Goal: Task Accomplishment & Management: Manage account settings

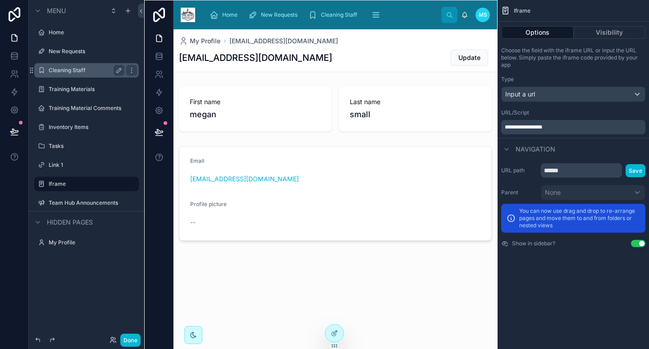
click at [80, 69] on label "Cleaning Staff" at bounding box center [85, 70] width 72 height 7
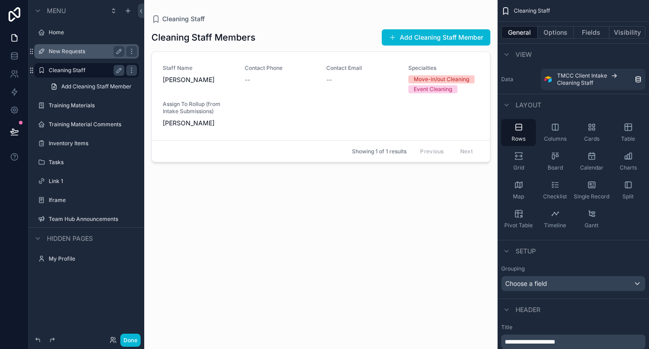
click at [78, 45] on div "New Requests" at bounding box center [86, 51] width 101 height 14
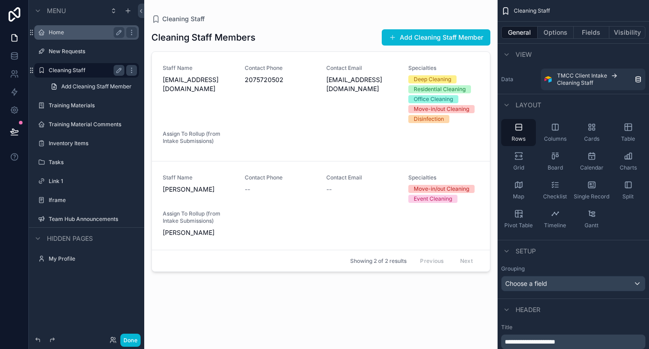
click at [71, 36] on label "Home" at bounding box center [85, 32] width 72 height 7
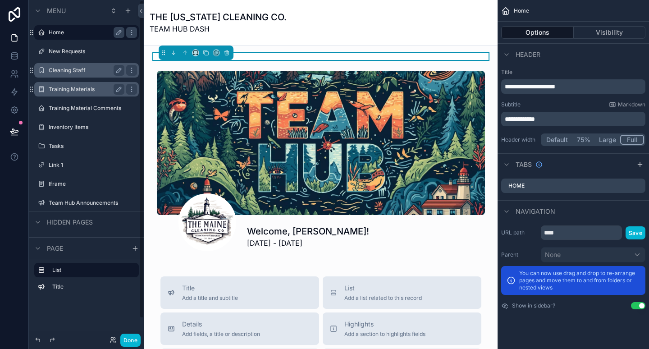
click at [73, 87] on label "Training Materials" at bounding box center [85, 89] width 72 height 7
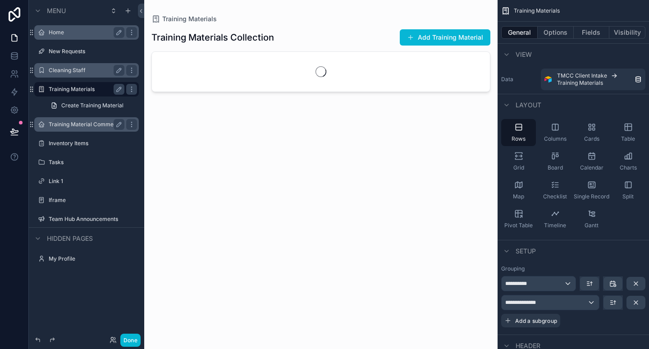
click at [76, 119] on div "Training Material Comments" at bounding box center [87, 124] width 76 height 11
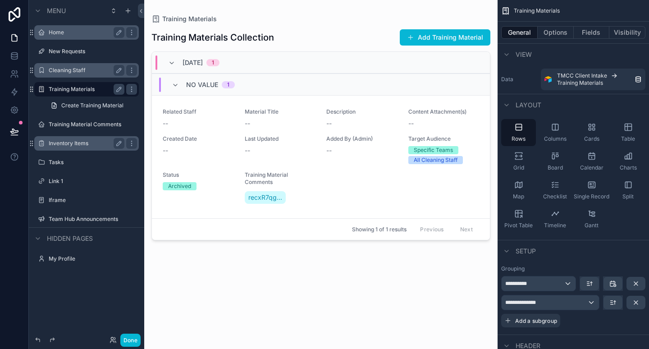
drag, startPoint x: 80, startPoint y: 145, endPoint x: 68, endPoint y: 154, distance: 15.1
click at [68, 196] on label "Iframe" at bounding box center [85, 199] width 72 height 7
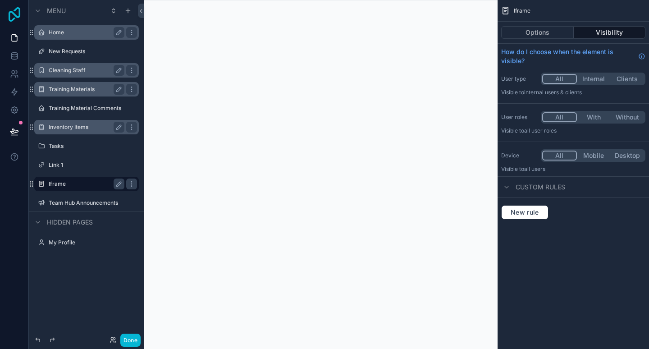
click at [10, 18] on icon at bounding box center [14, 14] width 18 height 14
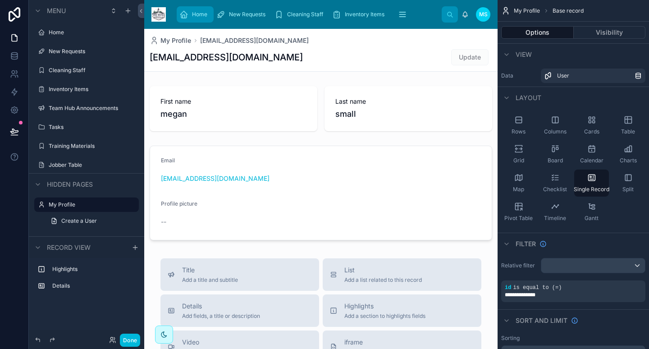
click at [183, 19] on span "scrollable content" at bounding box center [183, 14] width 9 height 9
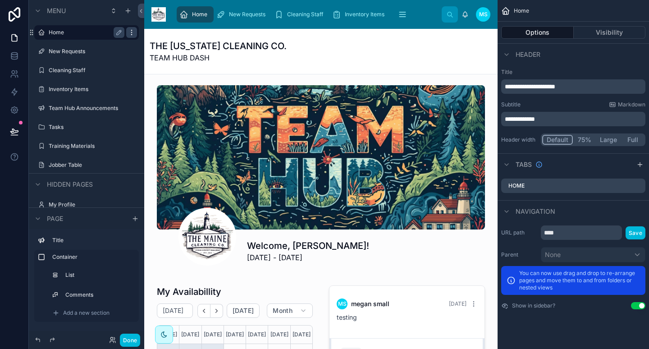
click at [129, 34] on icon "scrollable content" at bounding box center [131, 32] width 7 height 7
click at [131, 29] on icon "scrollable content" at bounding box center [131, 32] width 7 height 7
click at [368, 33] on div "THE MAINE CLEANING CO. TEAM HUB DASH" at bounding box center [321, 51] width 342 height 45
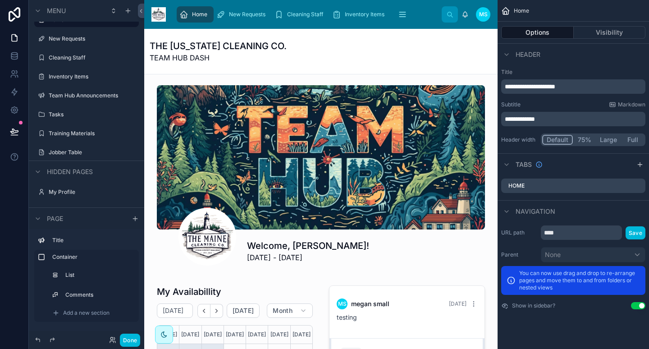
click at [51, 216] on span "Page" at bounding box center [55, 218] width 16 height 9
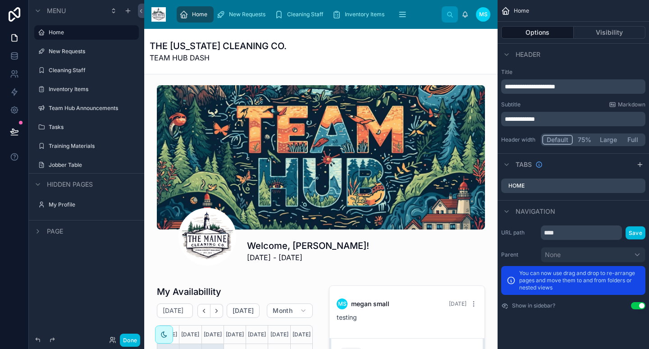
click at [54, 228] on span "Page" at bounding box center [55, 231] width 16 height 9
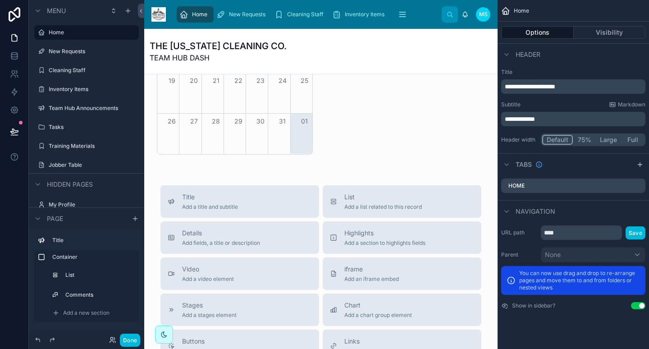
scroll to position [393, 0]
click at [358, 239] on span "Add a section to highlights fields" at bounding box center [384, 242] width 81 height 7
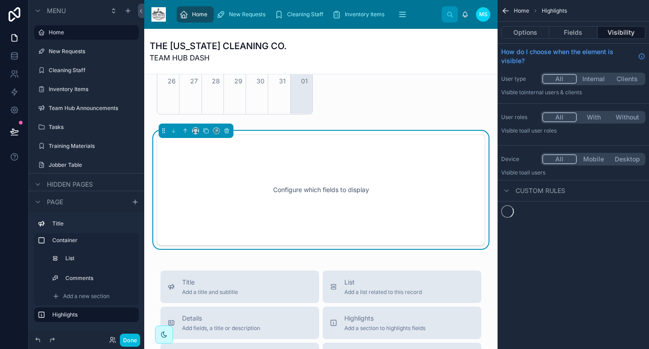
scroll to position [433, 0]
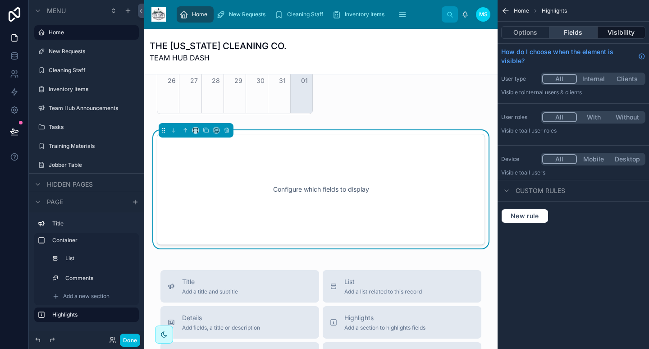
click at [569, 34] on button "Fields" at bounding box center [573, 32] width 48 height 13
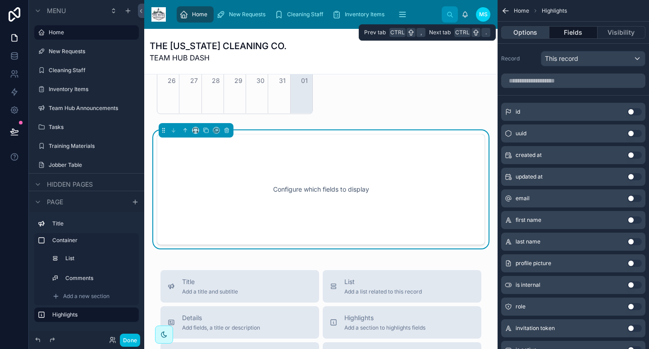
click at [531, 35] on button "Options" at bounding box center [525, 32] width 48 height 13
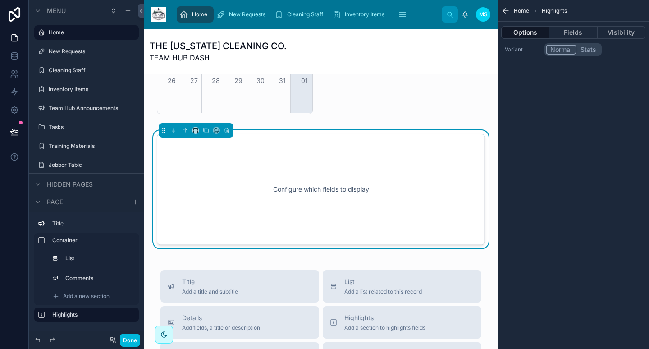
click at [590, 48] on button "Stats" at bounding box center [588, 50] width 24 height 10
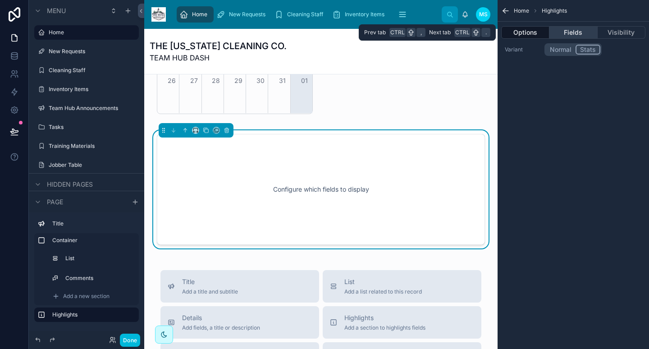
click at [580, 34] on button "Fields" at bounding box center [573, 32] width 48 height 13
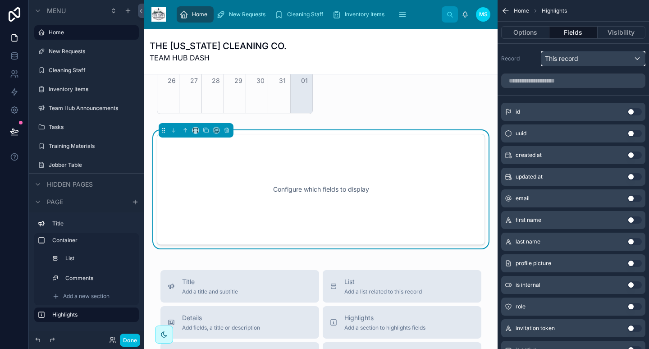
click at [580, 64] on div "This record" at bounding box center [593, 58] width 104 height 14
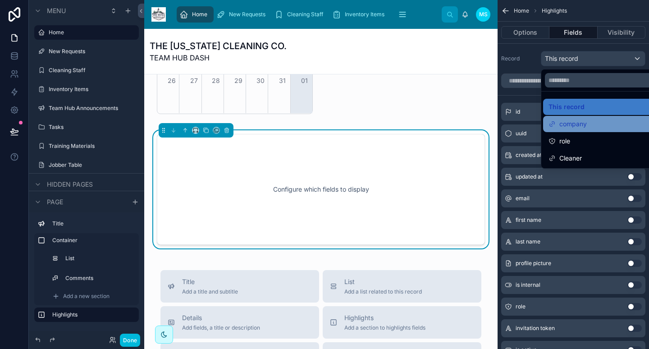
click at [576, 127] on span "company" at bounding box center [572, 123] width 27 height 11
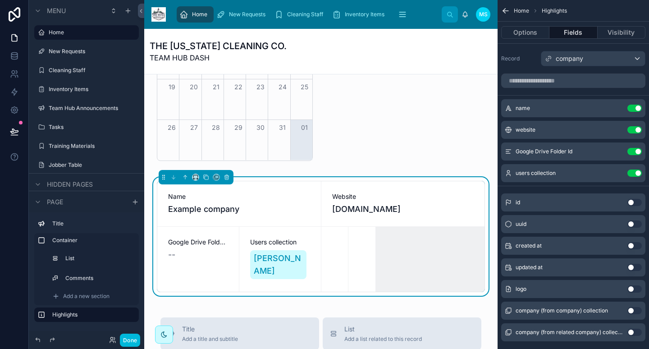
scroll to position [388, 0]
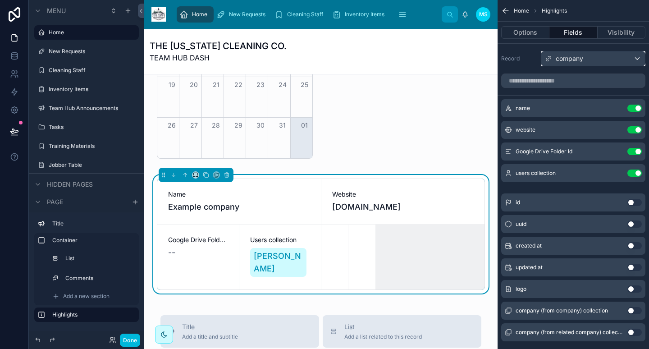
click at [597, 59] on div "company" at bounding box center [593, 58] width 104 height 14
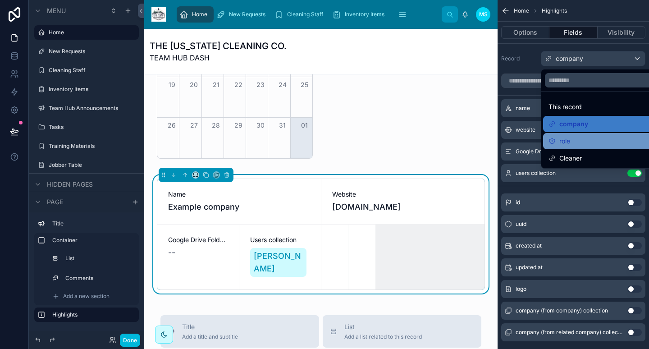
click at [581, 143] on div "role" at bounding box center [603, 141] width 110 height 11
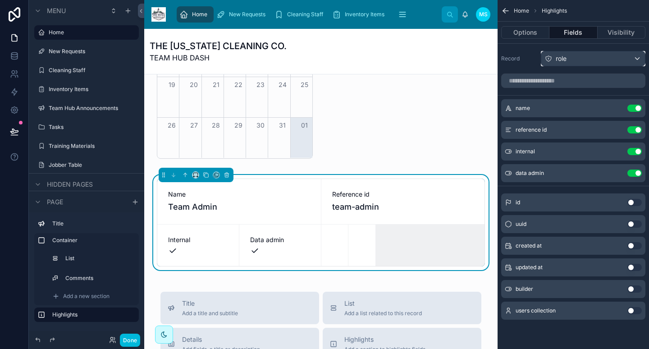
click at [581, 59] on div "role" at bounding box center [593, 58] width 104 height 14
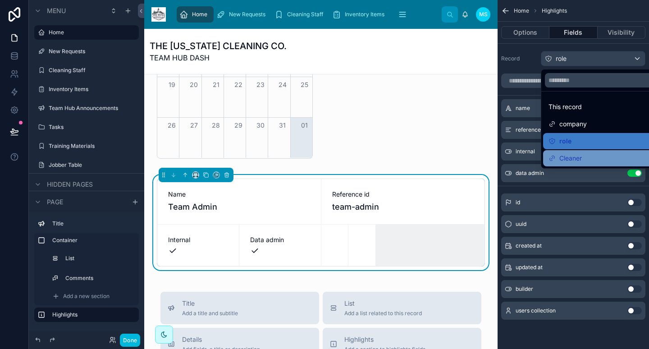
click at [570, 159] on span "Cleaner" at bounding box center [570, 158] width 23 height 11
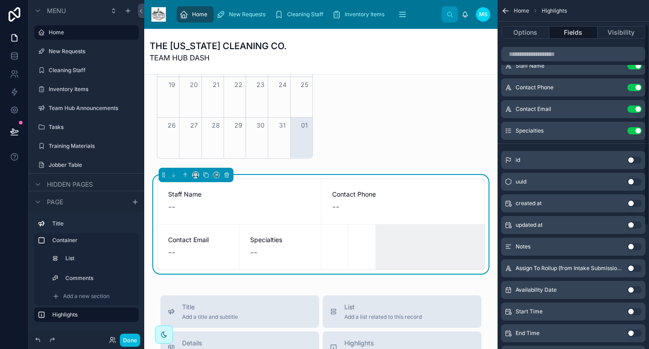
scroll to position [43, 0]
click at [635, 267] on button "Use setting" at bounding box center [634, 266] width 14 height 7
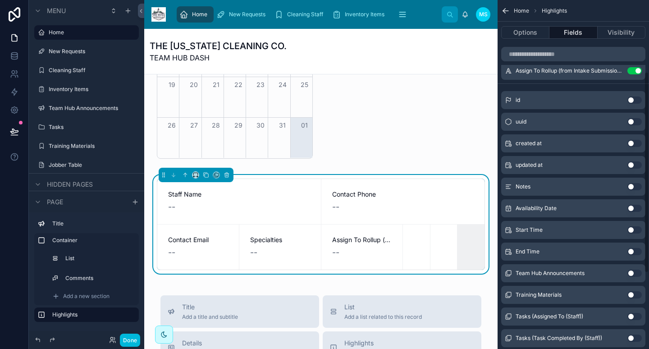
scroll to position [124, 0]
click at [636, 273] on button "Use setting" at bounding box center [634, 272] width 14 height 7
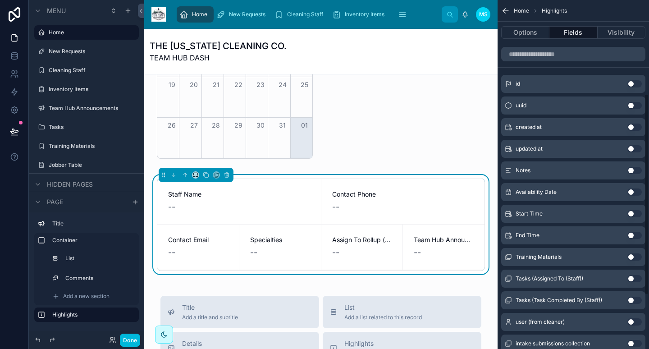
scroll to position [162, 0]
click at [639, 278] on button "Use setting" at bounding box center [634, 277] width 14 height 7
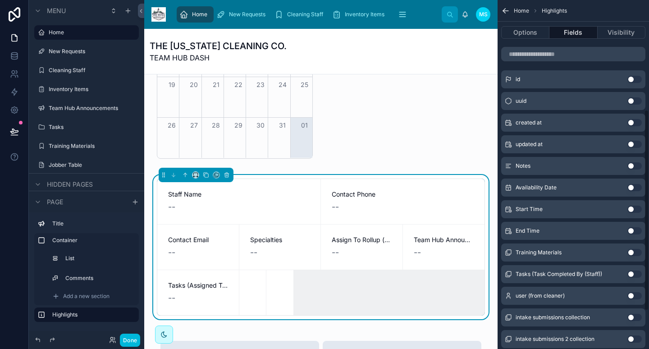
scroll to position [190, 0]
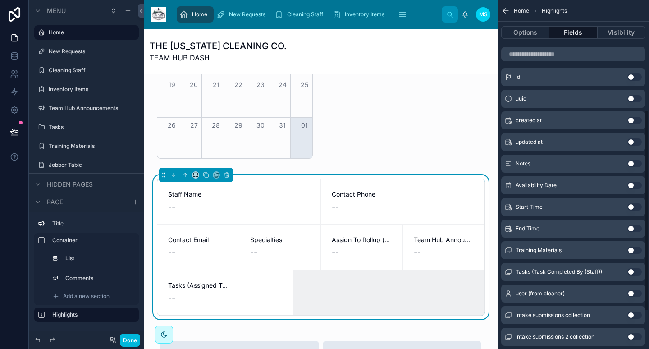
click at [636, 293] on button "Use setting" at bounding box center [634, 293] width 14 height 7
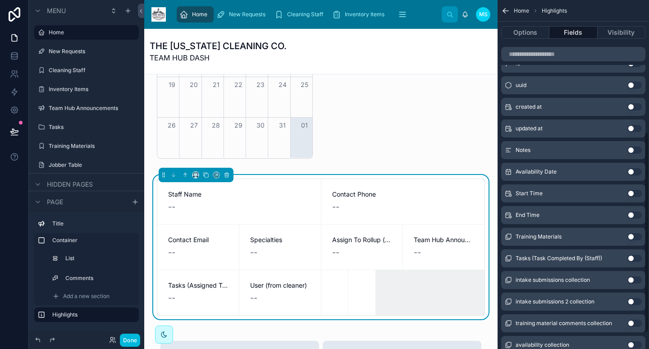
scroll to position [234, 0]
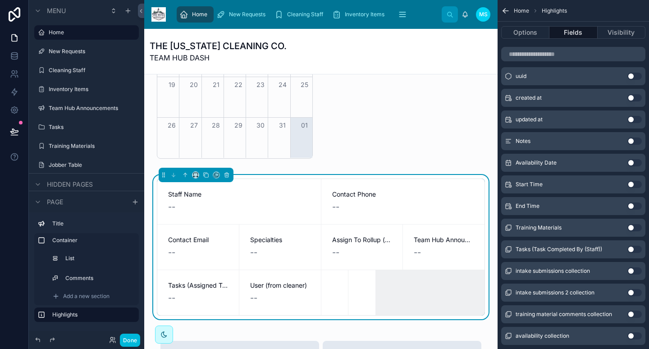
click at [635, 268] on button "Use setting" at bounding box center [634, 270] width 14 height 7
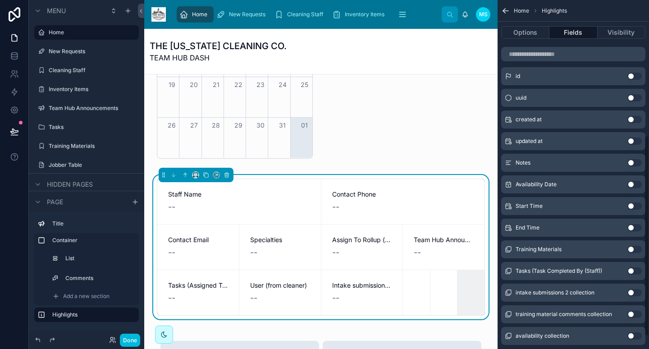
click at [635, 268] on button "Use setting" at bounding box center [634, 270] width 14 height 7
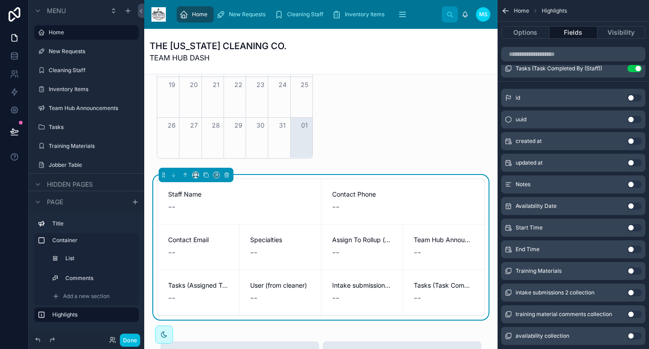
click at [635, 268] on button "Use setting" at bounding box center [634, 270] width 14 height 7
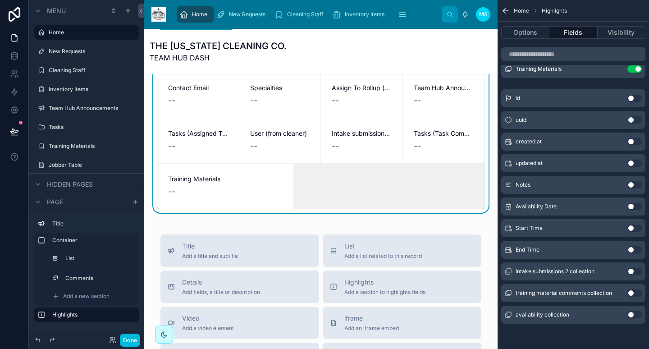
scroll to position [540, 0]
click at [18, 59] on icon at bounding box center [14, 55] width 9 height 9
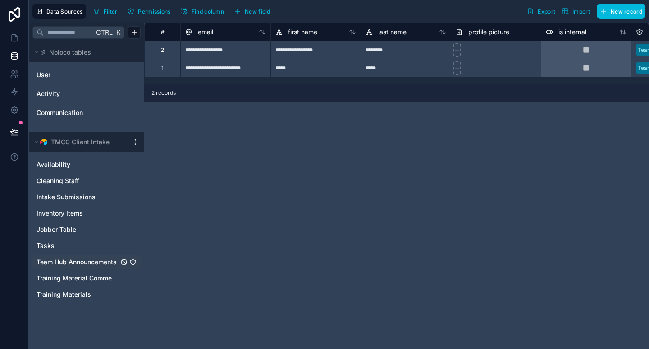
click at [76, 263] on span "Team Hub Announcements" at bounding box center [76, 261] width 80 height 9
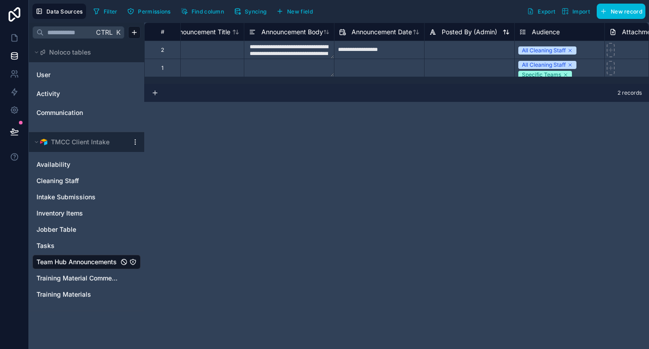
scroll to position [0, 27]
click at [471, 35] on span "Posted By (Admin)" at bounding box center [468, 31] width 55 height 9
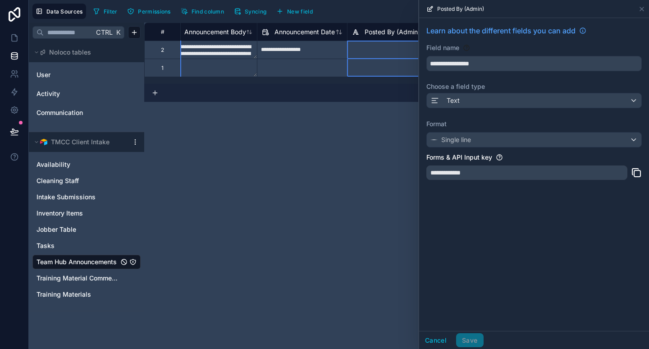
scroll to position [0, 116]
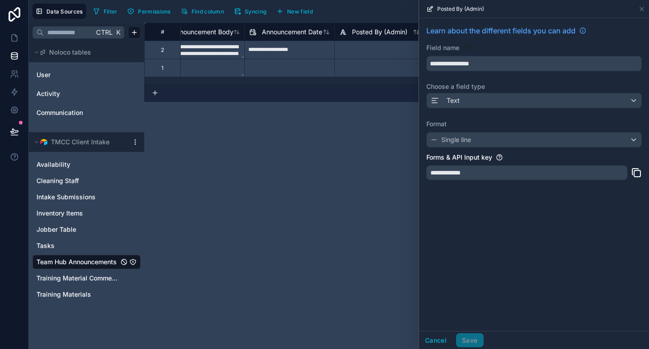
click at [488, 62] on div "**********" at bounding box center [534, 105] width 230 height 174
click at [646, 9] on div "Posted By (Admin)" at bounding box center [534, 9] width 230 height 18
click at [643, 9] on icon at bounding box center [641, 8] width 7 height 7
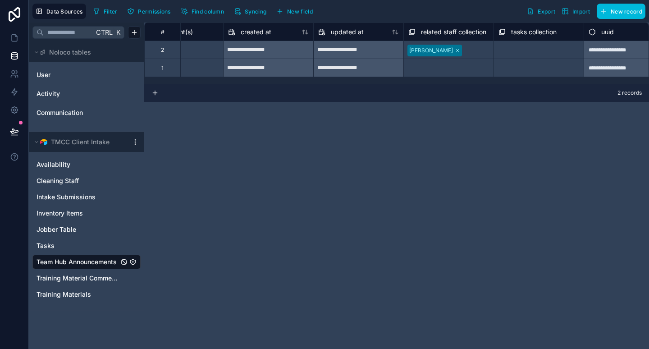
scroll to position [0, 523]
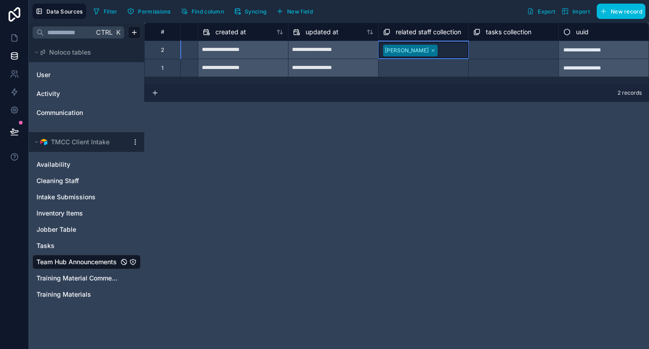
click at [440, 50] on div at bounding box center [451, 50] width 23 height 9
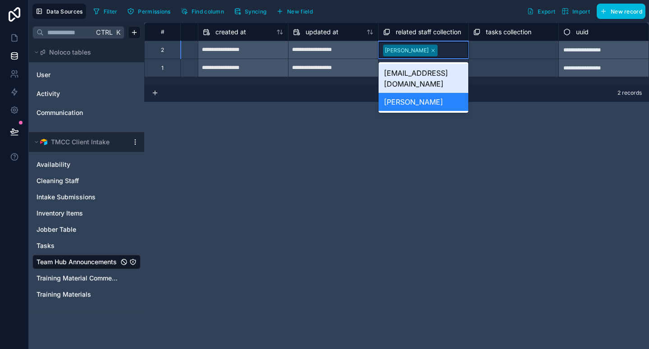
click at [440, 50] on div at bounding box center [451, 50] width 23 height 9
click at [428, 70] on div "207smcs@gmail.com" at bounding box center [423, 78] width 90 height 29
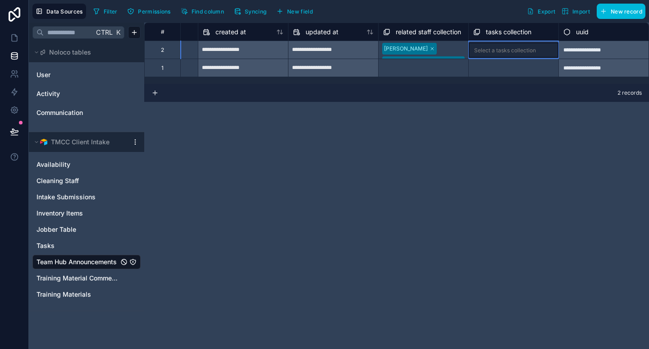
click at [501, 49] on div "Select a tasks collection" at bounding box center [505, 50] width 62 height 7
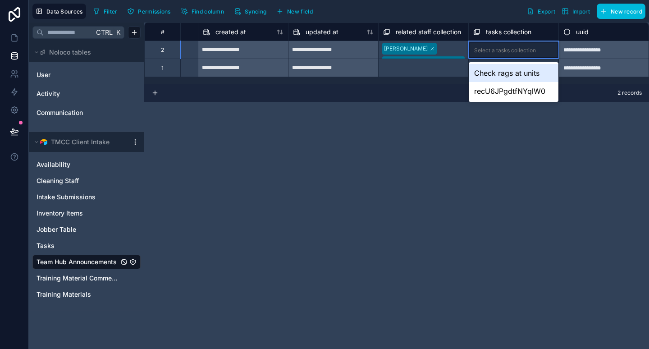
click at [500, 74] on div "Check rags at units" at bounding box center [513, 73] width 90 height 18
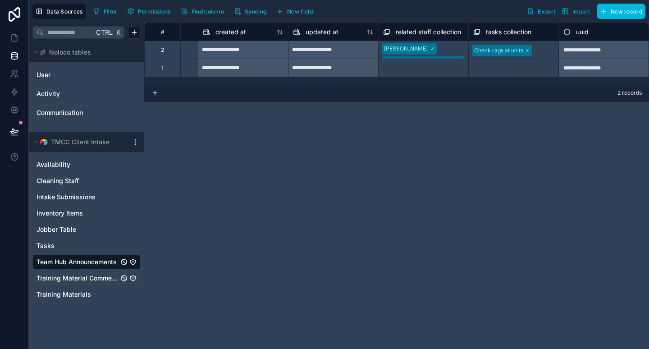
click at [69, 275] on span "Training Material Comments" at bounding box center [77, 277] width 82 height 9
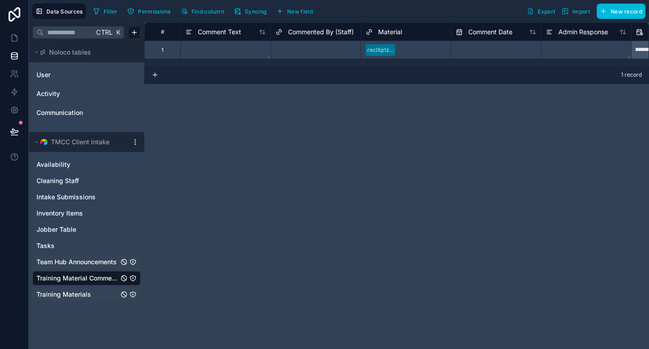
click at [71, 295] on span "Training Materials" at bounding box center [63, 294] width 54 height 9
click at [199, 50] on textarea at bounding box center [226, 50] width 90 height 18
click at [71, 293] on span "Training Materials" at bounding box center [63, 294] width 54 height 9
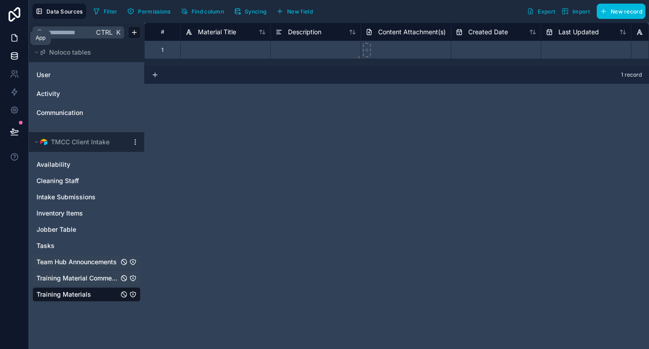
click at [14, 37] on icon at bounding box center [14, 37] width 9 height 9
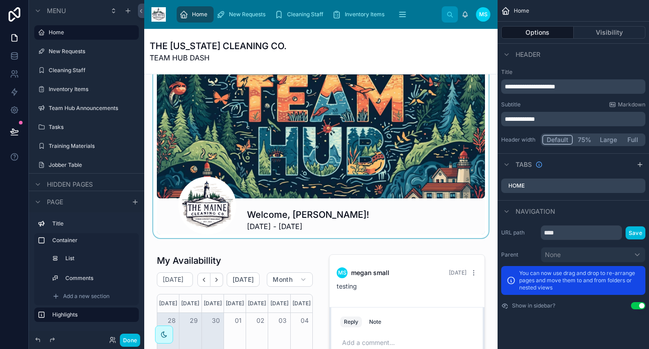
scroll to position [32, 0]
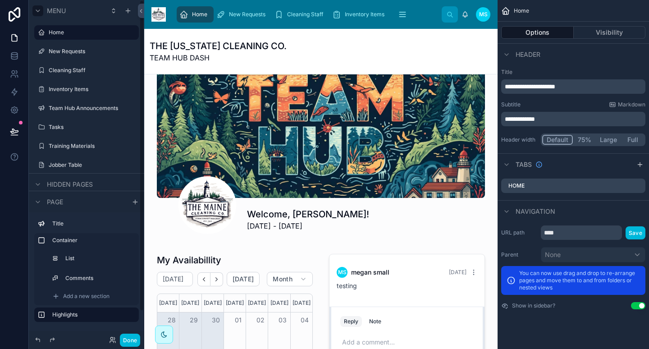
click at [41, 9] on div "scrollable content" at bounding box center [37, 10] width 11 height 11
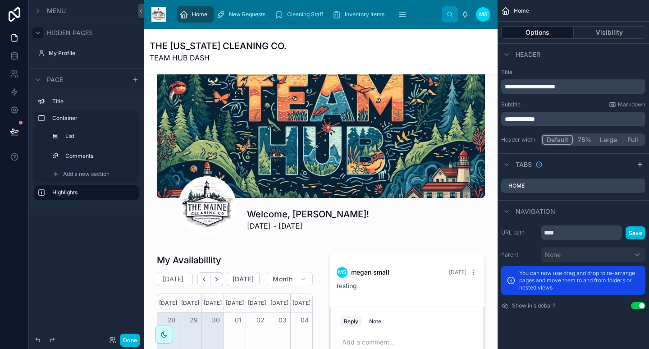
click at [40, 33] on icon "scrollable content" at bounding box center [37, 32] width 7 height 7
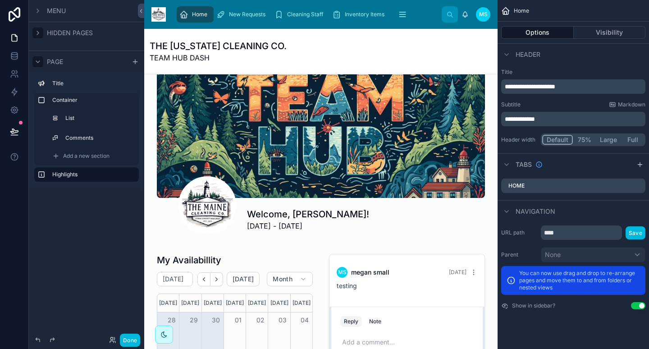
click at [40, 61] on icon "scrollable content" at bounding box center [37, 61] width 7 height 7
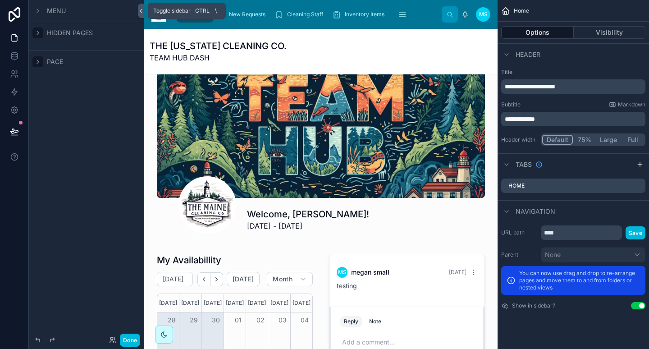
click at [144, 13] on icon at bounding box center [141, 11] width 6 height 7
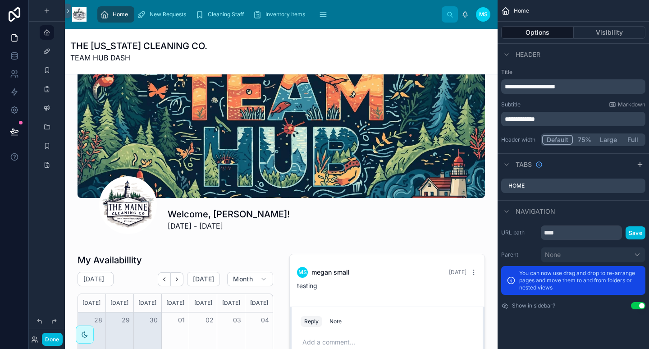
click at [81, 16] on img at bounding box center [79, 14] width 14 height 14
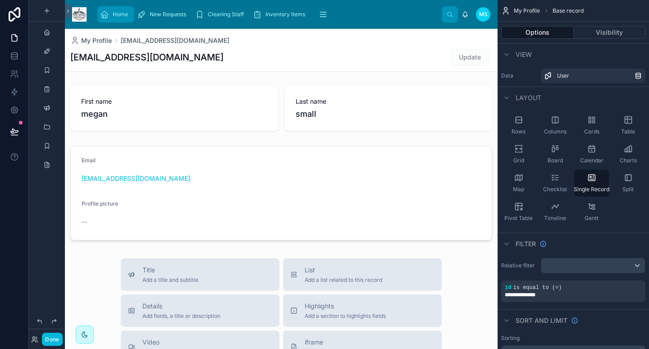
click at [118, 12] on span "Home" at bounding box center [120, 14] width 15 height 7
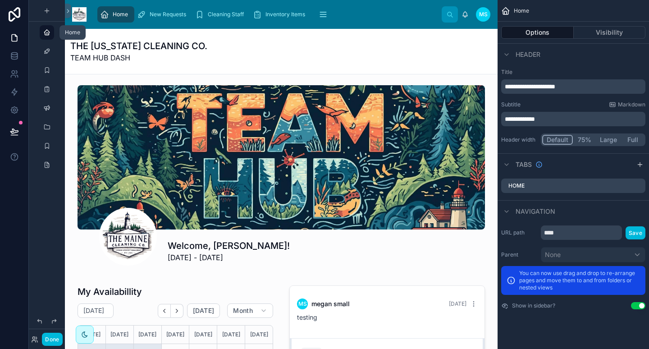
click at [46, 33] on icon "scrollable content" at bounding box center [46, 32] width 7 height 7
click at [66, 8] on icon at bounding box center [68, 11] width 6 height 7
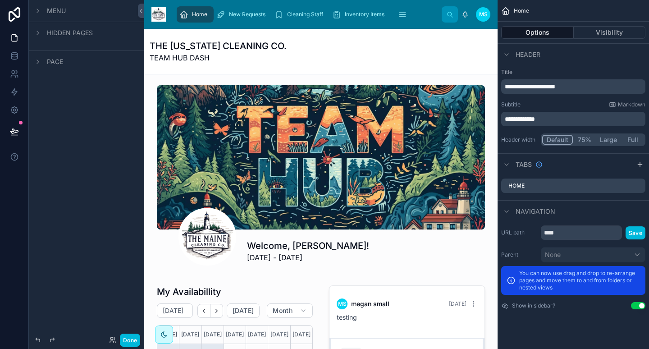
click at [54, 12] on span "Menu" at bounding box center [56, 10] width 19 height 9
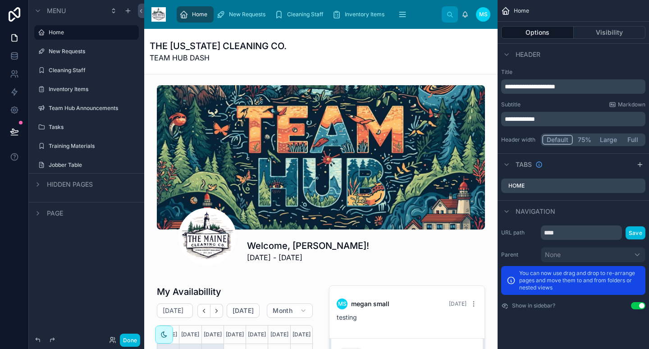
click at [69, 186] on div "Hidden pages" at bounding box center [62, 184] width 60 height 11
click at [69, 186] on span "Hidden pages" at bounding box center [70, 184] width 46 height 9
click at [67, 184] on span "Hidden pages" at bounding box center [70, 184] width 46 height 9
click at [130, 203] on icon "scrollable content" at bounding box center [131, 204] width 7 height 7
click at [480, 14] on span "ms" at bounding box center [483, 14] width 9 height 7
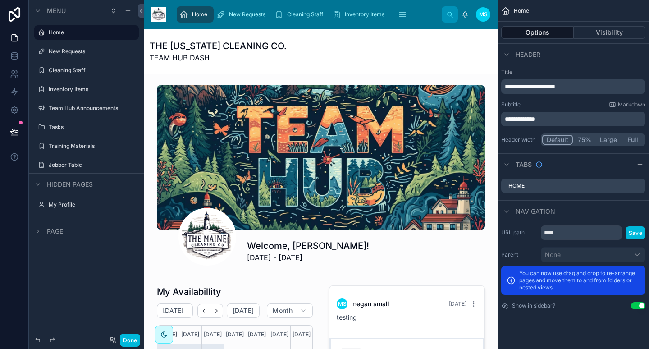
click at [480, 14] on span "ms" at bounding box center [483, 14] width 9 height 7
click at [483, 17] on span "ms" at bounding box center [483, 14] width 9 height 7
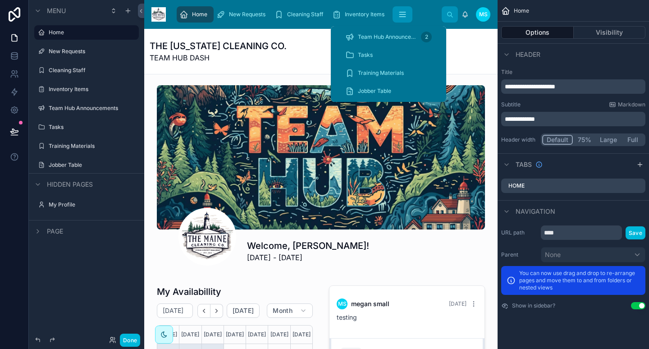
click at [393, 20] on button "scrollable content" at bounding box center [402, 14] width 20 height 16
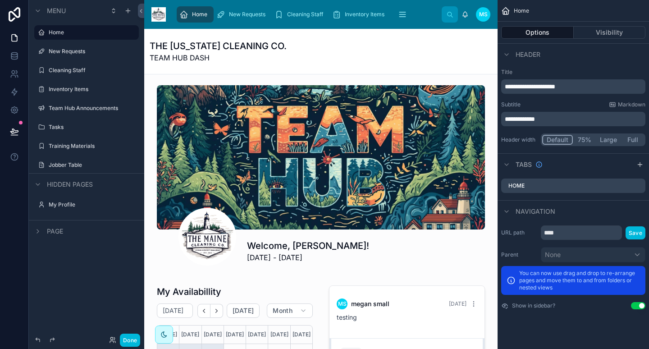
click at [300, 49] on div "THE MAINE CLEANING CO. TEAM HUB DASH" at bounding box center [321, 51] width 342 height 23
click at [585, 140] on button "75%" at bounding box center [583, 140] width 23 height 10
click at [11, 101] on link at bounding box center [14, 110] width 28 height 18
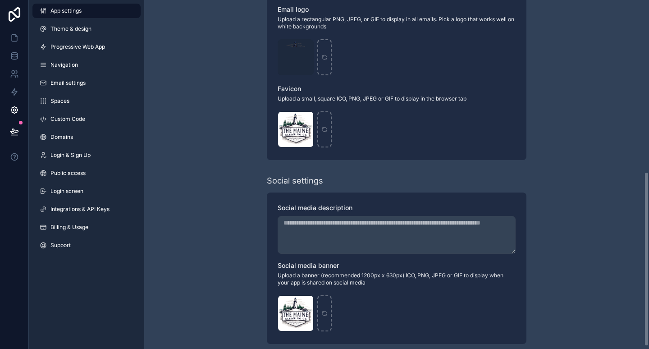
scroll to position [349, 0]
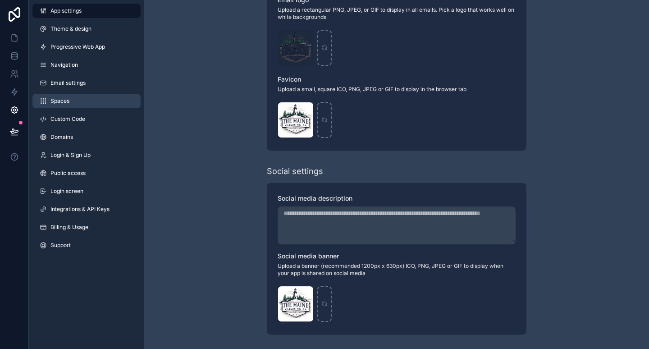
click at [66, 96] on link "Spaces" at bounding box center [86, 101] width 108 height 14
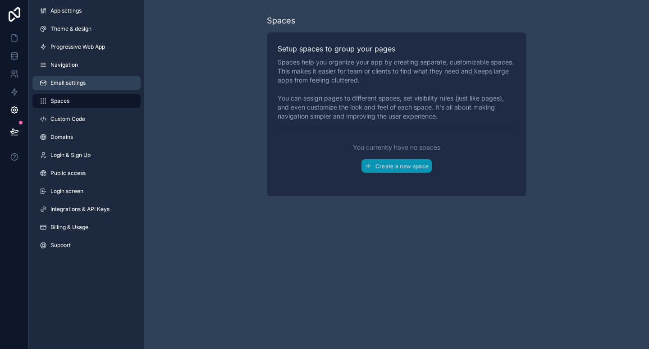
click at [67, 85] on span "Email settings" at bounding box center [67, 82] width 35 height 7
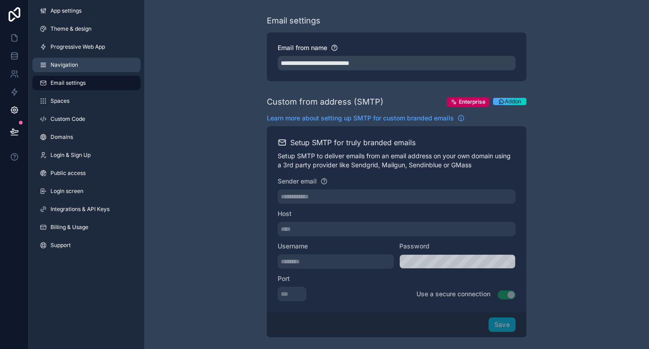
click at [68, 67] on span "Navigation" at bounding box center [63, 64] width 27 height 7
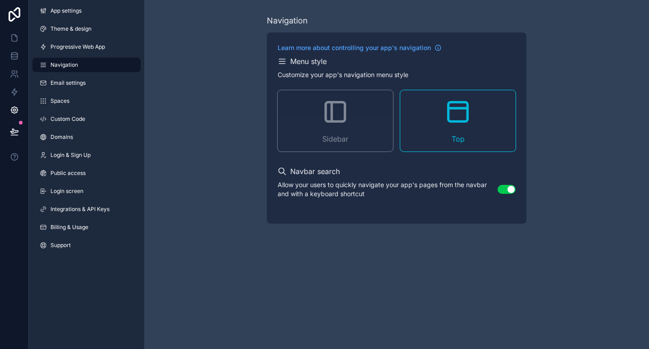
click at [305, 109] on div "Sidebar" at bounding box center [334, 120] width 115 height 61
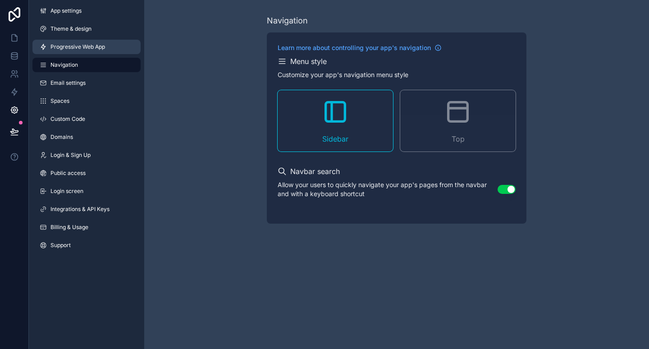
click at [75, 47] on span "Progressive Web App" at bounding box center [77, 46] width 54 height 7
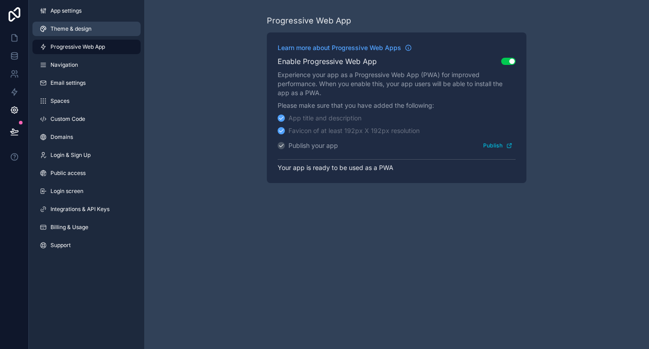
click at [77, 31] on span "Theme & design" at bounding box center [70, 28] width 41 height 7
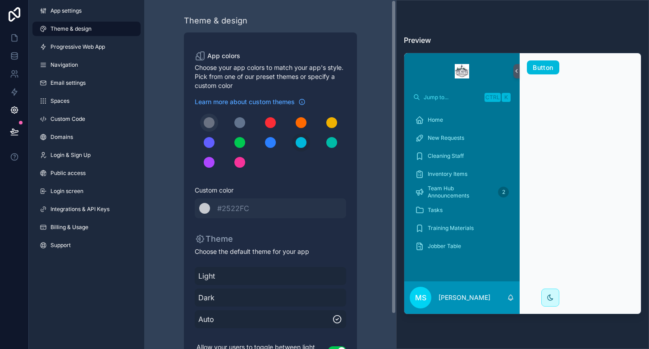
click at [211, 122] on div "scrollable content" at bounding box center [209, 122] width 11 height 11
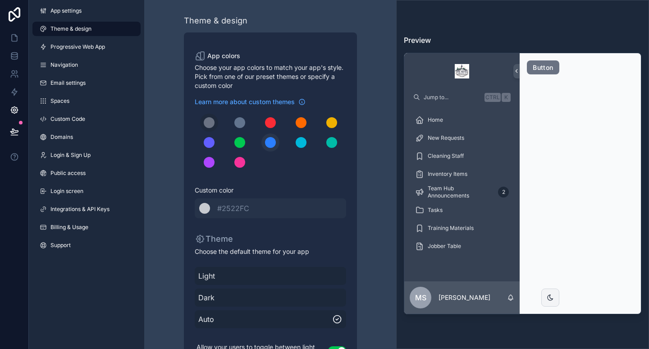
click at [271, 144] on div "scrollable content" at bounding box center [270, 142] width 11 height 11
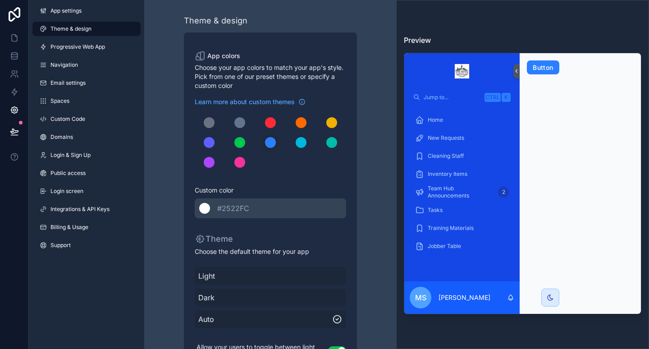
click at [209, 207] on div "scrollable content" at bounding box center [204, 208] width 11 height 11
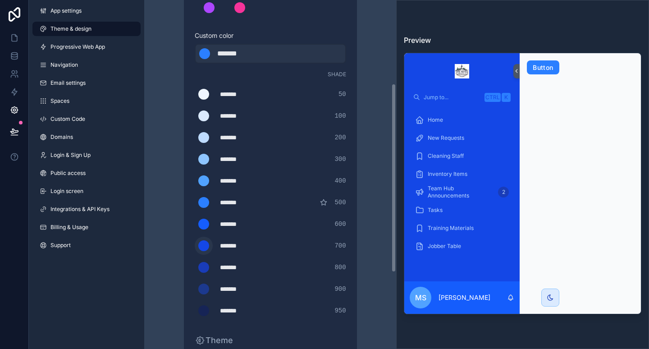
scroll to position [155, 0]
click at [204, 225] on div "scrollable content" at bounding box center [203, 223] width 11 height 11
click at [195, 223] on input "*******" at bounding box center [195, 223] width 0 height 0
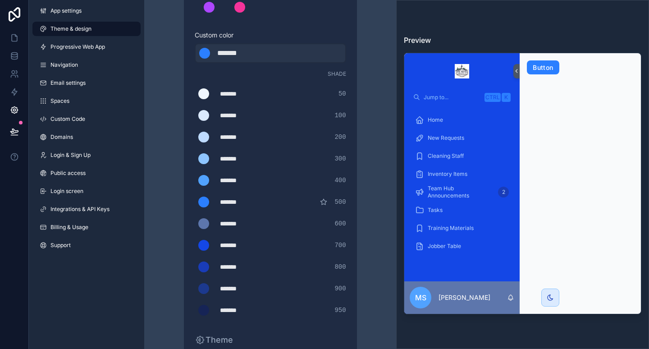
click at [227, 201] on div "*******" at bounding box center [242, 201] width 45 height 9
click at [204, 201] on div "scrollable content" at bounding box center [203, 201] width 11 height 11
click at [195, 202] on input "*******" at bounding box center [195, 202] width 0 height 0
click at [290, 160] on div "******* ******* #8ec5ff 300" at bounding box center [270, 159] width 151 height 18
click at [222, 158] on div "*******" at bounding box center [242, 158] width 45 height 9
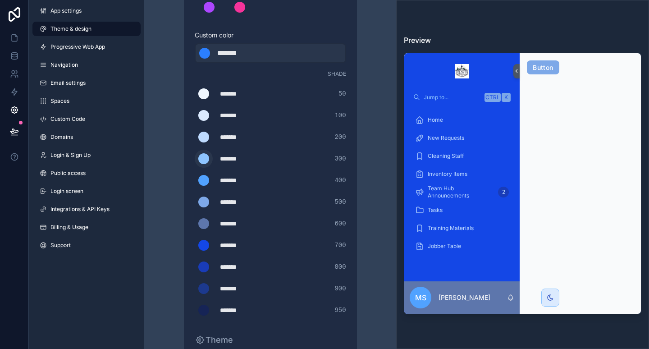
click at [204, 154] on div "scrollable content" at bounding box center [203, 158] width 11 height 11
click at [195, 159] on input "*******" at bounding box center [195, 159] width 0 height 0
click at [250, 136] on div "*******" at bounding box center [242, 136] width 45 height 9
click at [197, 57] on div "******* ******* #2b7fff" at bounding box center [270, 53] width 151 height 20
click at [209, 46] on div "******* ******* #2b7fff" at bounding box center [270, 53] width 151 height 20
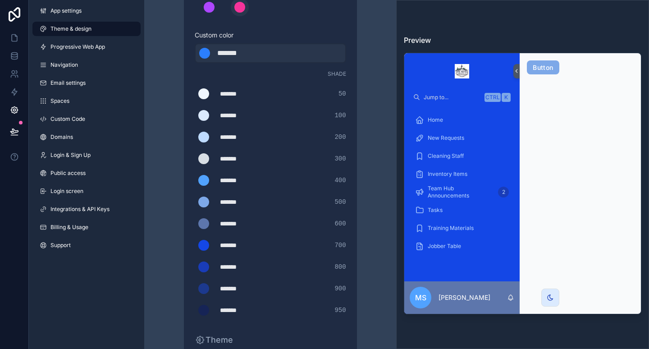
click at [237, 8] on div "scrollable content" at bounding box center [239, 7] width 11 height 11
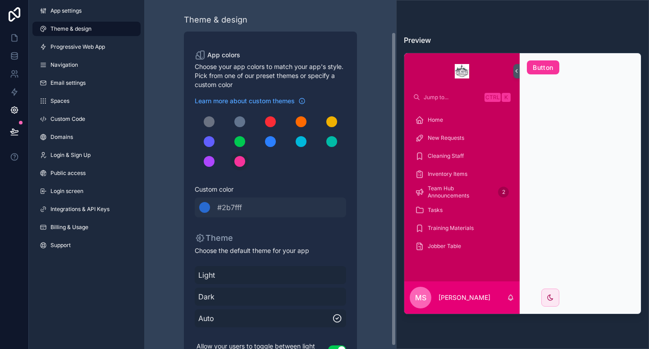
scroll to position [0, 0]
click at [270, 122] on div "scrollable content" at bounding box center [270, 122] width 11 height 11
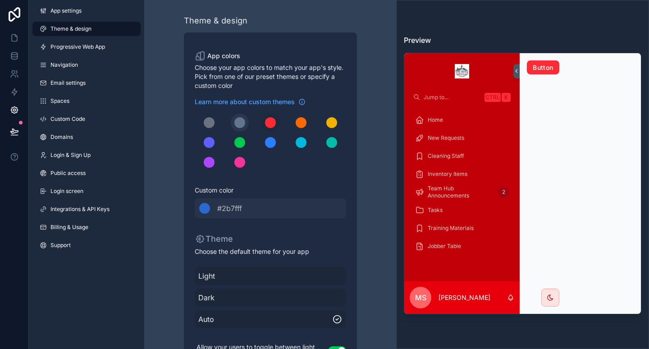
drag, startPoint x: 249, startPoint y: 128, endPoint x: 241, endPoint y: 123, distance: 9.9
click at [241, 123] on div "scrollable content" at bounding box center [270, 142] width 151 height 58
click at [241, 123] on div "scrollable content" at bounding box center [239, 122] width 11 height 11
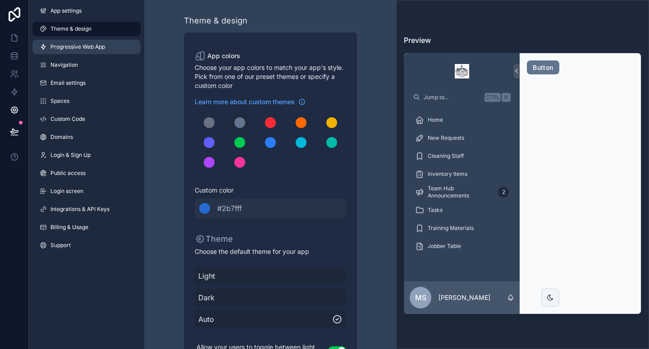
click at [83, 44] on span "Progressive Web App" at bounding box center [77, 46] width 54 height 7
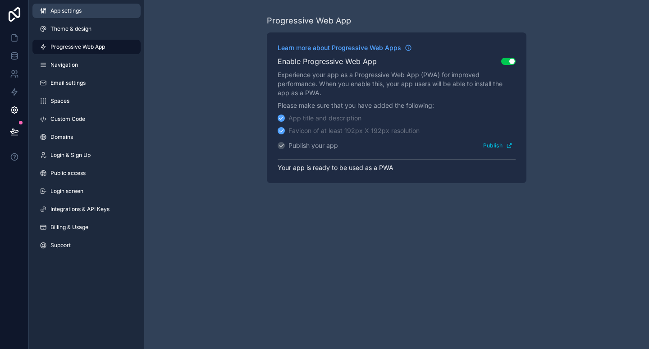
click at [76, 14] on link "App settings" at bounding box center [86, 11] width 108 height 14
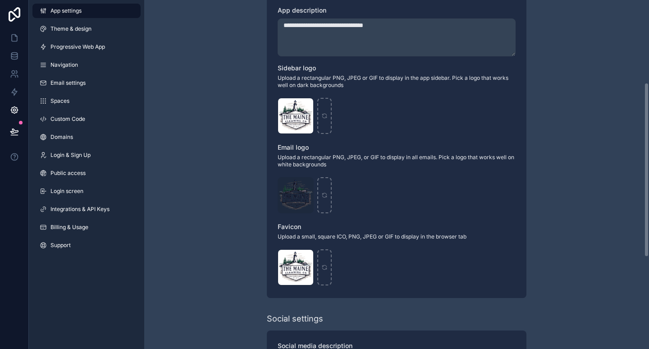
scroll to position [209, 0]
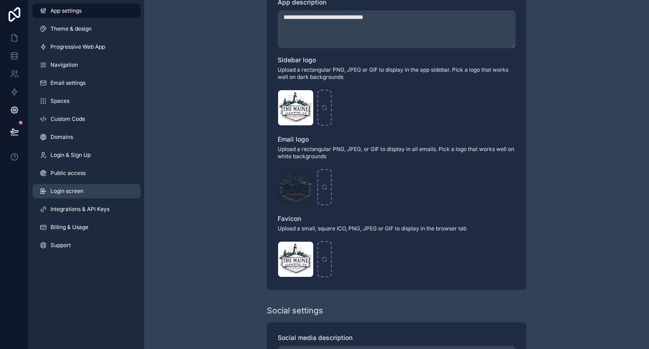
click at [67, 194] on span "Login screen" at bounding box center [66, 190] width 33 height 7
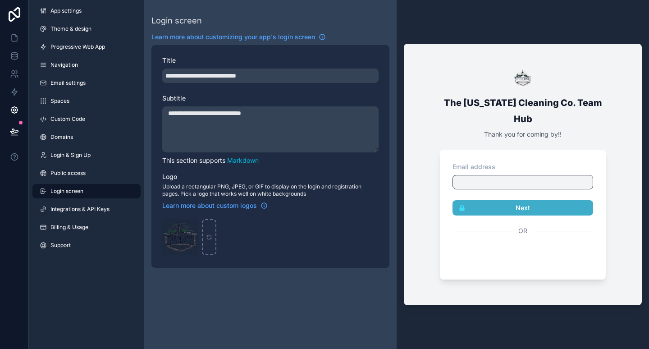
type textarea "*"
drag, startPoint x: 192, startPoint y: 114, endPoint x: 145, endPoint y: 116, distance: 47.3
click at [145, 116] on div "**********" at bounding box center [270, 141] width 252 height 282
click at [261, 118] on textarea "**********" at bounding box center [270, 129] width 216 height 46
type textarea "**********"
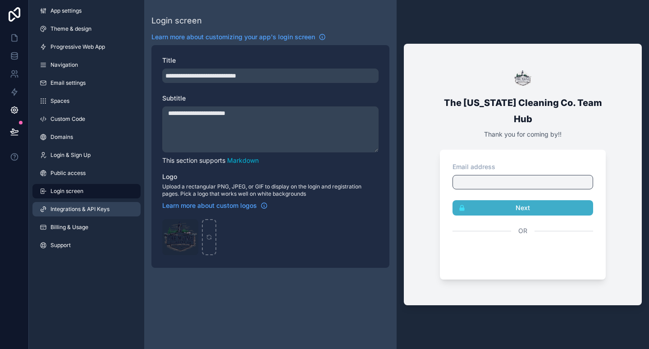
click at [94, 209] on span "Integrations & API Keys" at bounding box center [79, 208] width 59 height 7
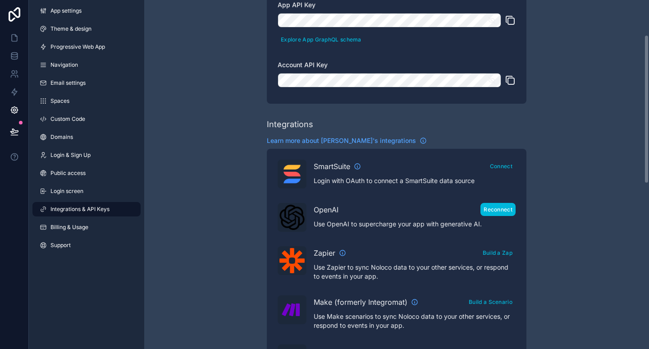
scroll to position [85, 0]
click at [494, 207] on button "Reconnect" at bounding box center [497, 208] width 35 height 13
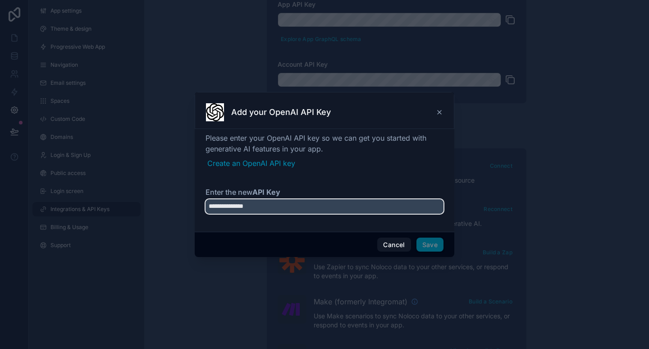
click at [336, 207] on input "**********" at bounding box center [324, 206] width 238 height 14
click at [363, 189] on label "Enter the new API Key" at bounding box center [324, 191] width 238 height 11
click at [363, 199] on input "**********" at bounding box center [324, 206] width 238 height 14
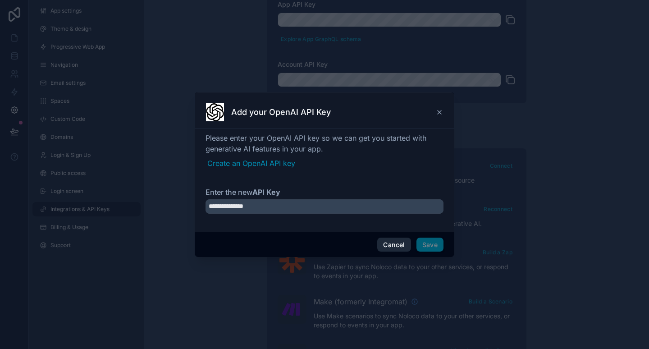
click at [393, 242] on button "Cancel" at bounding box center [393, 244] width 33 height 14
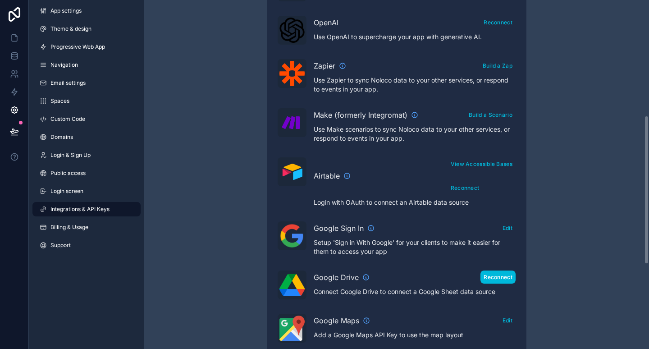
scroll to position [272, 0]
click at [500, 279] on button "Reconnect" at bounding box center [497, 276] width 35 height 13
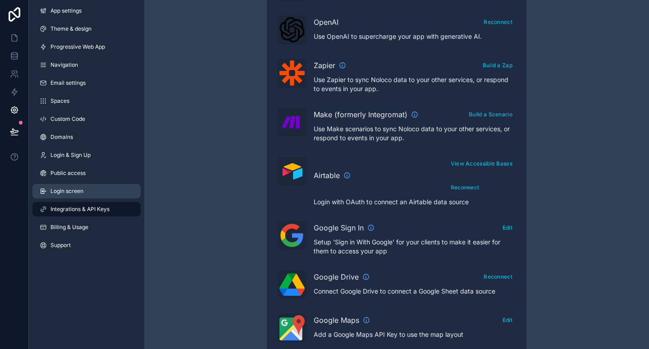
click at [83, 186] on link "Login screen" at bounding box center [86, 191] width 108 height 14
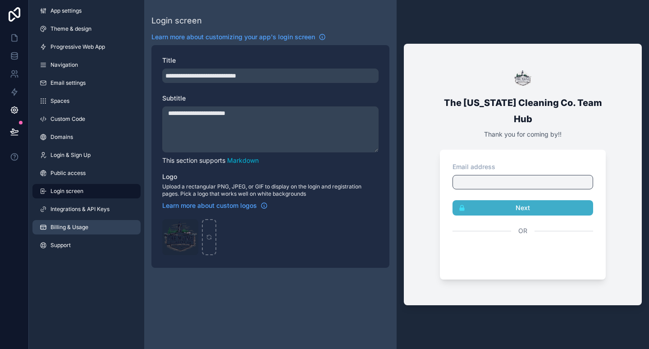
click at [68, 232] on link "Billing & Usage" at bounding box center [86, 227] width 108 height 14
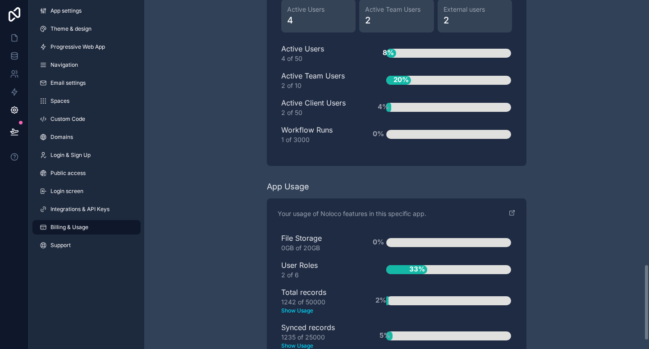
scroll to position [1242, 0]
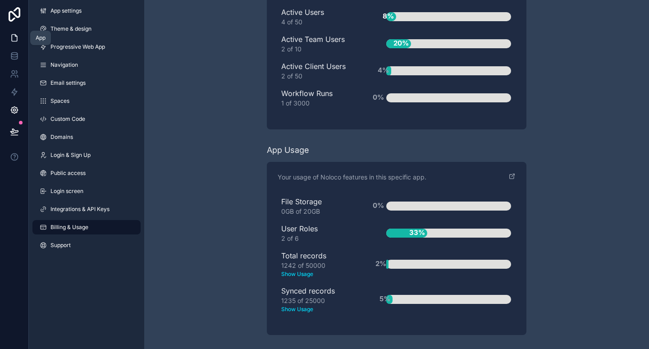
click at [14, 39] on icon at bounding box center [14, 37] width 9 height 9
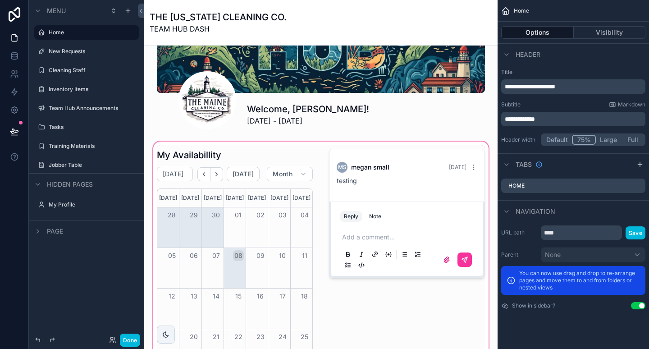
scroll to position [118, 0]
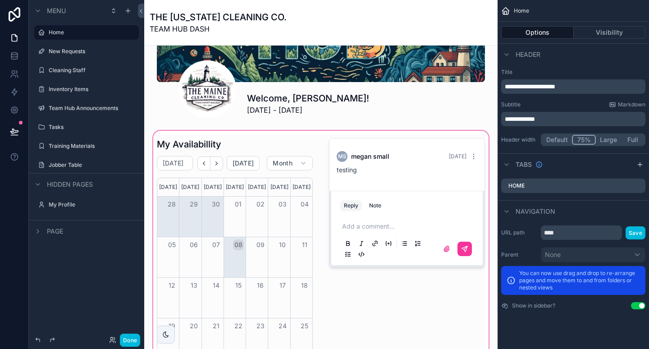
click at [358, 254] on div "scrollable content" at bounding box center [320, 269] width 339 height 280
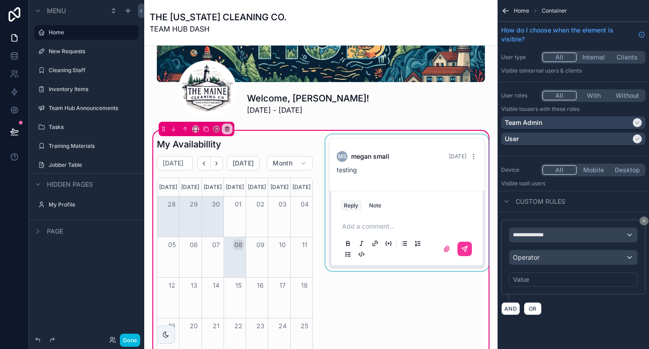
click at [358, 252] on div "scrollable content" at bounding box center [406, 268] width 167 height 269
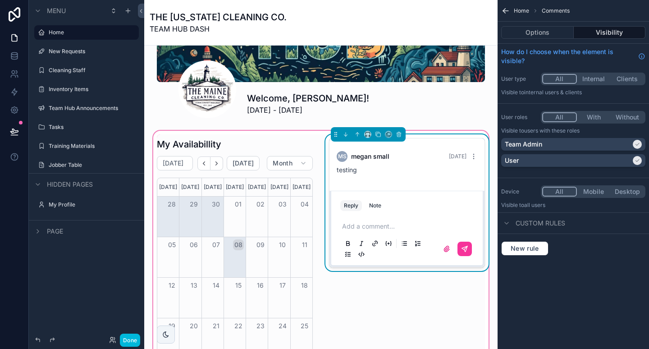
click at [358, 252] on icon "scrollable content" at bounding box center [361, 253] width 7 height 7
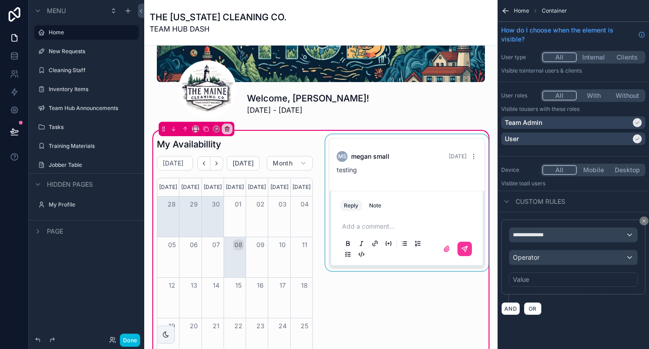
click at [531, 180] on span "all users" at bounding box center [534, 183] width 21 height 7
click at [545, 231] on span "**********" at bounding box center [531, 234] width 36 height 7
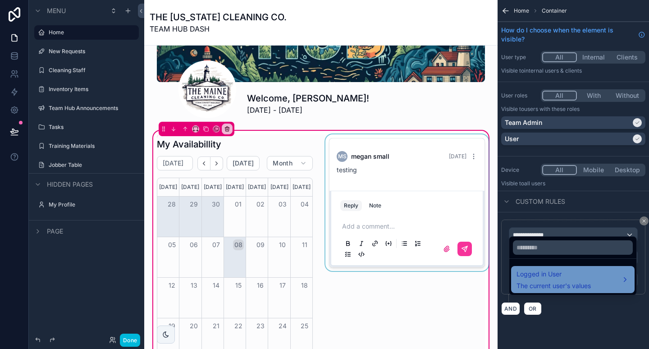
click at [545, 272] on span "Logged in User" at bounding box center [553, 273] width 74 height 11
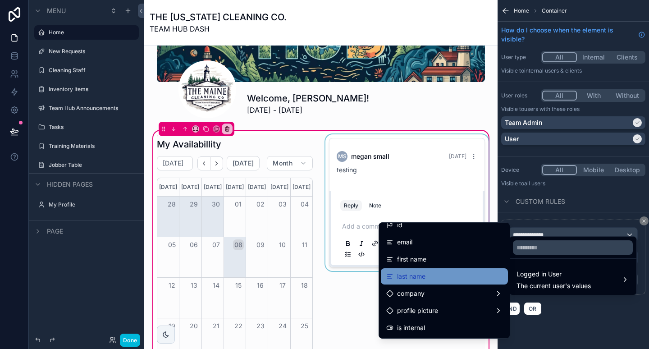
scroll to position [9, 0]
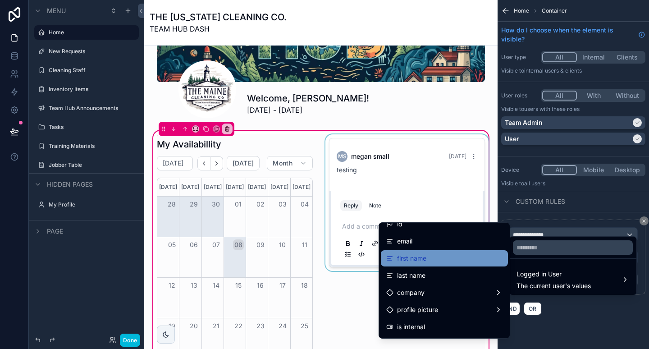
click at [430, 259] on div "first name" at bounding box center [444, 258] width 116 height 11
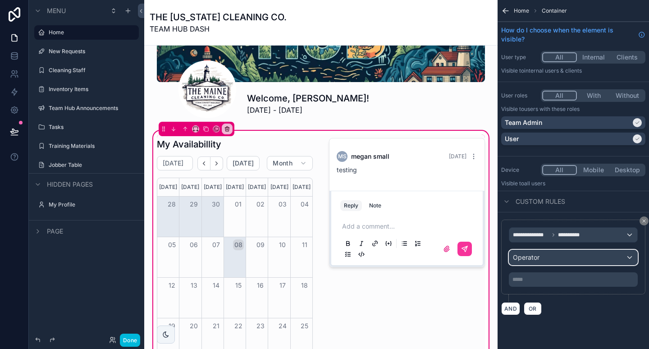
click at [549, 250] on div "Operator" at bounding box center [573, 257] width 128 height 14
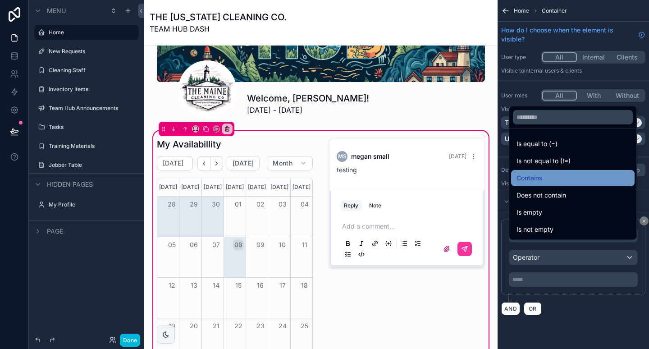
click at [555, 177] on div "Contains" at bounding box center [572, 177] width 113 height 11
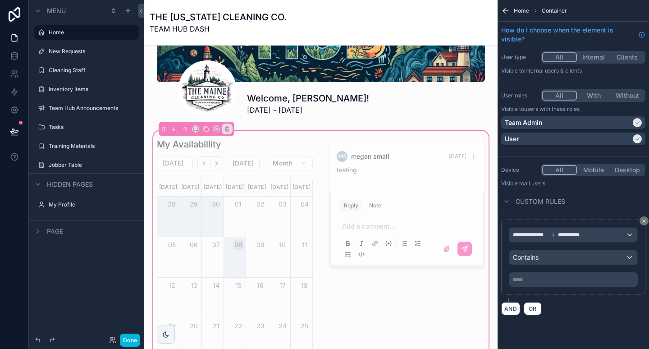
click at [539, 275] on div "***** ﻿" at bounding box center [572, 279] width 129 height 14
click at [537, 276] on p "***** ﻿" at bounding box center [573, 279] width 123 height 7
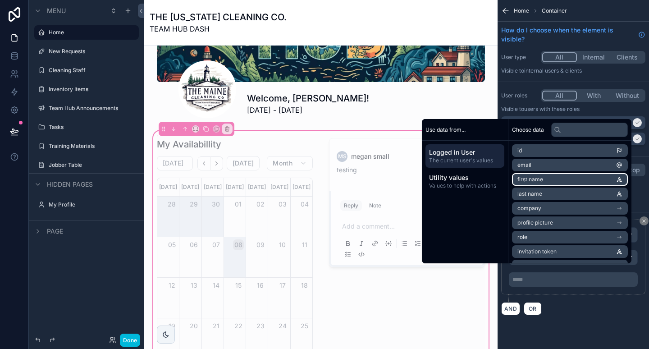
click at [544, 175] on li "first name" at bounding box center [570, 179] width 116 height 13
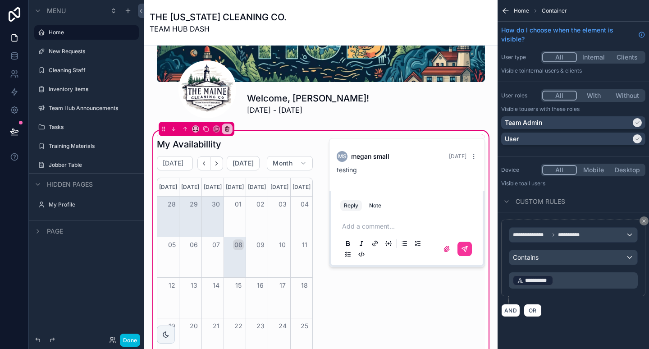
click at [570, 317] on div "**********" at bounding box center [572, 169] width 151 height 338
click at [468, 157] on div "scrollable content" at bounding box center [406, 268] width 167 height 269
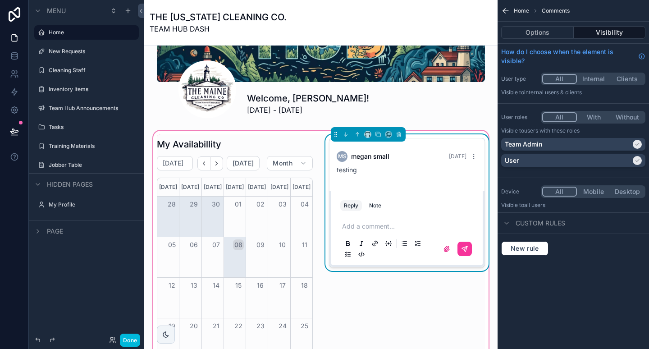
click at [427, 184] on div "ms megan small Yesterday testing" at bounding box center [406, 162] width 155 height 49
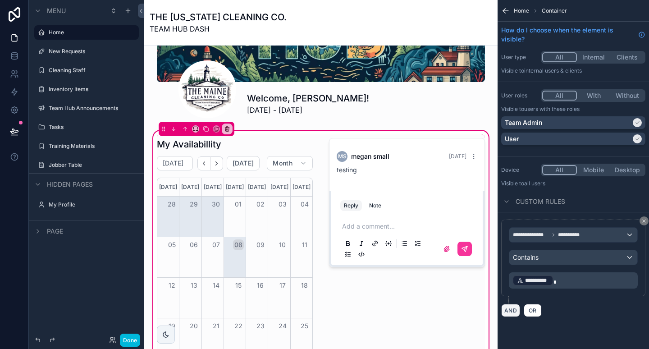
click at [507, 304] on button "AND" at bounding box center [510, 310] width 19 height 13
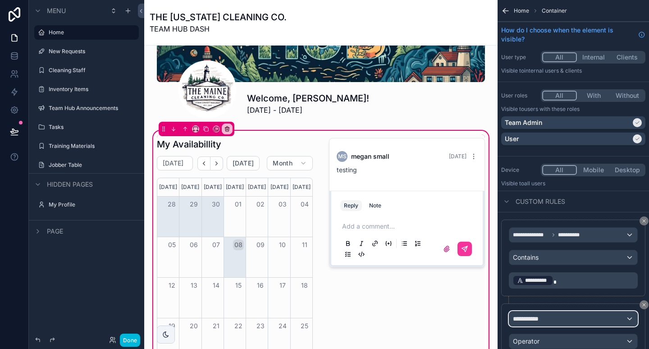
click at [532, 314] on span "**********" at bounding box center [528, 318] width 31 height 9
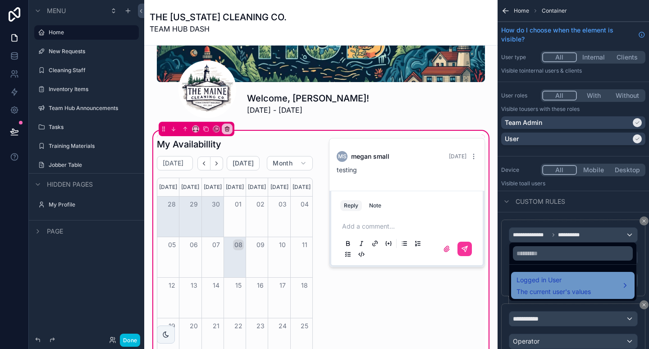
click at [542, 282] on span "Logged in User" at bounding box center [553, 279] width 74 height 11
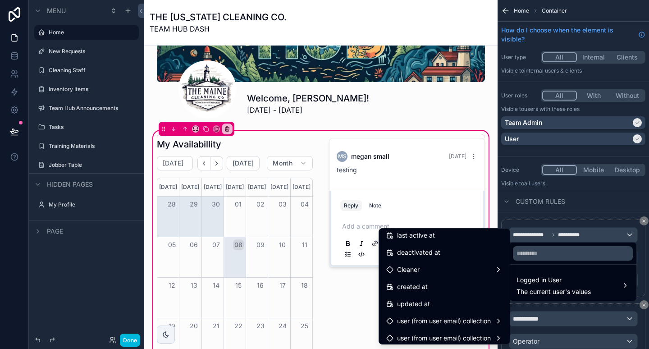
scroll to position [195, 0]
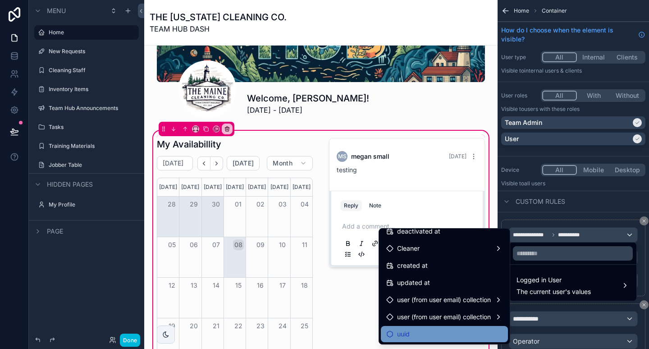
click at [431, 337] on div "uuid" at bounding box center [444, 333] width 116 height 11
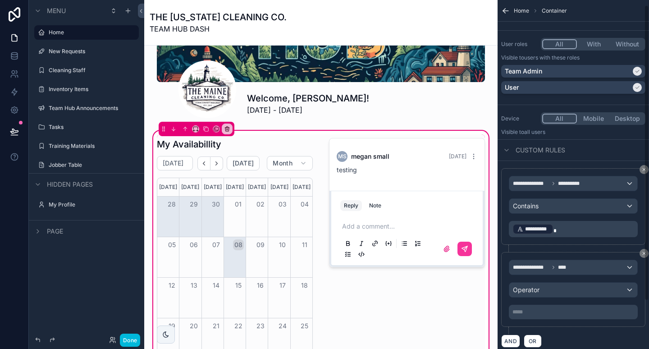
scroll to position [63, 0]
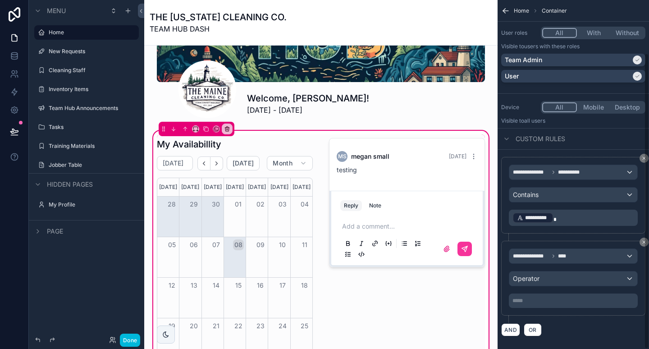
click at [538, 297] on p "***** ﻿" at bounding box center [573, 300] width 123 height 7
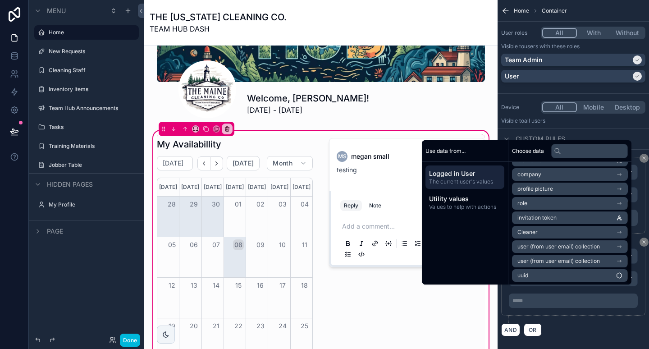
scroll to position [56, 0]
click at [540, 269] on li "uuid" at bounding box center [570, 274] width 116 height 13
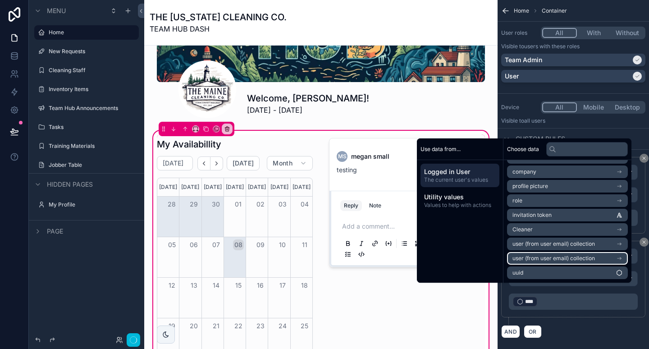
click at [540, 260] on span "user (from user email) collection" at bounding box center [553, 257] width 82 height 7
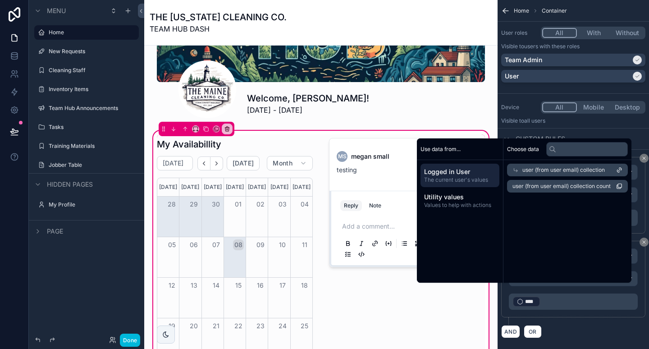
scroll to position [0, 0]
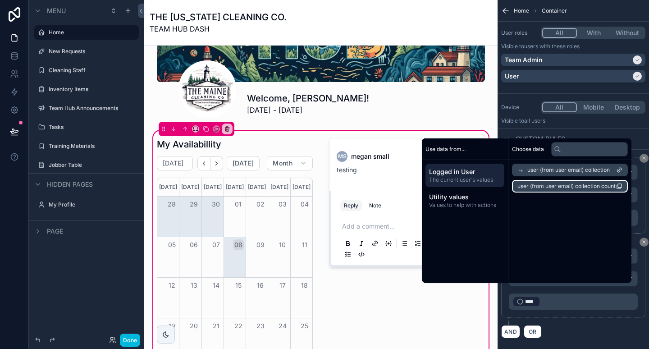
click at [561, 190] on li "user (from user email) collection count" at bounding box center [570, 186] width 116 height 13
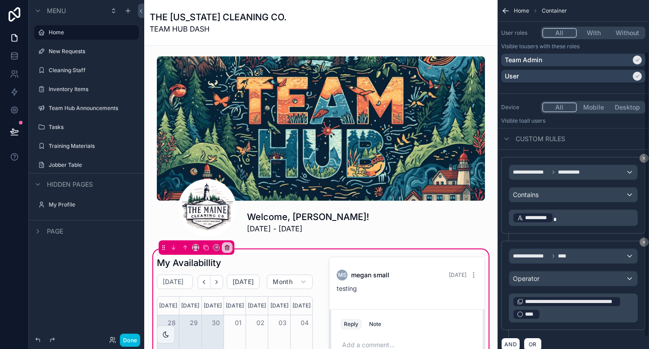
click at [567, 337] on div "AND OR" at bounding box center [573, 344] width 144 height 14
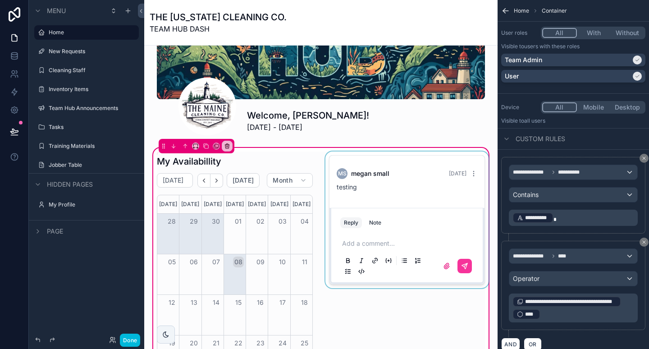
scroll to position [104, 0]
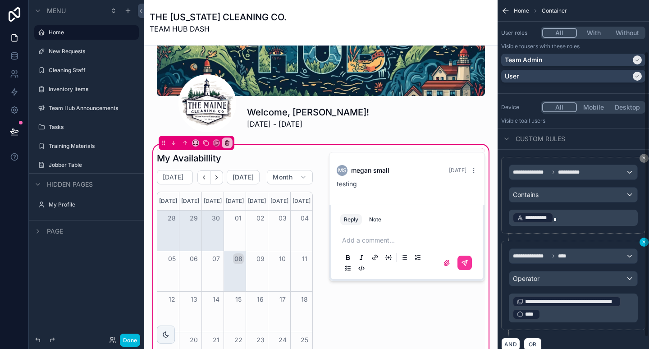
click at [644, 231] on div "**********" at bounding box center [572, 174] width 151 height 349
click at [642, 239] on icon "scrollable content" at bounding box center [643, 241] width 5 height 5
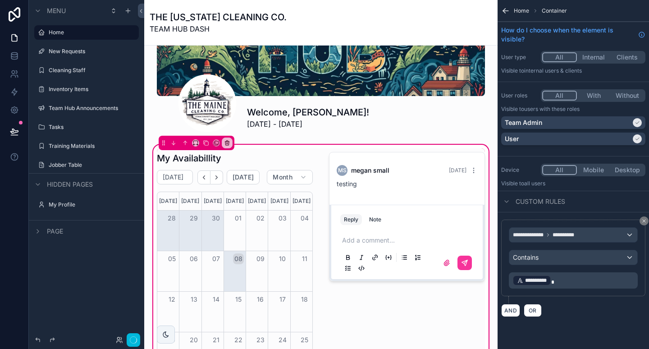
scroll to position [0, 0]
click at [644, 218] on icon "scrollable content" at bounding box center [643, 220] width 5 height 5
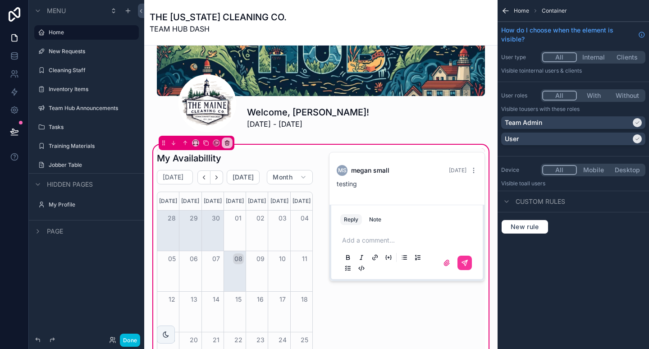
click at [516, 8] on span "Home" at bounding box center [520, 10] width 15 height 7
click at [68, 56] on div "New Requests" at bounding box center [87, 51] width 76 height 11
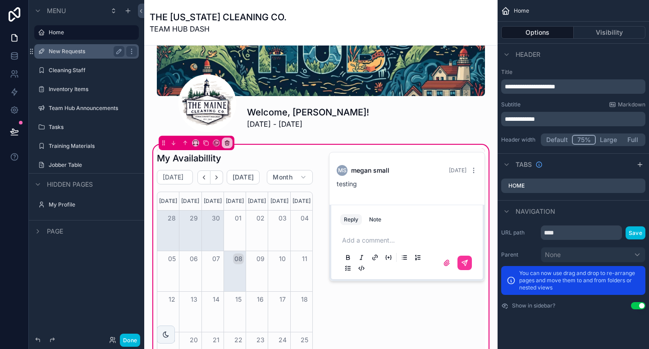
click at [77, 57] on div "New Requests" at bounding box center [86, 51] width 101 height 14
click at [63, 51] on label "New Requests" at bounding box center [85, 51] width 72 height 7
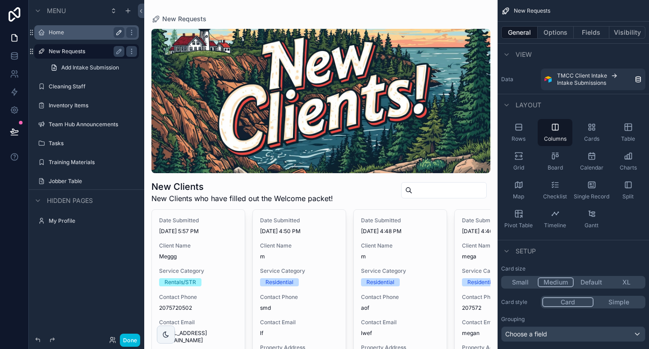
click at [120, 32] on icon "scrollable content" at bounding box center [119, 32] width 5 height 5
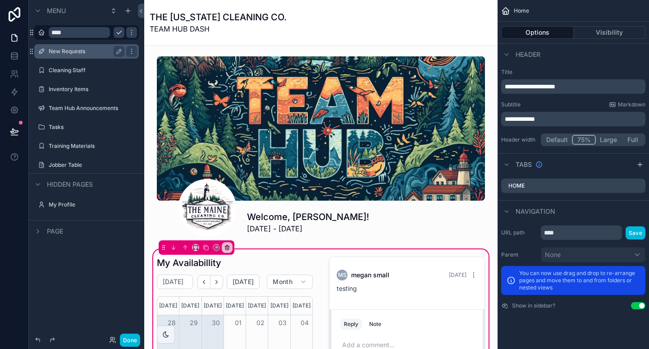
click at [91, 32] on input "****" at bounding box center [79, 32] width 61 height 11
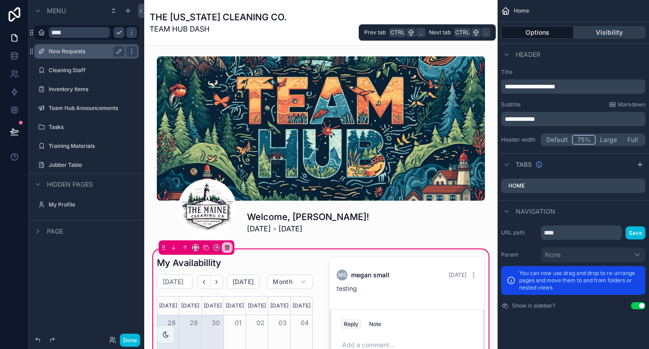
click at [596, 33] on button "Visibility" at bounding box center [609, 32] width 72 height 13
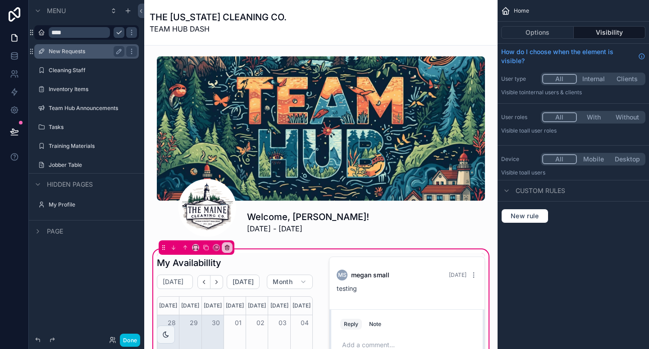
click at [587, 127] on p "Visible to All user roles" at bounding box center [573, 130] width 144 height 7
click at [588, 114] on div "All With Without" at bounding box center [592, 117] width 104 height 13
click at [588, 112] on button "With" at bounding box center [593, 117] width 34 height 10
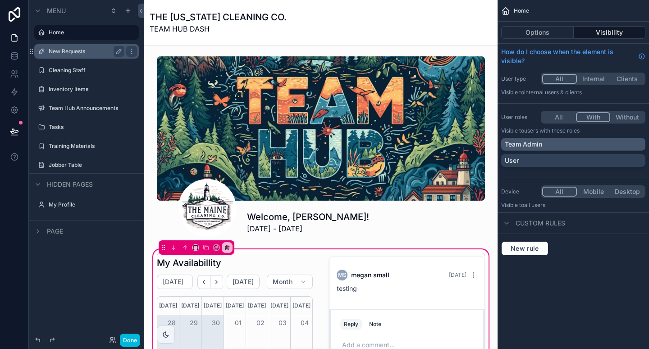
click at [554, 140] on div "Team Admin" at bounding box center [572, 144] width 137 height 9
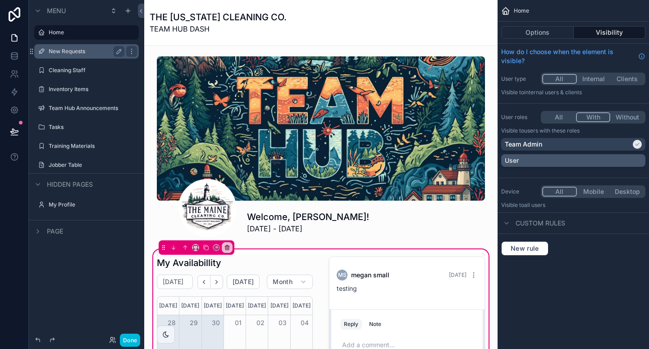
click at [550, 156] on div "User" at bounding box center [572, 160] width 137 height 9
click at [78, 53] on label "New Requests" at bounding box center [85, 51] width 72 height 7
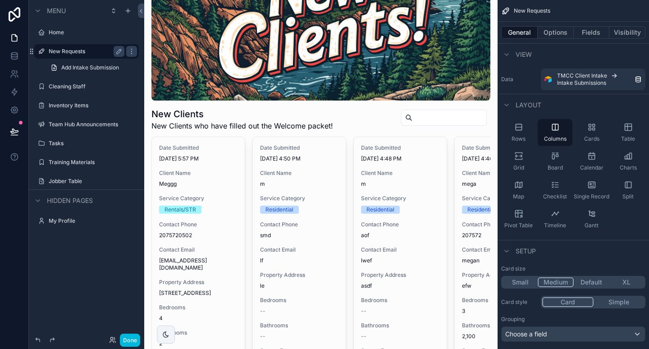
scroll to position [73, 0]
click at [525, 127] on div "Rows" at bounding box center [518, 132] width 35 height 27
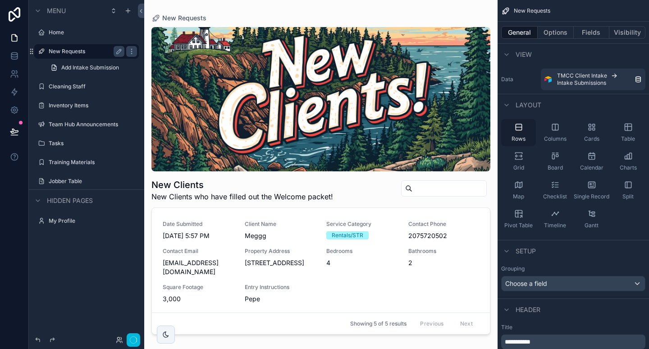
scroll to position [0, 0]
click at [522, 188] on icon "scrollable content" at bounding box center [518, 184] width 9 height 9
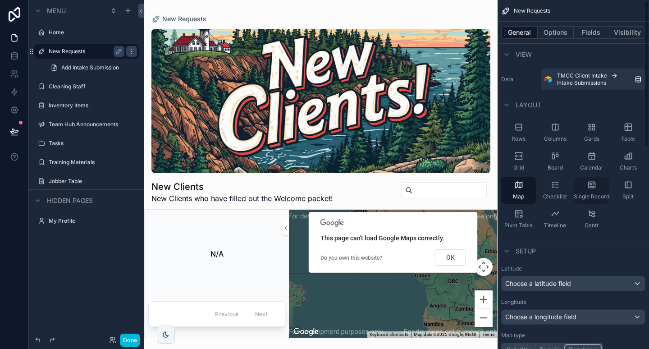
click at [595, 184] on div "Single Record" at bounding box center [591, 190] width 35 height 27
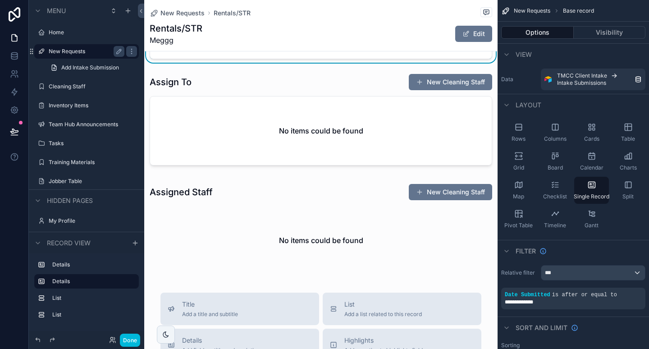
scroll to position [242, 0]
click at [593, 135] on span "Cards" at bounding box center [591, 138] width 15 height 7
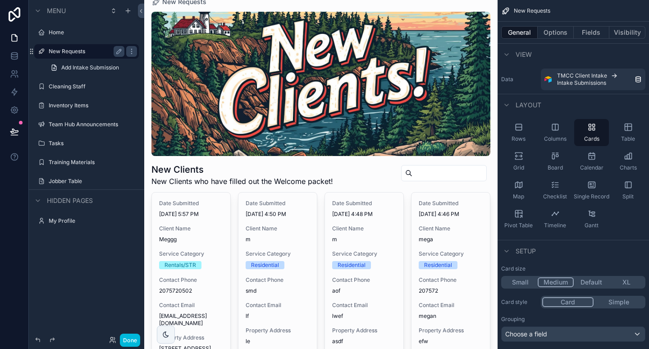
scroll to position [0, 0]
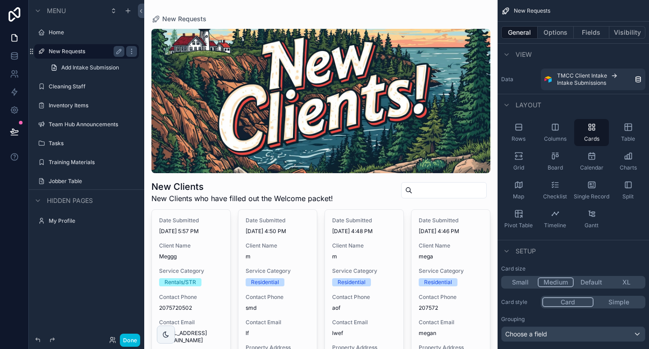
click at [595, 281] on button "Default" at bounding box center [590, 282] width 35 height 10
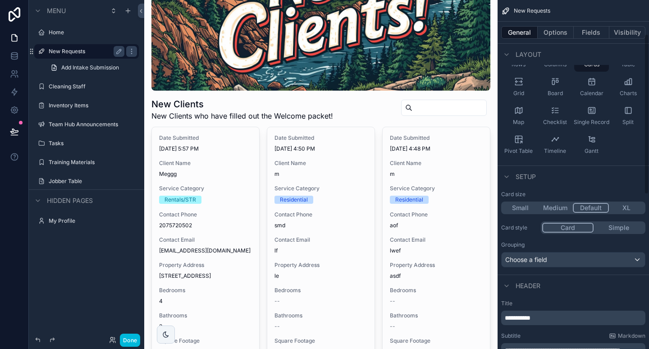
scroll to position [75, 0]
click at [568, 259] on div "Choose a field" at bounding box center [572, 259] width 143 height 14
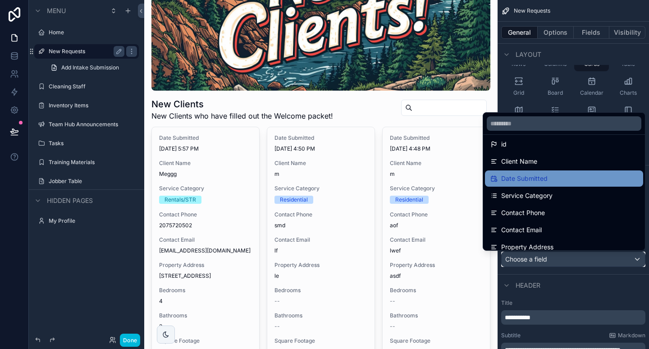
scroll to position [41, 0]
click at [525, 177] on span "Date Submitted" at bounding box center [524, 177] width 46 height 11
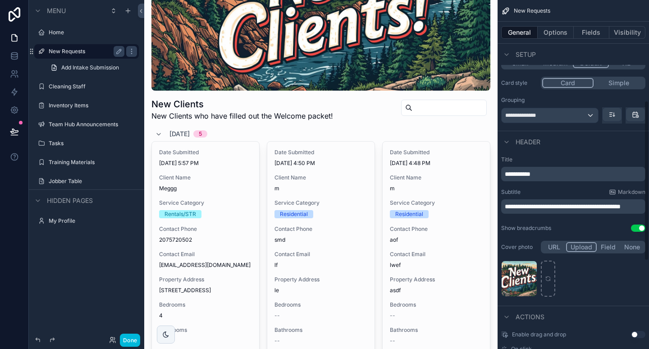
scroll to position [219, 0]
click at [83, 86] on label "Cleaning Staff" at bounding box center [85, 86] width 72 height 7
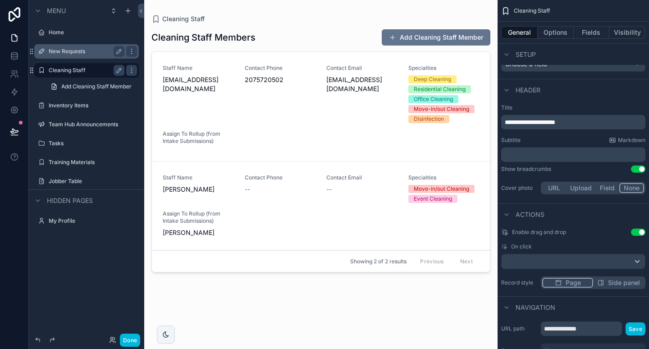
click at [386, 95] on div "scrollable content" at bounding box center [320, 169] width 353 height 338
click at [372, 80] on span "207smcs@gmail.com" at bounding box center [361, 84] width 71 height 18
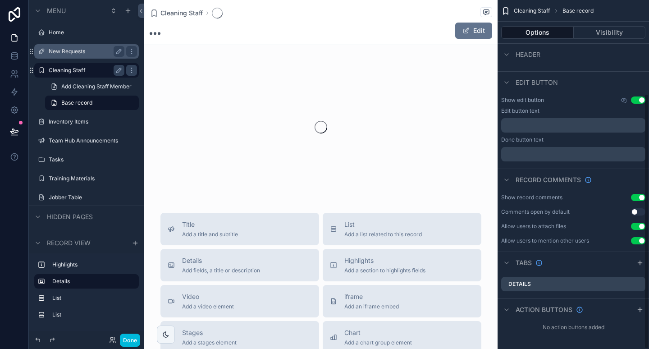
scroll to position [128, 0]
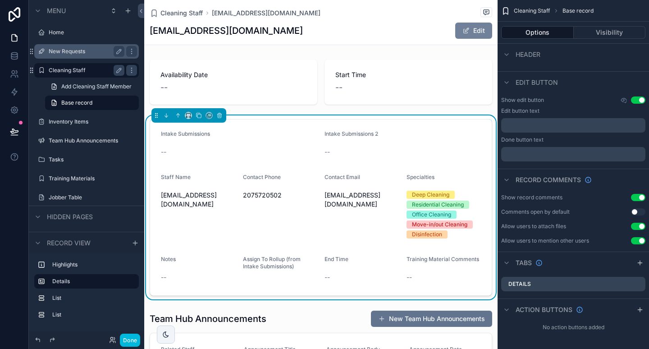
click at [469, 26] on button "Edit" at bounding box center [473, 31] width 37 height 16
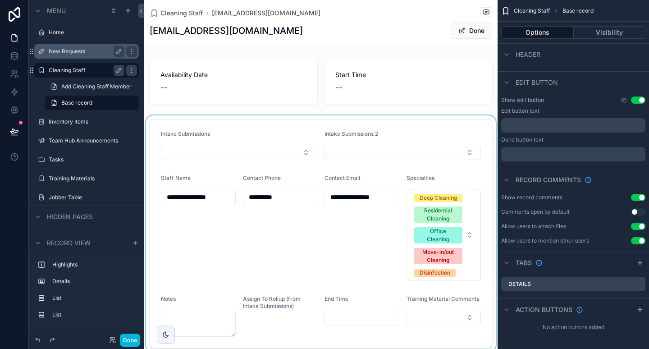
click at [446, 121] on div "scrollable content" at bounding box center [320, 233] width 353 height 236
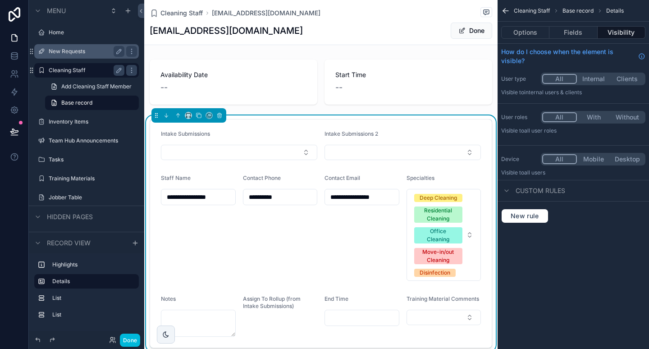
scroll to position [0, 0]
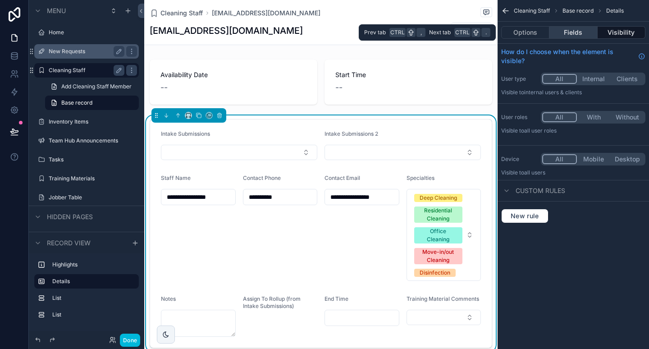
click at [564, 31] on button "Fields" at bounding box center [573, 32] width 48 height 13
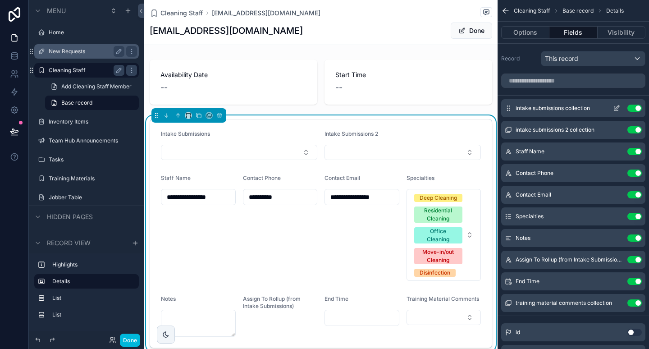
click at [635, 109] on button "Use setting" at bounding box center [634, 107] width 14 height 7
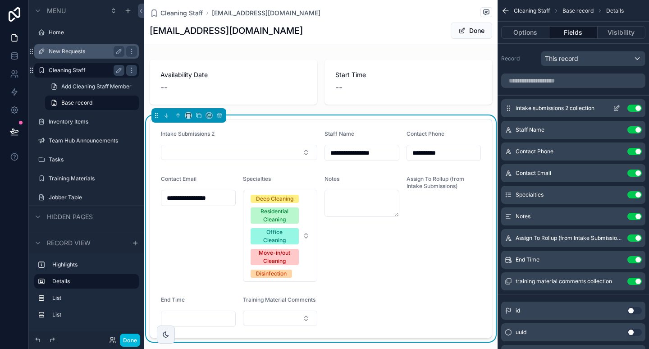
click at [635, 104] on button "Use setting" at bounding box center [634, 107] width 14 height 7
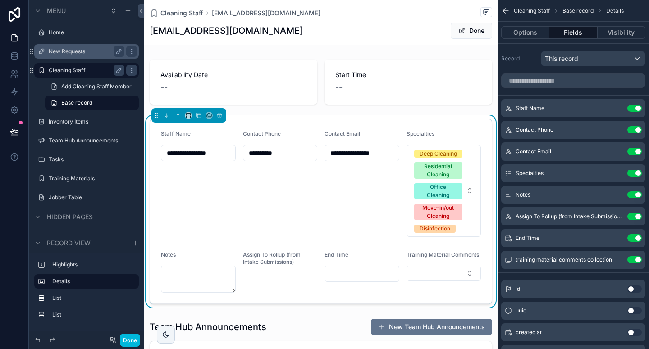
click at [204, 150] on input "**********" at bounding box center [198, 152] width 74 height 13
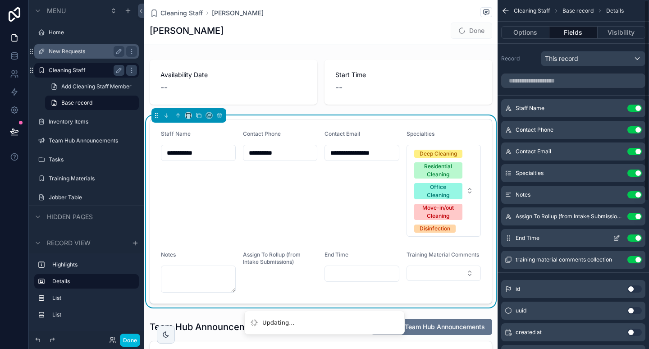
type input "**********"
click at [636, 239] on button "Use setting" at bounding box center [634, 237] width 14 height 7
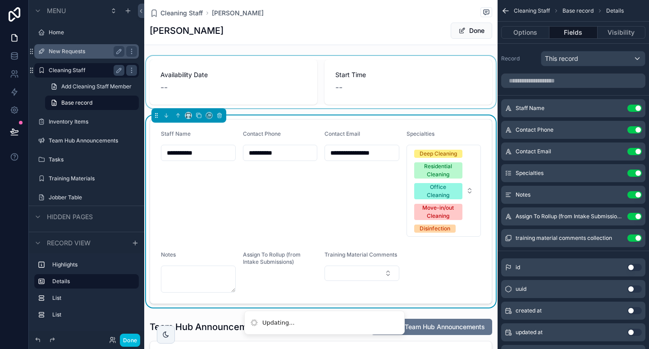
click at [397, 77] on div "scrollable content" at bounding box center [320, 82] width 353 height 52
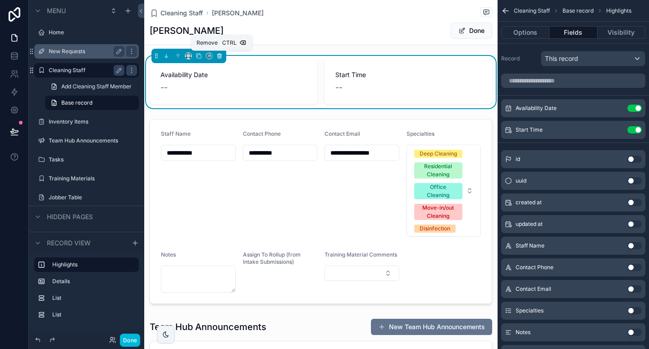
click at [218, 57] on icon "scrollable content" at bounding box center [219, 56] width 6 height 6
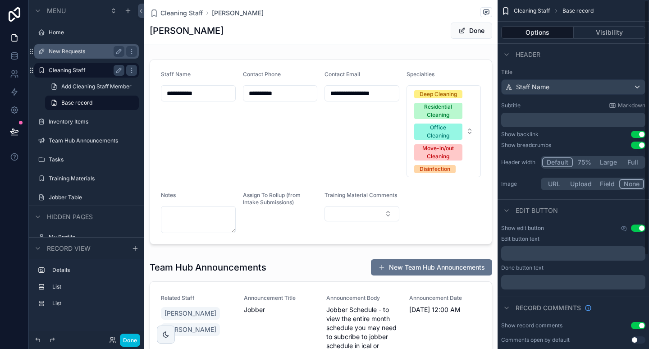
click at [541, 132] on div "Show backlink Use setting" at bounding box center [573, 134] width 144 height 7
click at [541, 121] on p "﻿" at bounding box center [573, 119] width 139 height 9
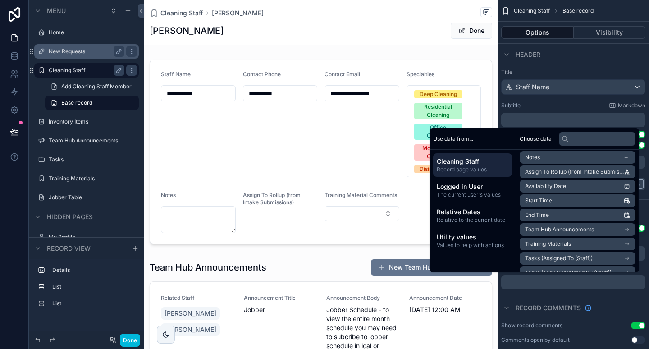
scroll to position [78, 0]
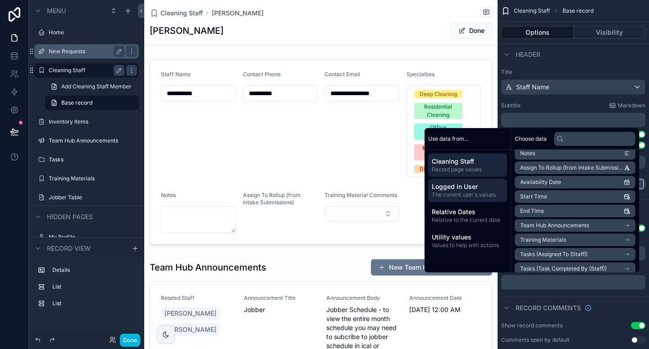
click at [480, 187] on span "Logged in User" at bounding box center [467, 186] width 72 height 9
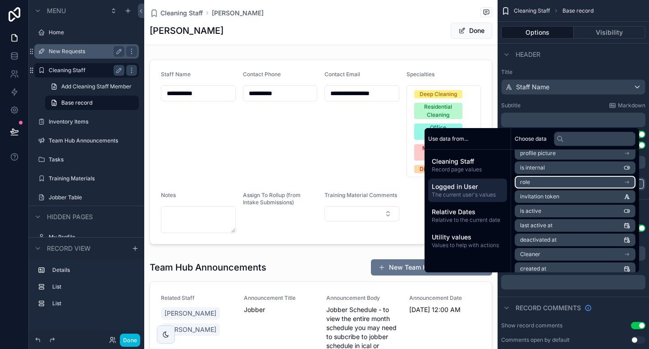
click at [553, 184] on li "role" at bounding box center [574, 182] width 121 height 13
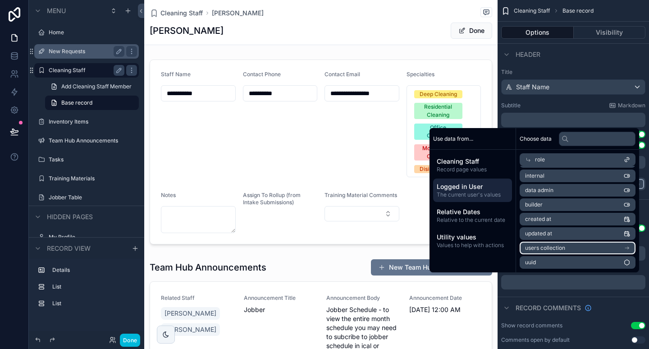
click at [553, 249] on span "users collection" at bounding box center [545, 247] width 40 height 7
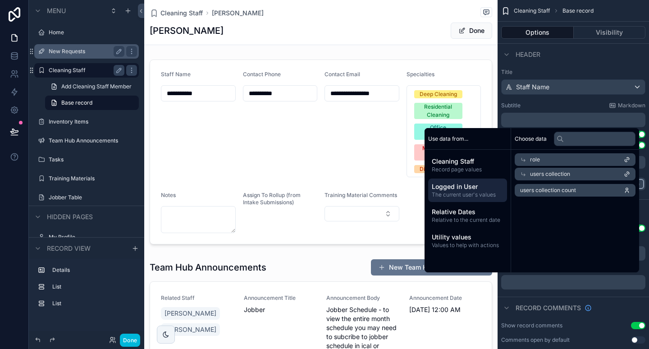
scroll to position [0, 0]
click at [569, 176] on div "users collection" at bounding box center [574, 174] width 121 height 13
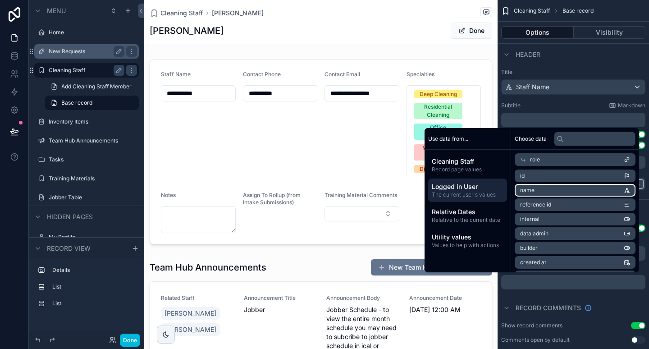
click at [554, 189] on li "name" at bounding box center [574, 190] width 121 height 13
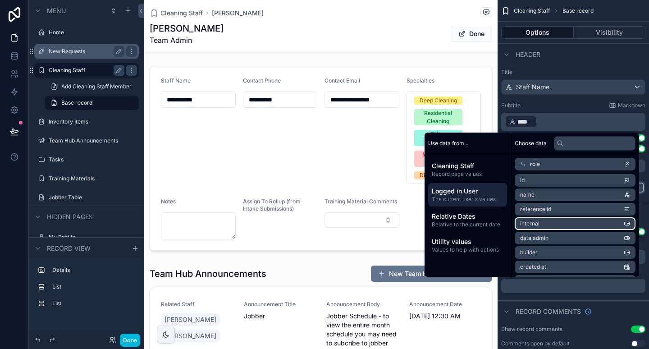
scroll to position [43, 0]
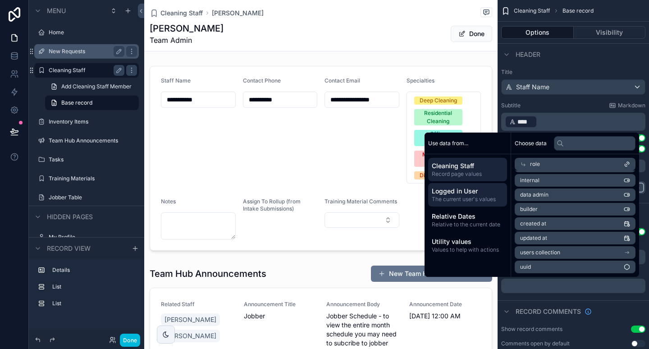
click at [466, 172] on span "Record page values" at bounding box center [467, 173] width 72 height 7
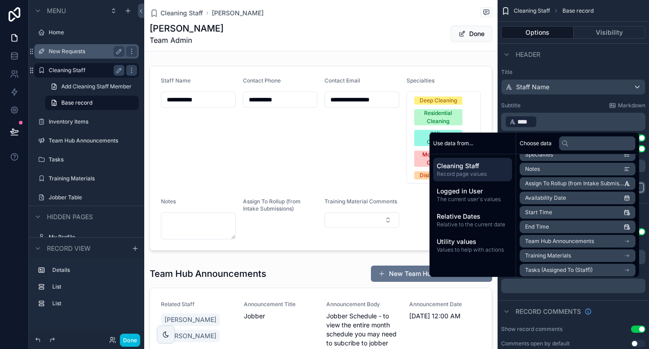
scroll to position [68, 0]
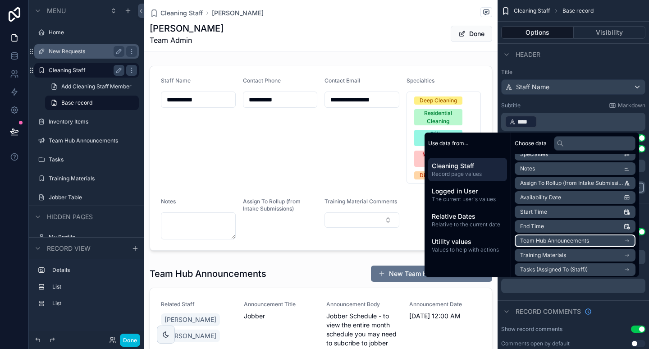
click at [554, 236] on li "Team Hub Announcements" at bounding box center [574, 240] width 121 height 13
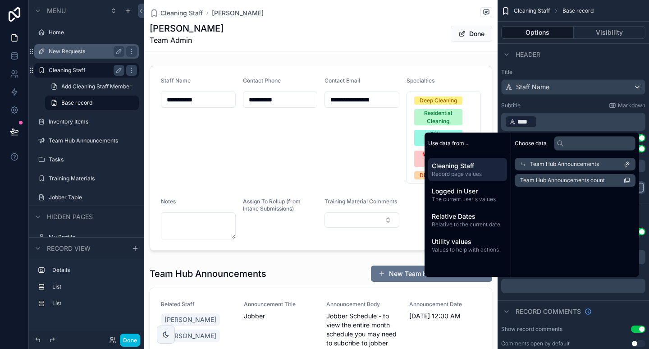
scroll to position [0, 0]
click at [569, 165] on span "Team Hub Announcements" at bounding box center [564, 163] width 69 height 7
click at [567, 174] on li "Team Hub Announcements count" at bounding box center [574, 180] width 121 height 13
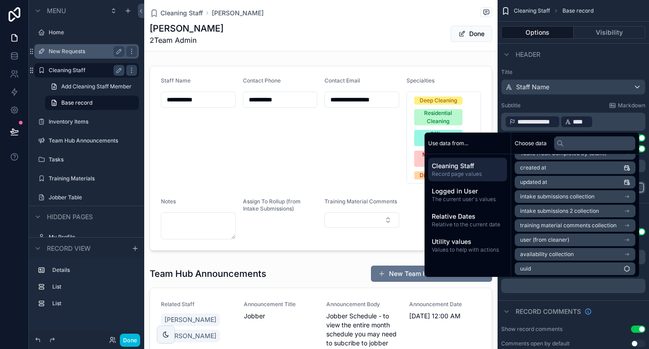
scroll to position [200, 0]
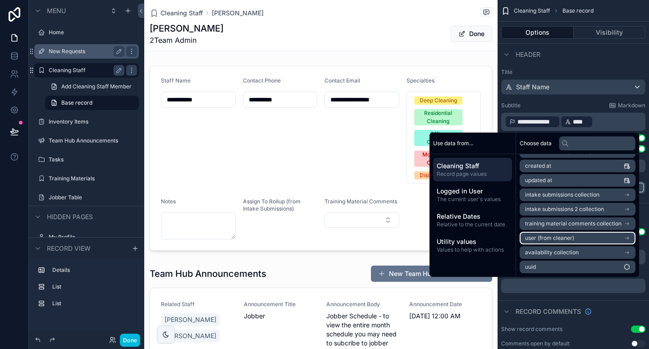
click at [566, 237] on li "user (from cleaner)" at bounding box center [577, 237] width 116 height 13
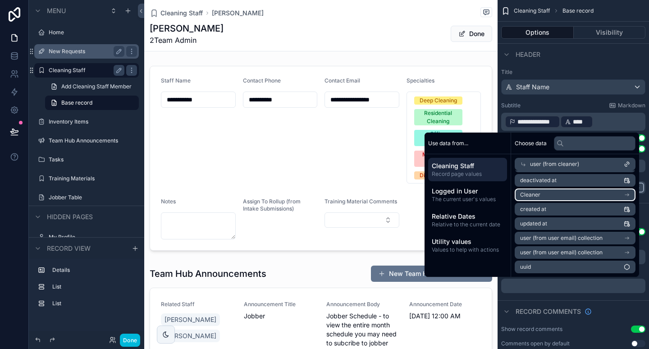
click at [558, 193] on li "Cleaner" at bounding box center [574, 194] width 121 height 13
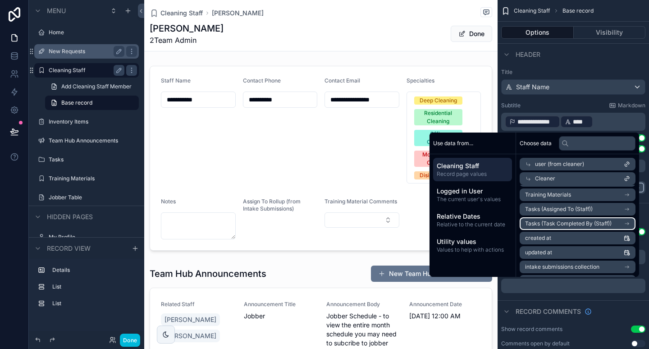
click at [559, 225] on span "Tasks (Task Completed By (Staff))" at bounding box center [568, 223] width 86 height 7
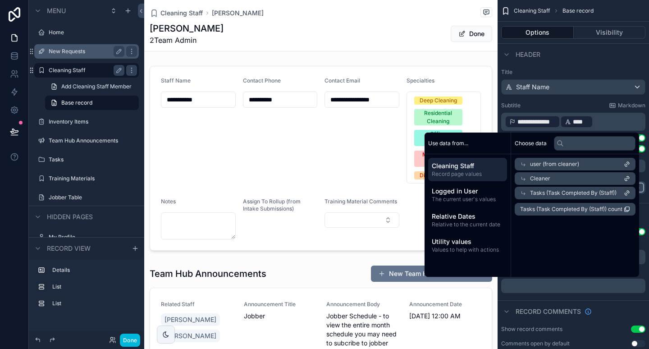
click at [563, 191] on span "Tasks (Task Completed By (Staff))" at bounding box center [573, 192] width 86 height 7
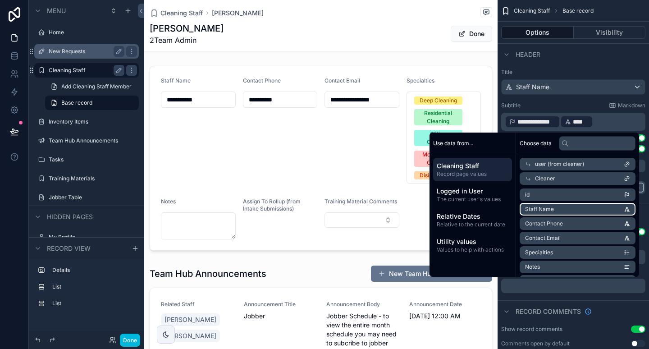
click at [558, 214] on li "Staff Name" at bounding box center [577, 209] width 116 height 13
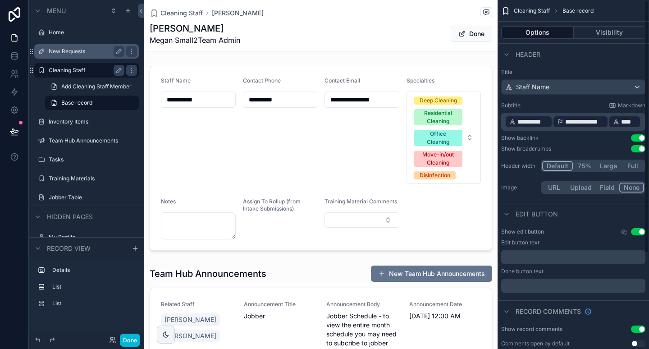
click at [579, 103] on div "Subtitle Markdown" at bounding box center [573, 105] width 144 height 7
click at [537, 123] on span "**********" at bounding box center [532, 121] width 31 height 9
click at [558, 100] on div "Title Staff Name Subtitle Markdown ﻿ **** ﻿ ﻿ Show backlink Use setting Show br…" at bounding box center [572, 132] width 151 height 134
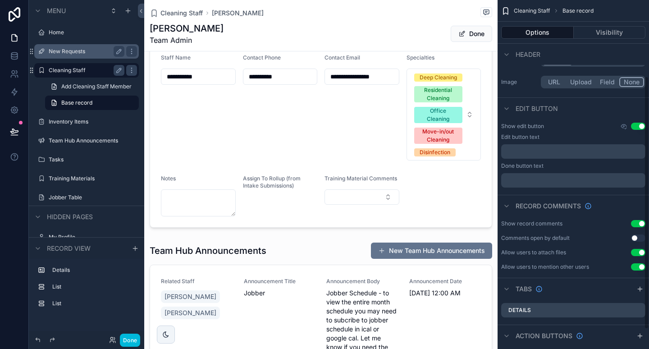
scroll to position [106, 0]
click at [634, 222] on button "Use setting" at bounding box center [637, 222] width 14 height 7
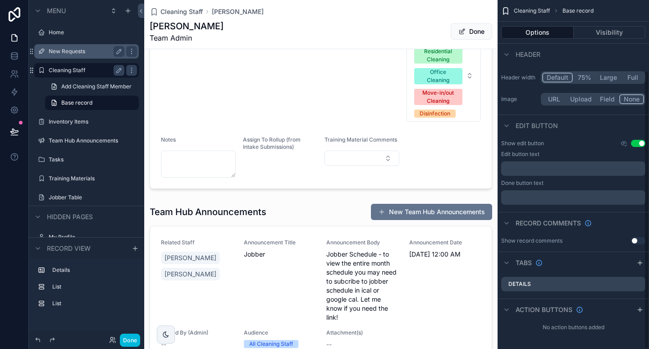
scroll to position [60, 0]
click at [638, 284] on icon "scrollable content" at bounding box center [637, 283] width 7 height 7
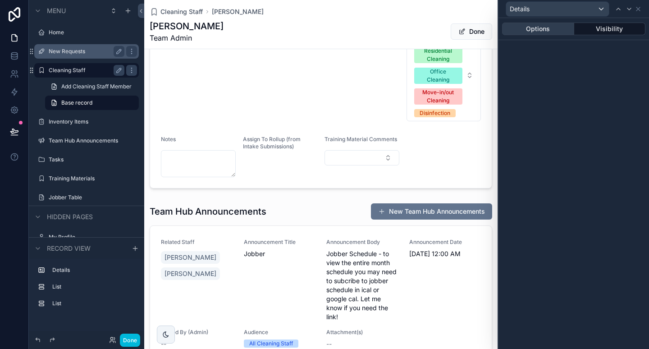
click at [553, 31] on button "Options" at bounding box center [538, 29] width 72 height 13
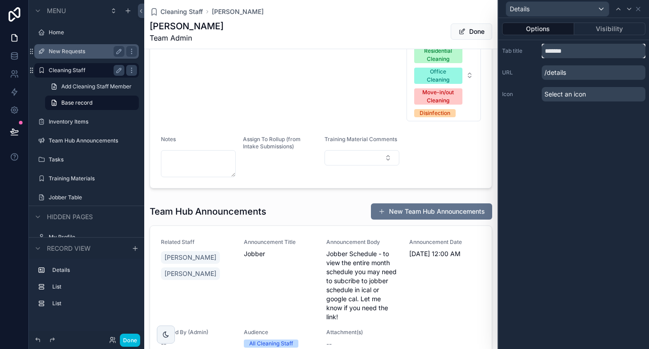
click at [568, 55] on input "*******" at bounding box center [593, 51] width 104 height 14
type input "*"
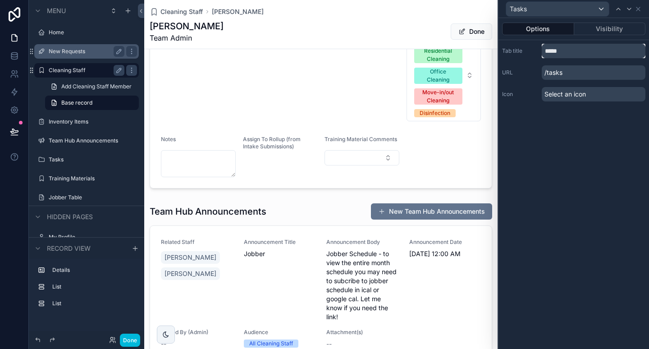
type input "*****"
click at [567, 95] on span "Select an icon" at bounding box center [564, 94] width 41 height 9
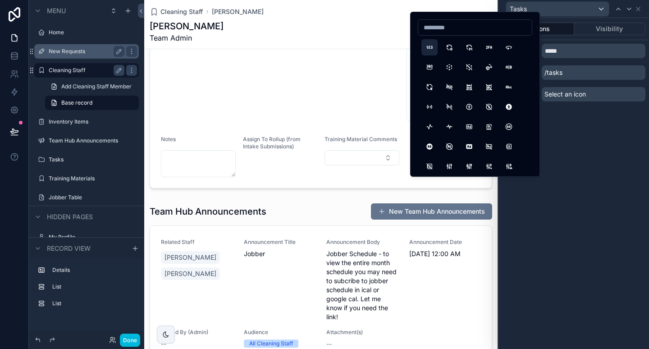
click at [431, 48] on button "123" at bounding box center [429, 47] width 16 height 16
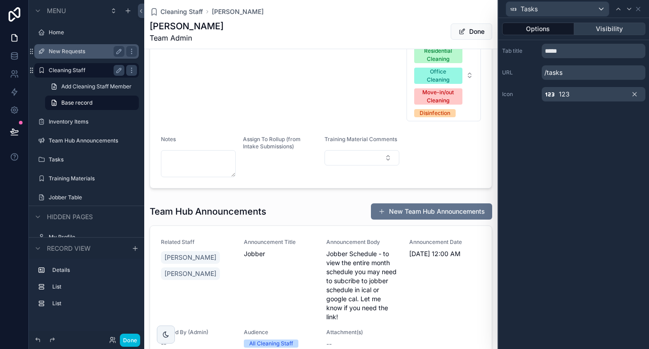
click at [606, 28] on button "Visibility" at bounding box center [610, 29] width 72 height 13
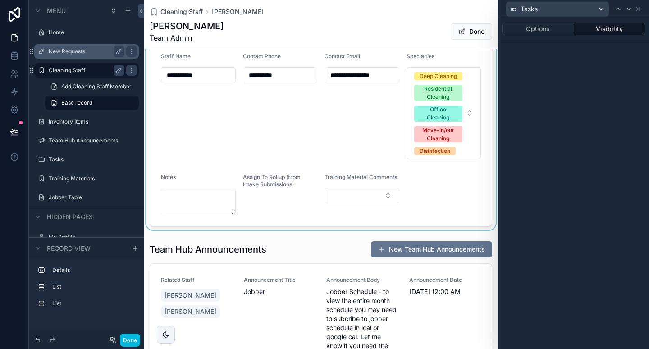
scroll to position [0, 0]
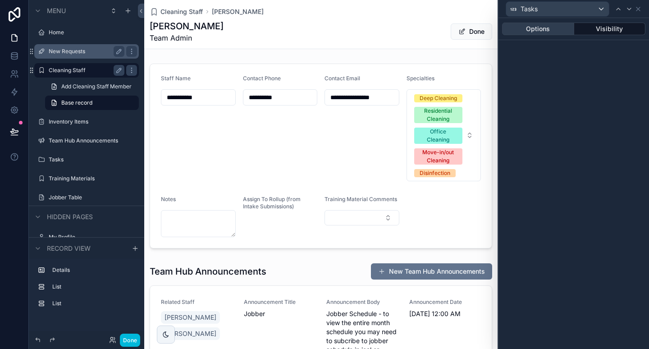
click at [559, 28] on button "Options" at bounding box center [538, 29] width 72 height 13
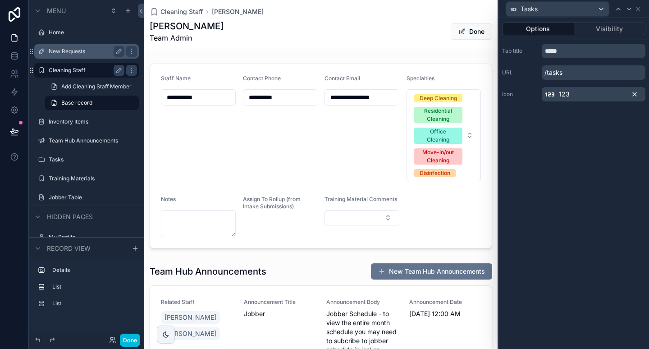
click at [633, 95] on icon at bounding box center [634, 94] width 4 height 4
click at [639, 10] on icon at bounding box center [638, 9] width 4 height 4
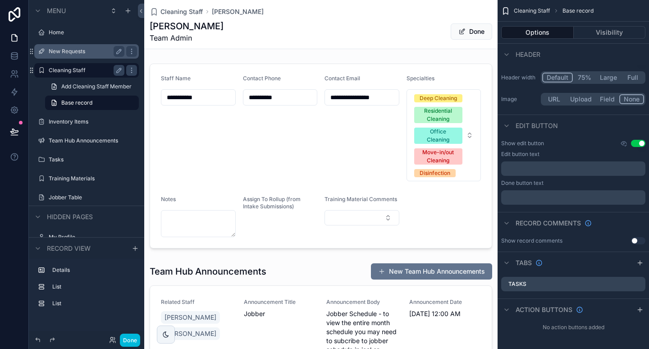
click at [631, 143] on button "Use setting" at bounding box center [637, 143] width 14 height 7
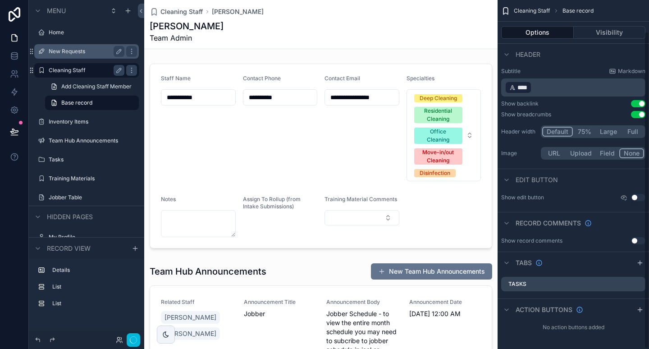
scroll to position [34, 0]
click at [585, 154] on div "Image URL Upload Field None" at bounding box center [573, 153] width 144 height 13
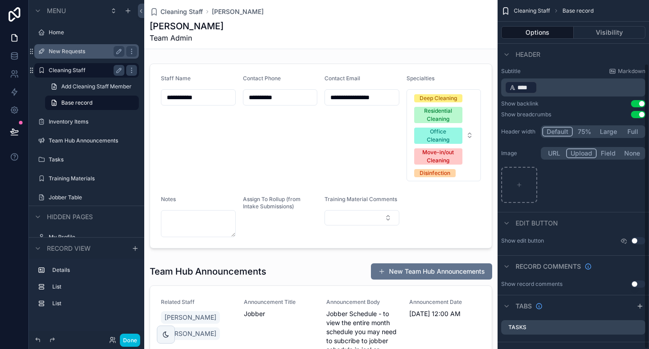
scroll to position [77, 0]
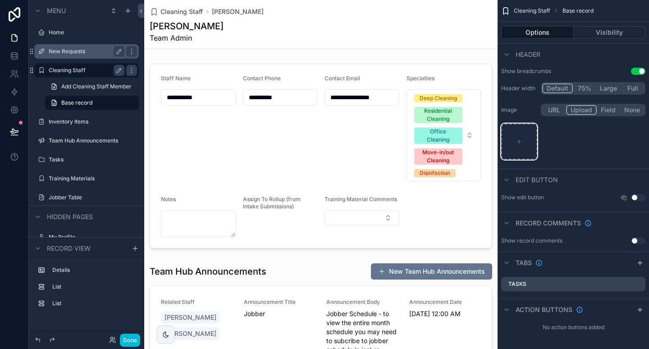
click at [513, 141] on div "scrollable content" at bounding box center [519, 141] width 36 height 36
type input "**********"
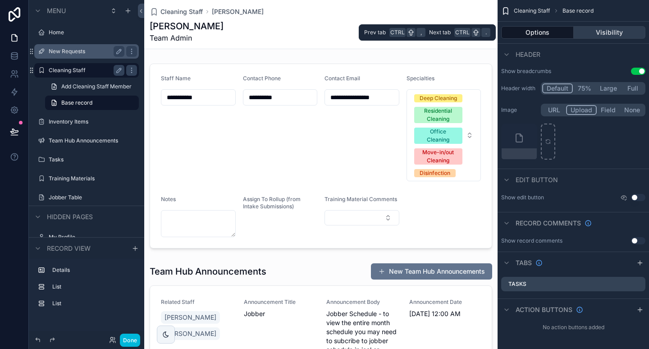
click at [608, 34] on button "Visibility" at bounding box center [609, 32] width 72 height 13
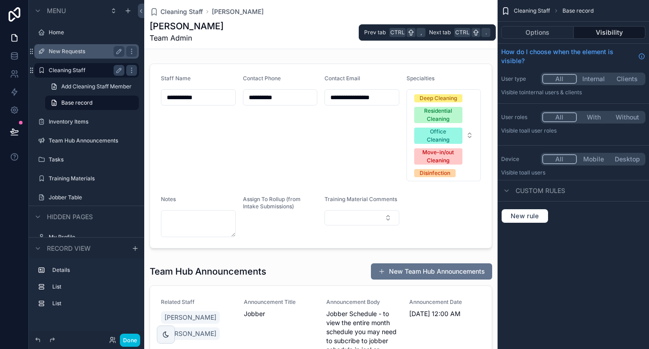
scroll to position [0, 0]
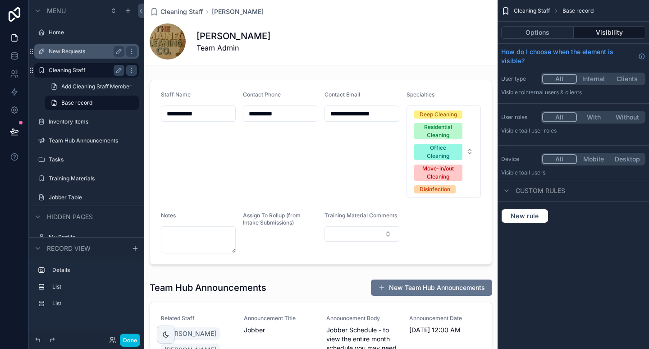
click at [594, 112] on button "With" at bounding box center [593, 117] width 34 height 10
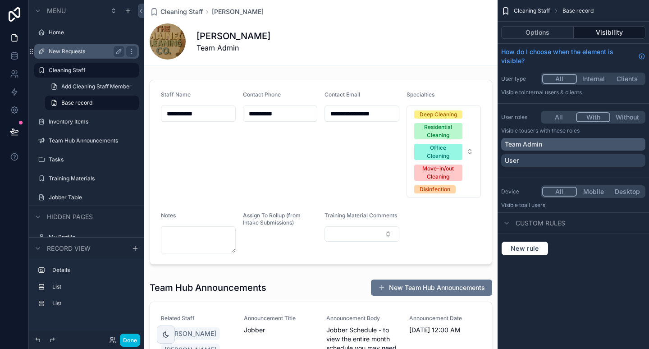
click at [579, 140] on div "Team Admin" at bounding box center [573, 144] width 144 height 13
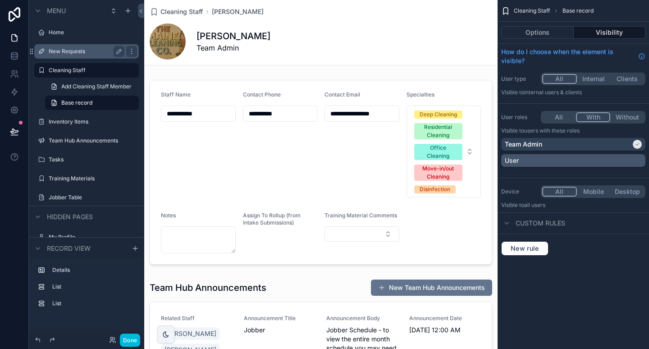
click at [571, 156] on div "User" at bounding box center [572, 160] width 137 height 9
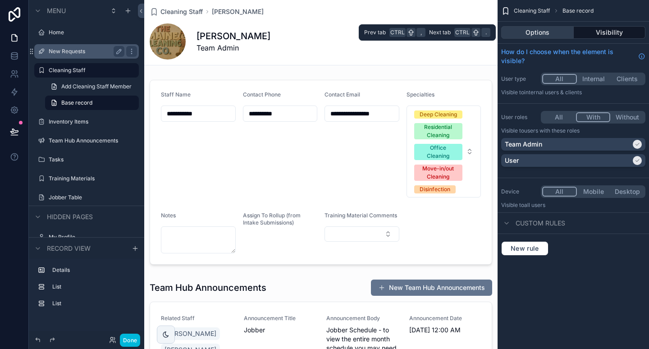
click at [548, 38] on button "Options" at bounding box center [537, 32] width 73 height 13
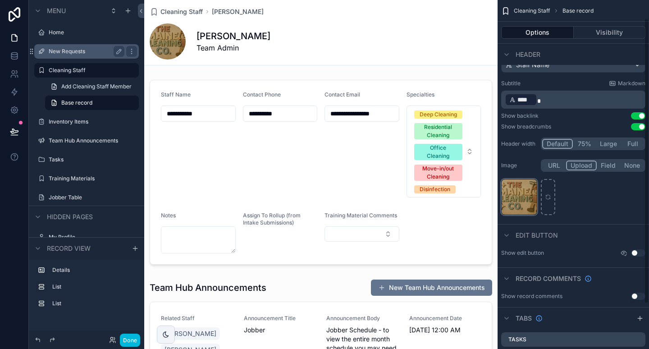
click at [519, 189] on div "20250616_0203_Colorful-Cleaning-Logo_remix_01jxvn8hqvfb4875zg9yecvqw0 .png" at bounding box center [519, 197] width 36 height 36
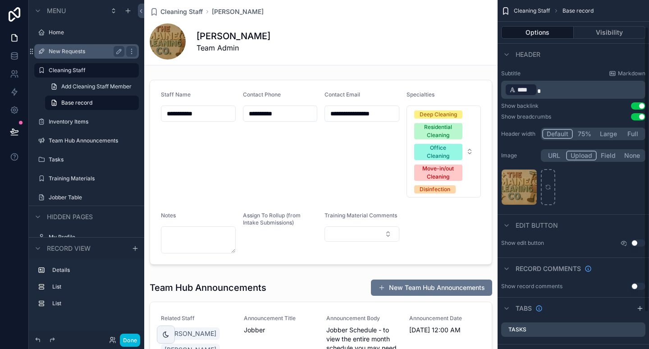
scroll to position [32, 0]
click at [635, 154] on button "None" at bounding box center [632, 155] width 24 height 10
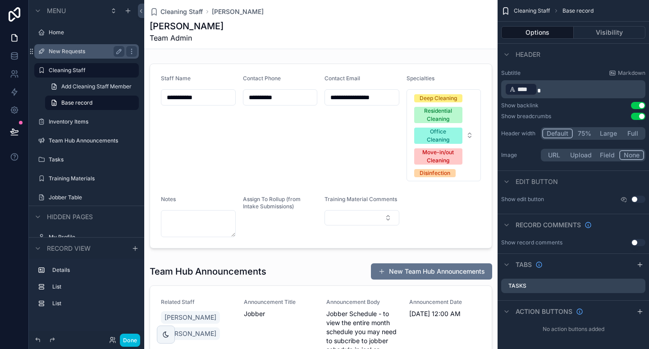
click at [553, 156] on button "URL" at bounding box center [554, 155] width 24 height 10
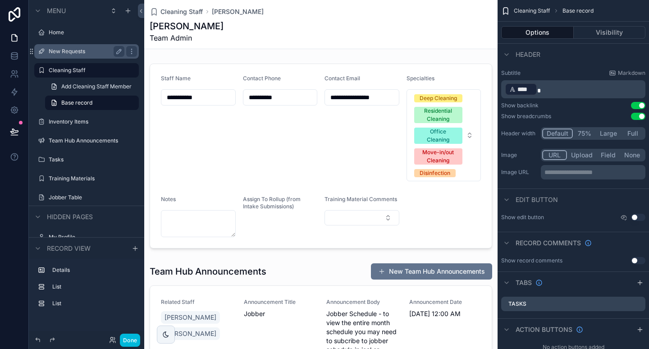
click at [576, 155] on button "Upload" at bounding box center [582, 155] width 30 height 10
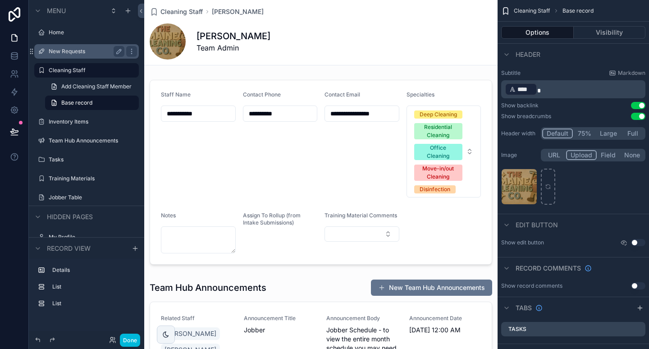
click at [606, 156] on button "Field" at bounding box center [608, 155] width 24 height 10
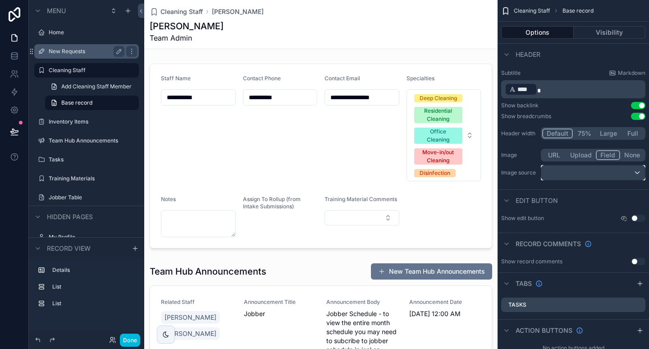
click at [581, 172] on div "scrollable content" at bounding box center [593, 172] width 104 height 14
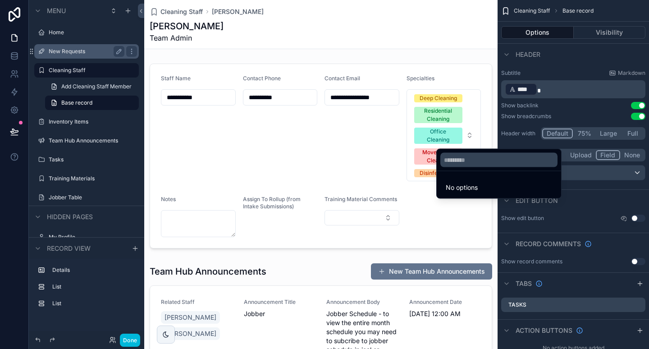
click at [502, 187] on li "No options" at bounding box center [498, 187] width 121 height 18
click at [576, 153] on div "scrollable content" at bounding box center [324, 174] width 649 height 349
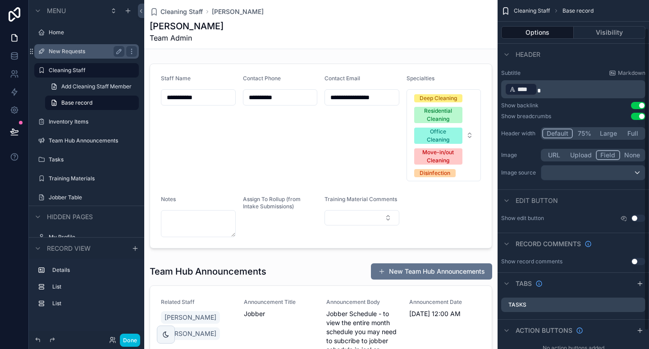
click at [576, 153] on button "Upload" at bounding box center [581, 155] width 30 height 10
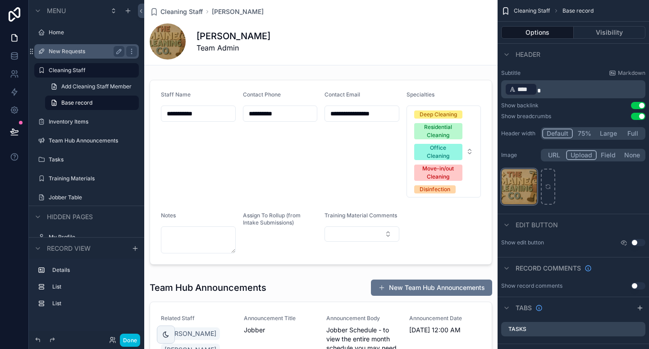
click at [527, 179] on div "20250616_0203_Colorful-Cleaning-Logo_remix_01jxvn8hqvfb4875zg9yecvqw0 .png" at bounding box center [519, 186] width 36 height 36
click at [523, 183] on div "20250616_0203_Colorful-Cleaning-Logo_remix_01jxvn8hqvfb4875zg9yecvqw0 .png" at bounding box center [519, 186] width 36 height 36
click at [544, 185] on div "scrollable content" at bounding box center [547, 186] width 14 height 36
type input "**********"
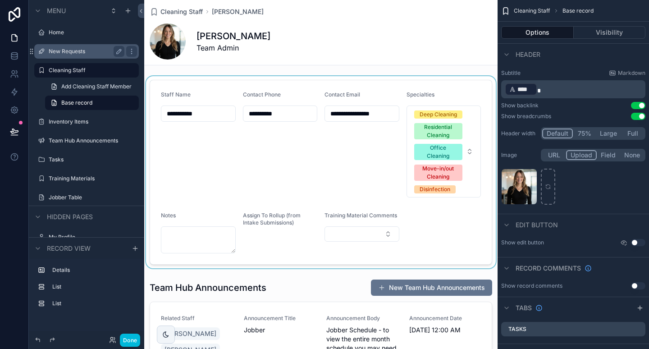
click at [355, 138] on div "scrollable content" at bounding box center [320, 172] width 353 height 192
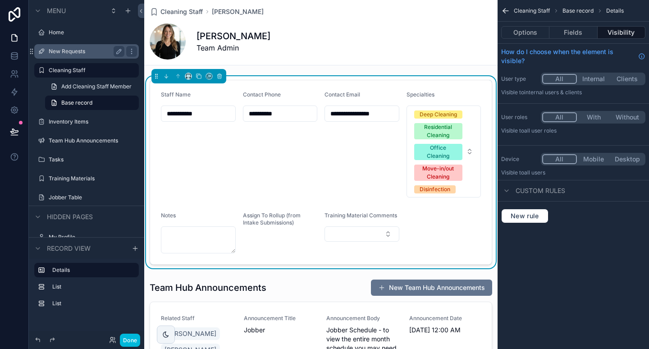
scroll to position [0, 0]
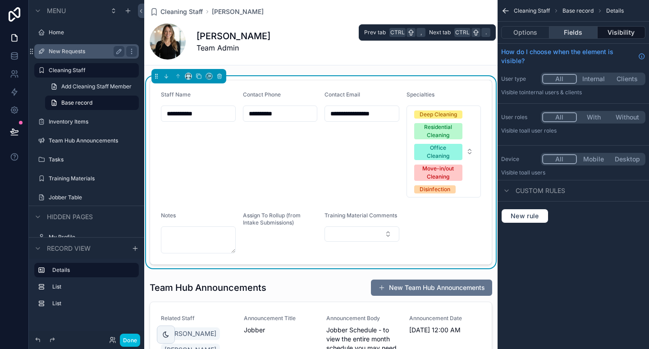
click at [580, 28] on button "Fields" at bounding box center [573, 32] width 48 height 13
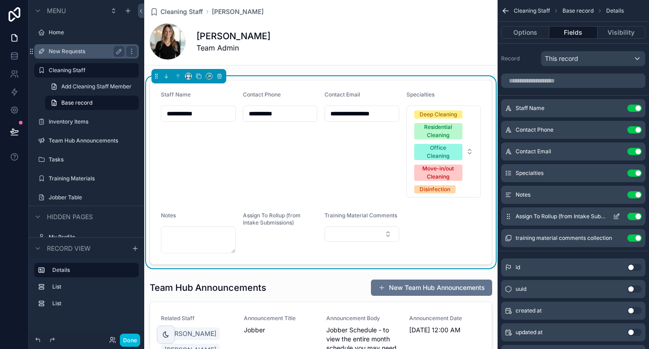
click at [635, 217] on button "Use setting" at bounding box center [634, 216] width 14 height 7
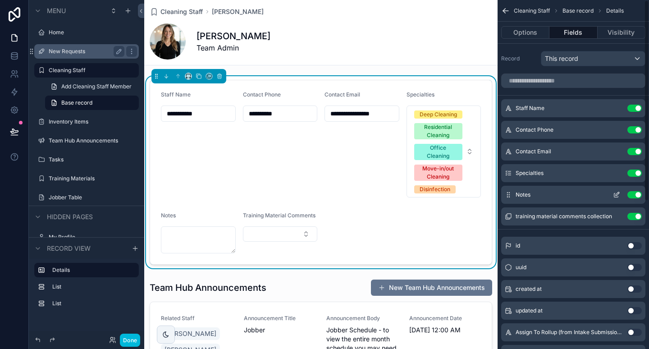
click at [636, 197] on button "Use setting" at bounding box center [634, 194] width 14 height 7
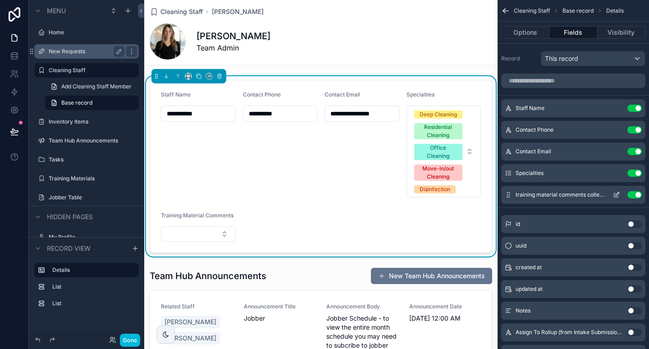
click at [636, 192] on button "Use setting" at bounding box center [634, 194] width 14 height 7
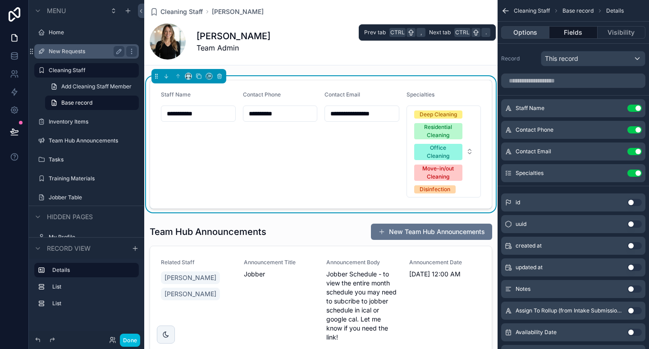
click at [535, 31] on button "Options" at bounding box center [525, 32] width 48 height 13
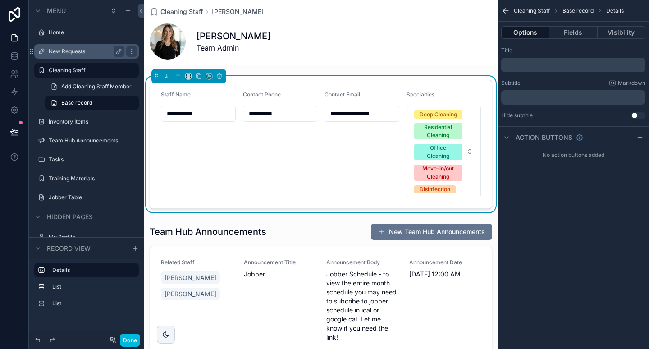
click at [522, 70] on div "﻿" at bounding box center [573, 65] width 144 height 14
click at [523, 67] on p "﻿" at bounding box center [573, 64] width 139 height 7
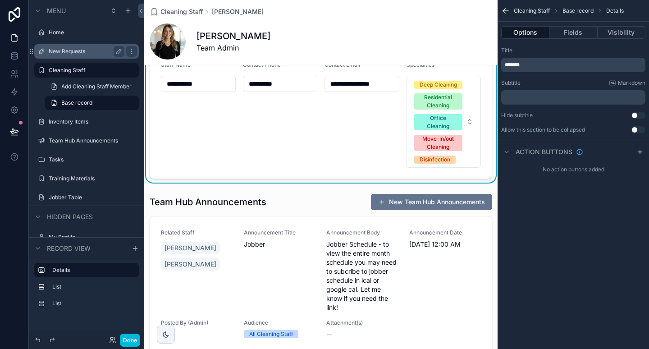
scroll to position [71, 0]
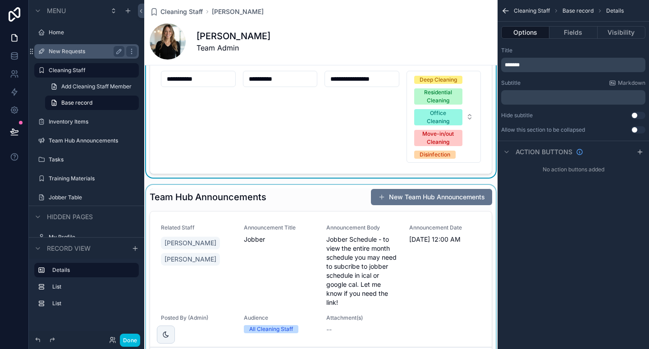
click at [335, 219] on div "scrollable content" at bounding box center [320, 280] width 353 height 191
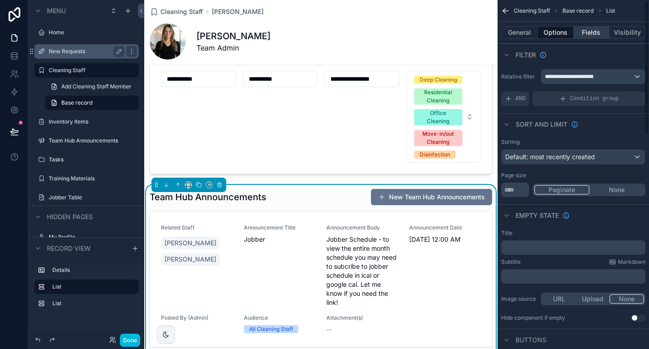
click at [596, 31] on button "Fields" at bounding box center [591, 32] width 36 height 13
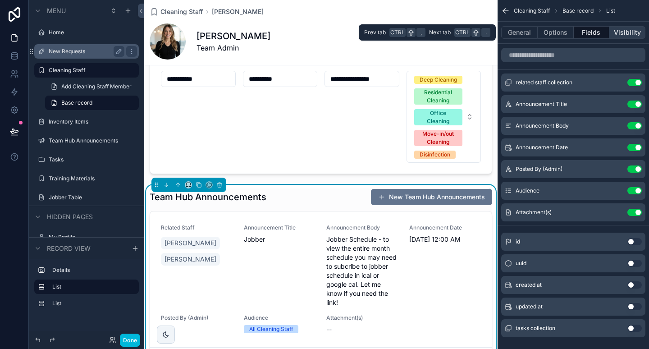
click at [616, 31] on button "Visibility" at bounding box center [627, 32] width 36 height 13
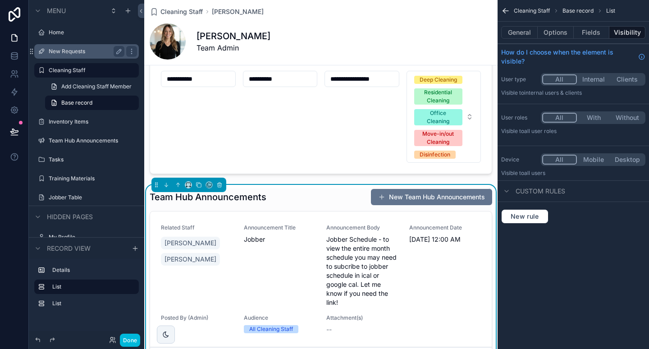
click at [590, 113] on button "With" at bounding box center [593, 118] width 34 height 10
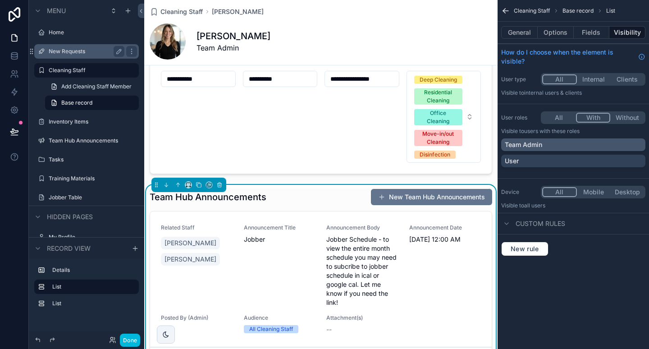
click at [553, 140] on div "Team Admin" at bounding box center [572, 144] width 137 height 9
click at [548, 156] on div "User" at bounding box center [572, 160] width 137 height 9
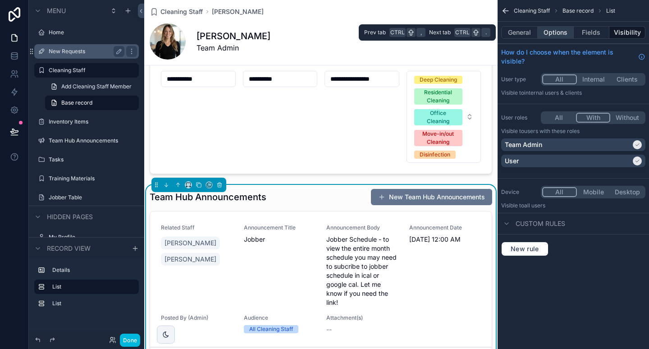
click at [561, 37] on button "Options" at bounding box center [555, 32] width 36 height 13
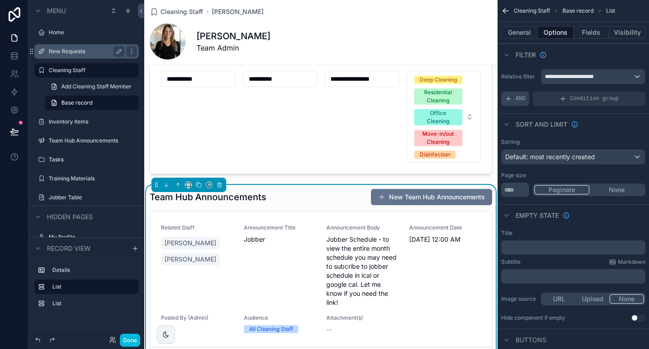
click at [524, 100] on span "AND" at bounding box center [520, 98] width 10 height 7
click at [531, 98] on span "Add a filter" at bounding box center [523, 98] width 39 height 7
click at [622, 94] on icon "scrollable content" at bounding box center [622, 92] width 5 height 5
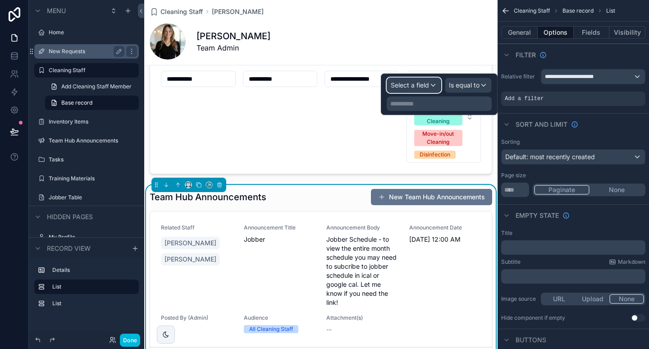
click at [419, 85] on span "Select a field" at bounding box center [409, 85] width 38 height 8
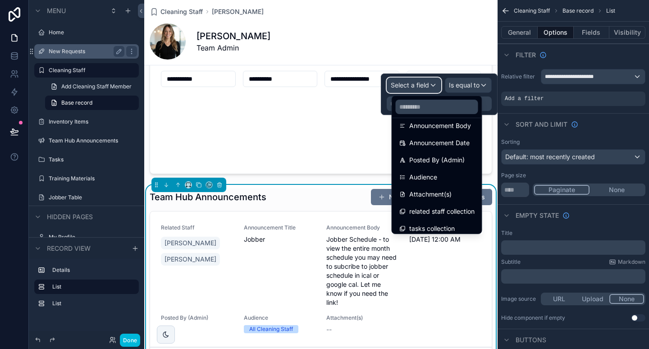
scroll to position [98, 0]
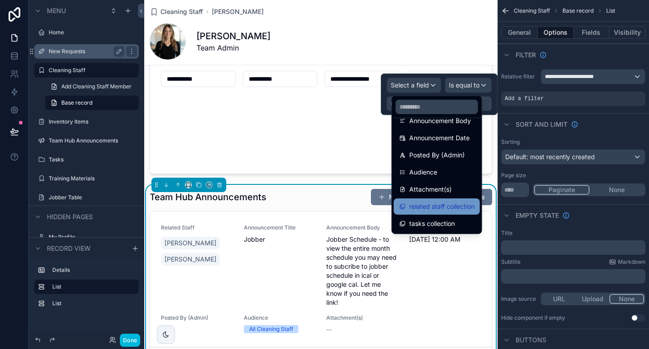
click at [439, 201] on span "related staff collection" at bounding box center [441, 206] width 65 height 11
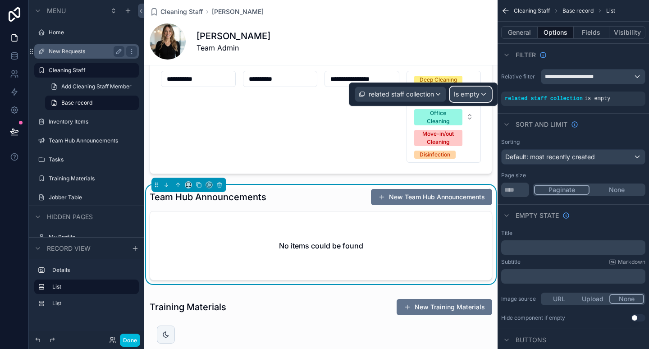
click at [470, 91] on span "Is empty" at bounding box center [467, 94] width 26 height 9
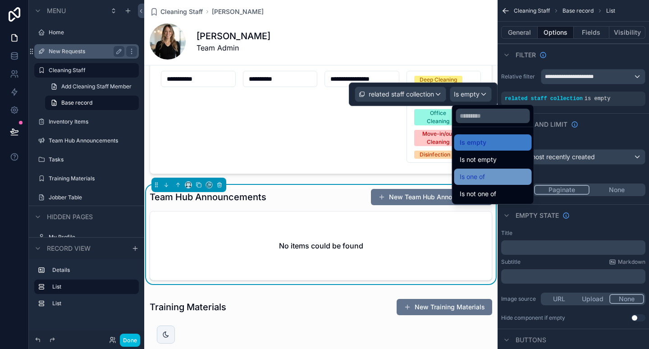
click at [474, 182] on div "Is one of" at bounding box center [492, 176] width 77 height 16
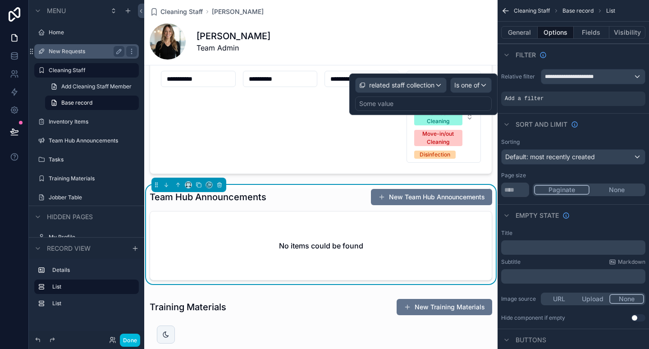
click at [401, 100] on div "Some value" at bounding box center [423, 103] width 136 height 14
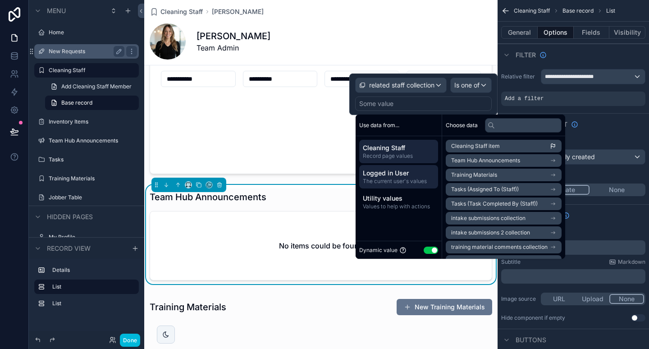
click at [391, 179] on span "The current user's values" at bounding box center [399, 180] width 72 height 7
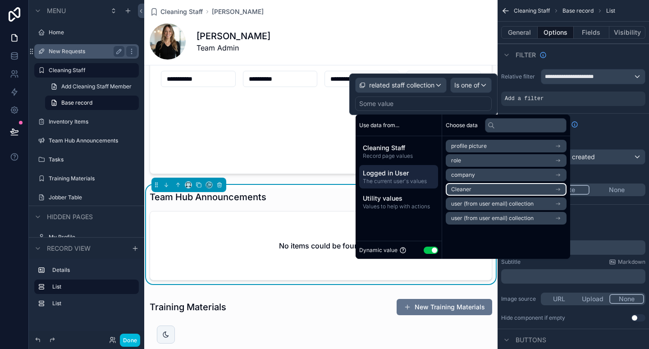
click at [471, 192] on li "Cleaner" at bounding box center [505, 189] width 121 height 13
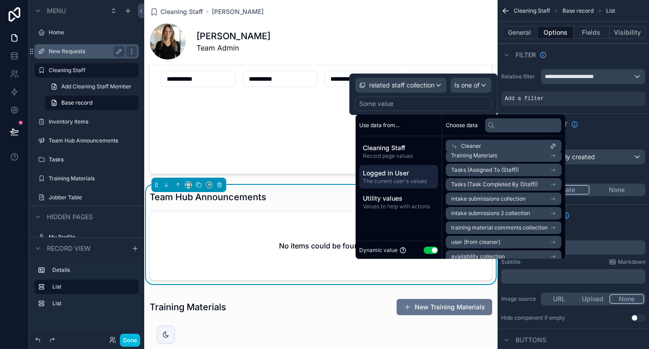
scroll to position [43, 0]
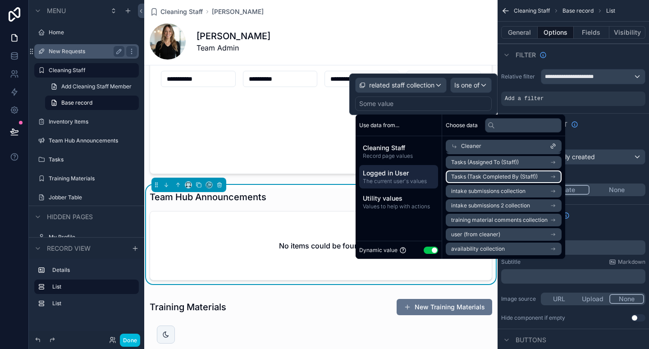
click at [489, 177] on span "Tasks (Task Completed By (Staff))" at bounding box center [494, 176] width 86 height 7
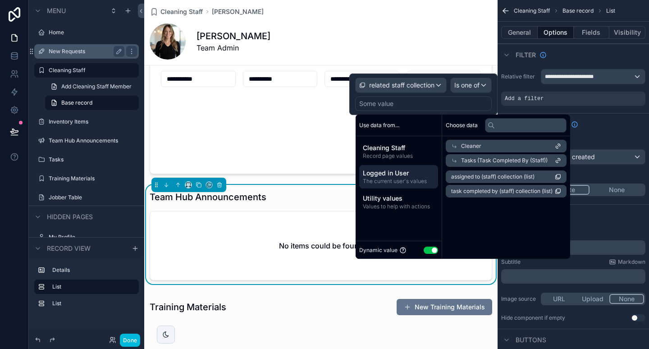
scroll to position [0, 0]
click at [489, 179] on span "assigned to (staff) collection (list)" at bounding box center [492, 176] width 83 height 7
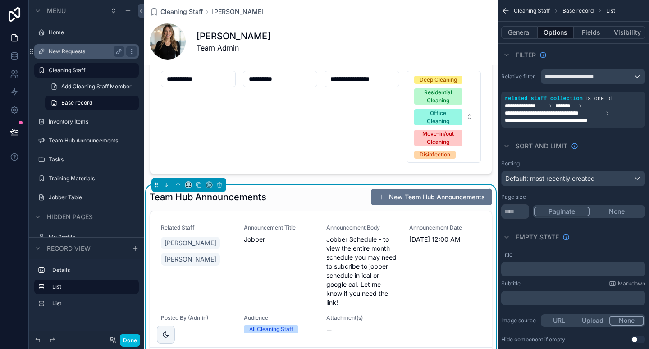
click at [485, 258] on div "Related Staff Megan Small EMMA Small Announcement Title Jobber Announcement Bod…" at bounding box center [321, 290] width 342 height 158
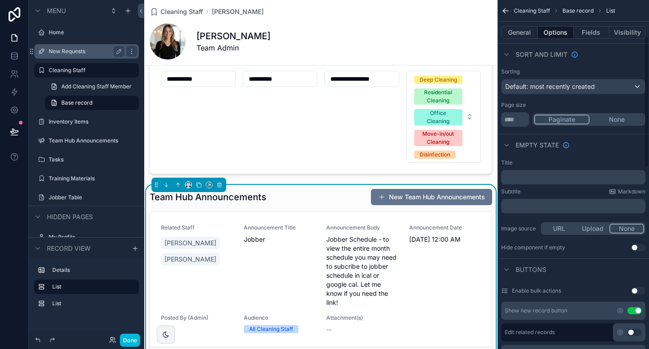
scroll to position [95, 0]
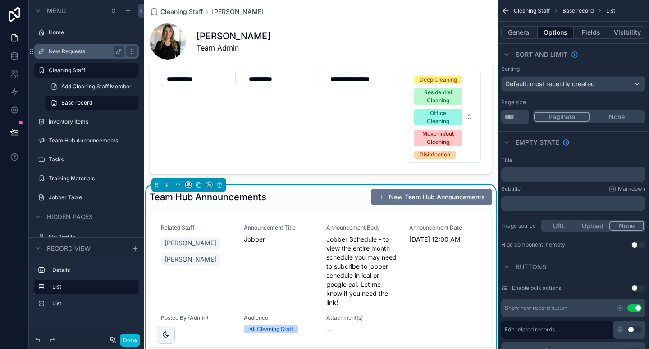
click at [638, 246] on button "Use setting" at bounding box center [637, 244] width 14 height 7
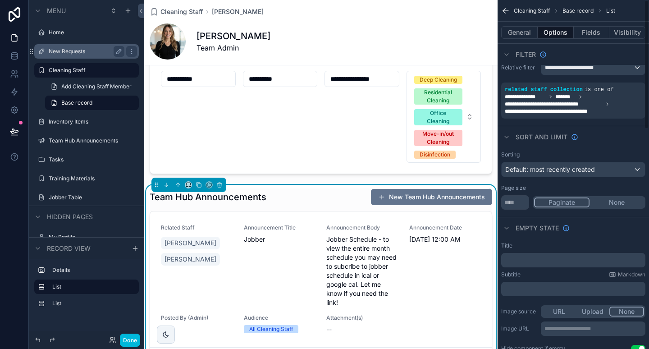
scroll to position [0, 0]
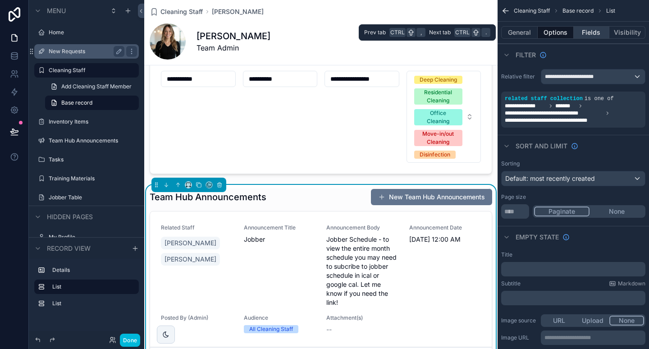
click at [586, 32] on button "Fields" at bounding box center [591, 32] width 36 height 13
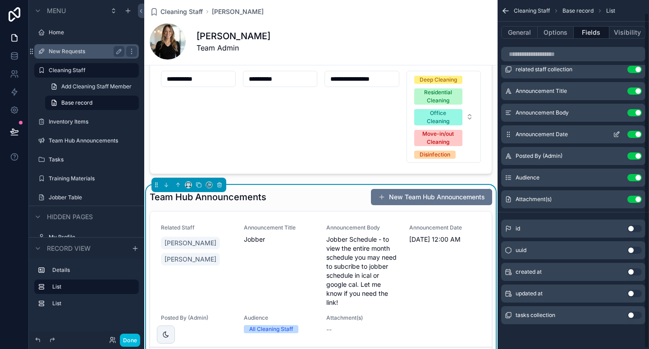
scroll to position [14, 0]
click at [635, 154] on button "Use setting" at bounding box center [634, 155] width 14 height 7
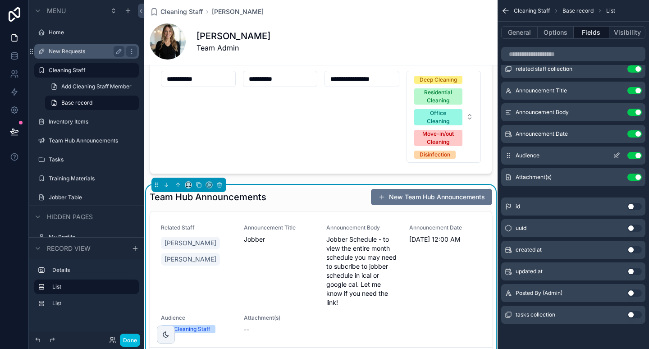
click at [636, 157] on button "Use setting" at bounding box center [634, 155] width 14 height 7
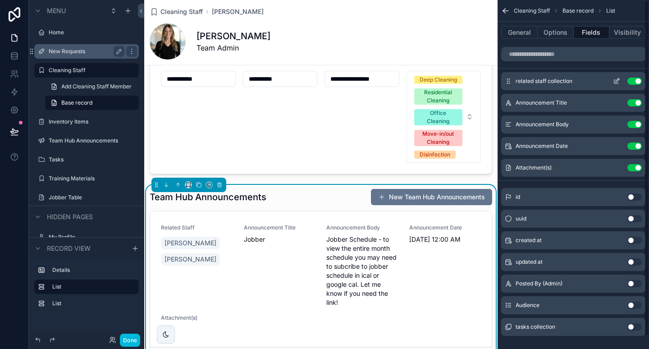
scroll to position [0, 0]
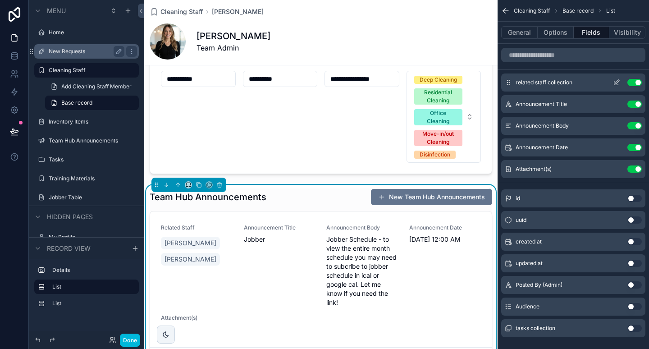
click at [635, 81] on button "Use setting" at bounding box center [634, 82] width 14 height 7
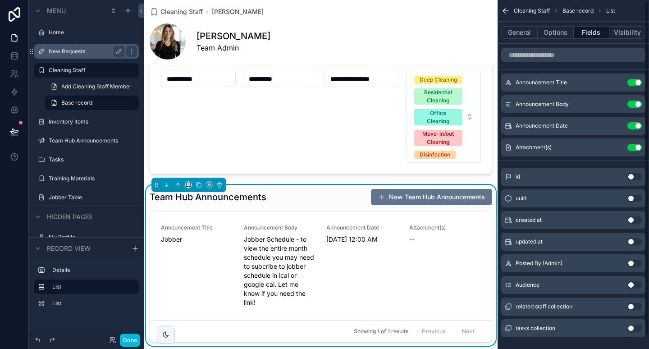
scroll to position [14, 0]
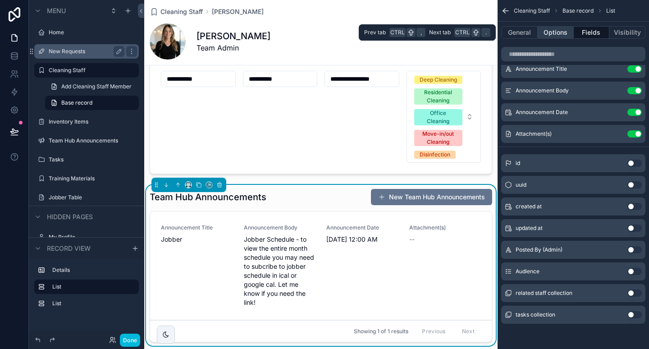
click at [556, 30] on button "Options" at bounding box center [555, 32] width 36 height 13
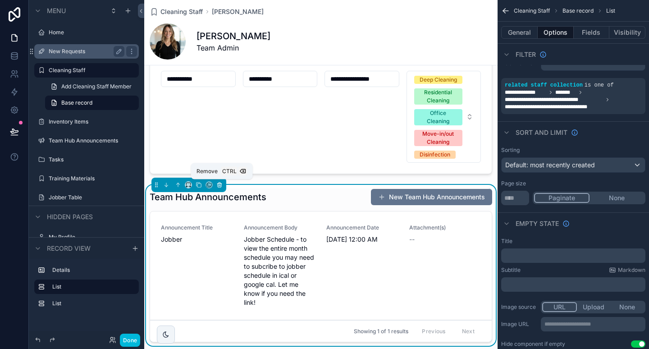
click at [219, 184] on icon "scrollable content" at bounding box center [219, 185] width 0 height 2
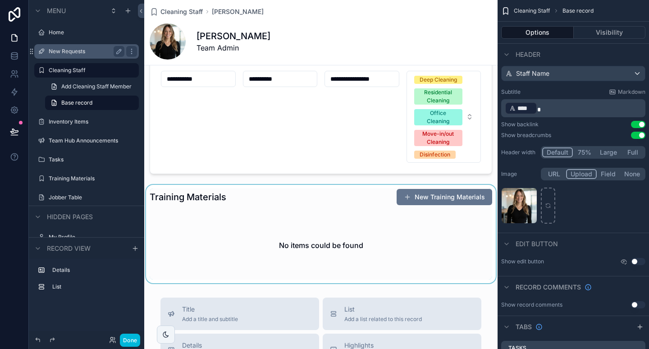
click at [221, 206] on div "scrollable content" at bounding box center [320, 234] width 353 height 98
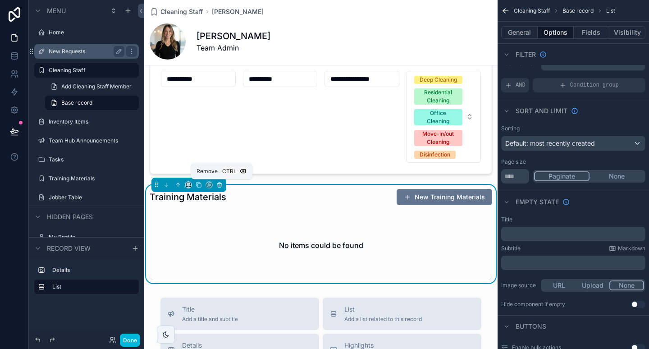
click at [220, 186] on icon "scrollable content" at bounding box center [219, 184] width 6 height 6
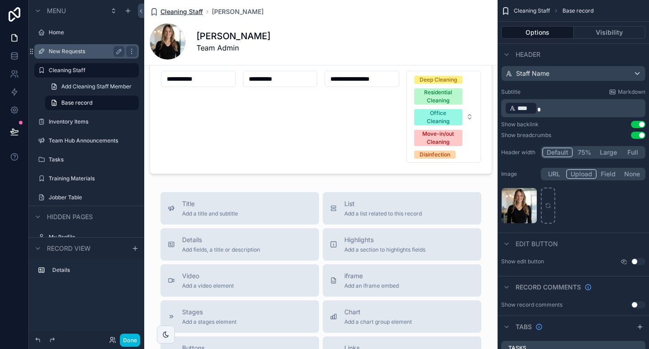
click at [186, 14] on span "Cleaning Staff" at bounding box center [181, 11] width 42 height 9
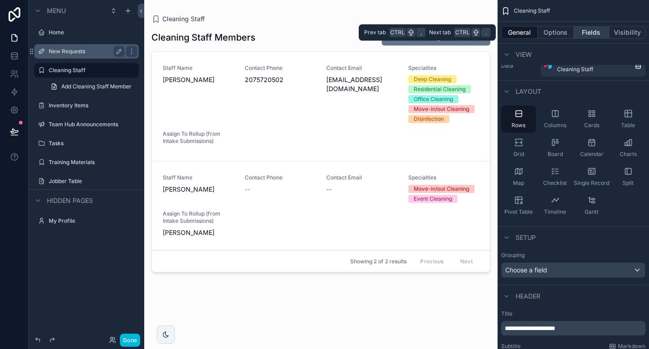
click at [582, 32] on button "Fields" at bounding box center [591, 32] width 36 height 13
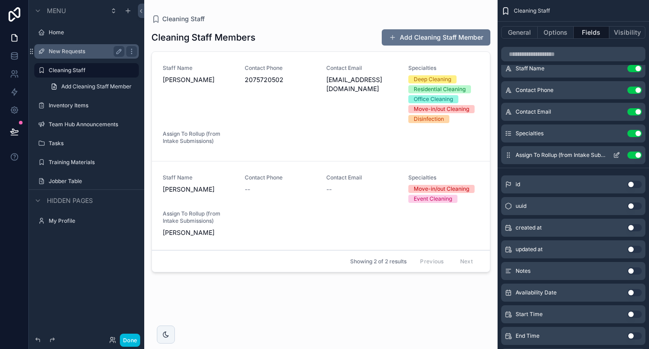
click at [634, 151] on button "Use setting" at bounding box center [634, 154] width 14 height 7
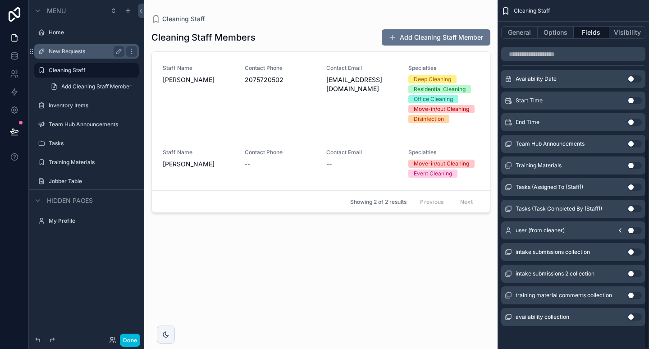
scroll to position [229, 0]
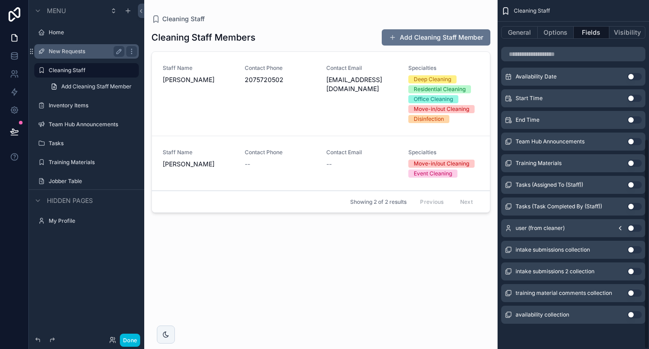
click at [601, 229] on div "user (from cleaner) Use setting" at bounding box center [573, 228] width 144 height 18
click at [616, 226] on button "scrollable content" at bounding box center [619, 227] width 14 height 7
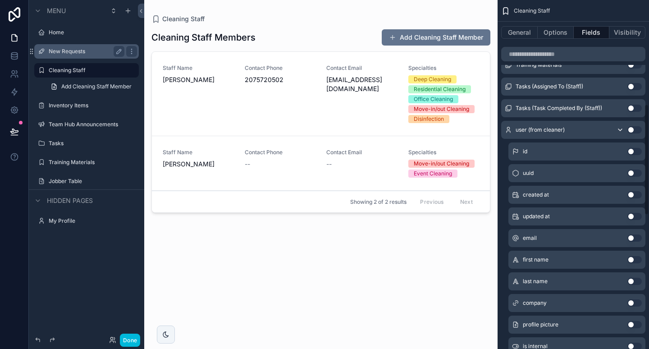
scroll to position [328, 0]
click at [572, 326] on div "profile picture Use setting" at bounding box center [576, 324] width 137 height 18
click at [634, 324] on button "Use setting" at bounding box center [634, 323] width 14 height 7
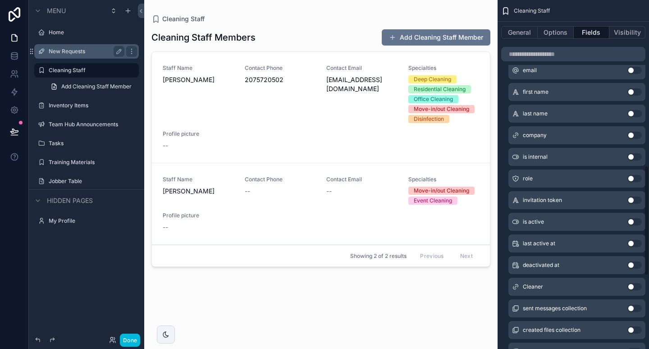
scroll to position [525, 0]
click at [635, 286] on button "Use setting" at bounding box center [634, 285] width 14 height 7
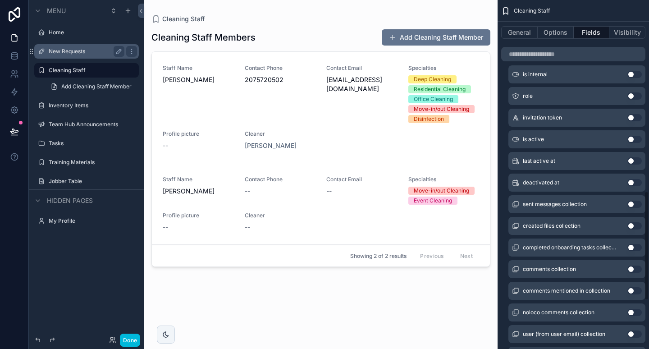
scroll to position [638, 0]
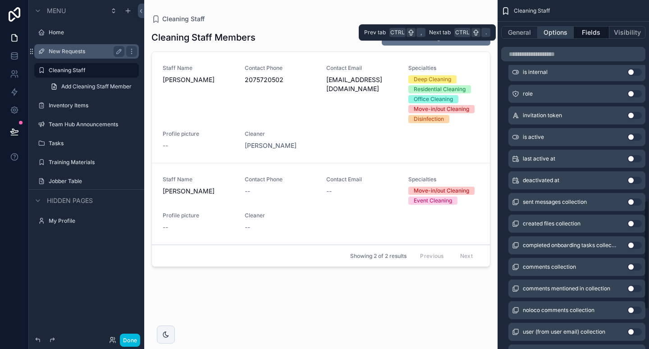
click at [562, 30] on button "Options" at bounding box center [555, 32] width 36 height 13
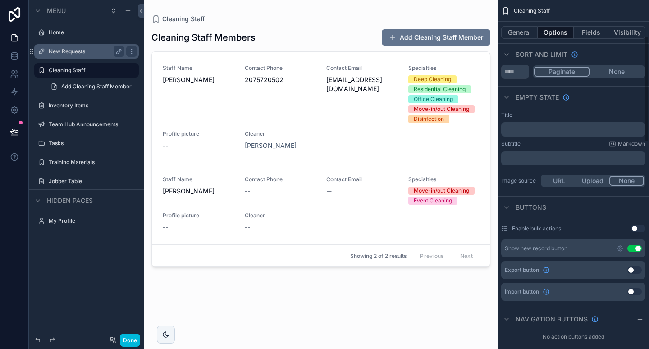
scroll to position [118, 0]
click at [635, 248] on button "Use setting" at bounding box center [634, 247] width 14 height 7
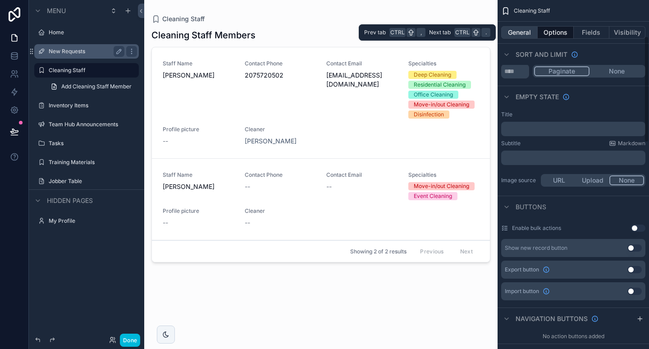
click at [520, 32] on button "General" at bounding box center [519, 32] width 36 height 13
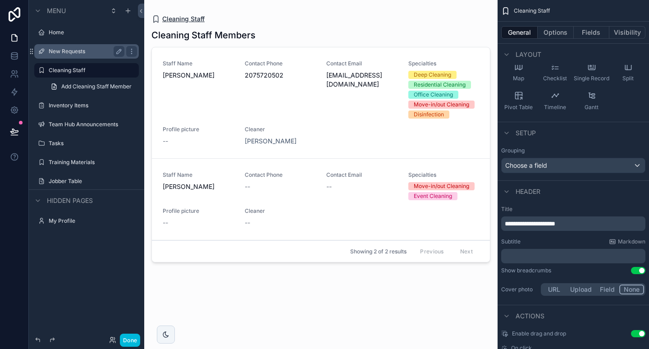
click at [187, 18] on span "Cleaning Staff" at bounding box center [183, 18] width 42 height 9
click at [118, 72] on icon "scrollable content" at bounding box center [119, 70] width 5 height 5
click at [90, 73] on input "**********" at bounding box center [79, 70] width 61 height 11
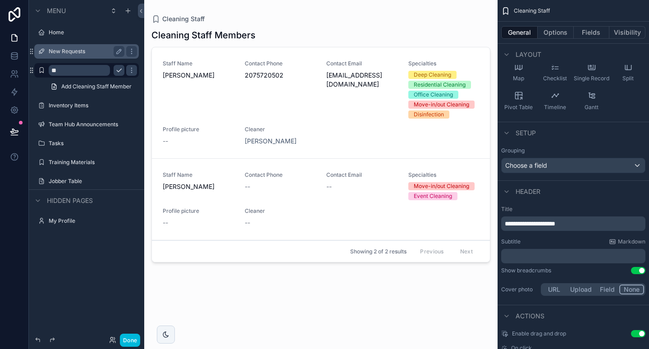
type input "*"
type input "**********"
click at [229, 13] on div "Cleaning Staff Cleaning Staff Members Staff Name Megan Small Contact Phone 2075…" at bounding box center [320, 169] width 353 height 338
click at [130, 68] on icon "scrollable content" at bounding box center [131, 70] width 7 height 7
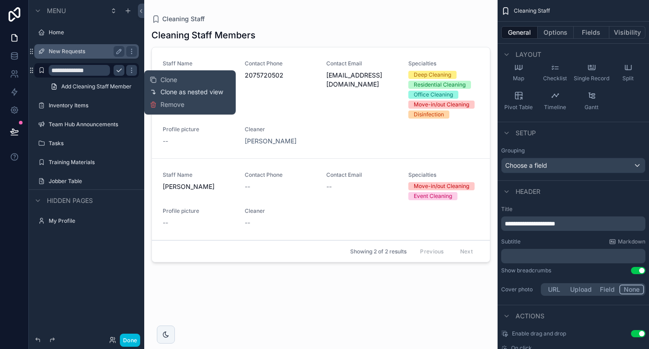
click at [152, 93] on icon at bounding box center [153, 91] width 7 height 7
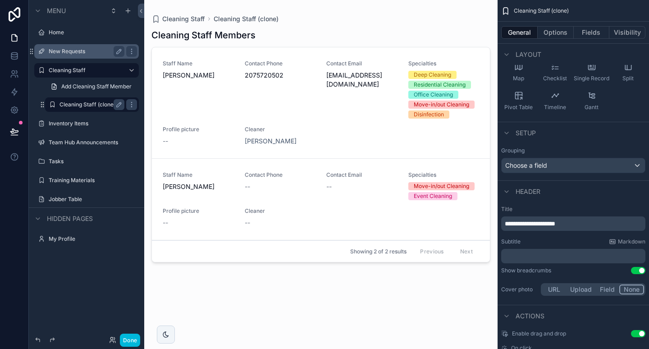
drag, startPoint x: 75, startPoint y: 104, endPoint x: 77, endPoint y: 113, distance: 9.2
click at [53, 197] on label "Jobber Table" at bounding box center [85, 198] width 72 height 7
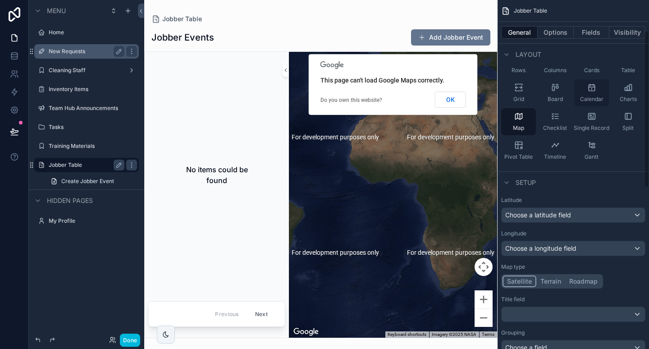
scroll to position [68, 0]
click at [579, 95] on div "Calendar" at bounding box center [591, 93] width 35 height 27
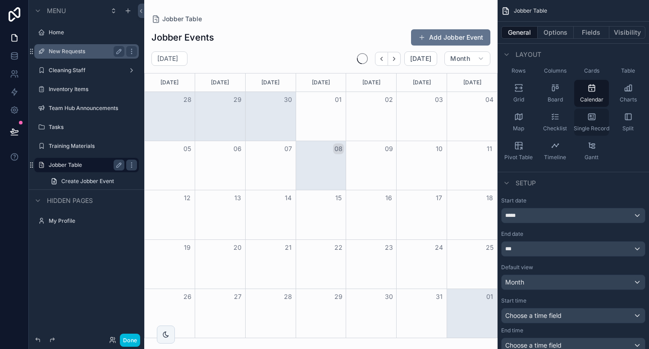
click at [585, 116] on div "Single Record" at bounding box center [591, 122] width 35 height 27
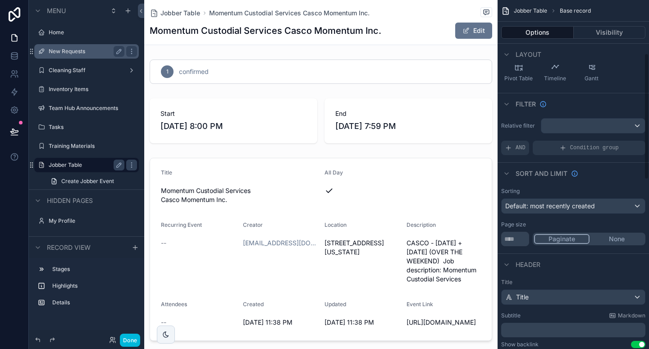
scroll to position [147, 0]
drag, startPoint x: 597, startPoint y: 227, endPoint x: 601, endPoint y: 235, distance: 9.3
click at [601, 235] on div "Page size ** Paginate None" at bounding box center [573, 232] width 144 height 25
click at [601, 235] on button "None" at bounding box center [616, 238] width 54 height 10
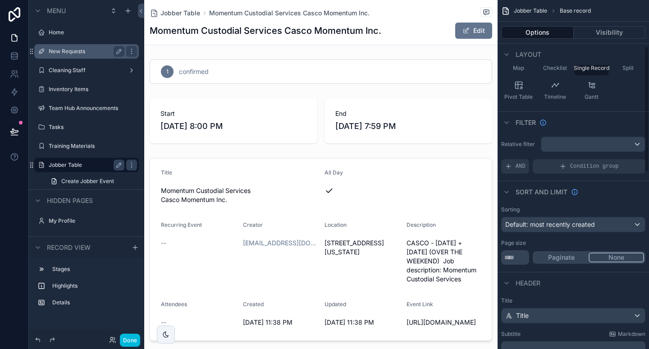
scroll to position [125, 0]
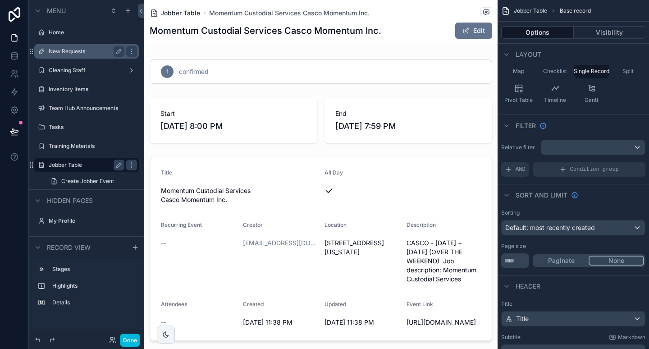
click at [190, 9] on span "Jobber Table" at bounding box center [180, 13] width 40 height 9
click at [176, 11] on span "Jobber Table" at bounding box center [180, 13] width 40 height 9
click at [83, 163] on label "Jobber Table" at bounding box center [85, 164] width 72 height 7
click at [63, 163] on label "Jobber Table" at bounding box center [85, 164] width 72 height 7
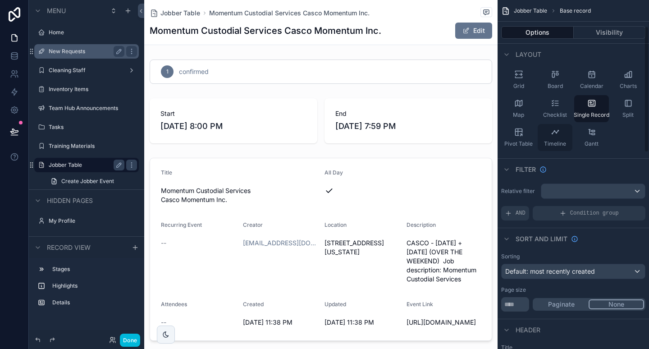
scroll to position [59, 0]
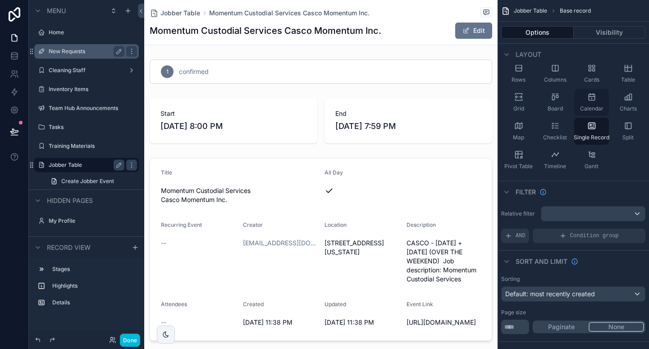
click at [598, 103] on div "Calendar" at bounding box center [591, 102] width 35 height 27
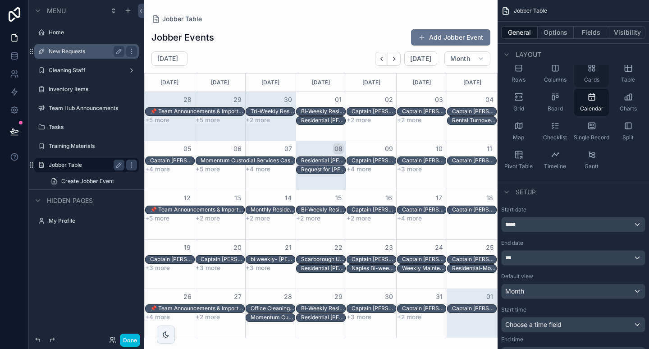
click at [590, 74] on div "Cards" at bounding box center [591, 73] width 35 height 27
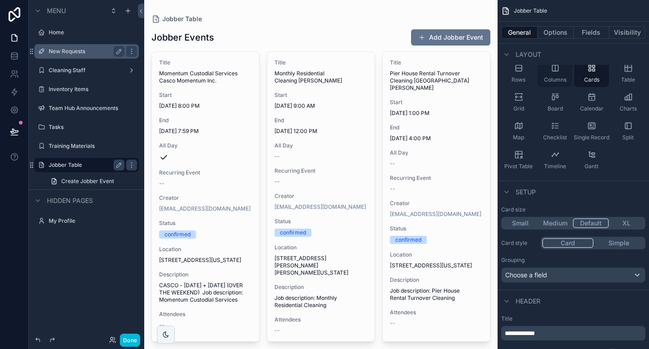
click at [558, 74] on div "Columns" at bounding box center [554, 73] width 35 height 27
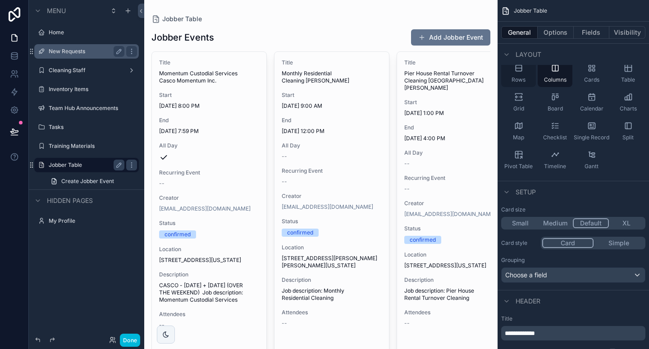
click at [518, 71] on icon "scrollable content" at bounding box center [518, 68] width 6 height 6
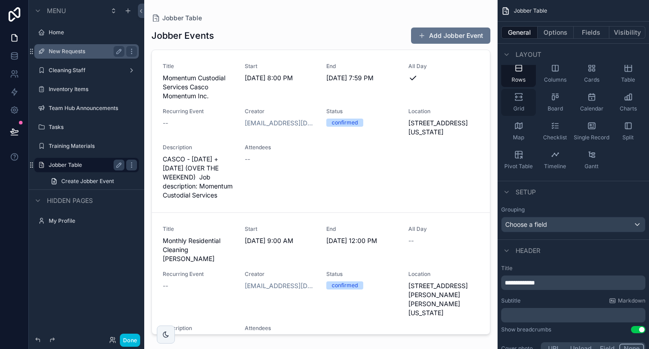
click at [519, 100] on icon "scrollable content" at bounding box center [518, 96] width 9 height 9
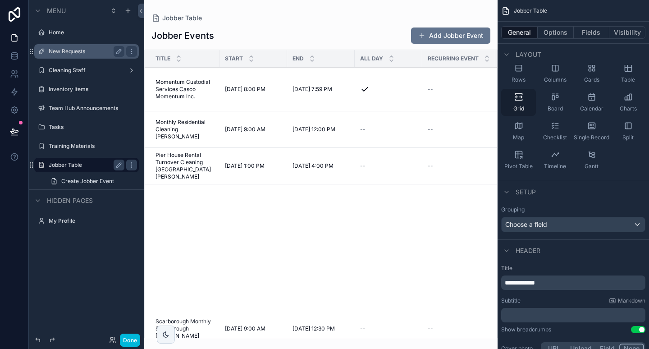
click at [519, 100] on icon "scrollable content" at bounding box center [518, 96] width 9 height 9
click at [591, 105] on span "Calendar" at bounding box center [591, 108] width 23 height 7
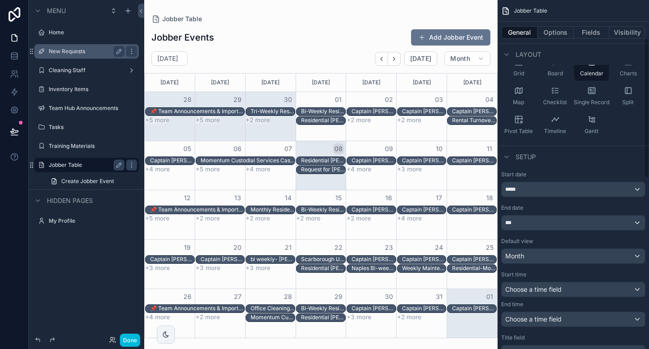
scroll to position [95, 0]
click at [551, 285] on span "Choose a time field" at bounding box center [533, 289] width 56 height 8
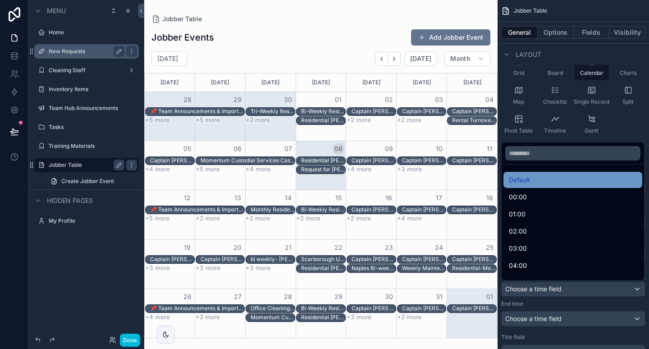
click at [541, 181] on div "Default" at bounding box center [572, 179] width 128 height 11
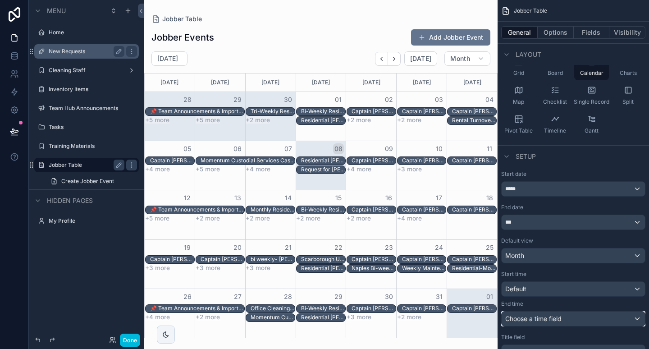
click at [536, 318] on span "Choose a time field" at bounding box center [533, 318] width 56 height 8
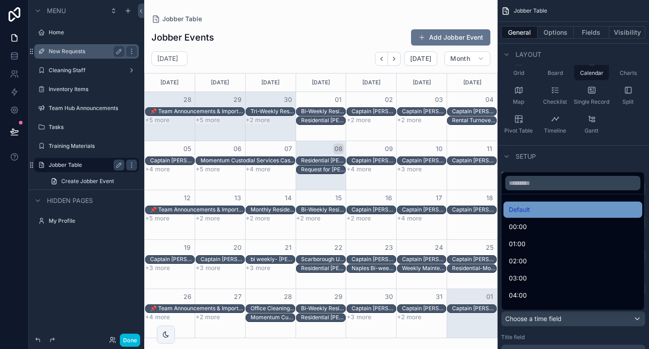
click at [534, 210] on div "Default" at bounding box center [572, 209] width 128 height 11
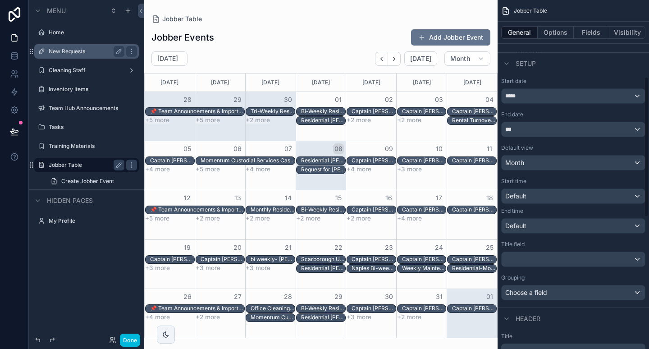
scroll to position [196, 0]
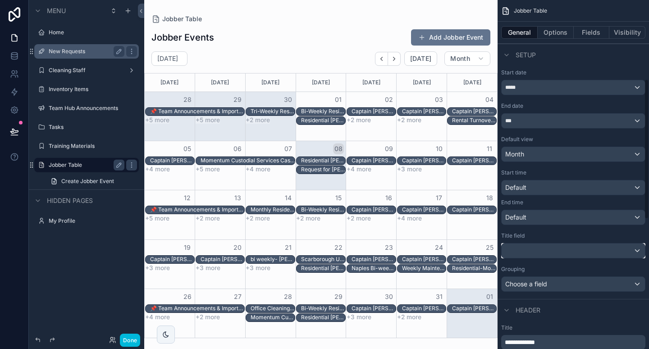
click at [532, 249] on div "scrollable content" at bounding box center [572, 250] width 143 height 14
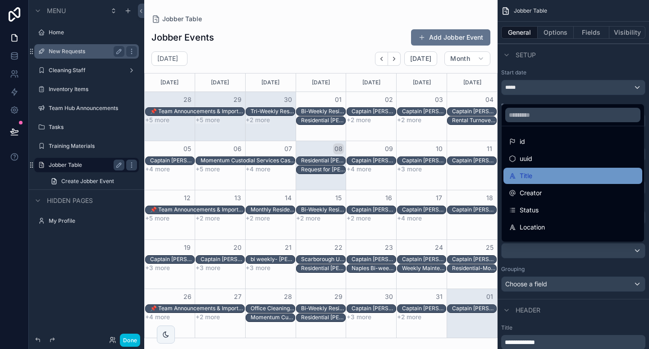
click at [535, 177] on div "Title" at bounding box center [572, 175] width 128 height 11
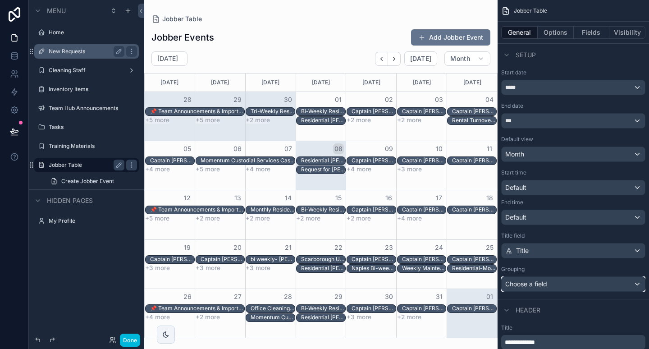
click at [544, 283] on span "Choose a field" at bounding box center [526, 284] width 42 height 8
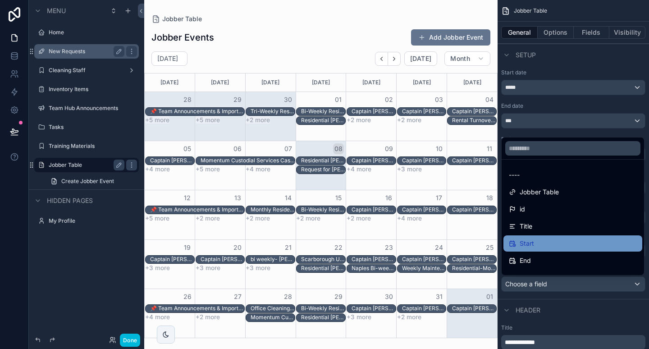
click at [543, 246] on div "Start" at bounding box center [572, 243] width 128 height 11
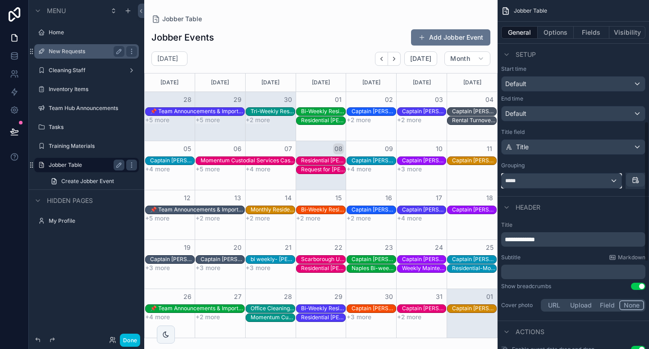
scroll to position [306, 0]
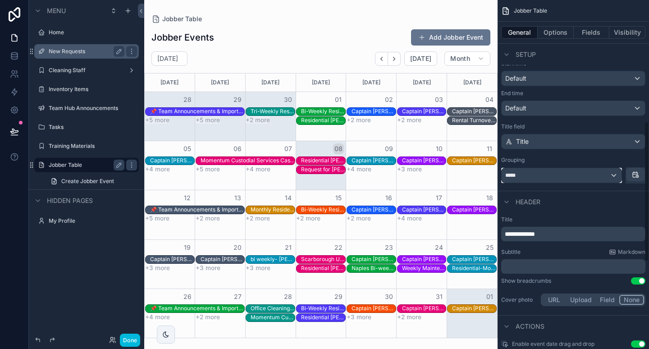
click at [558, 185] on div "Start date ***** End date *** Default view Month Start time Default End time De…" at bounding box center [572, 71] width 151 height 231
click at [634, 177] on button "scrollable content" at bounding box center [635, 173] width 19 height 14
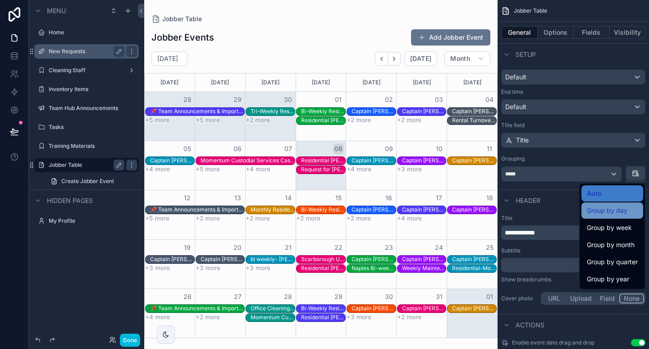
click at [619, 214] on span "Group by day" at bounding box center [606, 210] width 41 height 11
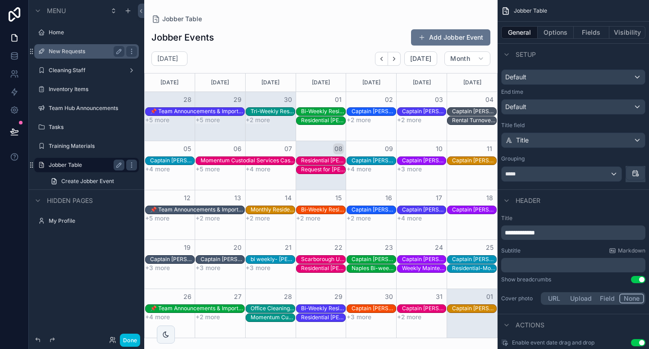
click at [639, 175] on button "scrollable content" at bounding box center [635, 173] width 19 height 14
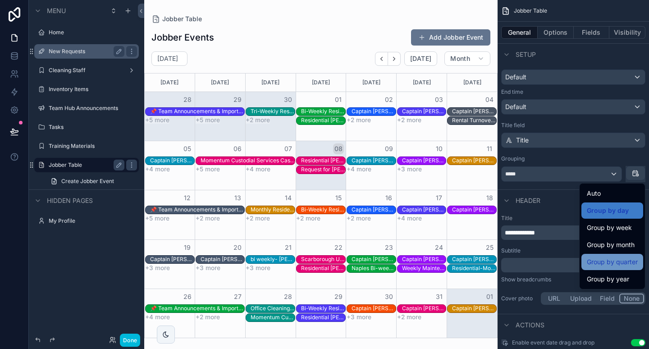
click at [593, 265] on span "Group by quarter" at bounding box center [611, 261] width 51 height 11
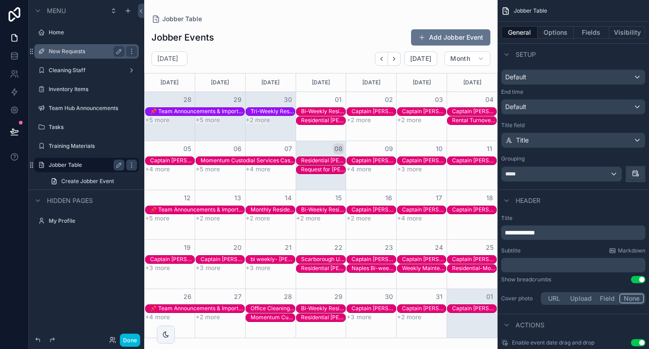
click at [639, 171] on button "scrollable content" at bounding box center [635, 173] width 19 height 14
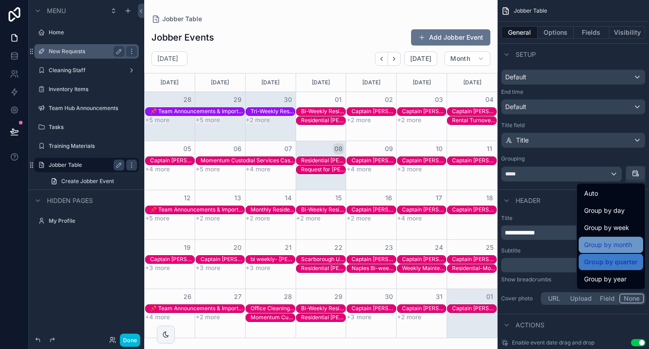
click at [617, 246] on span "Group by month" at bounding box center [608, 244] width 48 height 11
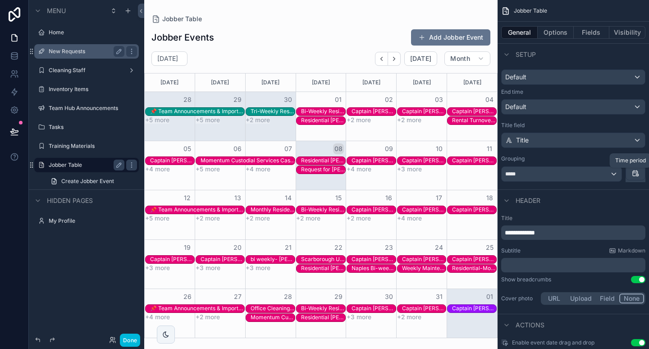
click at [636, 173] on icon "scrollable content" at bounding box center [634, 172] width 7 height 7
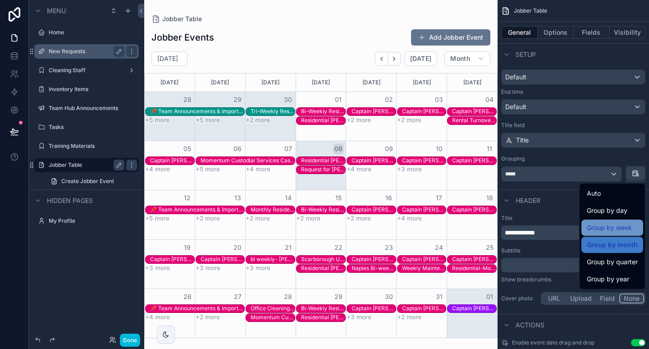
click at [624, 223] on span "Group by week" at bounding box center [608, 227] width 45 height 11
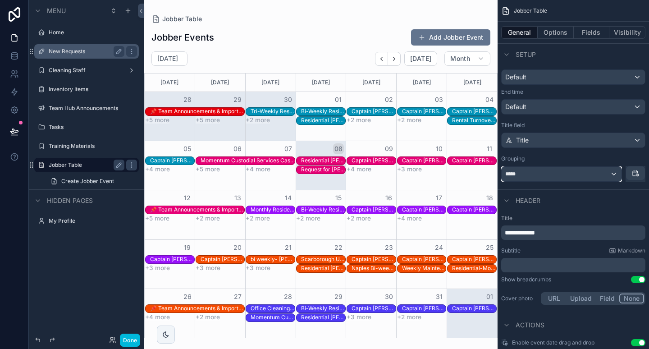
click at [609, 172] on div "*****" at bounding box center [561, 174] width 120 height 14
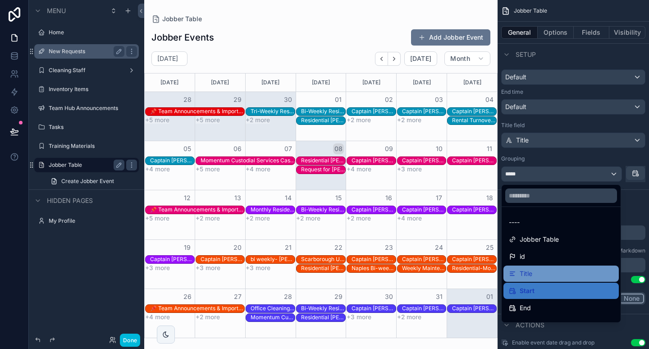
click at [568, 279] on div "Title" at bounding box center [560, 273] width 115 height 16
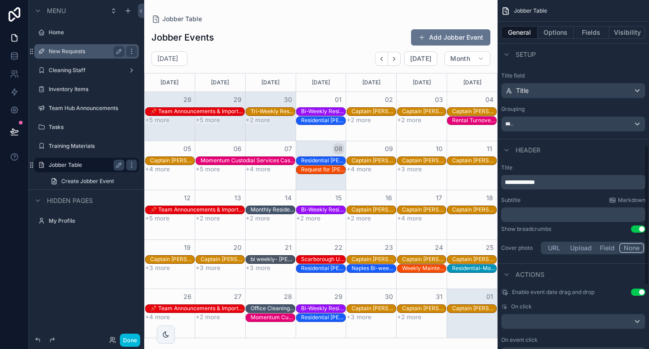
scroll to position [365, 0]
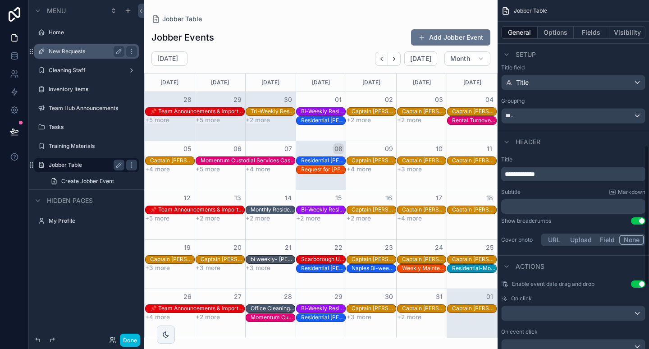
click at [569, 187] on div "**********" at bounding box center [572, 201] width 151 height 99
click at [561, 171] on p "**********" at bounding box center [573, 172] width 139 height 9
click at [554, 193] on div "Subtitle Markdown" at bounding box center [573, 190] width 144 height 7
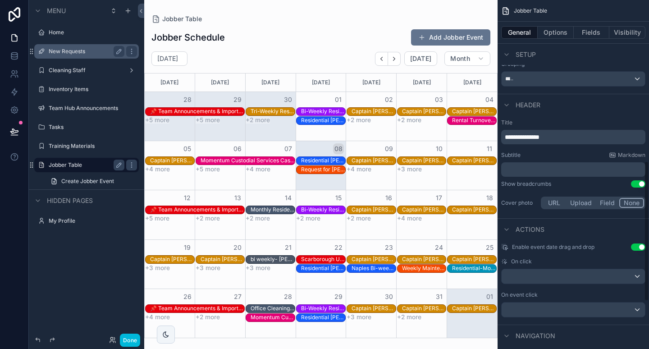
scroll to position [401, 0]
click at [637, 245] on button "Use setting" at bounding box center [637, 246] width 14 height 7
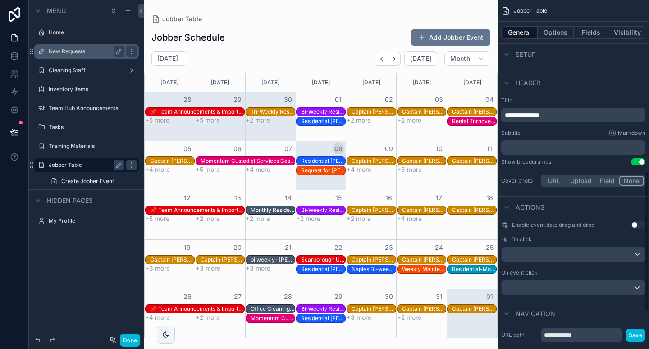
scroll to position [429, 0]
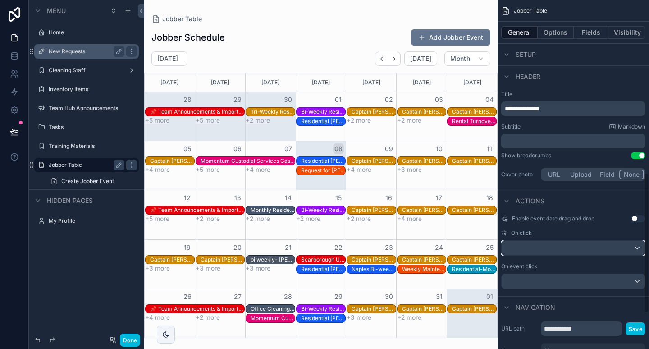
click at [611, 249] on div "scrollable content" at bounding box center [572, 247] width 143 height 14
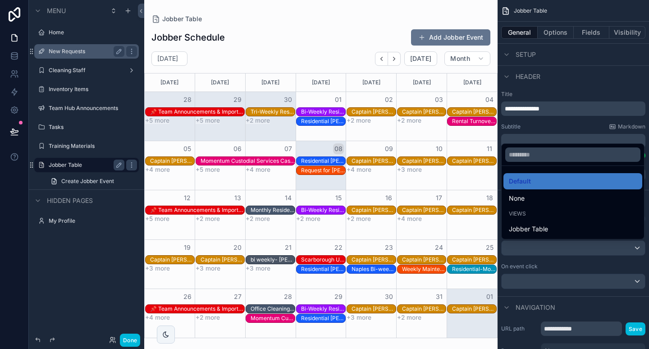
click at [596, 272] on div "scrollable content" at bounding box center [324, 174] width 649 height 349
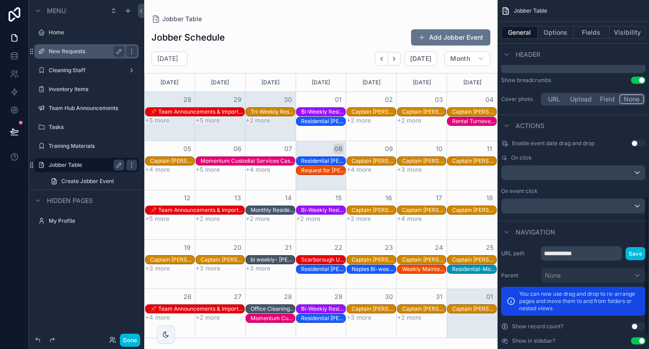
scroll to position [518, 0]
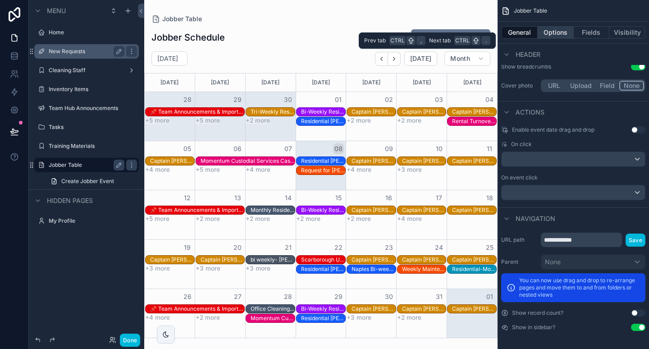
click at [557, 32] on button "Options" at bounding box center [555, 32] width 36 height 13
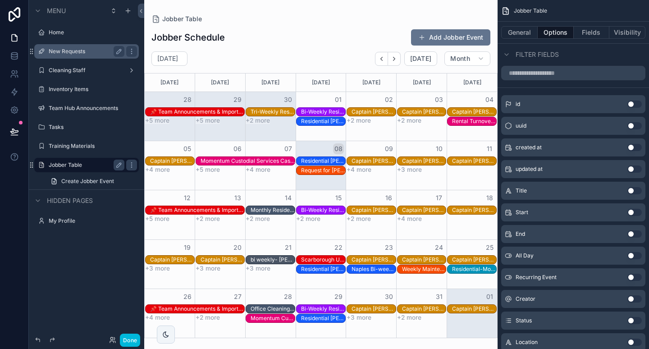
click at [635, 209] on button "Use setting" at bounding box center [634, 212] width 14 height 7
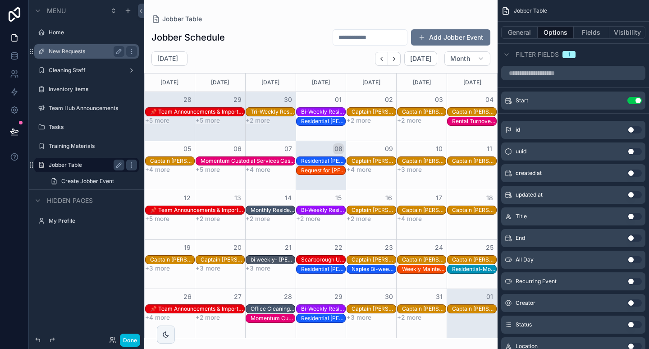
click at [469, 209] on div "Captain Jacks Naples Captain Jacks / Naples Marina" at bounding box center [474, 209] width 44 height 7
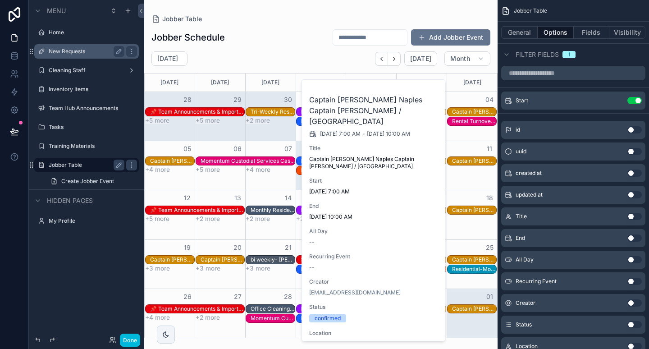
click at [632, 169] on button "Use setting" at bounding box center [634, 172] width 14 height 7
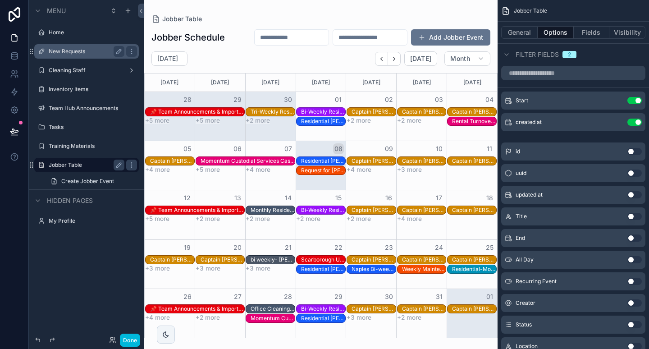
click at [464, 158] on div "Captain Jacks Naples Captain Jacks / Naples Marina" at bounding box center [474, 160] width 44 height 7
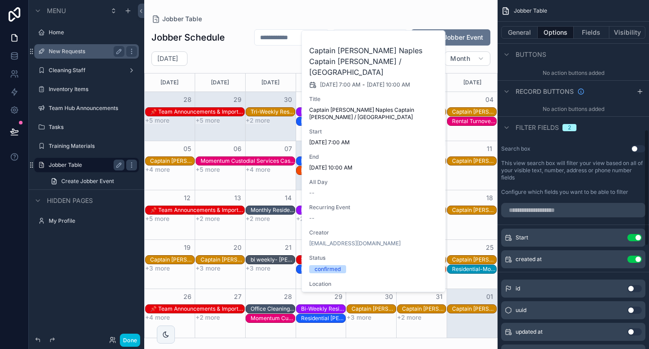
scroll to position [353, 0]
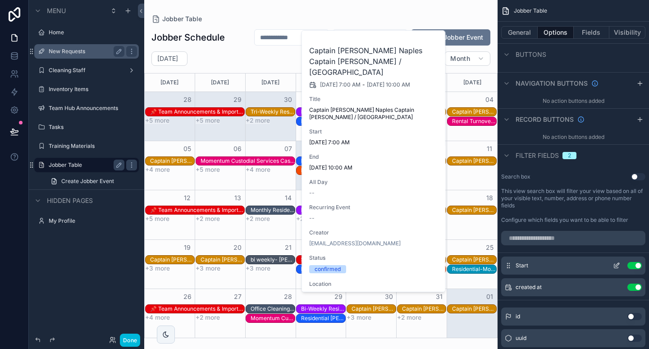
click at [635, 262] on button "Use setting" at bounding box center [634, 265] width 14 height 7
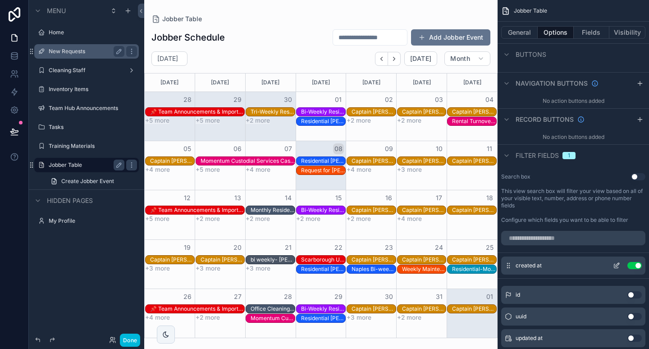
click at [635, 262] on button "Use setting" at bounding box center [634, 265] width 14 height 7
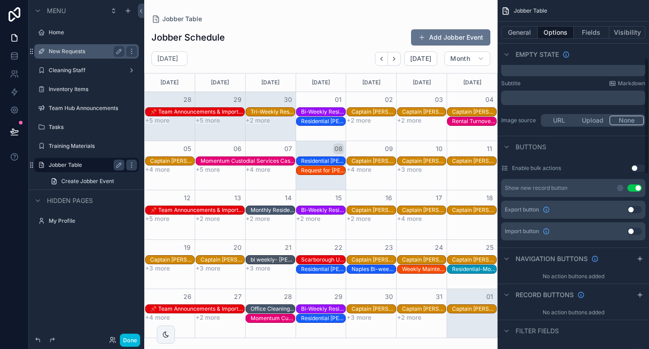
scroll to position [171, 0]
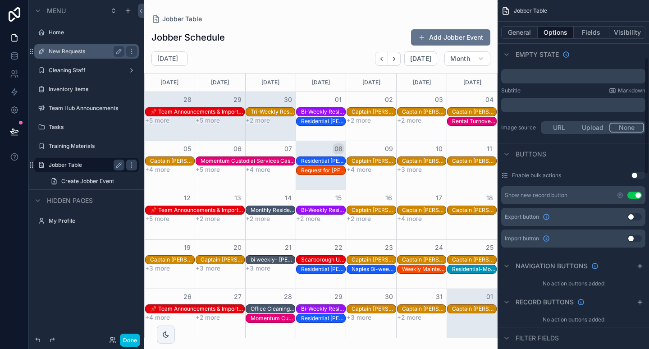
click at [632, 193] on button "Use setting" at bounding box center [634, 194] width 14 height 7
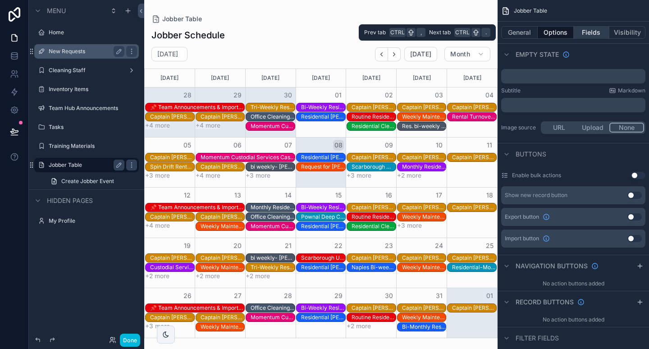
click at [589, 33] on button "Fields" at bounding box center [591, 32] width 36 height 13
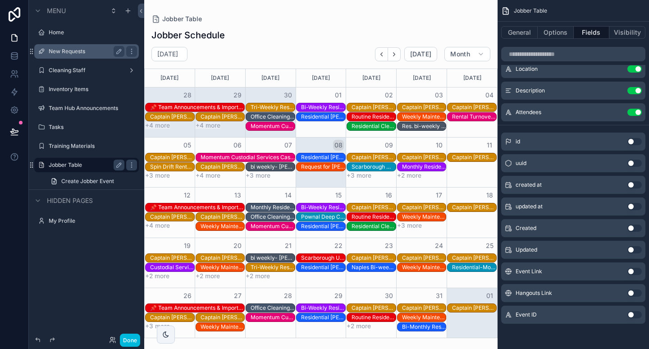
click at [634, 270] on button "Use setting" at bounding box center [634, 271] width 14 height 7
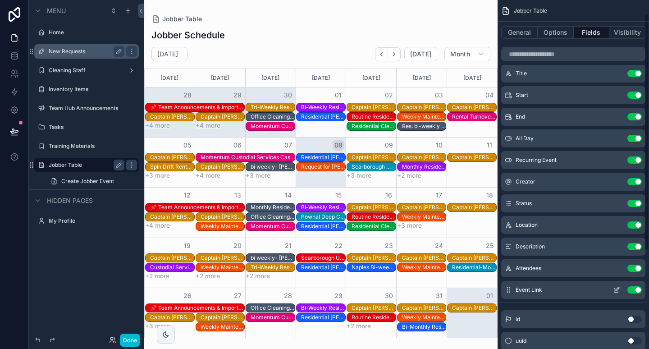
scroll to position [0, 0]
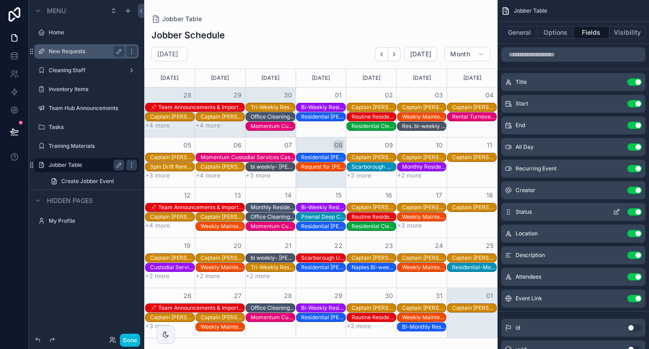
click at [634, 210] on button "Use setting" at bounding box center [634, 211] width 14 height 7
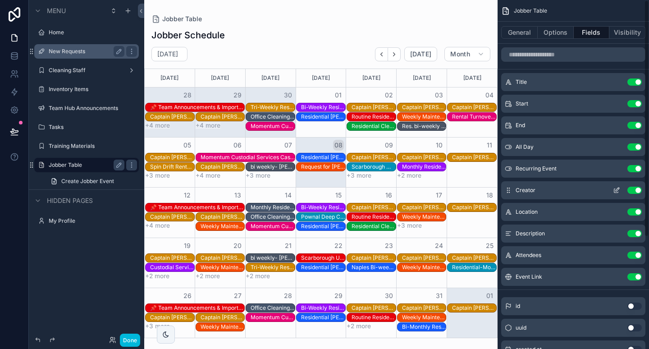
click at [634, 189] on button "Use setting" at bounding box center [634, 189] width 14 height 7
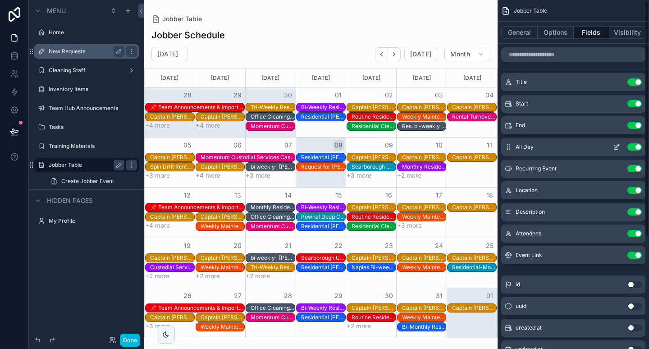
click at [635, 147] on button "Use setting" at bounding box center [634, 146] width 14 height 7
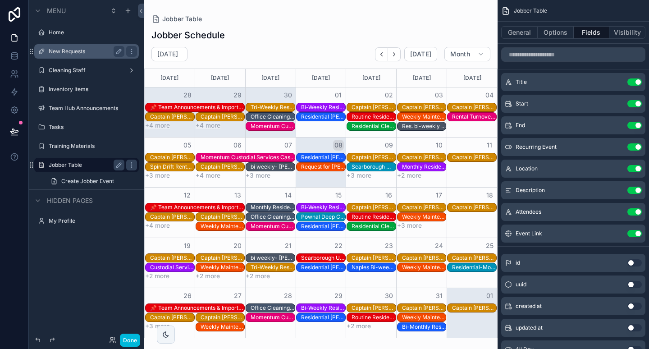
click at [468, 154] on div "Captain Jacks Naples Captain Jacks / Naples Marina" at bounding box center [474, 157] width 44 height 7
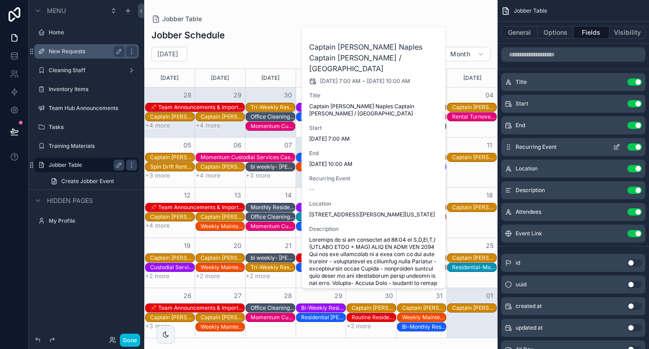
click at [634, 143] on button "Use setting" at bounding box center [634, 146] width 14 height 7
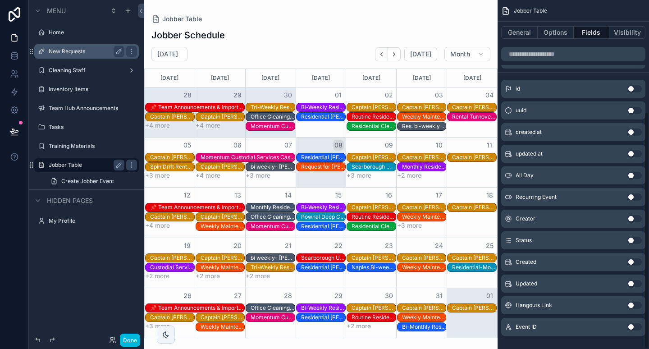
scroll to position [164, 0]
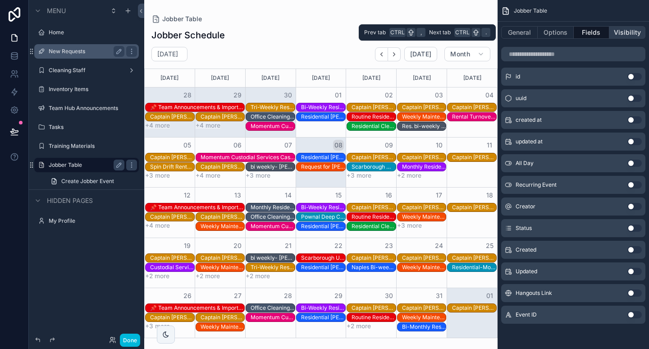
click at [620, 33] on button "Visibility" at bounding box center [627, 32] width 36 height 13
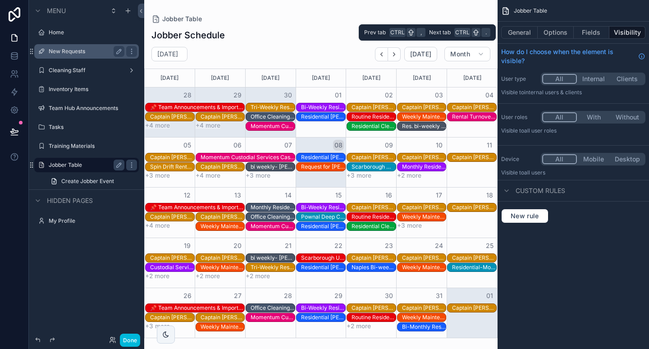
scroll to position [0, 0]
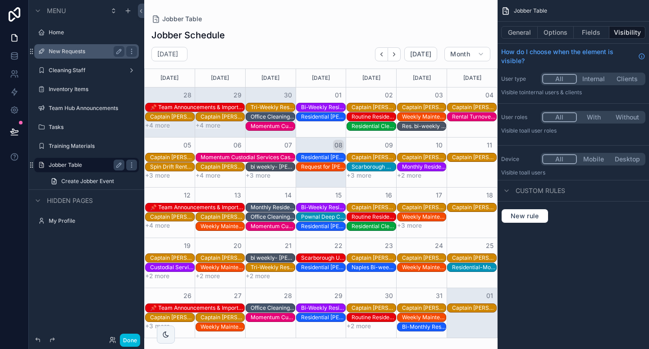
click at [586, 112] on button "With" at bounding box center [593, 117] width 34 height 10
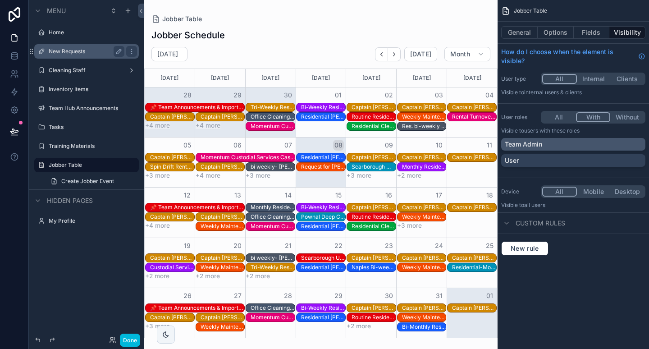
click at [562, 140] on div "Team Admin" at bounding box center [573, 144] width 144 height 13
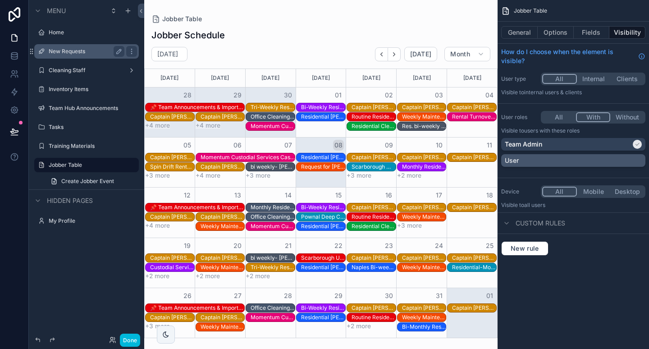
click at [556, 156] on div "User" at bounding box center [572, 160] width 137 height 9
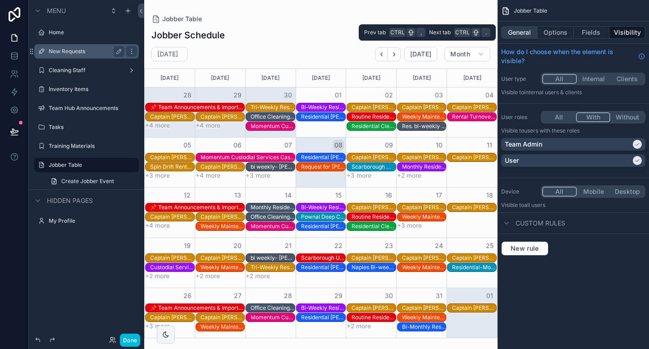
click at [520, 28] on button "General" at bounding box center [519, 32] width 36 height 13
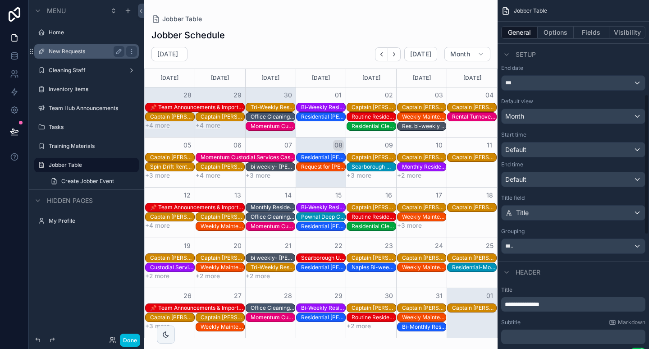
scroll to position [234, 0]
click at [549, 240] on div "*****" at bounding box center [572, 245] width 143 height 14
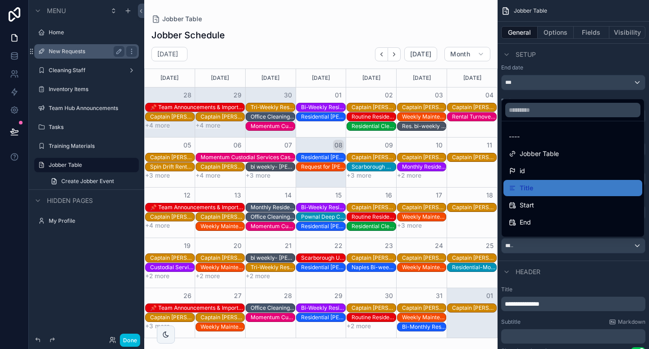
click at [544, 250] on div "scrollable content" at bounding box center [324, 174] width 649 height 349
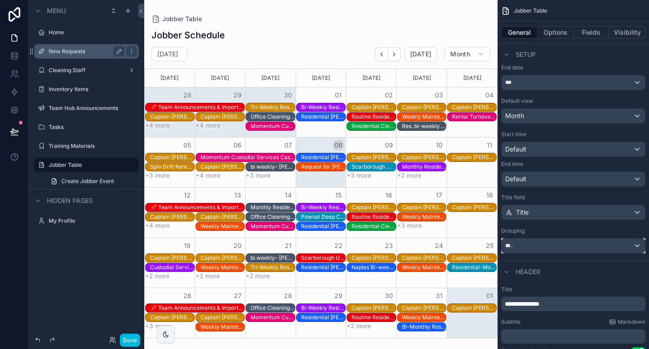
click at [543, 246] on div "*****" at bounding box center [572, 245] width 143 height 14
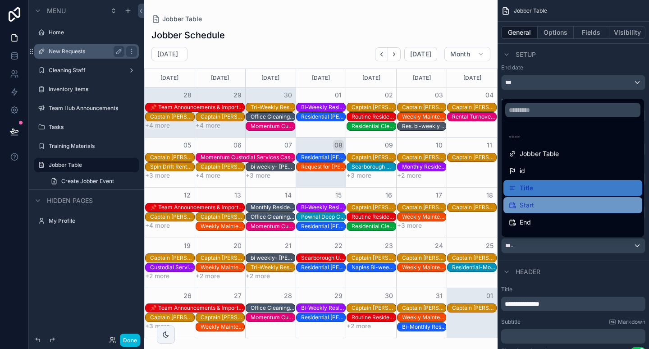
click at [543, 205] on div "Start" at bounding box center [572, 205] width 128 height 11
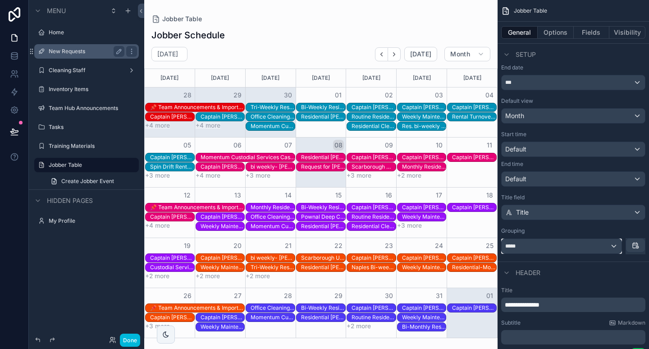
click at [540, 248] on div "*****" at bounding box center [561, 246] width 120 height 14
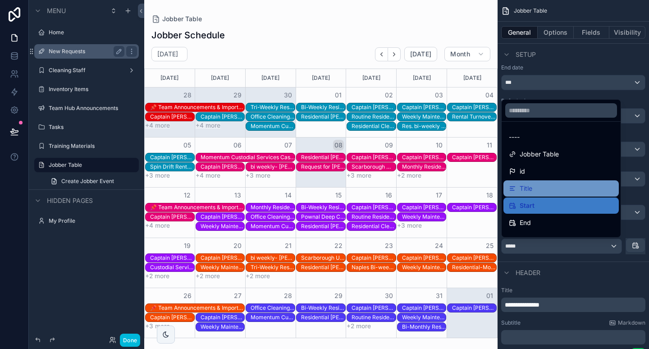
click at [538, 190] on div "Title" at bounding box center [560, 188] width 104 height 11
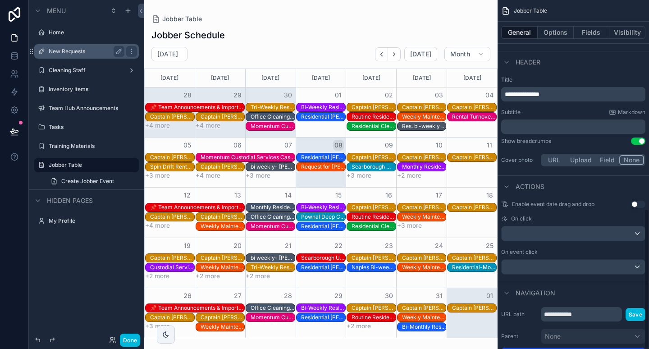
scroll to position [518, 0]
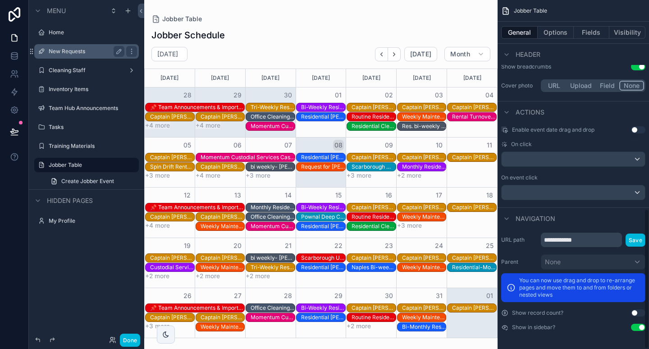
click at [635, 314] on button "Use setting" at bounding box center [637, 312] width 14 height 7
click at [460, 24] on div "Jobber Schedule October 2025 Today Month Sunday Monday Tuesday Wednesday Thursd…" at bounding box center [320, 180] width 353 height 314
click at [117, 166] on icon "scrollable content" at bounding box center [118, 164] width 7 height 7
click at [84, 166] on input "**********" at bounding box center [79, 164] width 61 height 11
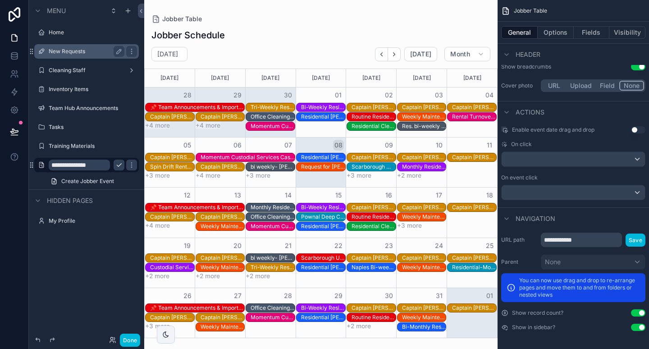
type input "**********"
click at [102, 163] on input "**********" at bounding box center [79, 164] width 61 height 11
click at [117, 164] on icon "scrollable content" at bounding box center [118, 164] width 7 height 7
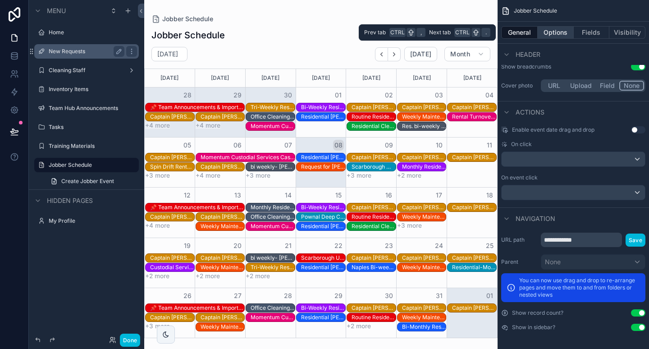
click at [554, 31] on button "Options" at bounding box center [555, 32] width 36 height 13
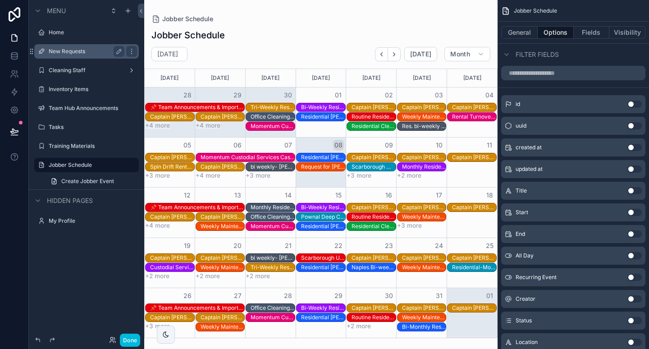
click at [482, 105] on div "Captain Jacks Naples Captain Jacks / Naples Marina" at bounding box center [474, 107] width 44 height 7
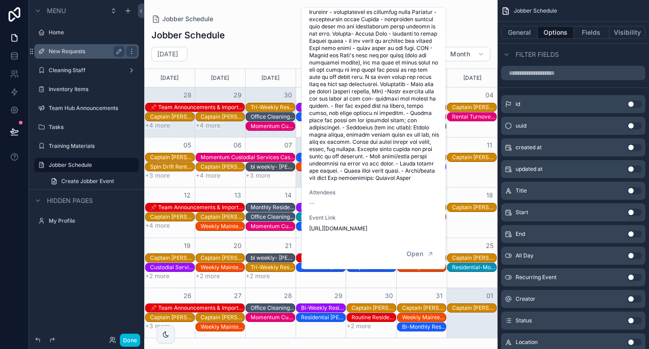
scroll to position [208, 0]
click at [411, 249] on span "Open" at bounding box center [414, 253] width 17 height 8
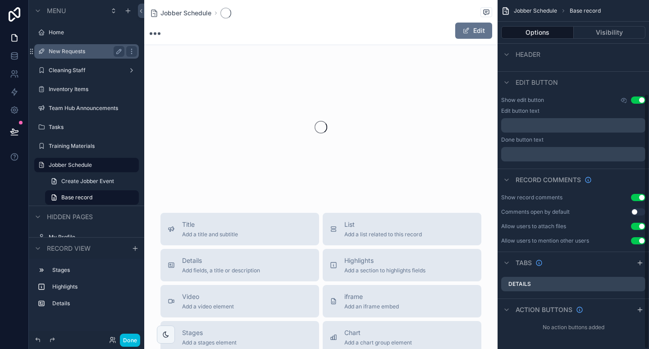
scroll to position [128, 0]
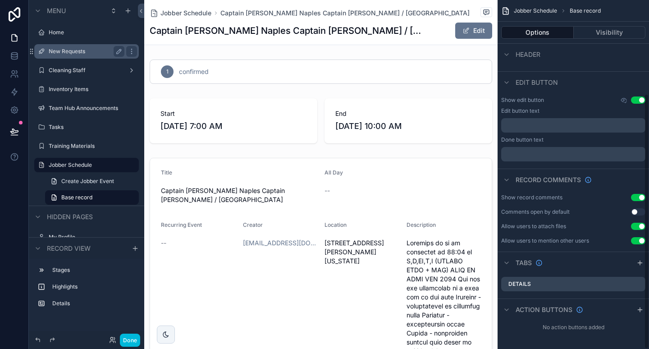
click at [638, 99] on button "Use setting" at bounding box center [637, 99] width 14 height 7
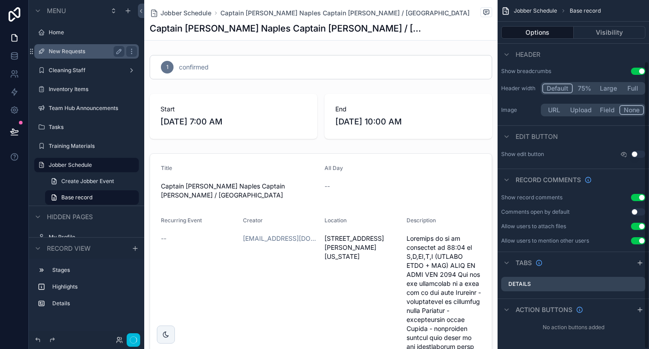
scroll to position [74, 0]
click at [639, 225] on button "Use setting" at bounding box center [637, 225] width 14 height 7
click at [635, 212] on button "Use setting" at bounding box center [637, 211] width 14 height 7
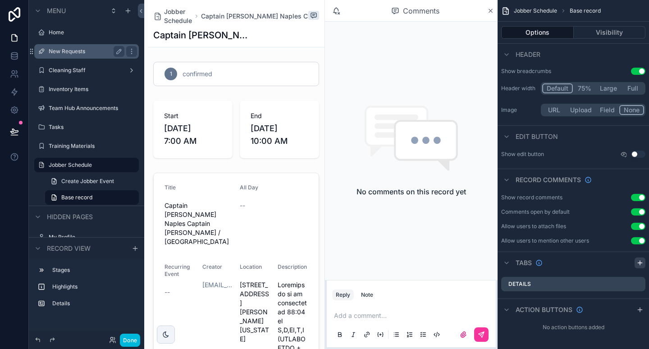
click at [637, 261] on icon "scrollable content" at bounding box center [639, 262] width 7 height 7
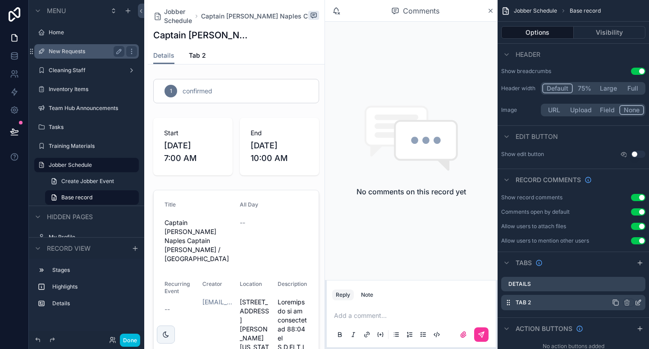
click at [528, 304] on label "Tab 2" at bounding box center [522, 302] width 15 height 7
click at [639, 301] on icon "scrollable content" at bounding box center [637, 302] width 7 height 7
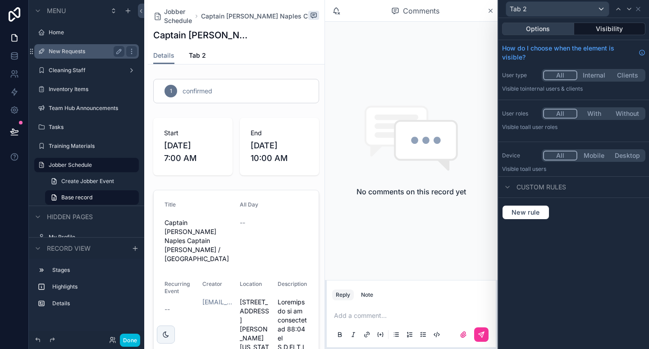
click at [544, 28] on button "Options" at bounding box center [538, 29] width 72 height 13
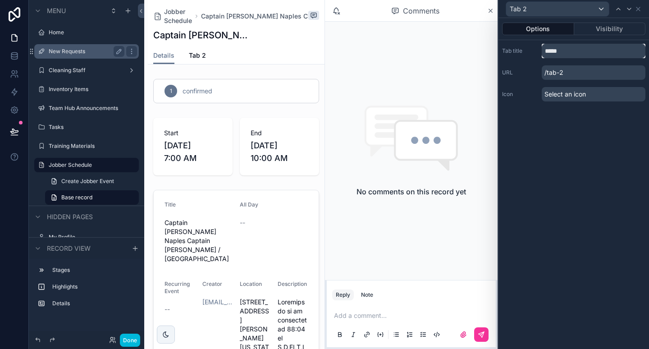
click at [572, 53] on input "*****" at bounding box center [593, 51] width 104 height 14
type input "********"
click at [639, 9] on icon at bounding box center [637, 8] width 7 height 7
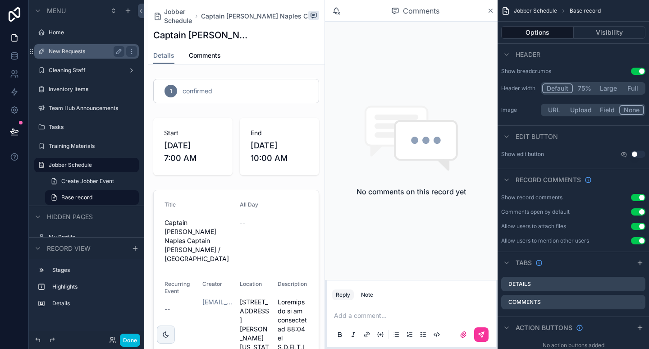
click at [637, 211] on button "Use setting" at bounding box center [637, 211] width 14 height 7
click at [492, 8] on icon "scrollable content" at bounding box center [490, 10] width 7 height 7
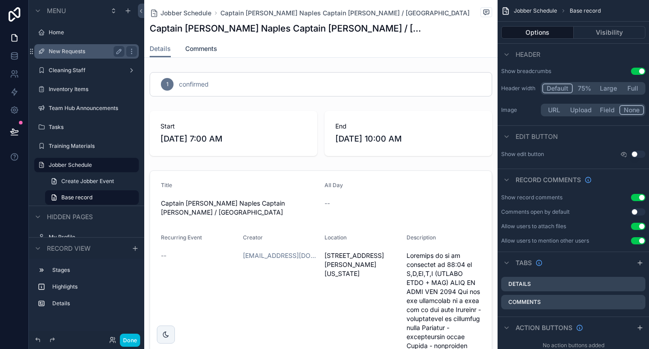
click at [204, 50] on span "Comments" at bounding box center [201, 48] width 32 height 9
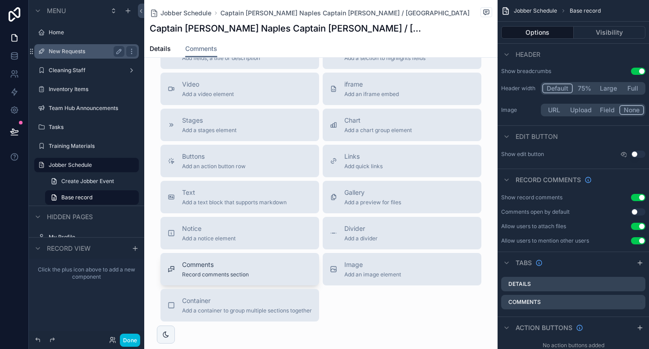
scroll to position [84, 0]
click at [257, 263] on div "Comments Record comments section" at bounding box center [240, 268] width 144 height 18
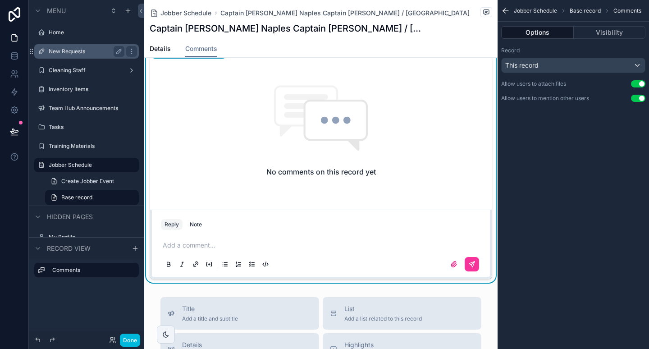
scroll to position [9, 0]
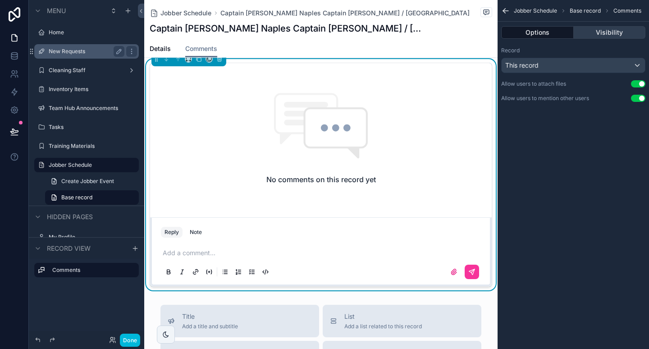
click at [597, 27] on button "Visibility" at bounding box center [609, 32] width 72 height 13
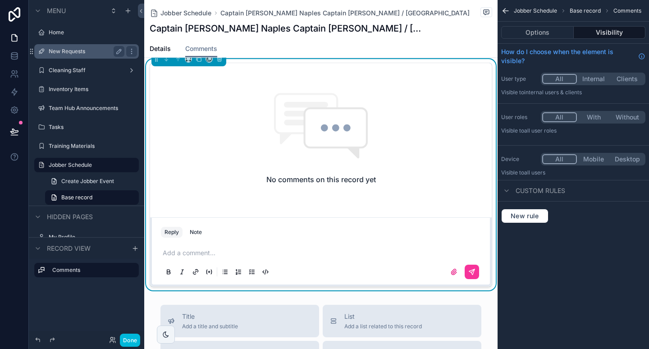
click at [593, 112] on button "With" at bounding box center [593, 117] width 34 height 10
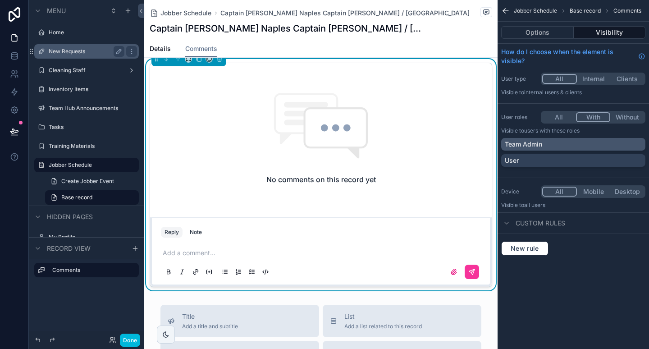
click at [580, 140] on div "Team Admin" at bounding box center [572, 144] width 137 height 9
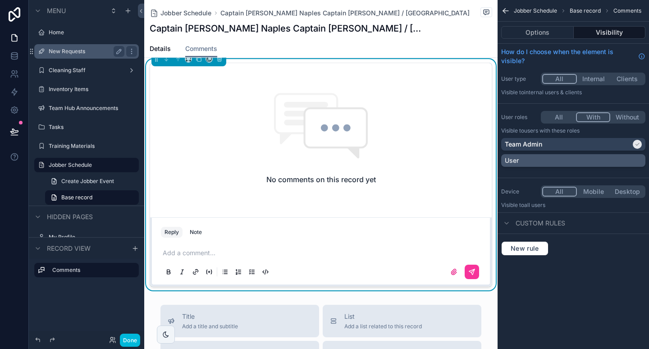
click at [574, 156] on div "User" at bounding box center [572, 160] width 137 height 9
click at [160, 46] on span "Details" at bounding box center [160, 48] width 21 height 9
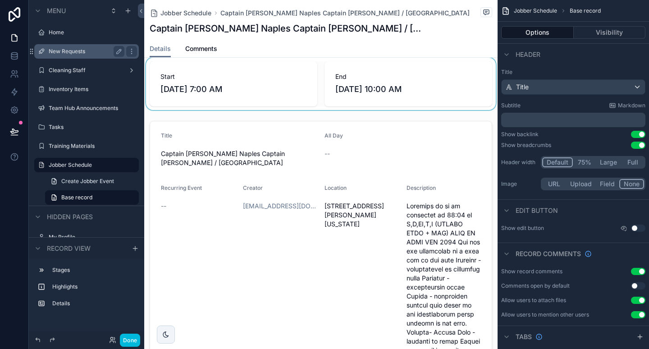
scroll to position [53, 0]
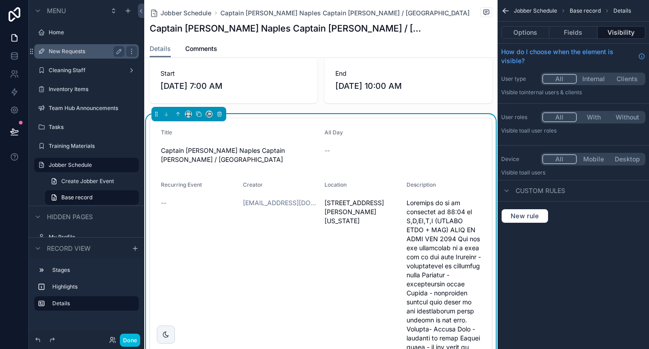
click at [588, 112] on button "With" at bounding box center [593, 117] width 34 height 10
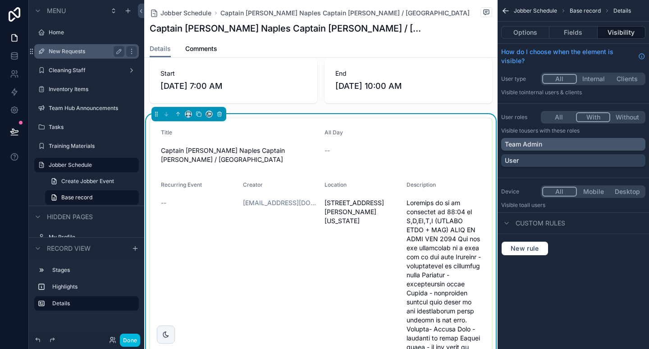
click at [571, 140] on div "Team Admin" at bounding box center [572, 144] width 137 height 9
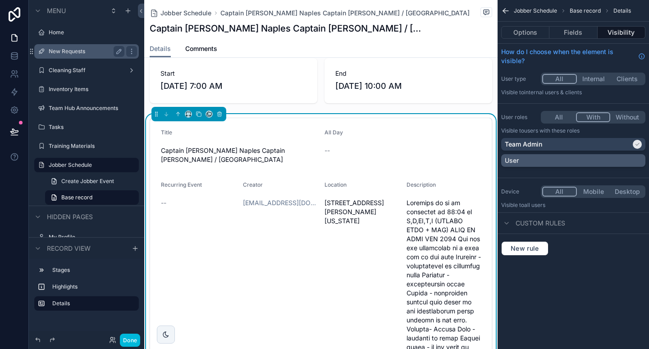
click at [570, 156] on div "User" at bounding box center [572, 160] width 137 height 9
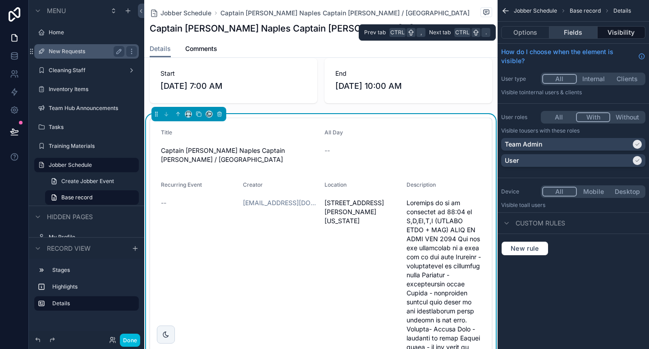
click at [567, 33] on button "Fields" at bounding box center [573, 32] width 48 height 13
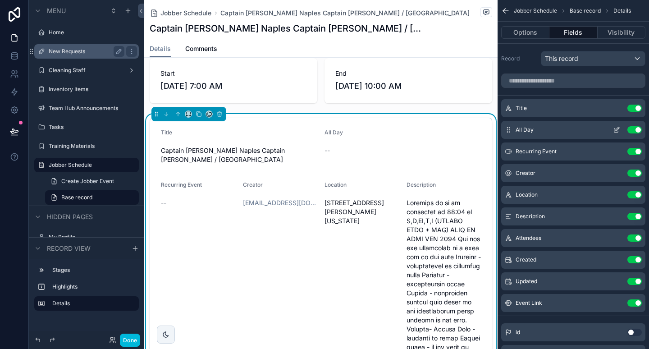
click at [635, 128] on button "Use setting" at bounding box center [634, 129] width 14 height 7
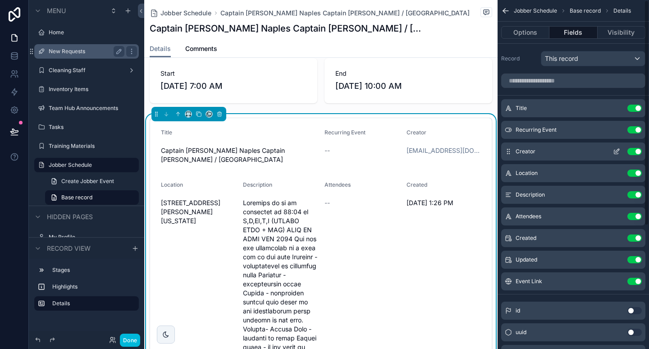
click at [635, 151] on button "Use setting" at bounding box center [634, 151] width 14 height 7
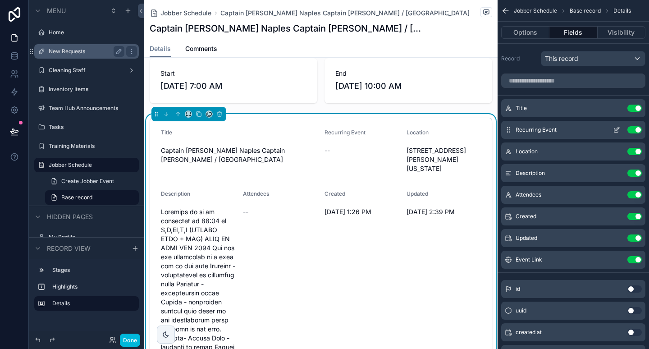
click at [632, 128] on button "Use setting" at bounding box center [634, 129] width 14 height 7
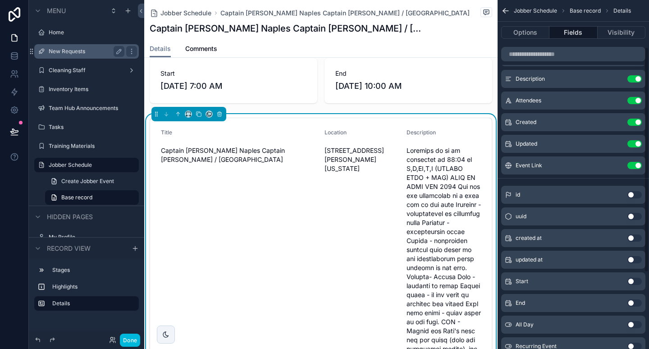
scroll to position [73, 0]
click at [635, 281] on button "Use setting" at bounding box center [634, 280] width 14 height 7
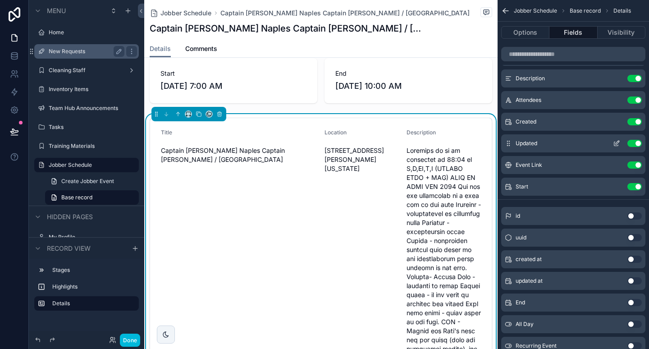
click at [633, 145] on button "Use setting" at bounding box center [634, 143] width 14 height 7
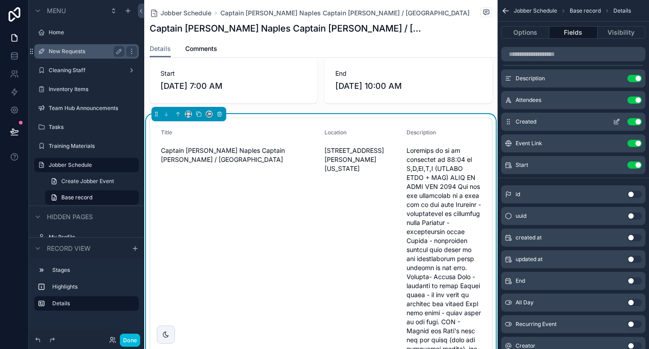
click at [634, 123] on button "Use setting" at bounding box center [634, 121] width 14 height 7
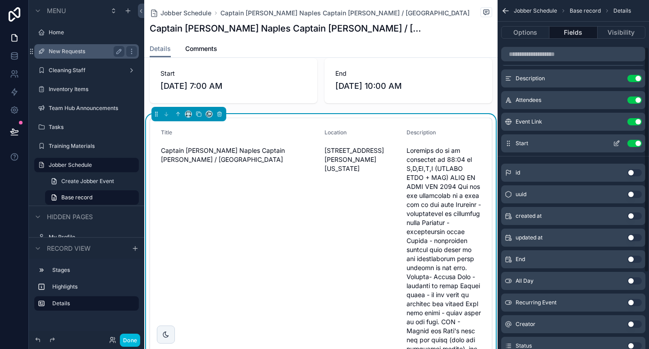
click at [635, 143] on button "Use setting" at bounding box center [634, 143] width 14 height 7
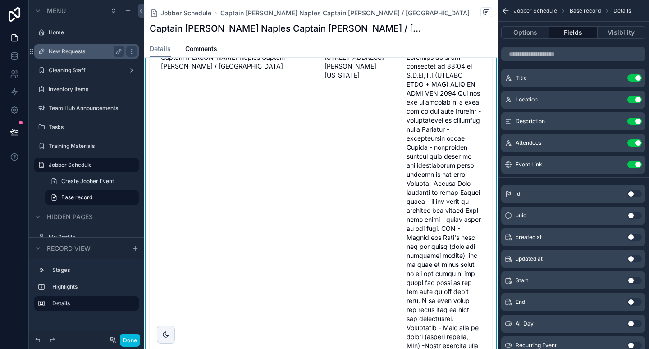
scroll to position [138, 0]
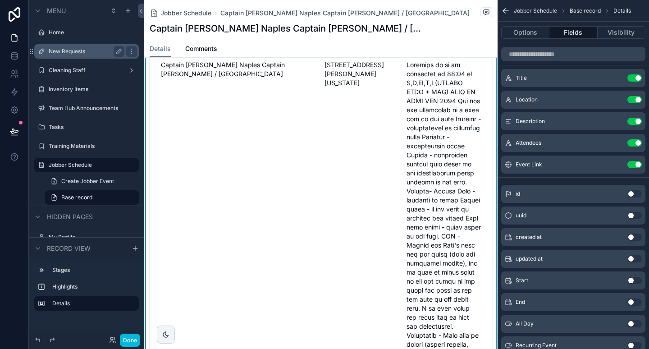
click at [308, 180] on div "Title Captain Jacks Naples Captain Jacks / Naples Marina" at bounding box center [239, 318] width 156 height 551
click at [388, 88] on div "Location 34 Naples Marina Lane, Naples, Maine 04055" at bounding box center [361, 318] width 75 height 551
click at [449, 78] on span "scrollable content" at bounding box center [443, 325] width 75 height 531
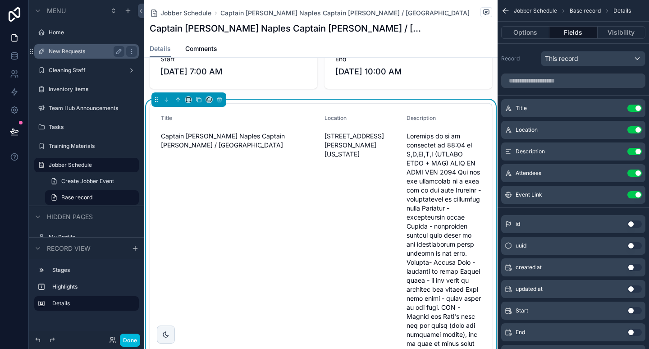
scroll to position [67, 0]
click at [191, 100] on button "scrollable content" at bounding box center [188, 99] width 7 height 7
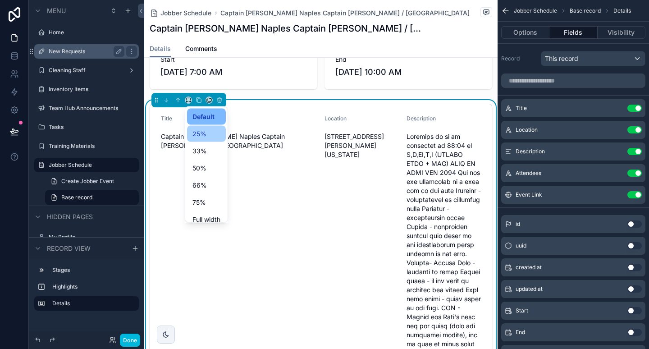
click at [198, 131] on span "25%" at bounding box center [199, 133] width 14 height 11
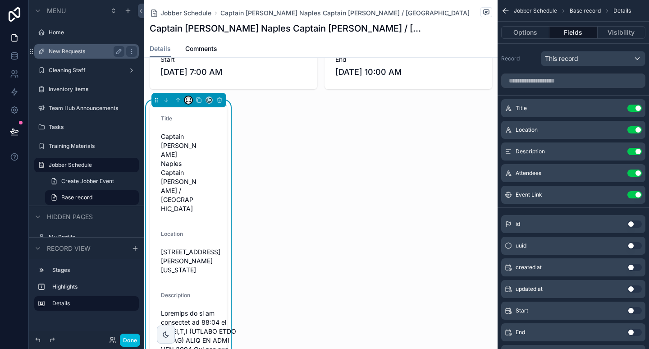
click at [186, 102] on button "scrollable content" at bounding box center [188, 99] width 7 height 7
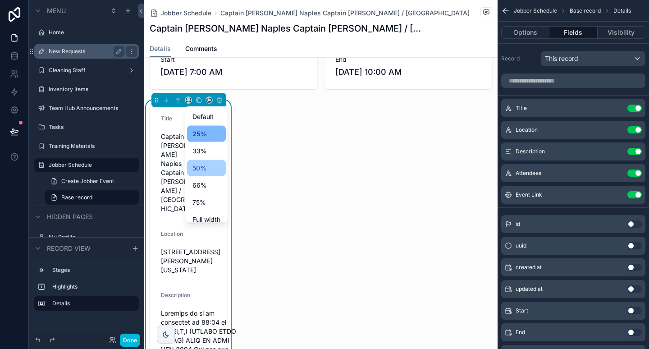
click at [207, 168] on div "50%" at bounding box center [206, 168] width 28 height 11
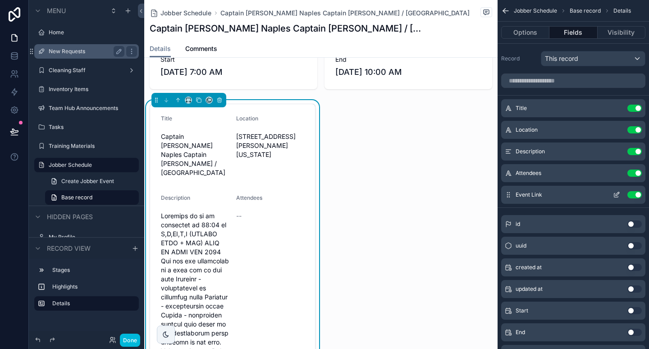
click at [635, 194] on button "Use setting" at bounding box center [634, 194] width 14 height 7
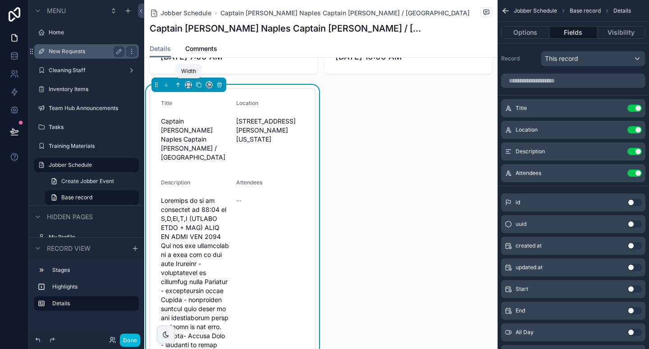
scroll to position [83, 0]
click at [189, 83] on icon "scrollable content" at bounding box center [188, 83] width 6 height 6
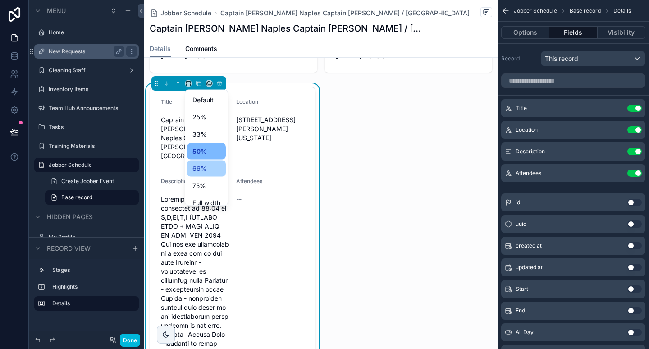
click at [208, 168] on div "66%" at bounding box center [206, 168] width 28 height 11
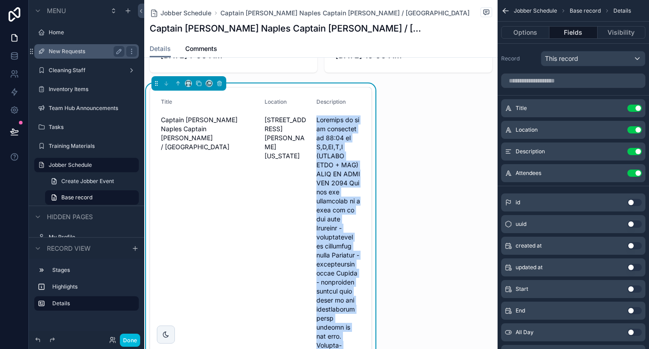
click at [614, 151] on icon "scrollable content" at bounding box center [615, 151] width 7 height 7
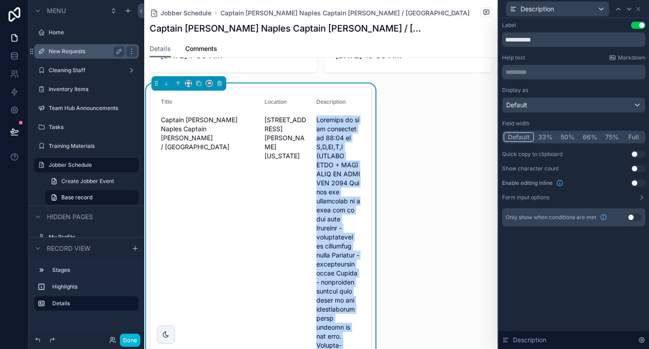
click at [545, 139] on button "33%" at bounding box center [545, 137] width 23 height 10
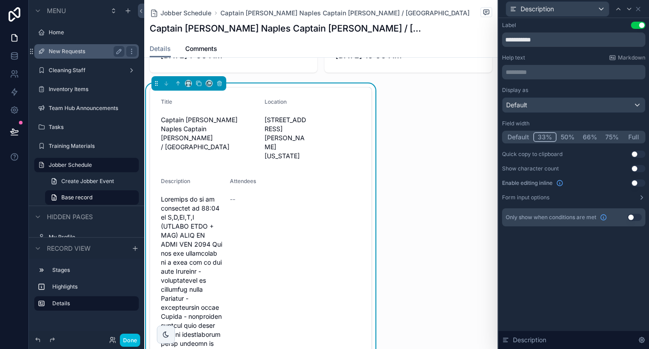
click at [594, 139] on button "66%" at bounding box center [589, 137] width 23 height 10
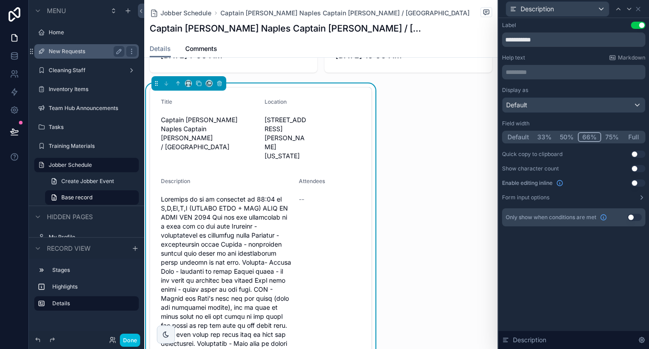
click at [610, 140] on button "75%" at bounding box center [612, 137] width 22 height 10
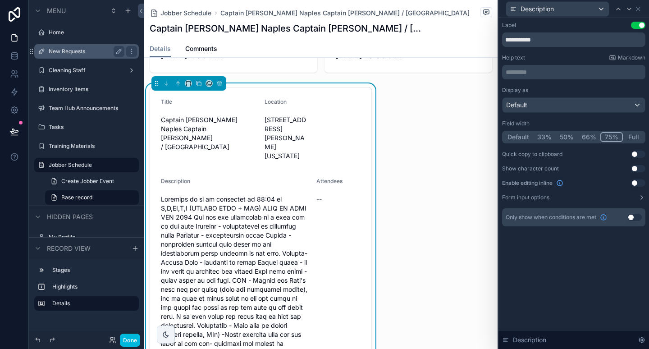
click at [633, 140] on button "Full" at bounding box center [632, 137] width 21 height 10
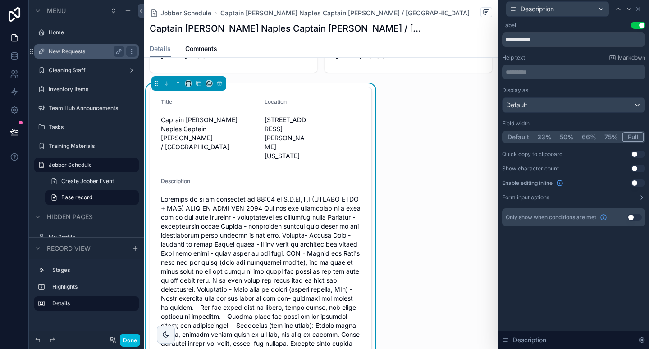
click at [397, 141] on div "1 confirmed Start 10/4/2025 7:00 AM End 10/4/2025 10:00 AM Title Captain Jacks …" at bounding box center [320, 210] width 353 height 450
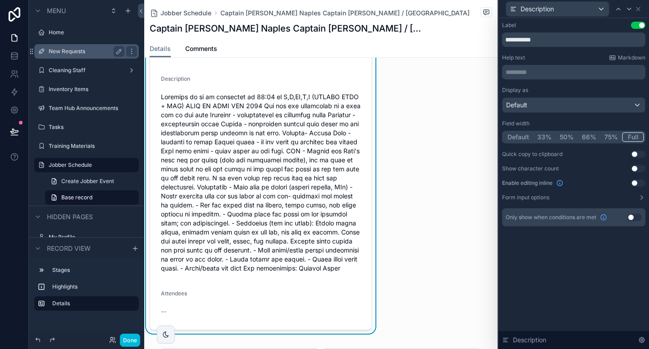
scroll to position [186, 0]
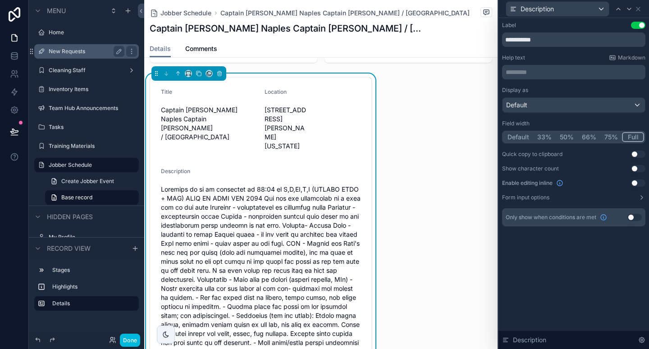
click at [397, 141] on div "1 confirmed Start 10/4/2025 7:00 AM End 10/4/2025 10:00 AM Title Captain Jacks …" at bounding box center [320, 200] width 353 height 450
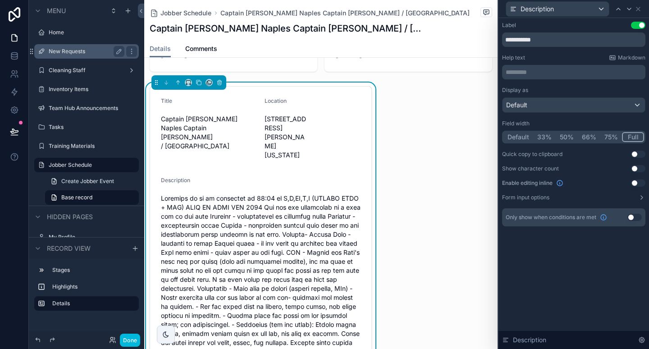
click at [397, 141] on div "1 confirmed Start 10/4/2025 7:00 AM End 10/4/2025 10:00 AM Title Captain Jacks …" at bounding box center [320, 209] width 353 height 450
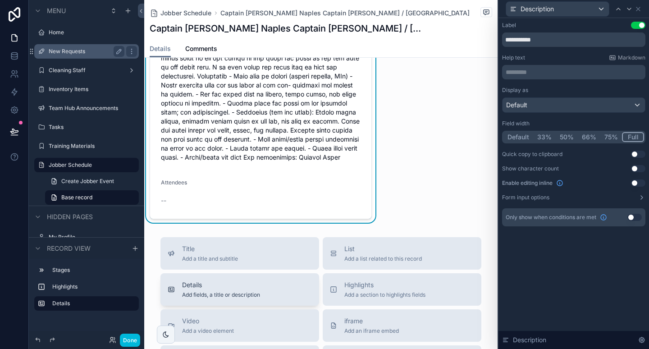
scroll to position [297, 0]
click at [259, 286] on div "Details Add fields, a title or description" at bounding box center [240, 289] width 144 height 18
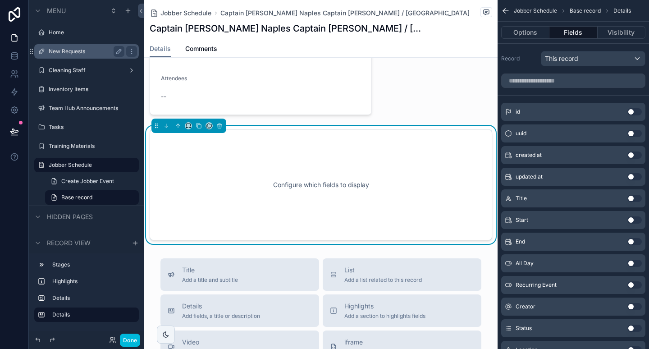
scroll to position [401, 0]
click at [188, 122] on icon "scrollable content" at bounding box center [188, 125] width 6 height 6
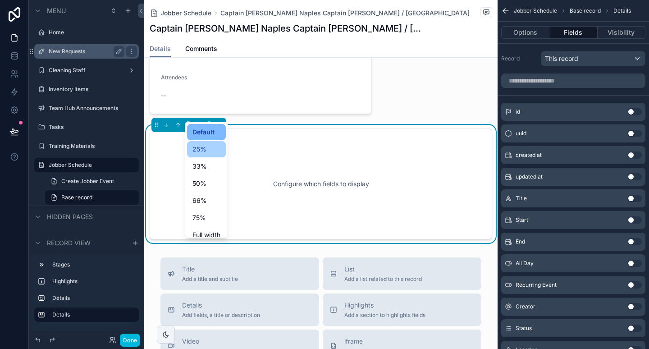
click at [205, 154] on div "25%" at bounding box center [206, 149] width 39 height 16
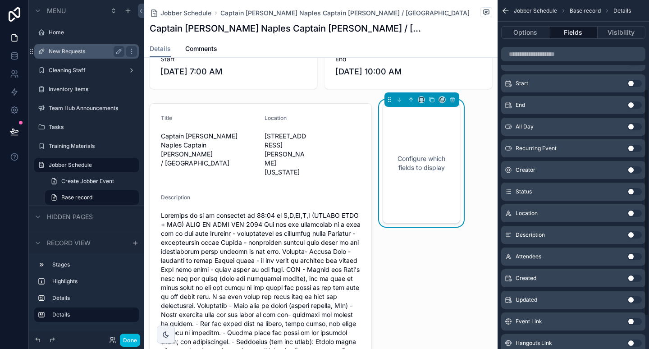
scroll to position [137, 0]
click at [635, 189] on button "Use setting" at bounding box center [634, 190] width 14 height 7
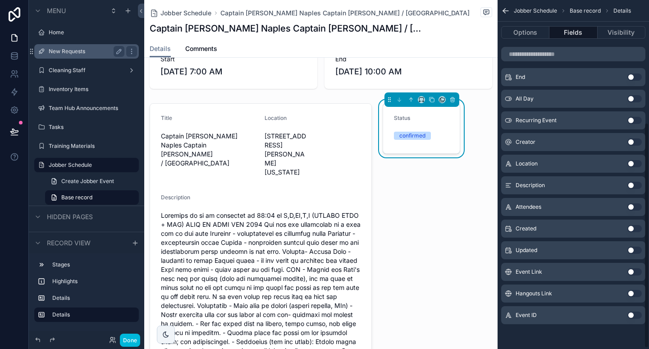
scroll to position [190, 0]
click at [618, 270] on div "Event Link Use setting" at bounding box center [573, 271] width 144 height 18
click at [528, 33] on button "Options" at bounding box center [525, 32] width 48 height 13
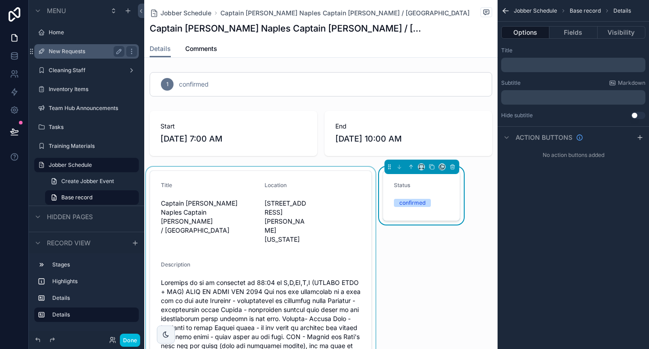
scroll to position [0, 0]
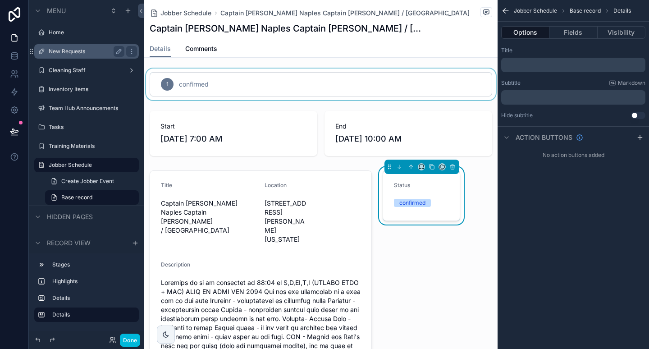
click at [376, 87] on div "scrollable content" at bounding box center [320, 84] width 353 height 32
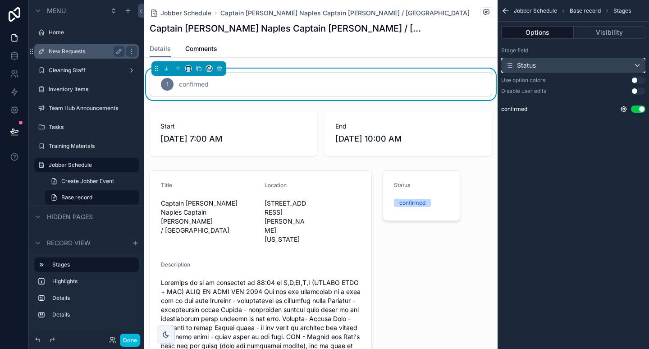
click at [615, 66] on div "Status" at bounding box center [572, 65] width 143 height 14
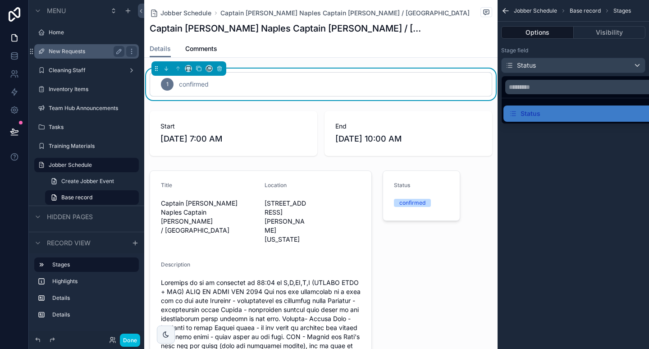
drag, startPoint x: 599, startPoint y: 148, endPoint x: 603, endPoint y: 47, distance: 101.0
click at [603, 47] on div "scrollable content" at bounding box center [324, 174] width 649 height 349
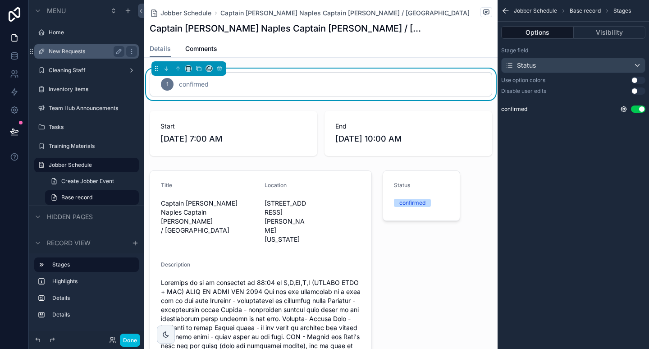
click at [603, 47] on div "Stage field" at bounding box center [573, 50] width 144 height 7
click at [637, 77] on button "Use setting" at bounding box center [637, 80] width 14 height 7
click at [626, 112] on icon "scrollable content" at bounding box center [623, 108] width 7 height 7
click at [608, 86] on div "Stage field Status Use option colors Use setting Disable user edits Use setting…" at bounding box center [572, 81] width 151 height 77
click at [219, 69] on icon "scrollable content" at bounding box center [219, 68] width 6 height 6
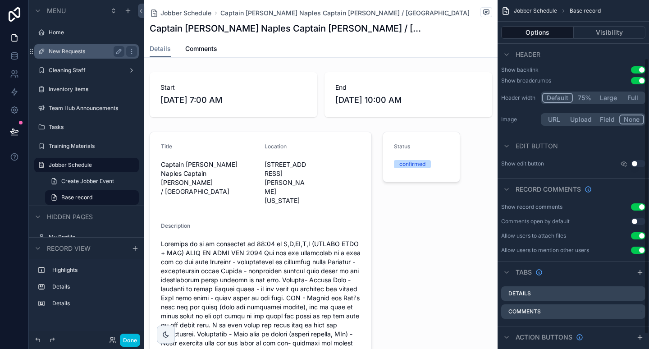
scroll to position [92, 0]
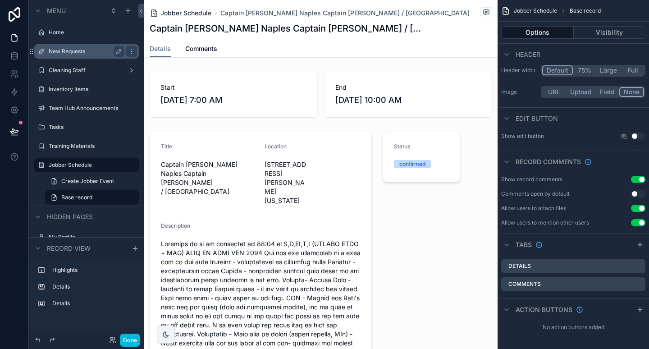
click at [189, 15] on span "Jobber Schedule" at bounding box center [185, 13] width 51 height 9
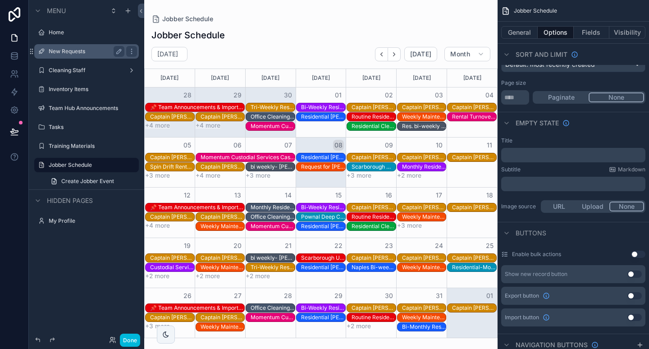
click at [372, 168] on div "Scarborough Monthly Scarborough Bre Lynch" at bounding box center [373, 166] width 44 height 7
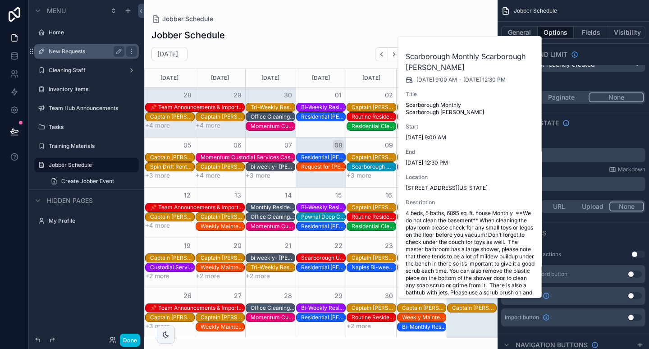
click at [432, 165] on div "Scarborough Monthly Scarborough Bre Lynch 10/9/2025 9:00 AM - 10/9/2025 12:30 P…" at bounding box center [470, 216] width 144 height 360
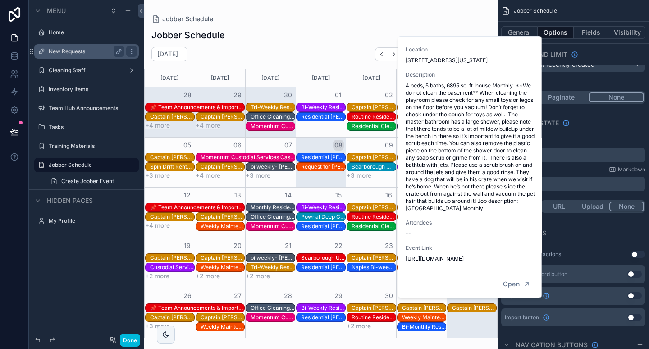
scroll to position [143, 0]
click at [514, 277] on button "Open" at bounding box center [515, 282] width 39 height 15
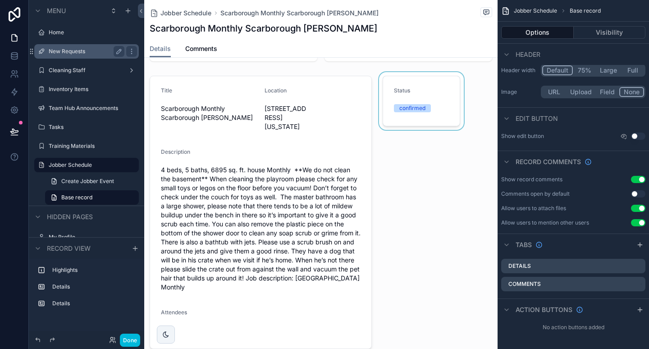
scroll to position [32, 0]
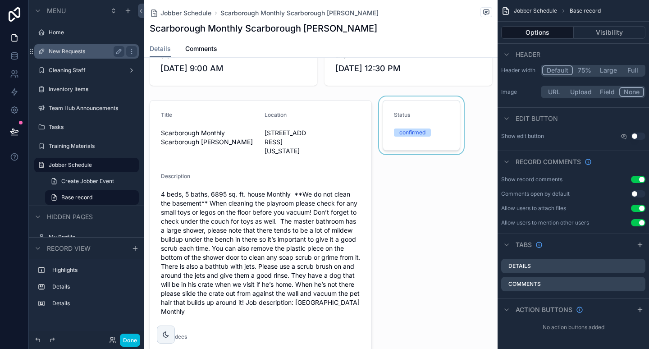
click at [431, 109] on div "scrollable content" at bounding box center [421, 236] width 88 height 280
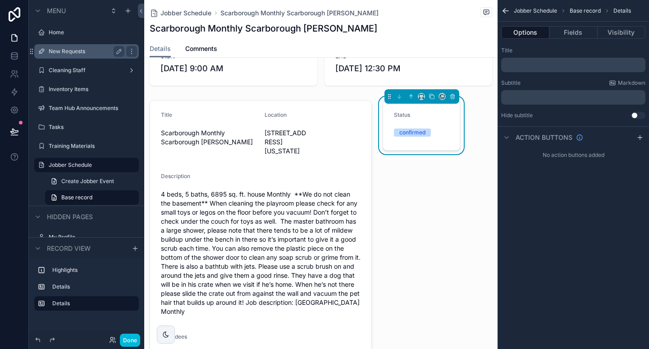
scroll to position [0, 0]
click at [573, 32] on button "Fields" at bounding box center [573, 32] width 48 height 13
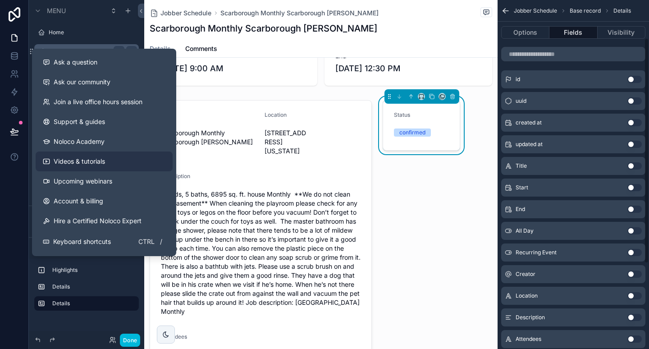
scroll to position [59, 0]
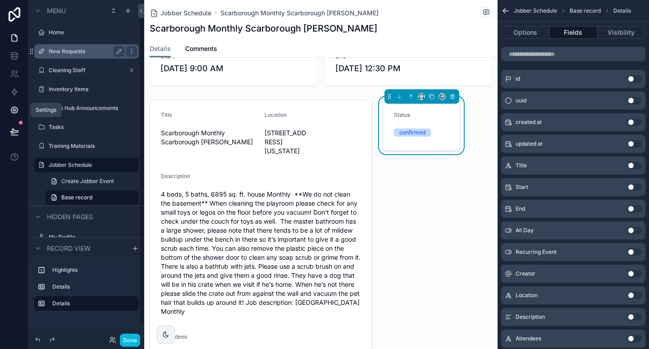
click at [14, 105] on icon at bounding box center [14, 109] width 9 height 9
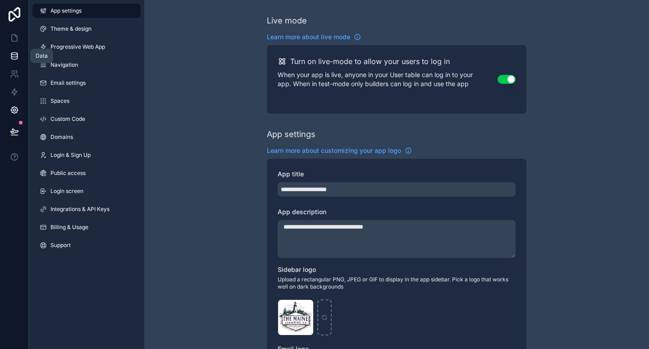
click at [15, 51] on icon at bounding box center [14, 55] width 9 height 9
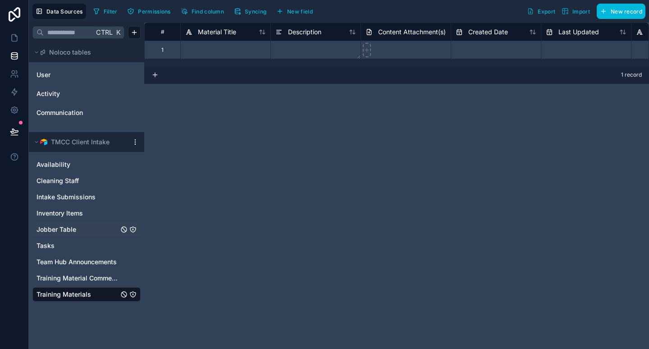
click at [58, 231] on span "Jobber Table" at bounding box center [56, 229] width 40 height 9
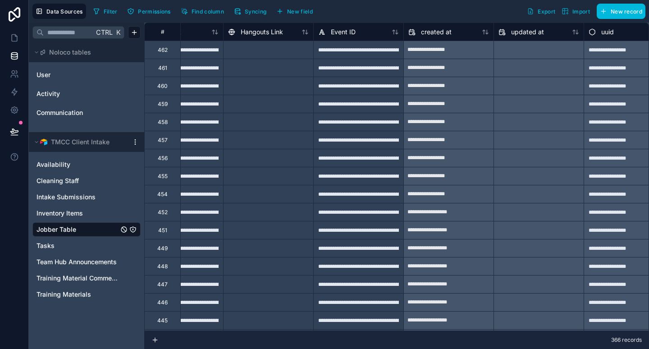
scroll to position [0, 1160]
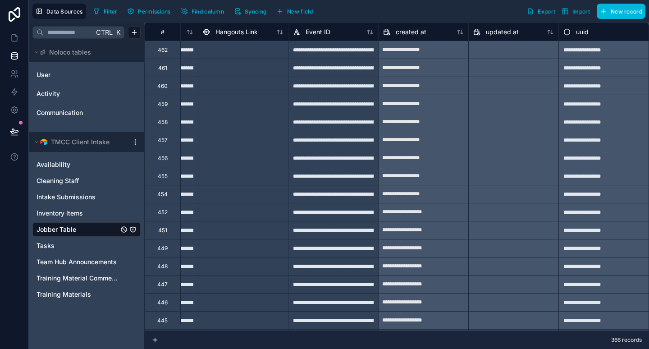
click at [293, 9] on span "New field" at bounding box center [300, 11] width 26 height 7
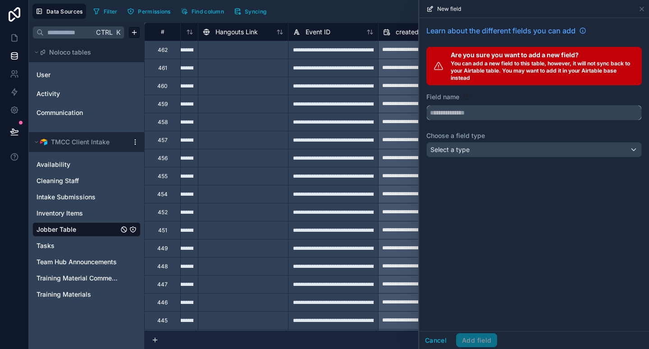
click at [499, 112] on input "text" at bounding box center [533, 112] width 214 height 14
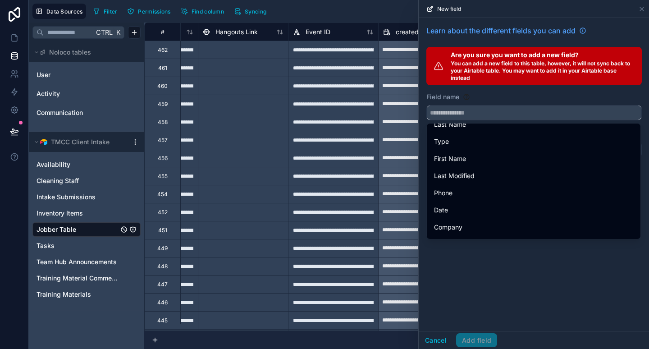
scroll to position [143, 0]
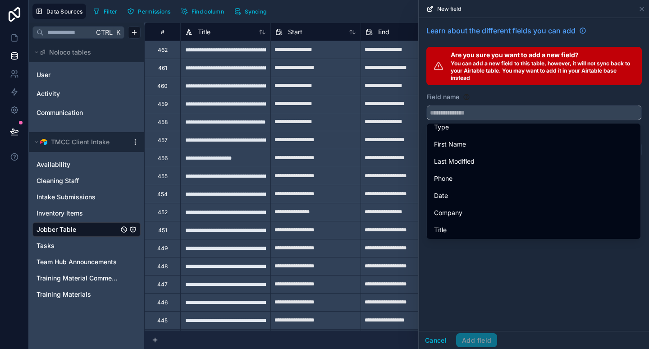
click at [473, 115] on input "text" at bounding box center [533, 112] width 214 height 14
click at [249, 9] on span "Syncing" at bounding box center [256, 11] width 22 height 7
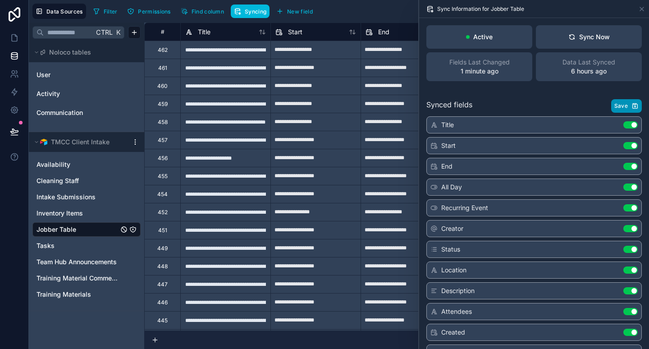
click at [619, 101] on button "Save" at bounding box center [626, 106] width 31 height 14
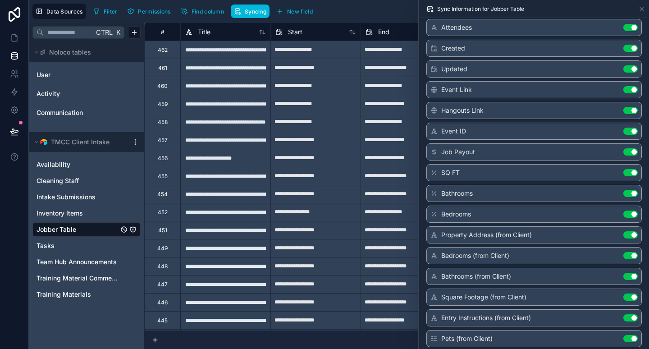
scroll to position [283, 0]
click at [640, 10] on icon at bounding box center [641, 9] width 4 height 4
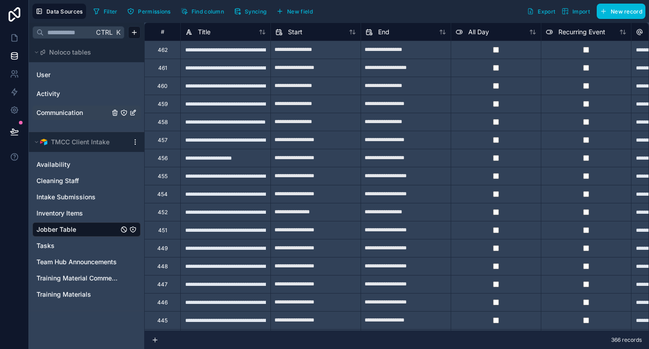
click at [64, 116] on span "Communication" at bounding box center [59, 112] width 46 height 9
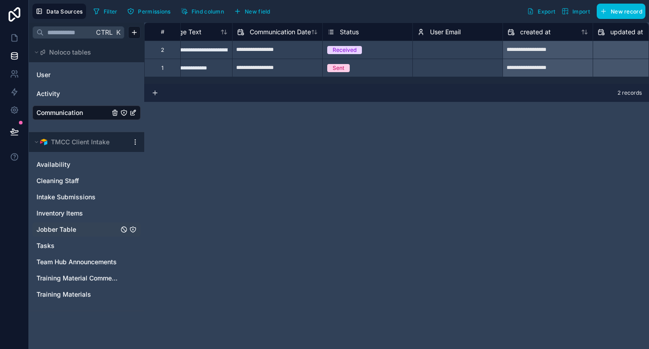
scroll to position [0, 343]
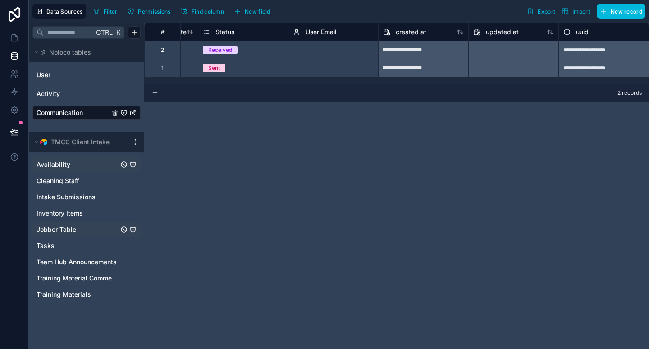
click at [62, 161] on span "Availability" at bounding box center [53, 164] width 34 height 9
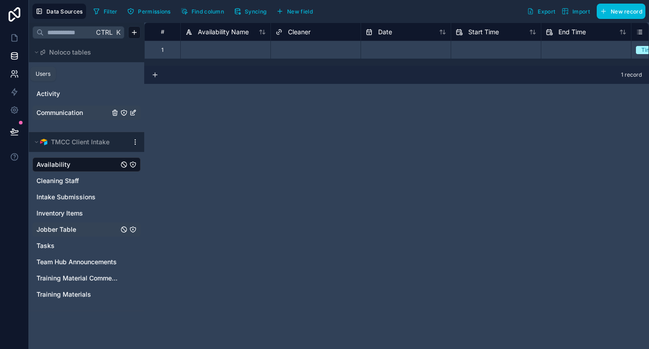
click at [12, 77] on icon at bounding box center [14, 73] width 9 height 9
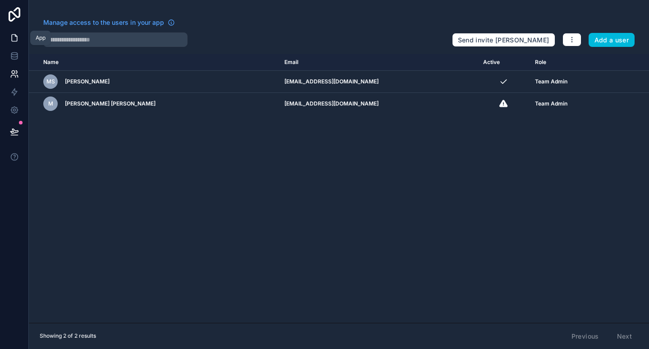
click at [11, 34] on icon at bounding box center [14, 37] width 9 height 9
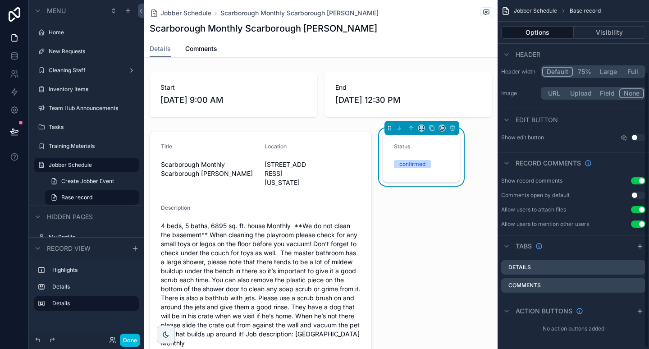
scroll to position [92, 0]
drag, startPoint x: 600, startPoint y: 122, endPoint x: 414, endPoint y: 154, distance: 188.7
click at [414, 154] on div "Jump to... Ctrl K Home New Requests Cleaning Staff Inventory Items Team Hub Ann…" at bounding box center [396, 174] width 504 height 349
click at [444, 144] on div "Status" at bounding box center [433, 148] width 79 height 11
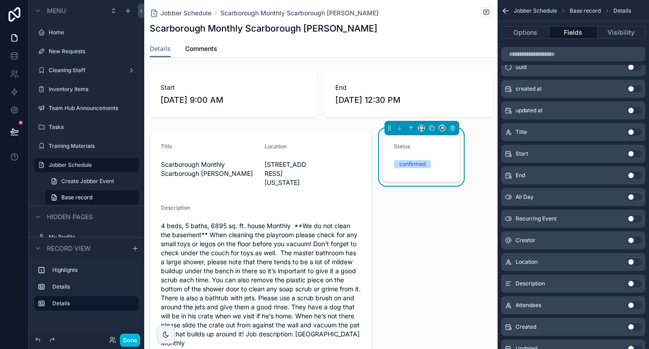
click at [444, 146] on div "Status" at bounding box center [433, 148] width 79 height 11
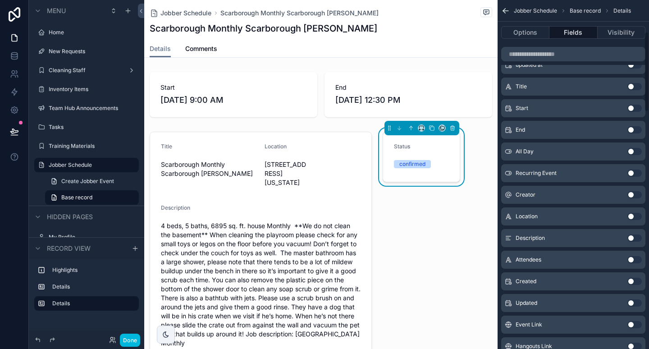
scroll to position [140, 0]
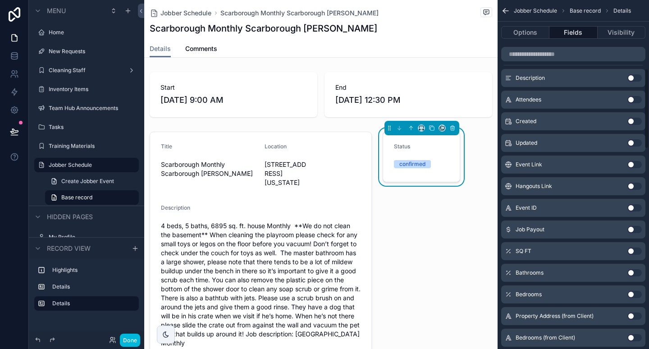
click at [634, 229] on button "Use setting" at bounding box center [634, 229] width 14 height 7
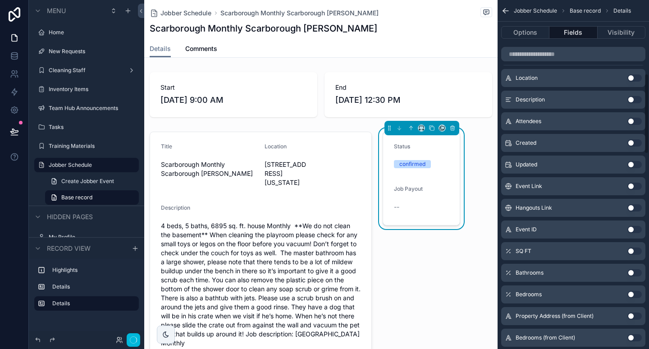
scroll to position [319, 0]
click at [634, 227] on button "Use setting" at bounding box center [634, 229] width 14 height 7
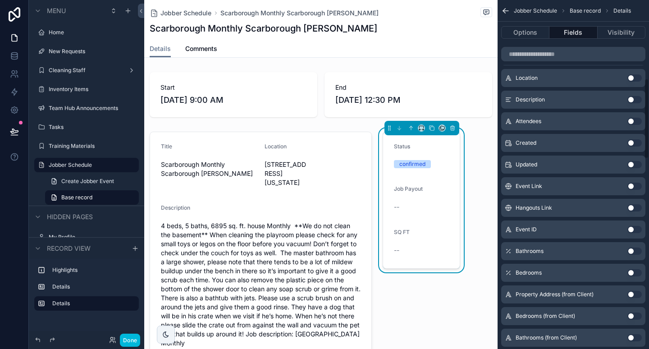
scroll to position [340, 0]
click at [638, 250] on button "Use setting" at bounding box center [634, 250] width 14 height 7
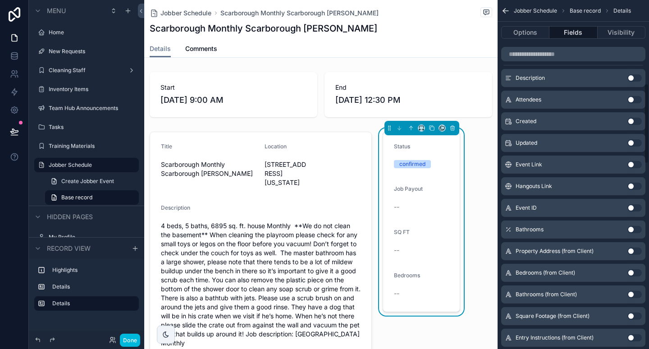
click at [637, 228] on button "Use setting" at bounding box center [634, 229] width 14 height 7
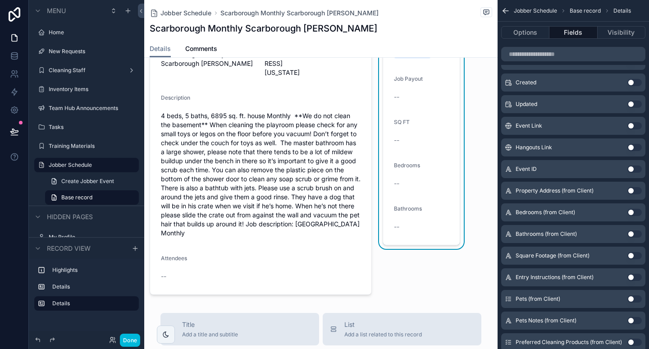
scroll to position [113, 0]
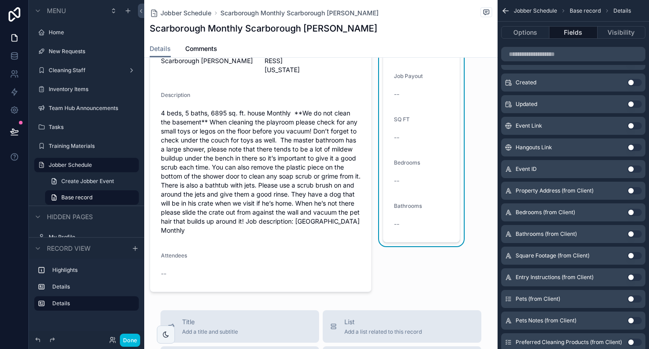
click at [638, 257] on button "Use setting" at bounding box center [634, 255] width 14 height 7
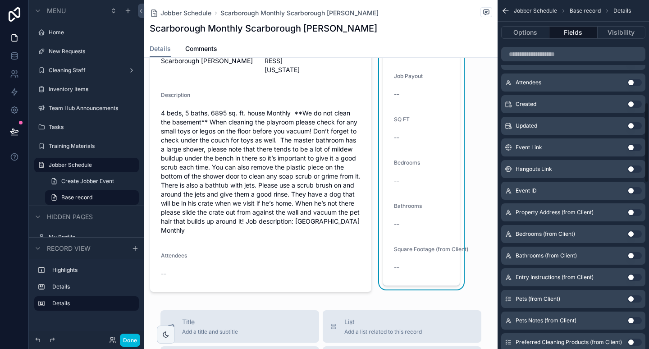
scroll to position [444, 0]
click at [635, 254] on button "Use setting" at bounding box center [634, 255] width 14 height 7
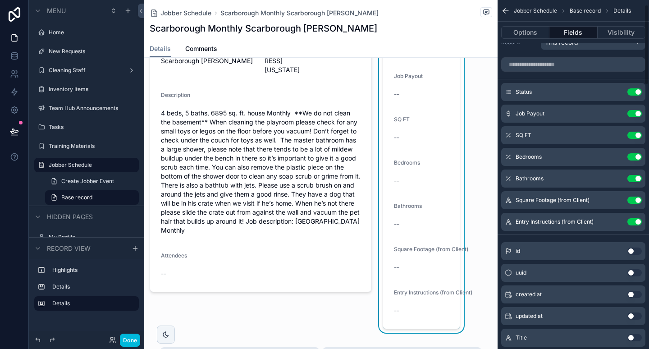
scroll to position [0, 0]
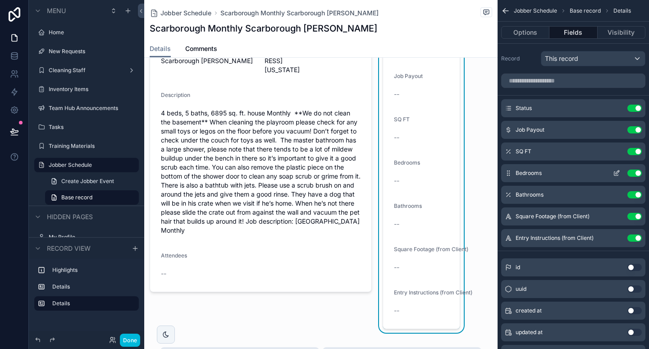
click at [636, 173] on button "Use setting" at bounding box center [634, 172] width 14 height 7
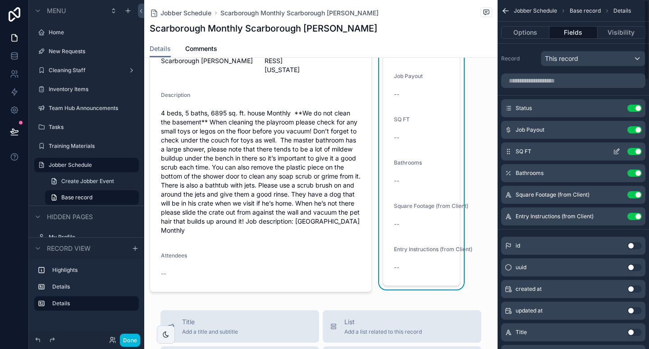
click at [636, 150] on button "Use setting" at bounding box center [634, 151] width 14 height 7
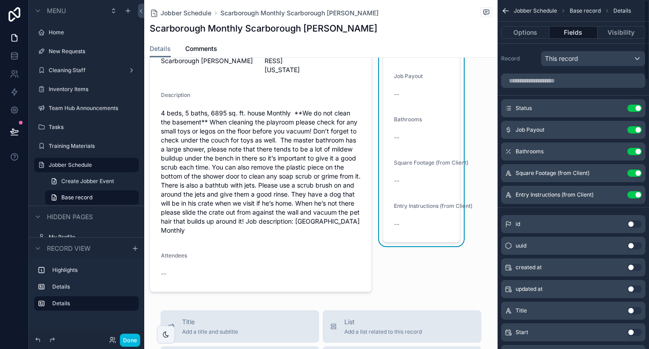
click at [636, 150] on button "Use setting" at bounding box center [634, 151] width 14 height 7
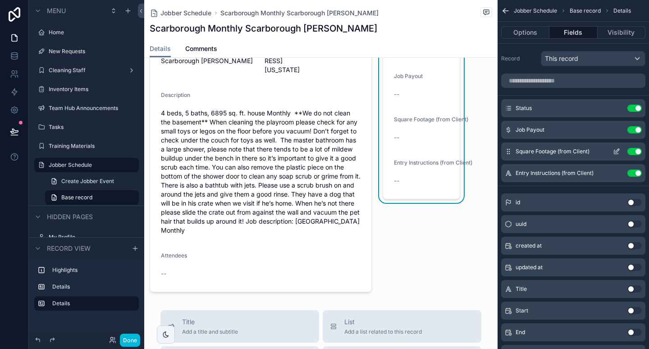
click at [635, 148] on button "Use setting" at bounding box center [634, 151] width 14 height 7
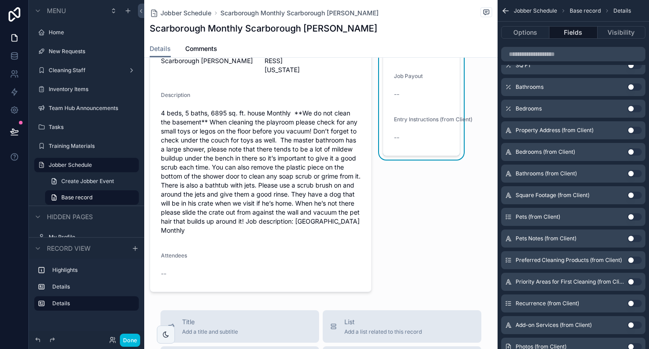
scroll to position [505, 0]
click at [638, 216] on button "Use setting" at bounding box center [634, 216] width 14 height 7
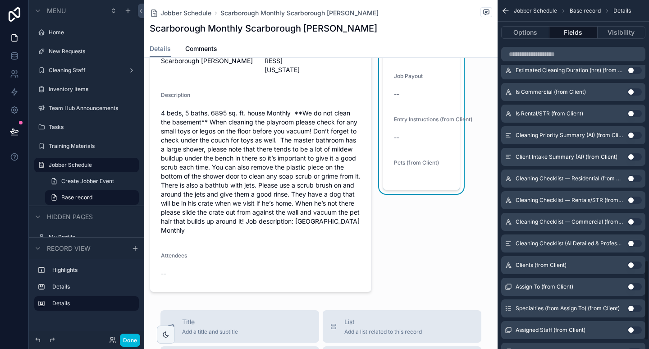
scroll to position [1127, 0]
click at [635, 199] on button "Use setting" at bounding box center [634, 199] width 14 height 7
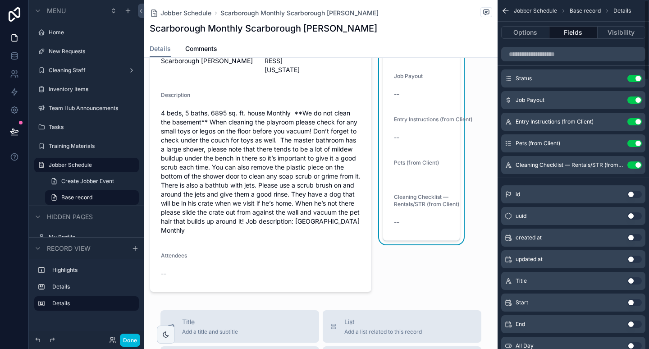
scroll to position [0, 0]
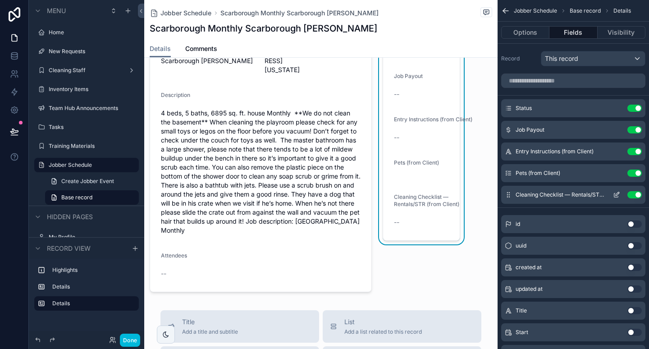
click at [638, 194] on button "Use setting" at bounding box center [634, 194] width 14 height 7
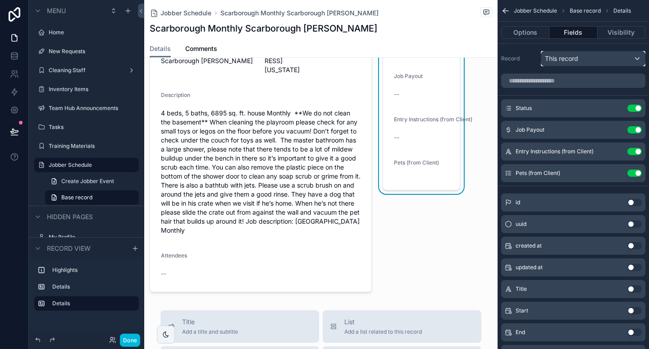
click at [609, 59] on div "This record" at bounding box center [593, 58] width 104 height 14
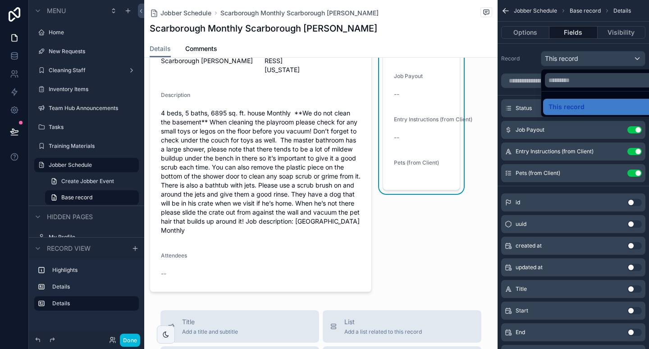
click at [534, 61] on div "scrollable content" at bounding box center [324, 174] width 649 height 349
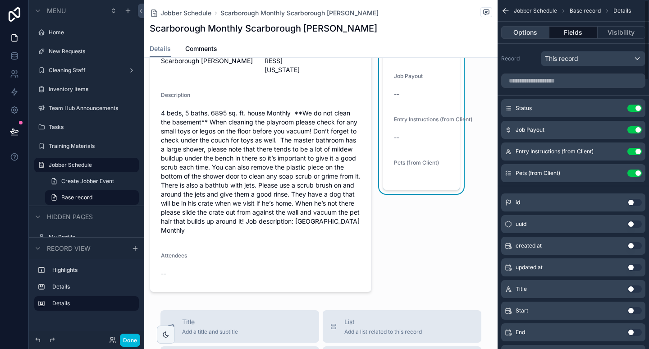
click at [528, 29] on button "Options" at bounding box center [525, 32] width 48 height 13
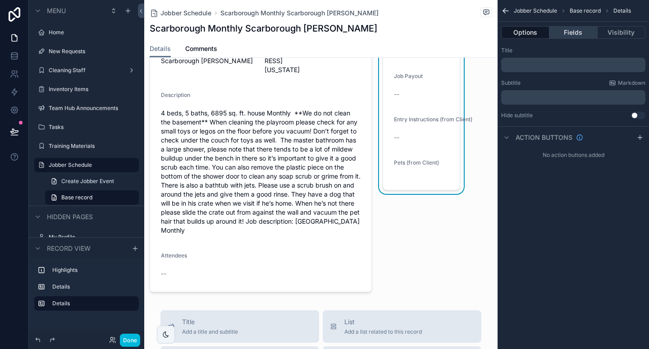
click at [576, 35] on button "Fields" at bounding box center [573, 32] width 48 height 13
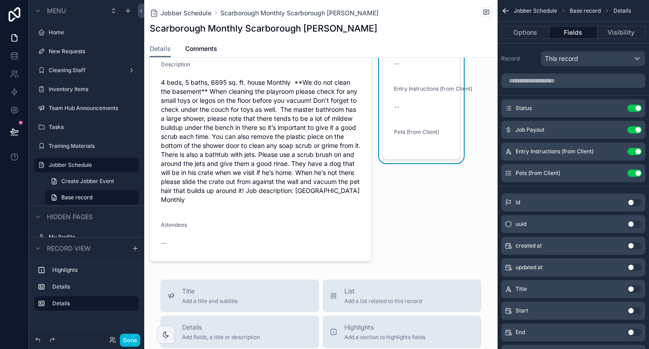
scroll to position [144, 0]
click at [65, 163] on label "Jobber Schedule" at bounding box center [85, 164] width 72 height 7
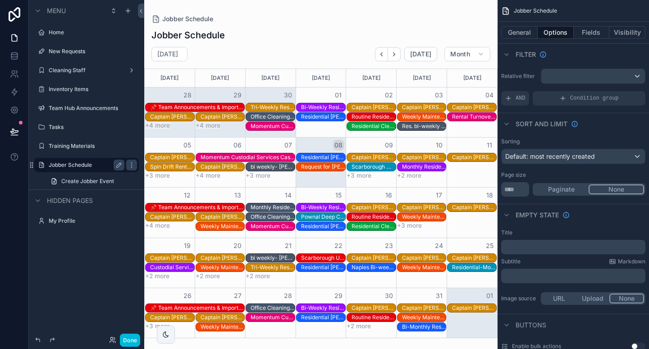
click at [172, 207] on div "📌 Team Announcements & Important Links – September 2025 Waterboro 👉 The Maine C…" at bounding box center [197, 207] width 94 height 7
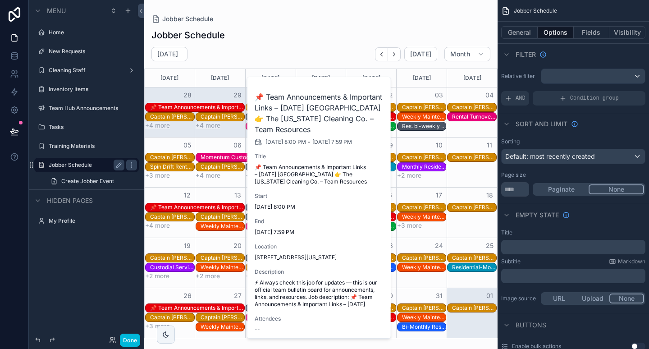
click at [355, 52] on div "October 2025 Today Month" at bounding box center [320, 54] width 353 height 14
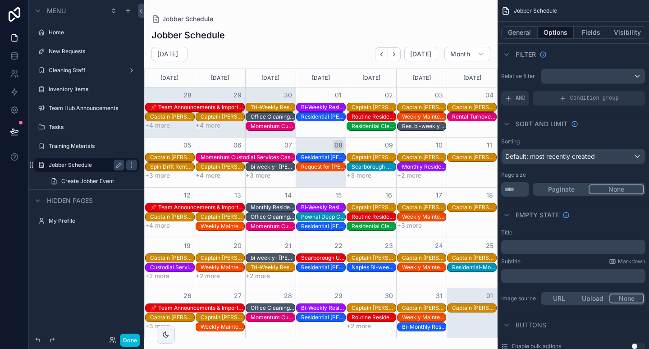
click at [411, 104] on div "Captain Jacks Naples Captain Jacks / Naples Marina" at bounding box center [424, 107] width 44 height 7
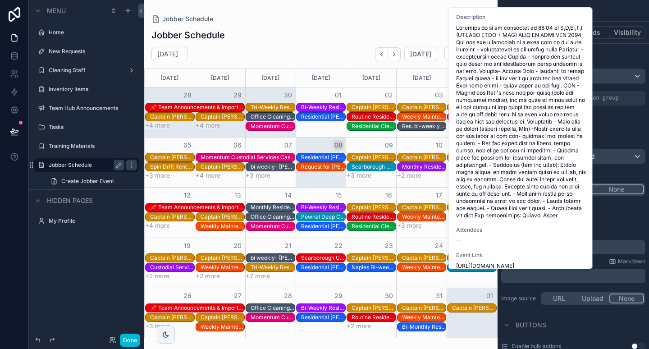
scroll to position [208, 0]
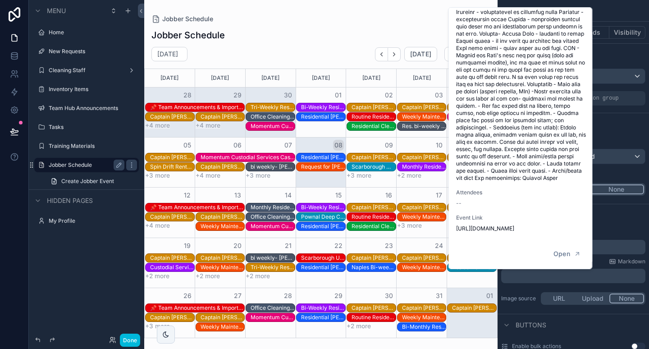
click at [503, 225] on span "https://www.google.com/calendar/event?eid=XzY4b202Y3I2NjhzbWFiOWljY3EzMGI5azc1a…" at bounding box center [521, 228] width 130 height 7
click at [371, 35] on div "Jobber Schedule" at bounding box center [320, 35] width 339 height 13
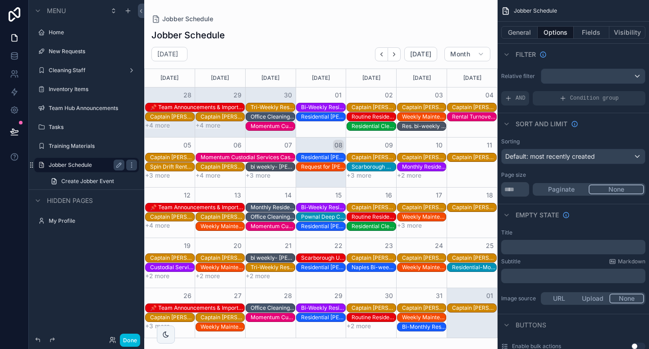
click at [413, 116] on div "Weekly Maintenance Clean Scarborough Throttle Car Club" at bounding box center [424, 116] width 44 height 7
click at [398, 36] on div "Jobber Schedule" at bounding box center [320, 35] width 339 height 13
click at [79, 70] on label "Cleaning Staff" at bounding box center [85, 70] width 72 height 7
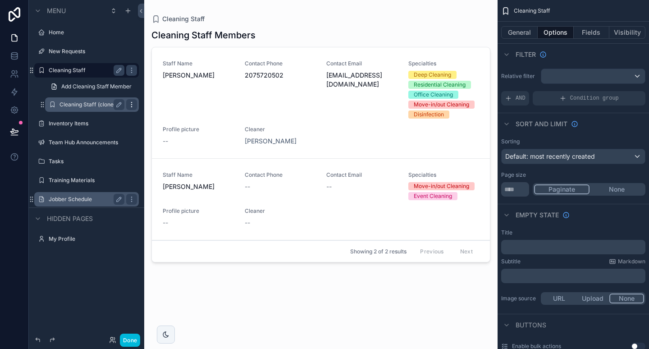
click at [132, 104] on icon "scrollable content" at bounding box center [131, 104] width 0 height 0
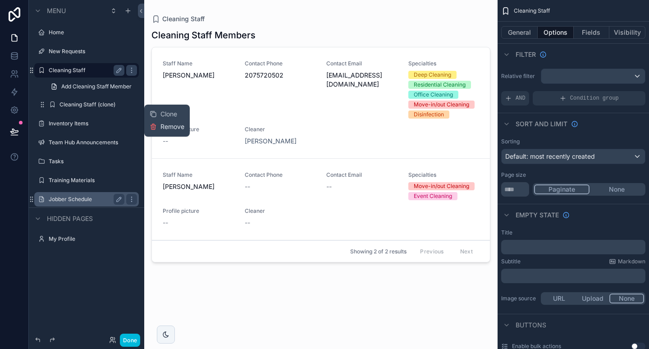
click at [156, 127] on icon at bounding box center [153, 126] width 7 height 7
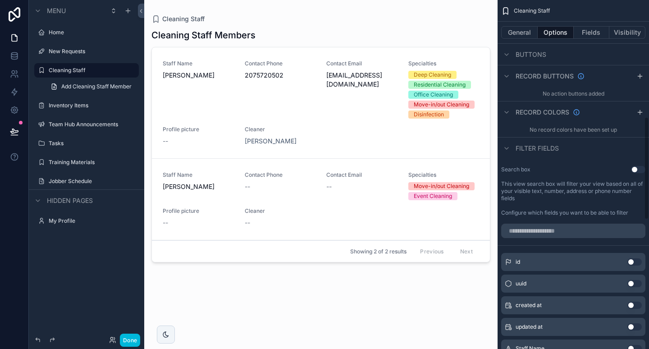
scroll to position [397, 0]
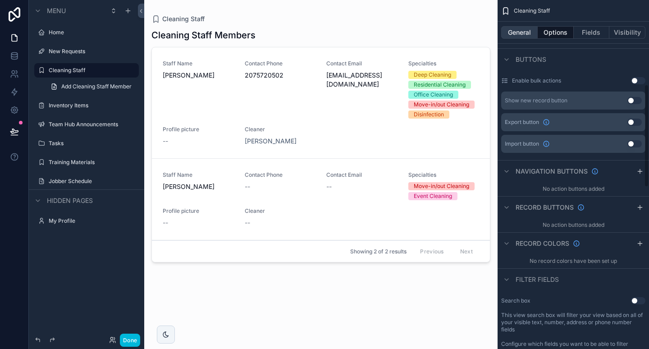
click at [516, 34] on button "General" at bounding box center [519, 32] width 36 height 13
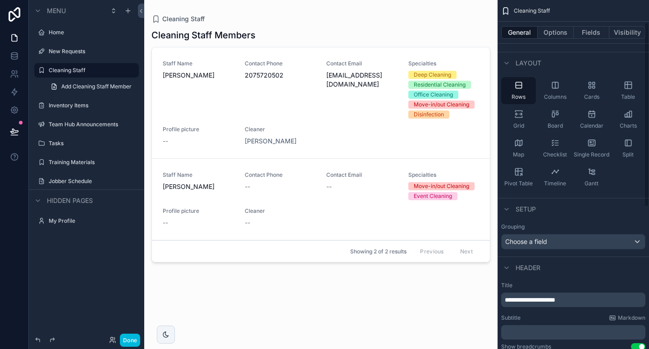
scroll to position [41, 0]
click at [516, 32] on button "General" at bounding box center [519, 32] width 36 height 13
click at [558, 36] on button "Options" at bounding box center [555, 32] width 36 height 13
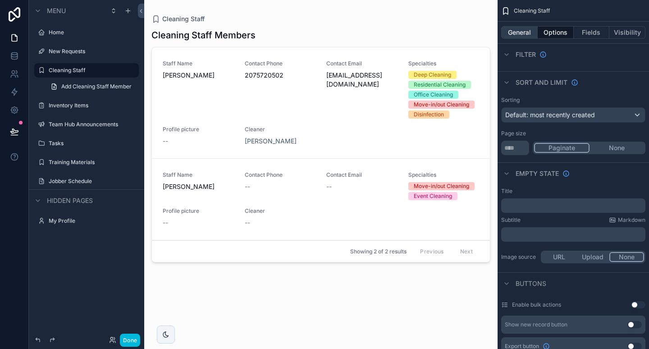
click at [516, 35] on button "General" at bounding box center [519, 32] width 36 height 13
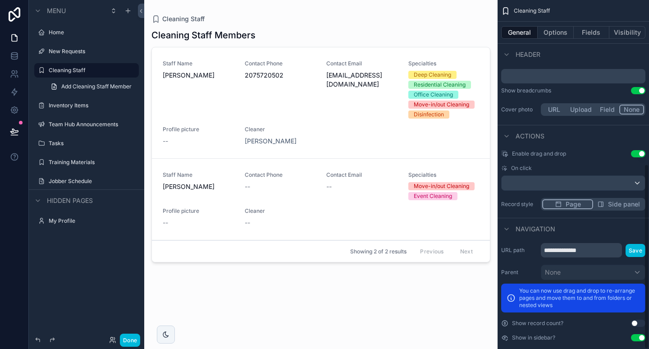
scroll to position [308, 0]
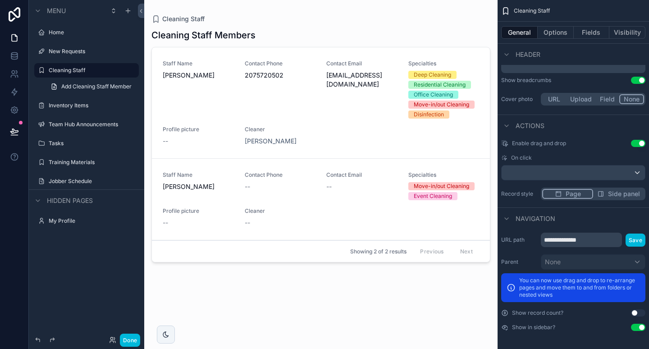
click at [609, 190] on span "Side panel" at bounding box center [624, 193] width 32 height 9
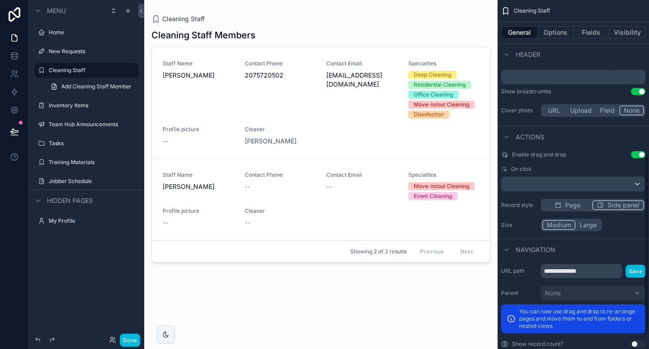
scroll to position [295, 0]
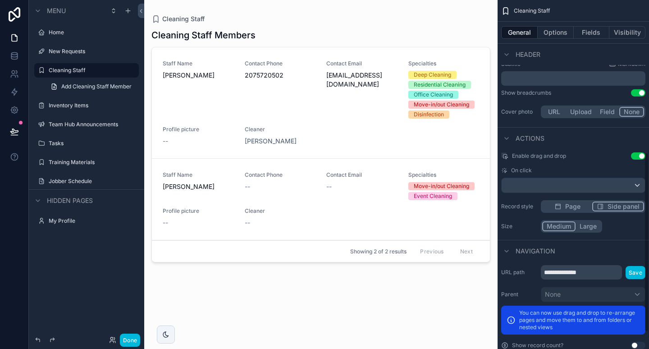
click at [572, 206] on span "Page" at bounding box center [572, 206] width 15 height 9
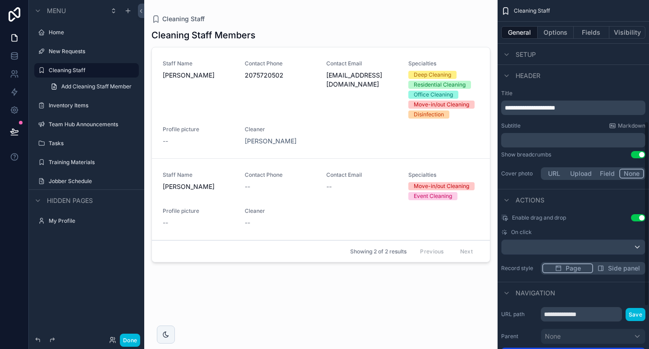
scroll to position [228, 0]
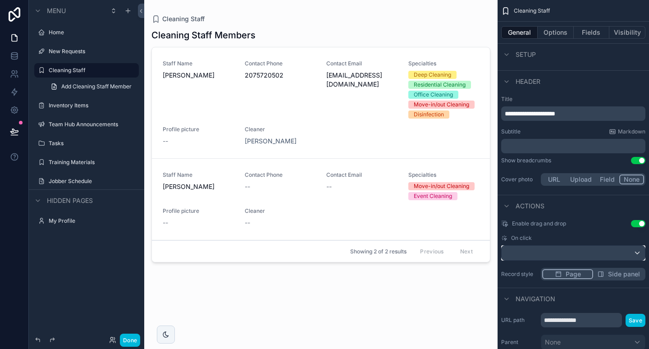
click at [545, 251] on div "scrollable content" at bounding box center [572, 252] width 143 height 14
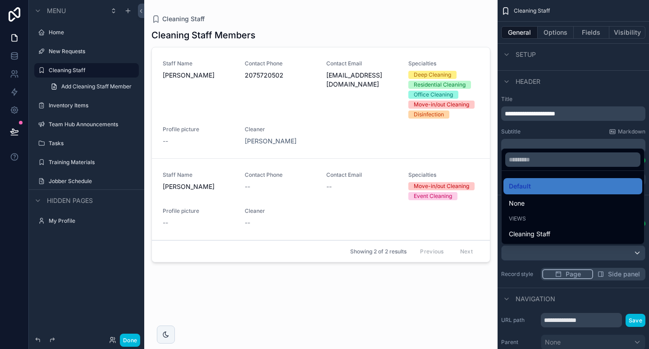
click at [561, 138] on div "scrollable content" at bounding box center [324, 174] width 649 height 349
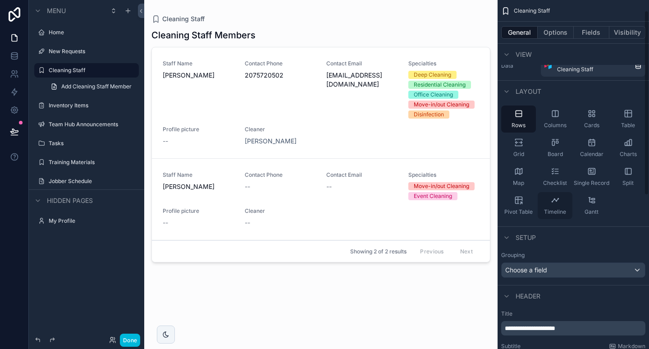
scroll to position [0, 0]
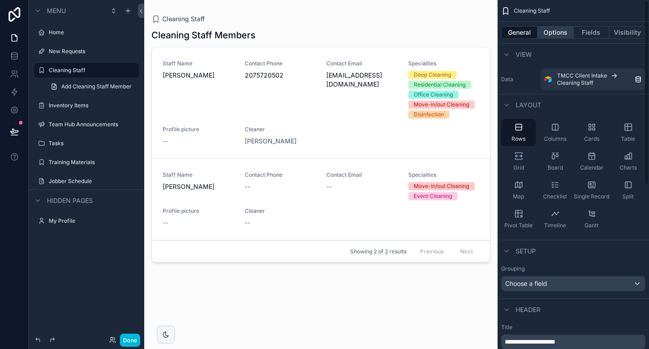
click at [552, 35] on button "Options" at bounding box center [555, 32] width 36 height 13
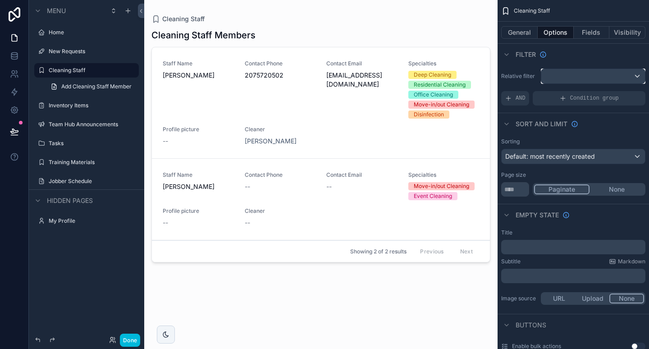
click at [579, 77] on div "scrollable content" at bounding box center [593, 76] width 104 height 14
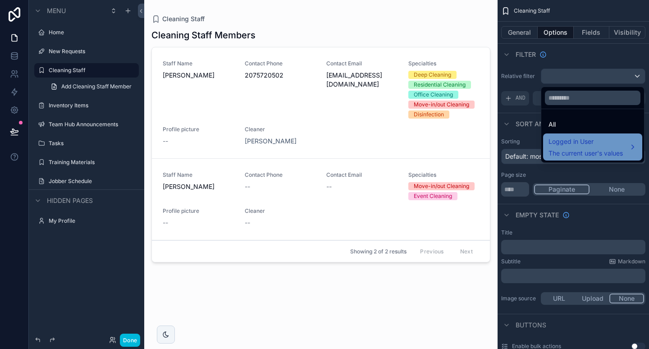
click at [579, 145] on span "Logged in User" at bounding box center [585, 141] width 74 height 11
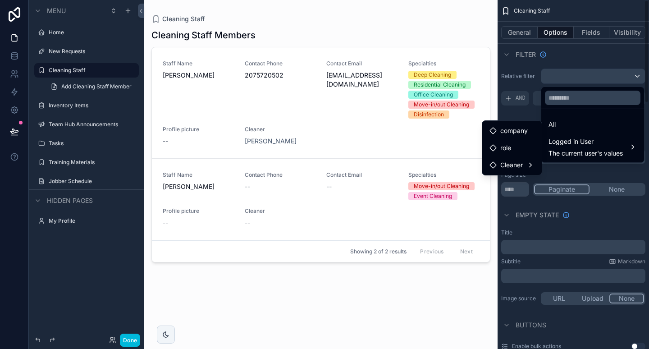
click at [526, 118] on div "scrollable content" at bounding box center [324, 174] width 649 height 349
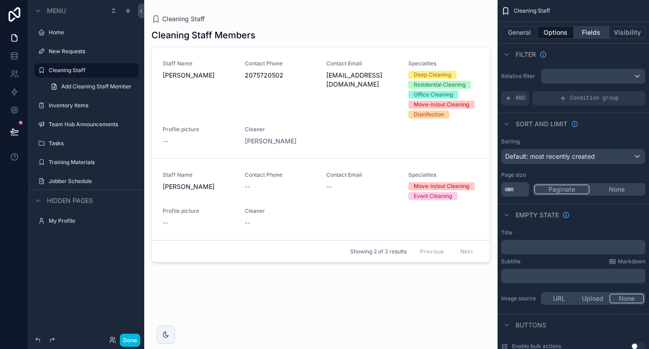
click at [595, 34] on button "Fields" at bounding box center [591, 32] width 36 height 13
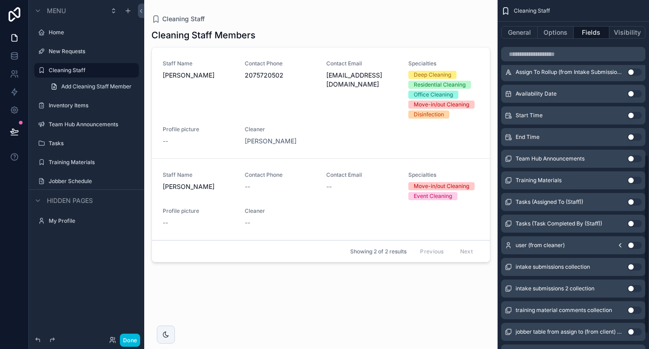
scroll to position [331, 0]
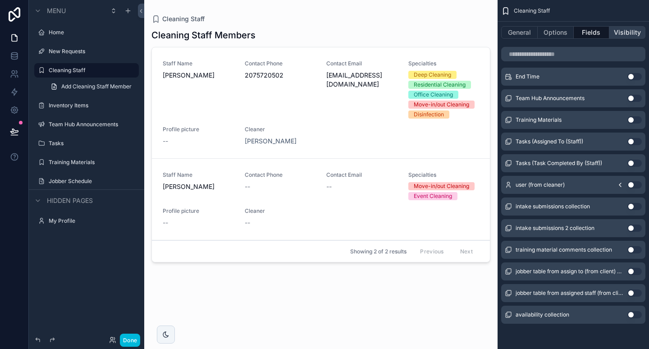
click at [626, 33] on button "Visibility" at bounding box center [627, 32] width 36 height 13
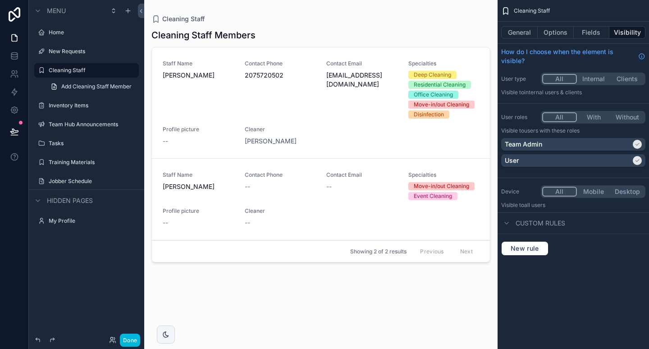
scroll to position [0, 0]
click at [527, 38] on button "General" at bounding box center [519, 32] width 36 height 13
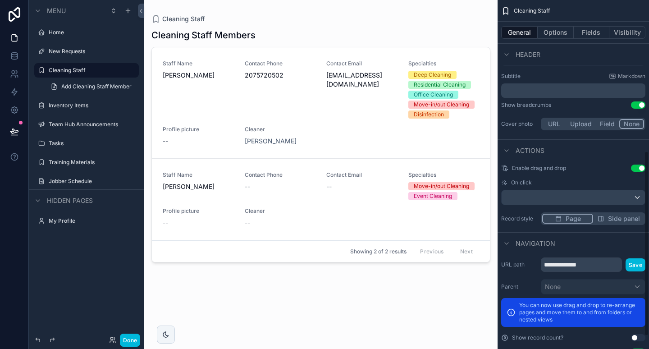
scroll to position [284, 0]
click at [639, 166] on button "Use setting" at bounding box center [637, 167] width 14 height 7
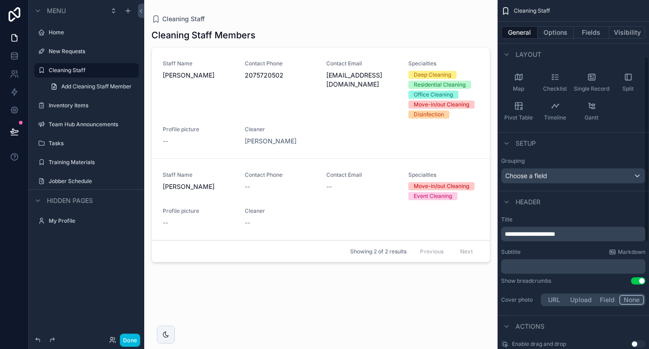
scroll to position [107, 0]
click at [548, 173] on div "Choose a field" at bounding box center [572, 176] width 143 height 14
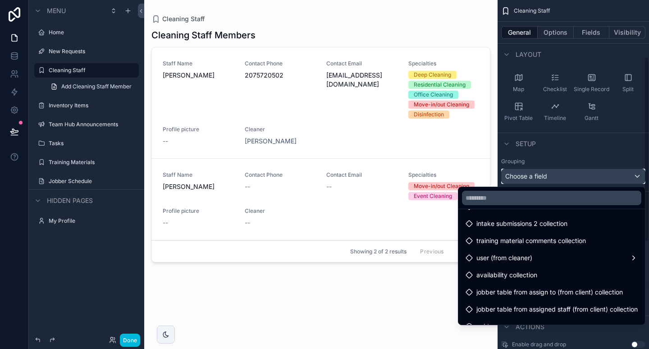
scroll to position [317, 0]
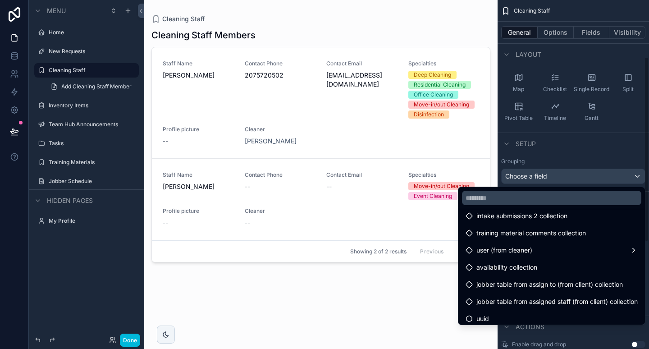
click at [588, 156] on div "scrollable content" at bounding box center [324, 174] width 649 height 349
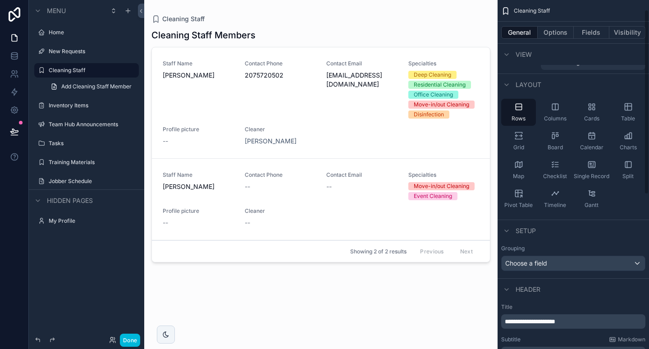
scroll to position [18, 0]
click at [248, 78] on div "scrollable content" at bounding box center [320, 169] width 353 height 338
click at [346, 64] on span "Contact Email" at bounding box center [361, 63] width 71 height 7
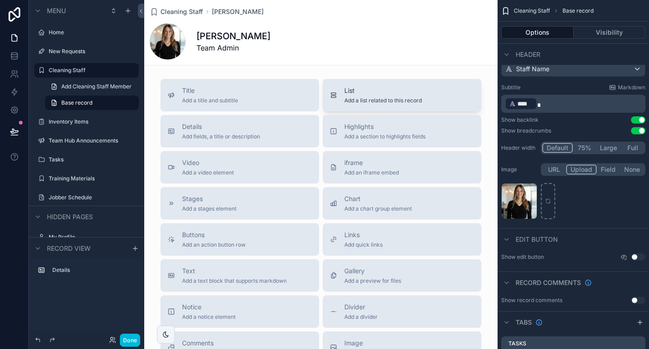
scroll to position [185, 0]
click at [131, 13] on icon "scrollable content" at bounding box center [127, 10] width 7 height 7
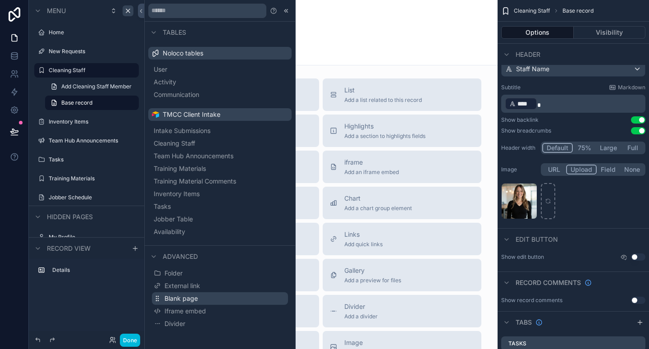
click at [181, 299] on span "Blank page" at bounding box center [180, 298] width 33 height 9
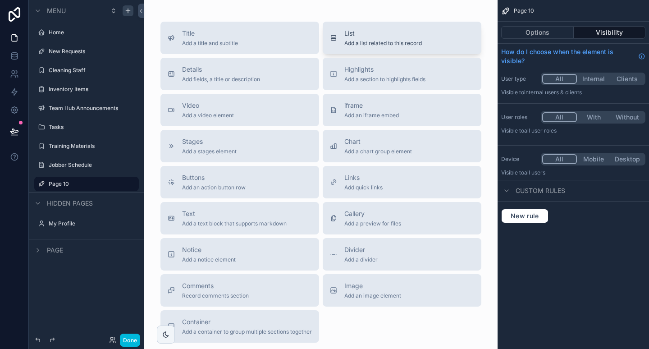
click at [376, 32] on span "List" at bounding box center [382, 33] width 77 height 9
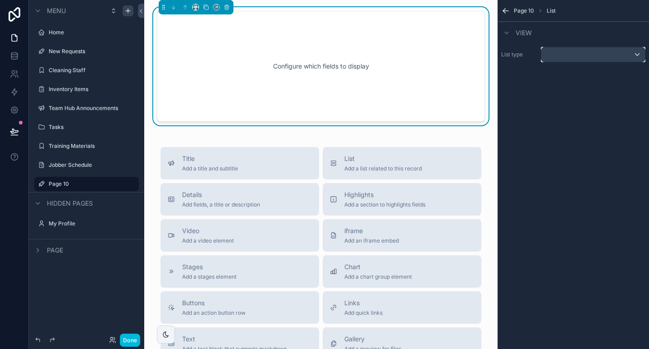
click at [559, 58] on div "scrollable content" at bounding box center [593, 54] width 104 height 14
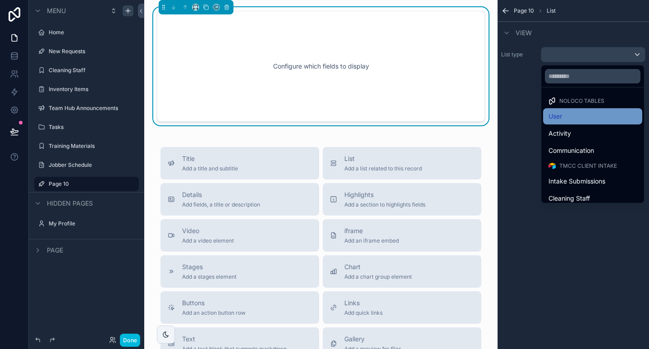
click at [577, 117] on div "User" at bounding box center [592, 116] width 88 height 11
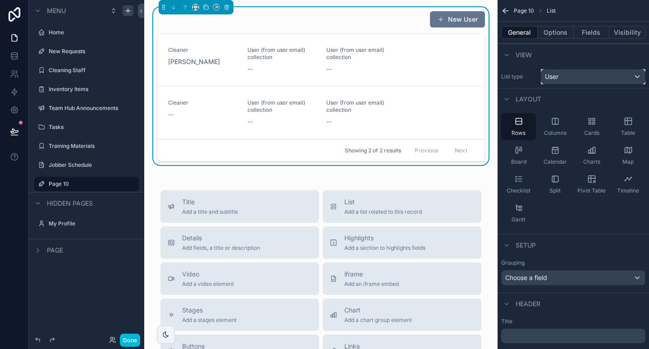
click at [581, 74] on div "User" at bounding box center [593, 76] width 104 height 14
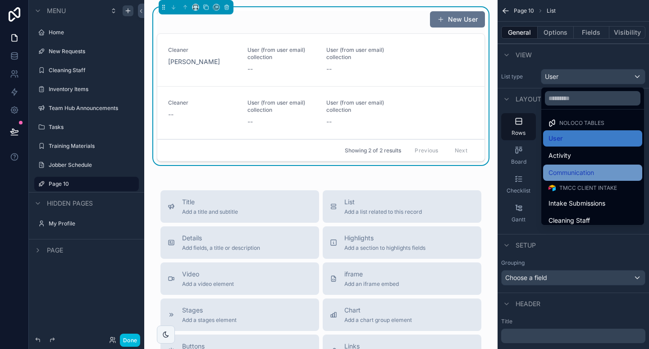
click at [576, 170] on span "Communication" at bounding box center [570, 172] width 45 height 11
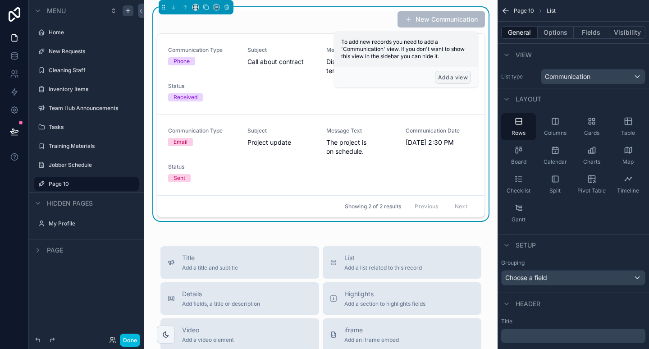
click at [454, 75] on button "Add a view" at bounding box center [453, 77] width 36 height 13
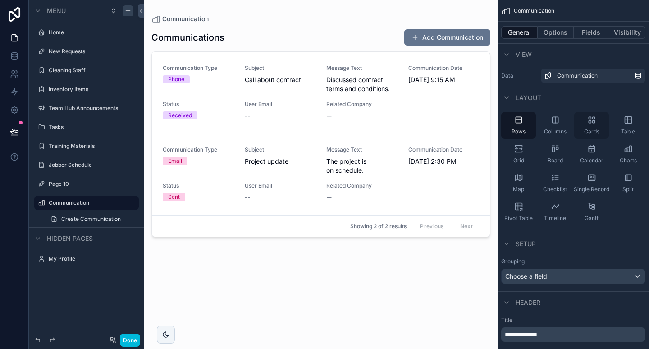
click at [591, 122] on icon "scrollable content" at bounding box center [591, 119] width 9 height 9
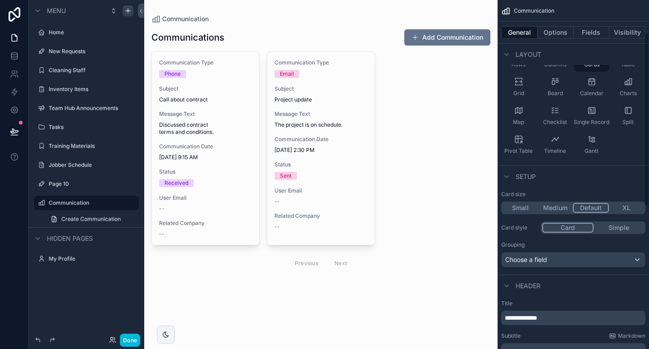
scroll to position [69, 0]
click at [519, 92] on span "Grid" at bounding box center [518, 91] width 11 height 7
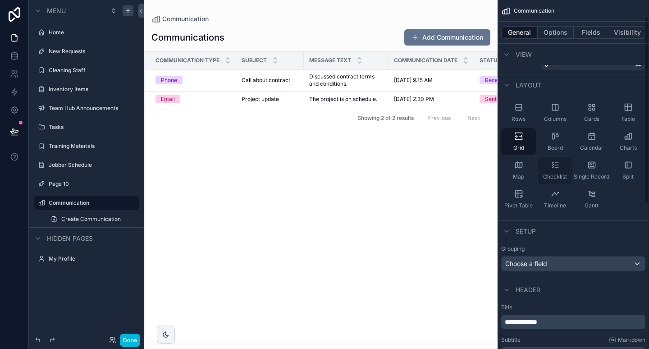
scroll to position [0, 0]
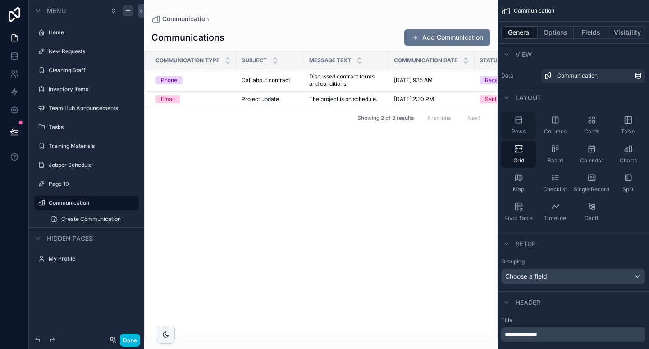
click at [525, 129] on div "Rows" at bounding box center [518, 125] width 35 height 27
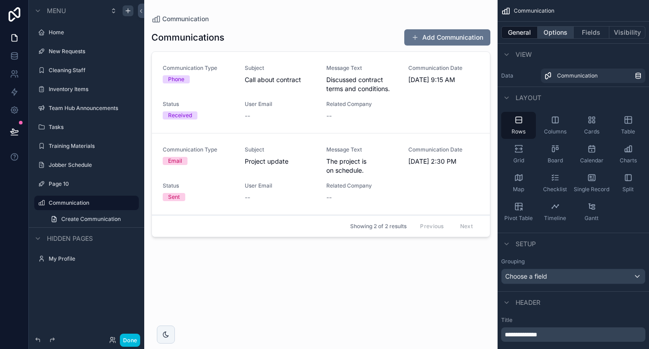
click at [562, 36] on button "Options" at bounding box center [555, 32] width 36 height 13
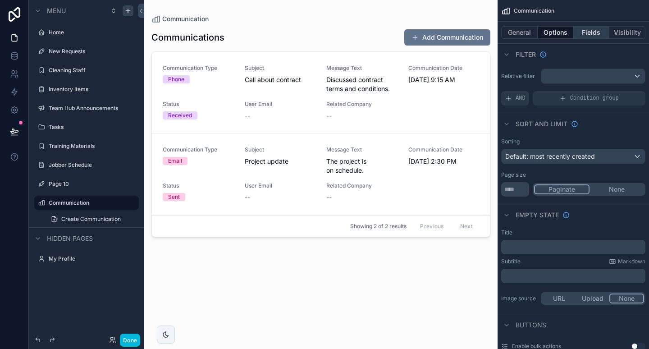
click at [591, 29] on button "Fields" at bounding box center [591, 32] width 36 height 13
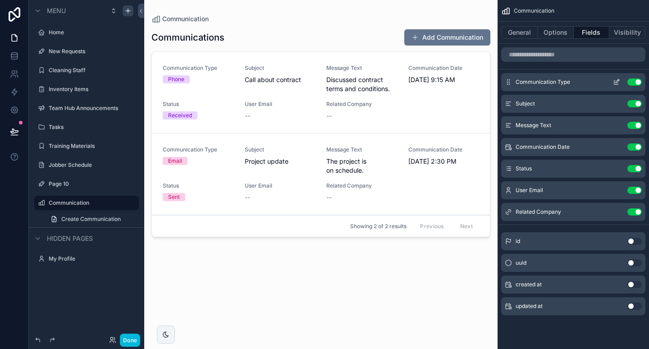
click at [637, 82] on button "Use setting" at bounding box center [634, 81] width 14 height 7
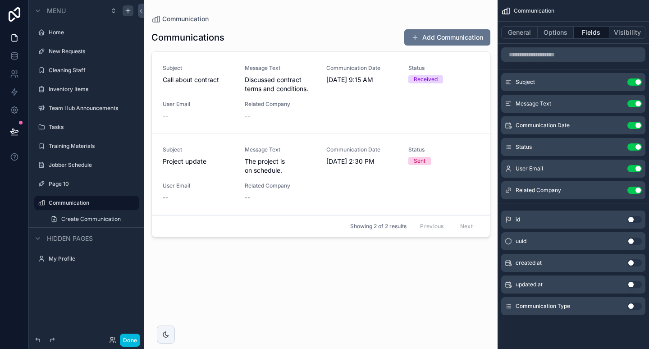
click at [635, 240] on button "Use setting" at bounding box center [634, 240] width 14 height 7
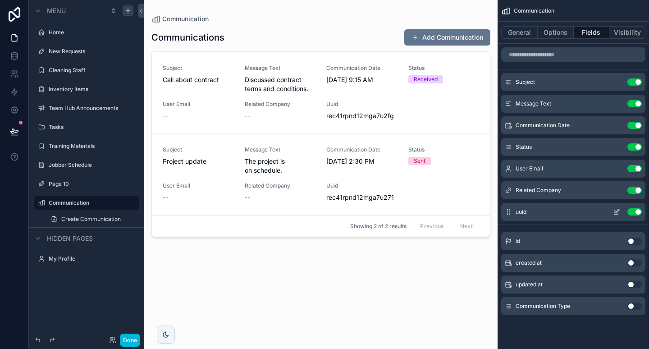
click at [615, 212] on icon "scrollable content" at bounding box center [615, 211] width 7 height 7
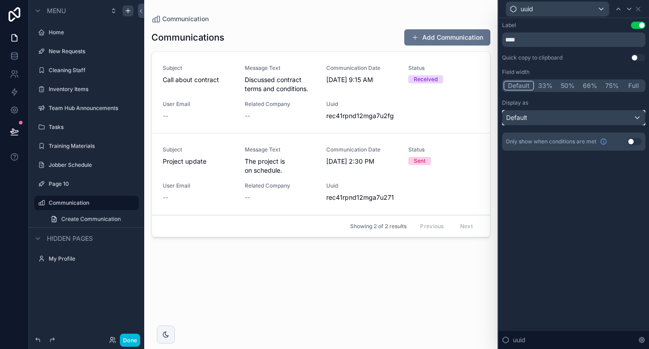
click at [568, 120] on div "Default" at bounding box center [573, 117] width 142 height 14
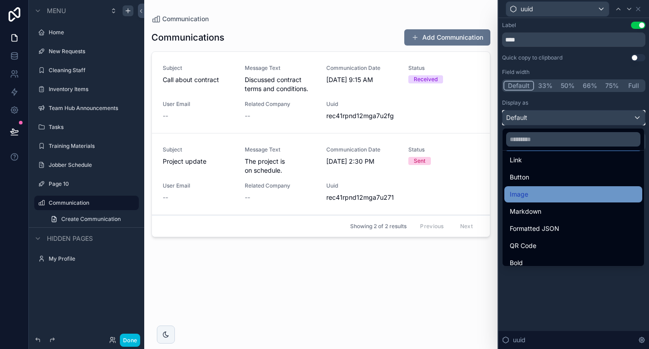
scroll to position [23, 0]
click at [546, 200] on div "Image" at bounding box center [573, 194] width 138 height 16
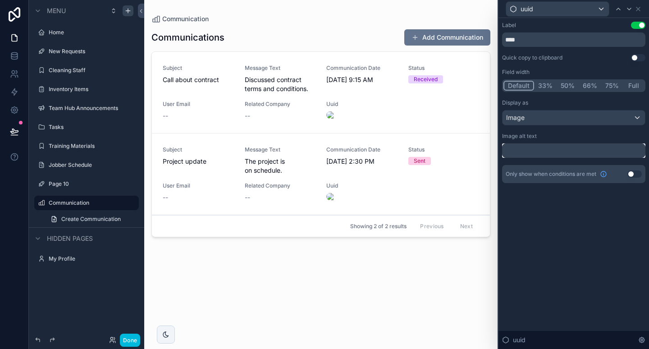
click at [546, 150] on input "text" at bounding box center [573, 150] width 143 height 14
click at [540, 117] on div "Image" at bounding box center [573, 117] width 142 height 14
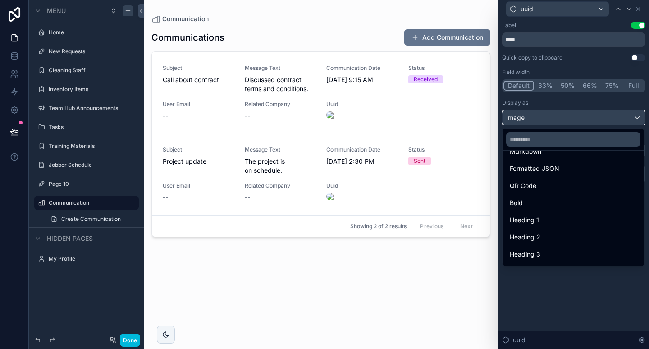
scroll to position [98, 0]
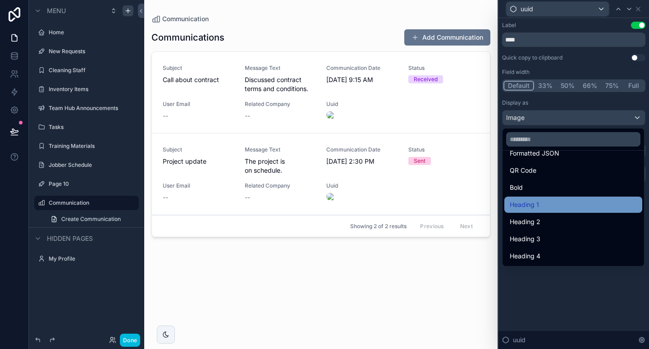
click at [548, 211] on div "Heading 1" at bounding box center [573, 204] width 138 height 16
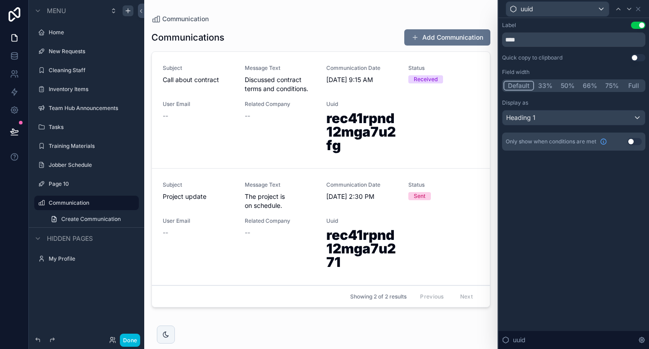
click at [563, 108] on div "Display as Heading 1" at bounding box center [573, 112] width 143 height 26
click at [550, 119] on div "Heading 1" at bounding box center [573, 117] width 142 height 14
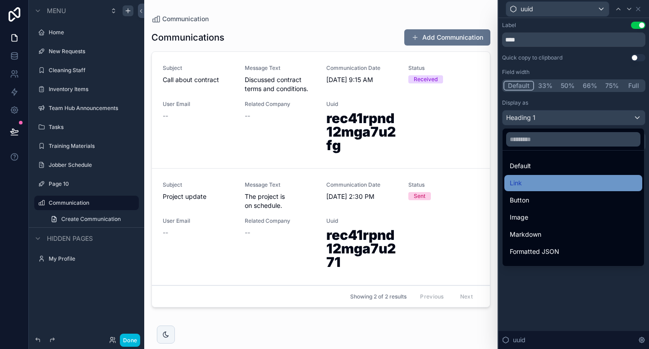
click at [538, 186] on div "Link" at bounding box center [572, 182] width 127 height 11
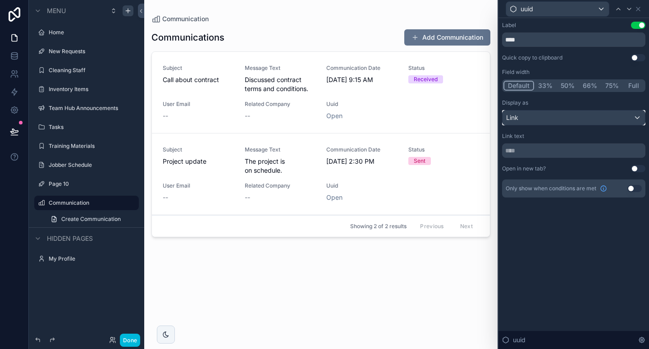
click at [532, 114] on div "Link" at bounding box center [573, 117] width 142 height 14
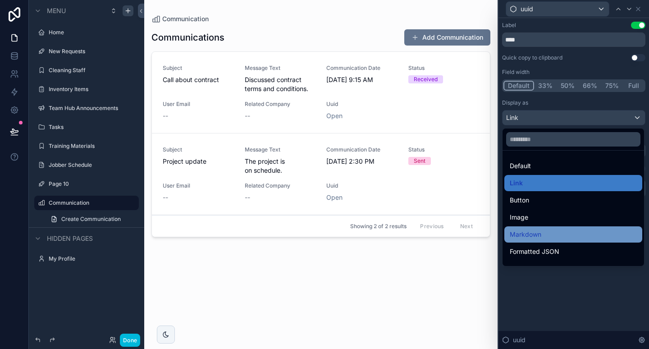
click at [539, 237] on span "Markdown" at bounding box center [525, 234] width 32 height 11
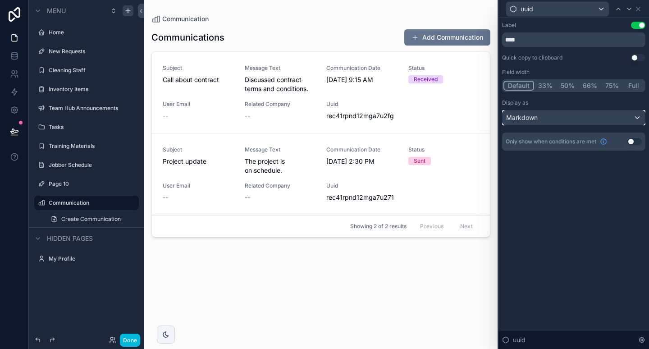
click at [612, 116] on div "Markdown" at bounding box center [573, 117] width 142 height 14
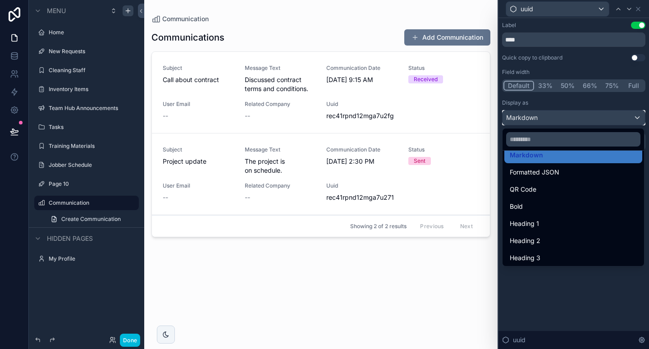
scroll to position [80, 0]
click at [543, 170] on span "Formatted JSON" at bounding box center [534, 171] width 50 height 11
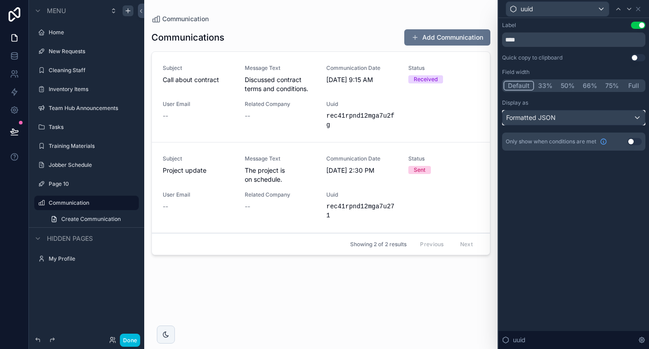
click at [584, 118] on div "Formatted JSON" at bounding box center [573, 117] width 142 height 14
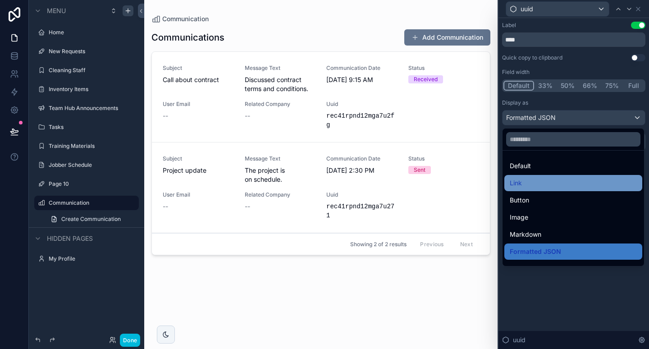
click at [548, 183] on div "Link" at bounding box center [572, 182] width 127 height 11
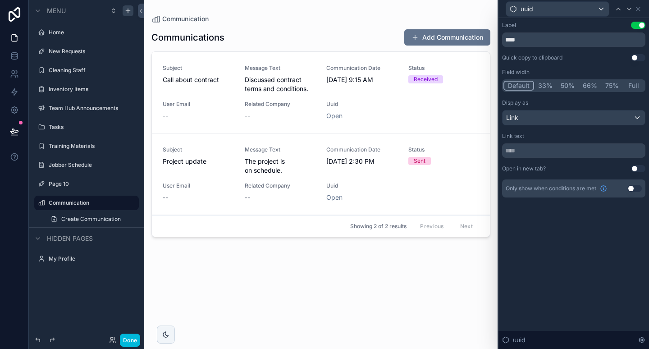
click at [336, 115] on div "scrollable content" at bounding box center [320, 169] width 353 height 338
click at [544, 155] on input "text" at bounding box center [573, 150] width 143 height 14
type input "*"
click at [596, 112] on div "Link" at bounding box center [573, 117] width 142 height 14
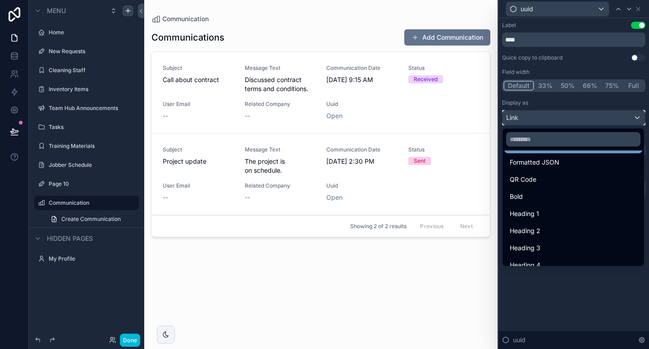
scroll to position [90, 0]
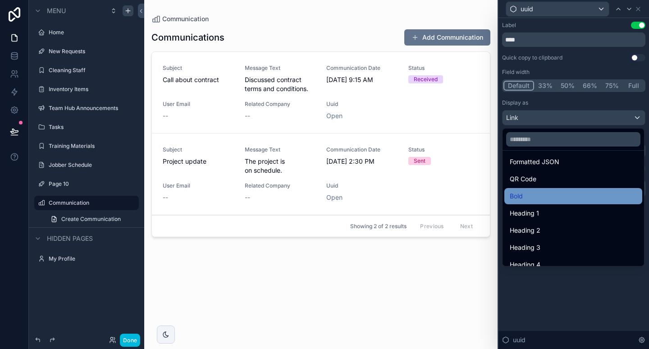
click at [533, 200] on div "Bold" at bounding box center [572, 195] width 127 height 11
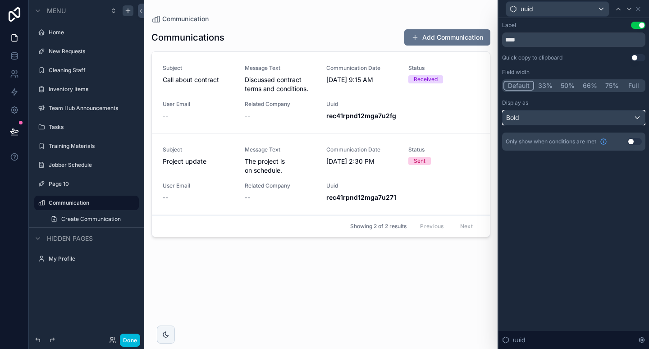
click at [521, 122] on div "Bold" at bounding box center [573, 117] width 142 height 14
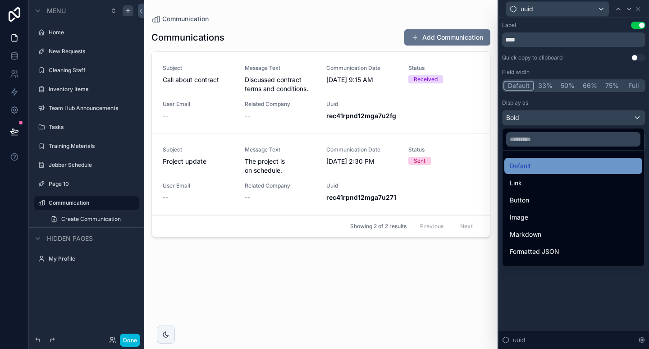
click at [525, 170] on span "Default" at bounding box center [519, 165] width 21 height 11
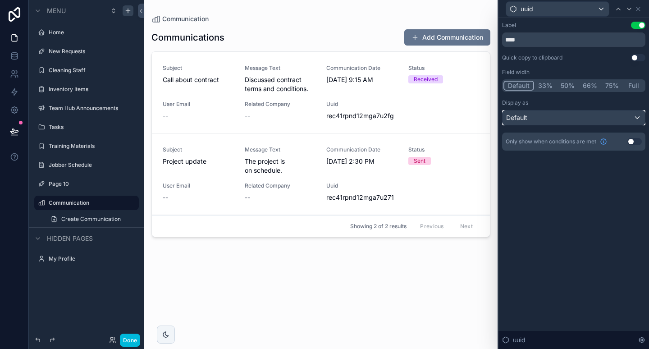
click at [549, 122] on div "Default" at bounding box center [573, 117] width 142 height 14
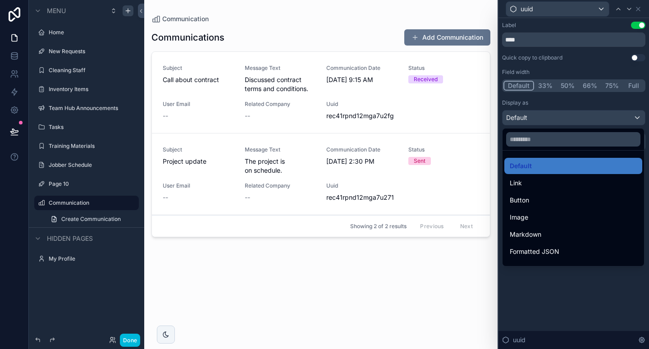
click at [560, 37] on div at bounding box center [573, 174] width 150 height 349
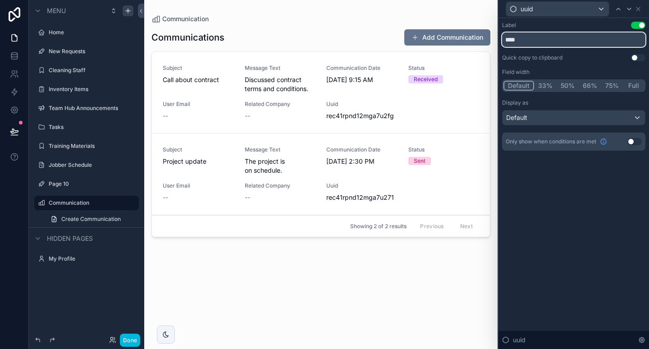
click at [560, 37] on input "****" at bounding box center [573, 39] width 143 height 14
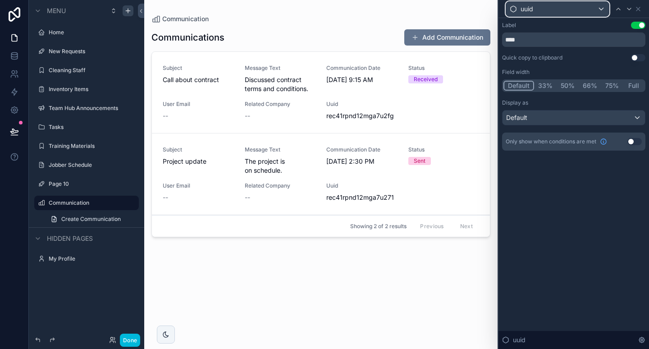
click at [603, 6] on div "uuid" at bounding box center [557, 9] width 103 height 14
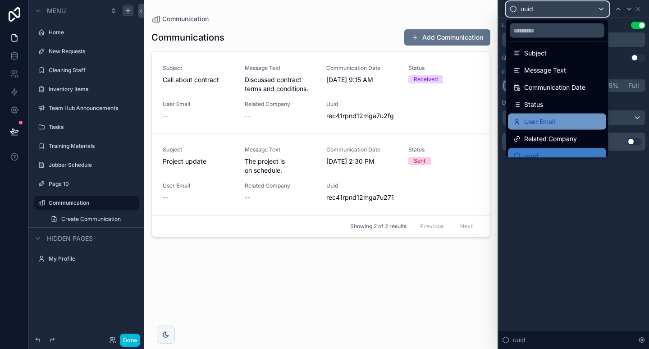
scroll to position [0, 0]
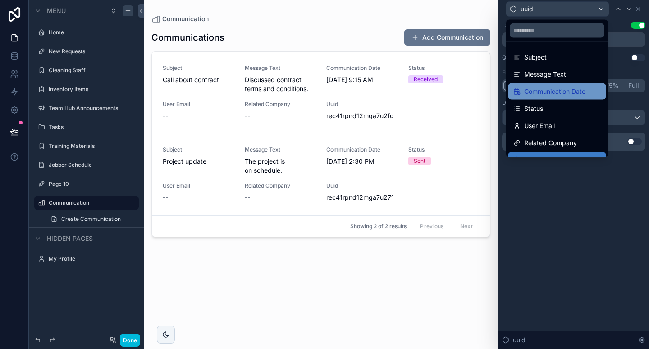
click at [559, 95] on span "Communication Date" at bounding box center [554, 91] width 61 height 11
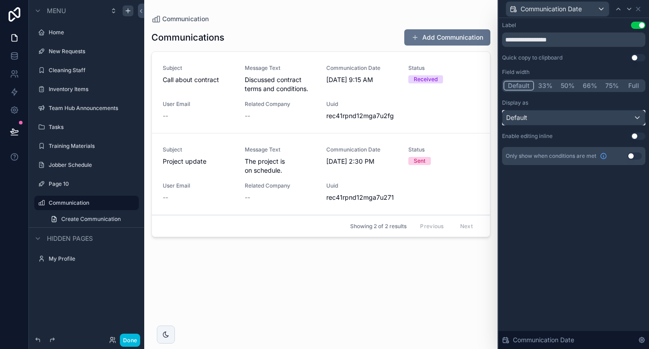
click at [557, 118] on div "Default" at bounding box center [573, 117] width 142 height 14
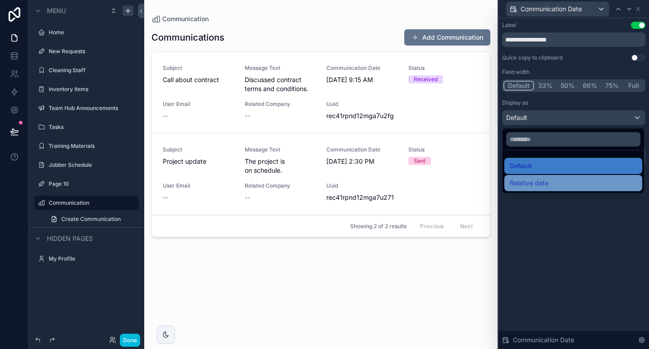
click at [540, 181] on span "Relative date" at bounding box center [528, 182] width 39 height 11
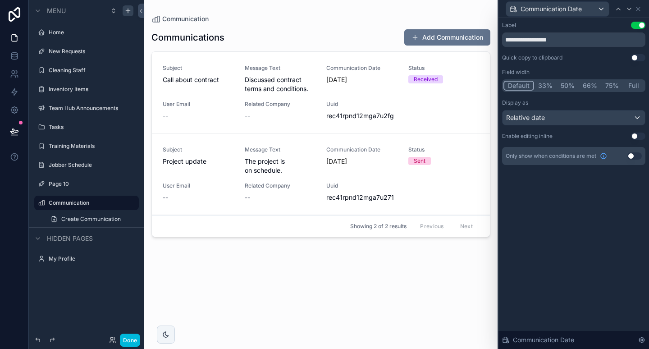
click at [545, 86] on button "33%" at bounding box center [545, 86] width 23 height 10
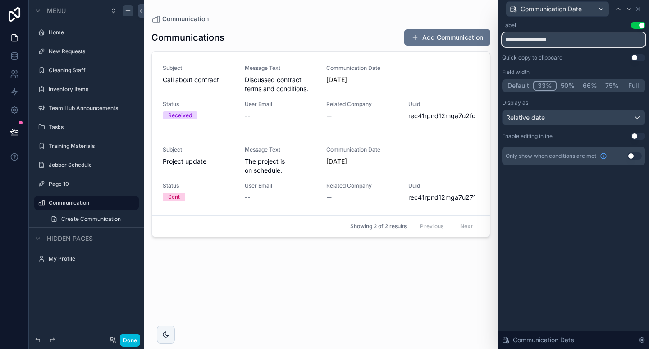
drag, startPoint x: 631, startPoint y: 39, endPoint x: 641, endPoint y: 27, distance: 16.0
click at [641, 27] on div "**********" at bounding box center [573, 34] width 143 height 25
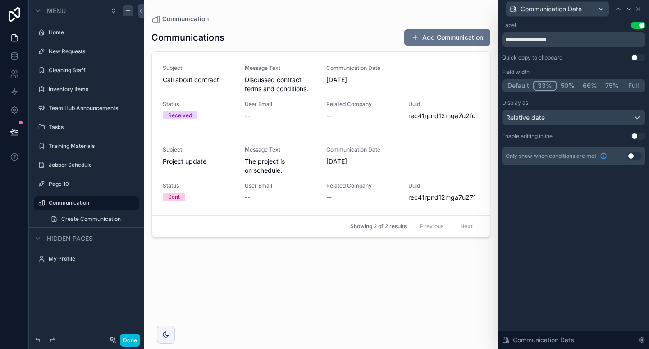
click at [641, 27] on button "Use setting" at bounding box center [637, 25] width 14 height 7
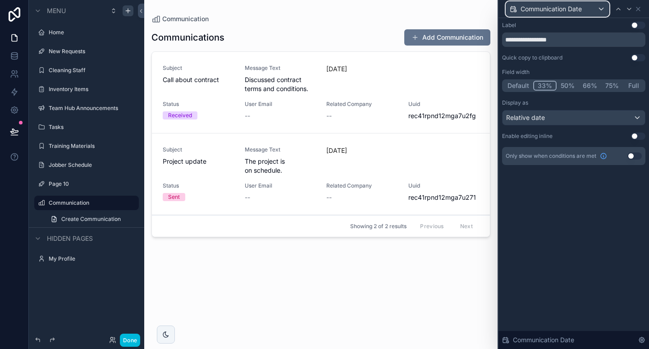
click at [601, 7] on div "Communication Date" at bounding box center [557, 9] width 103 height 14
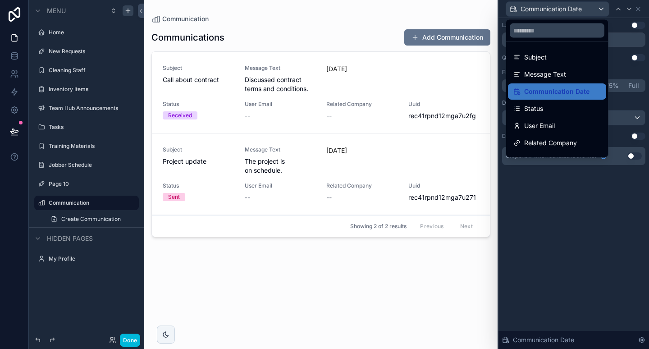
click at [541, 211] on div at bounding box center [573, 174] width 150 height 349
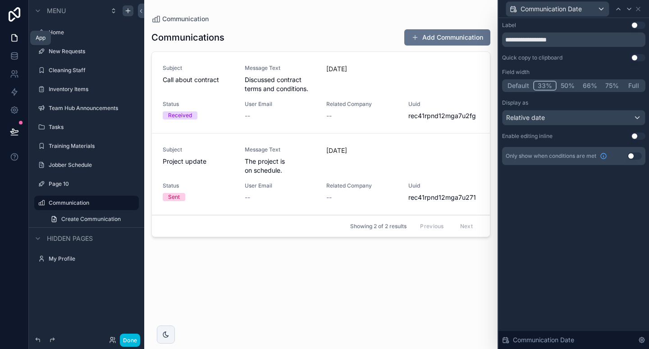
click at [18, 37] on link at bounding box center [14, 38] width 28 height 18
click at [19, 58] on link at bounding box center [14, 56] width 28 height 18
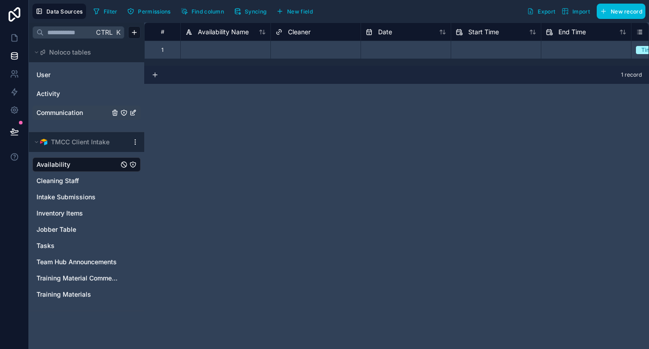
click at [62, 118] on div "Communication" at bounding box center [86, 112] width 108 height 14
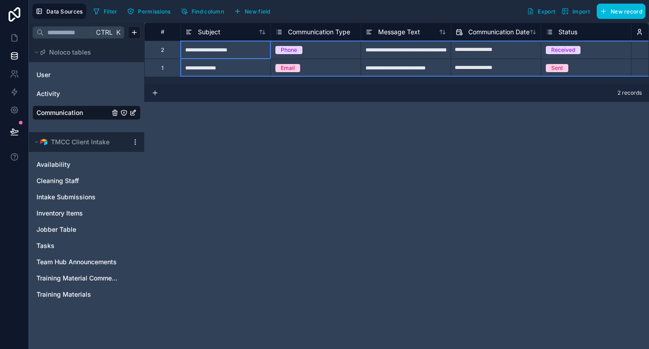
click at [163, 35] on div "#" at bounding box center [162, 31] width 22 height 7
click at [166, 30] on div "#" at bounding box center [162, 31] width 22 height 7
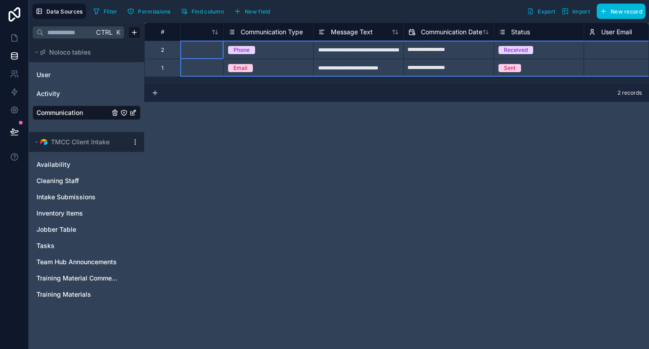
scroll to position [0, 48]
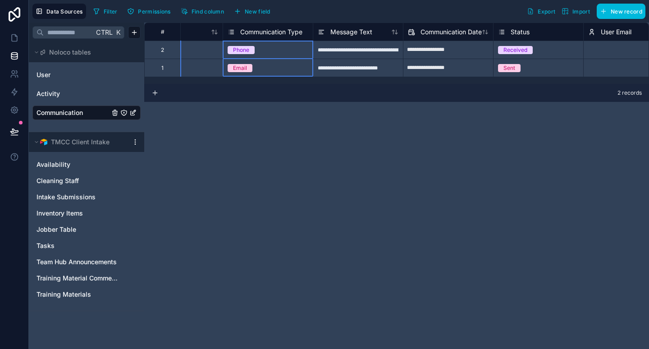
click at [261, 31] on span "Communication Type" at bounding box center [271, 31] width 62 height 9
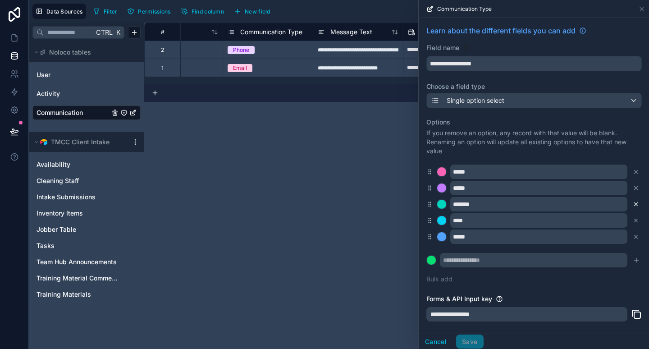
click at [634, 203] on icon at bounding box center [635, 204] width 3 height 3
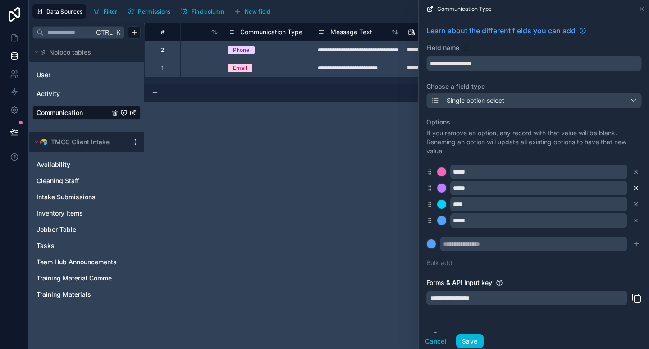
click at [632, 185] on icon at bounding box center [635, 188] width 6 height 6
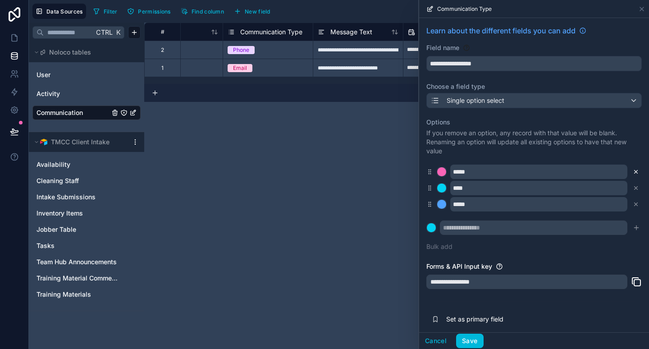
click at [632, 168] on icon at bounding box center [635, 171] width 6 height 6
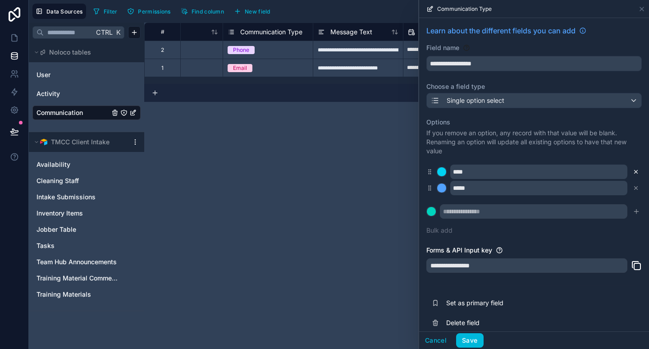
click at [637, 168] on icon at bounding box center [635, 171] width 6 height 6
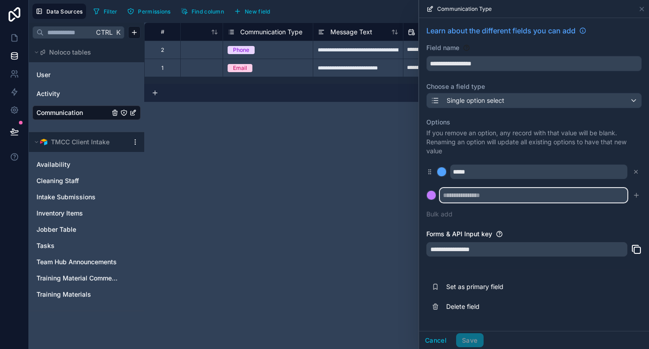
click at [537, 193] on input "text" at bounding box center [533, 195] width 187 height 14
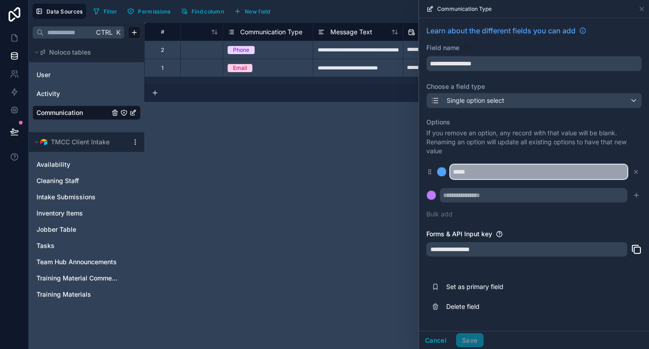
click at [518, 165] on input "*****" at bounding box center [538, 171] width 177 height 14
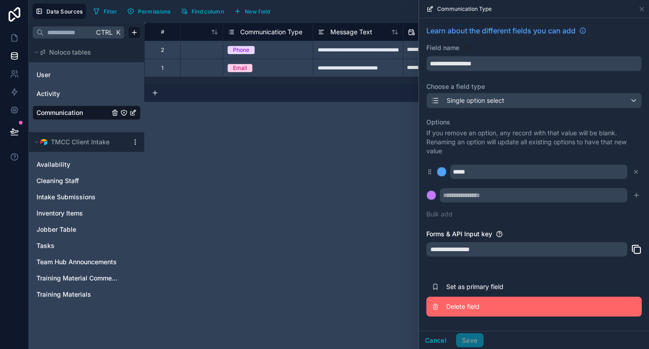
click at [468, 302] on span "Delete field" at bounding box center [511, 306] width 130 height 9
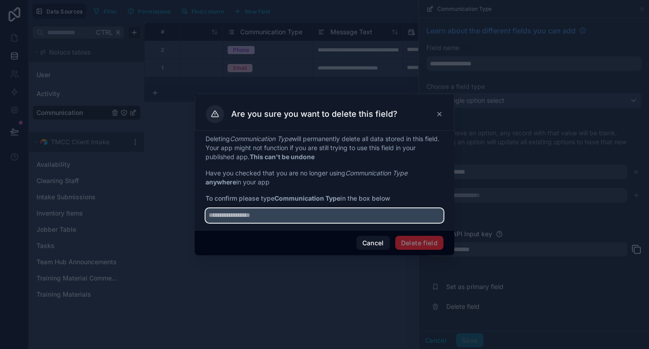
click at [397, 215] on input "text" at bounding box center [324, 215] width 238 height 14
type input "**********"
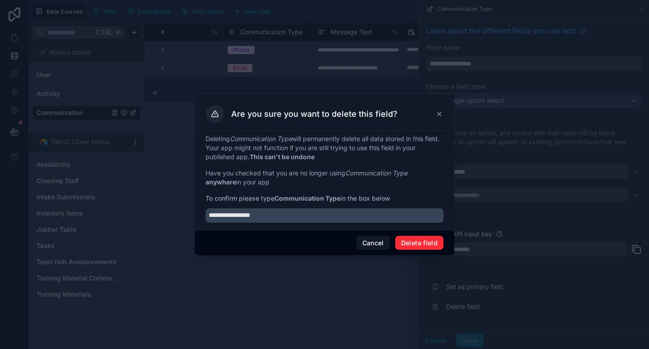
click at [436, 240] on button "Delete field" at bounding box center [419, 243] width 48 height 14
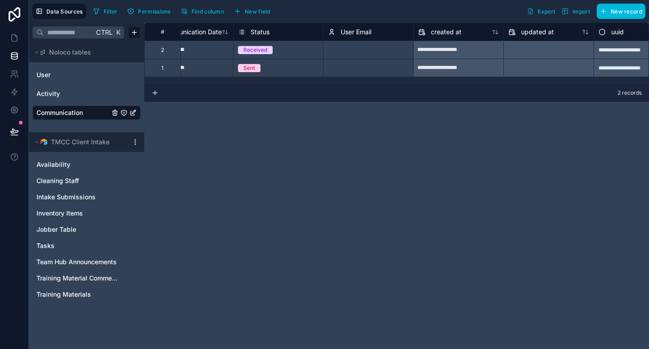
scroll to position [0, 218]
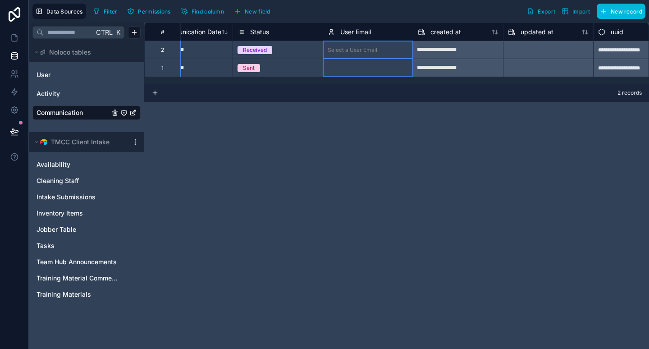
click at [368, 36] on span "User Email" at bounding box center [355, 31] width 31 height 9
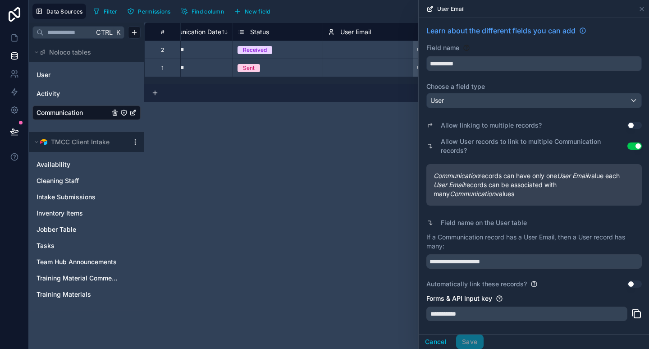
click at [631, 125] on button "Use setting" at bounding box center [634, 125] width 14 height 7
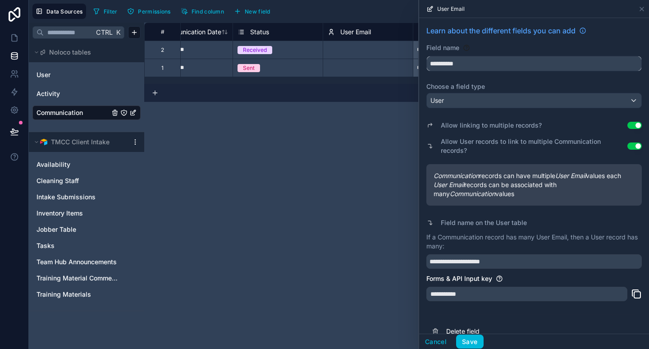
click at [473, 64] on input "**********" at bounding box center [533, 63] width 214 height 14
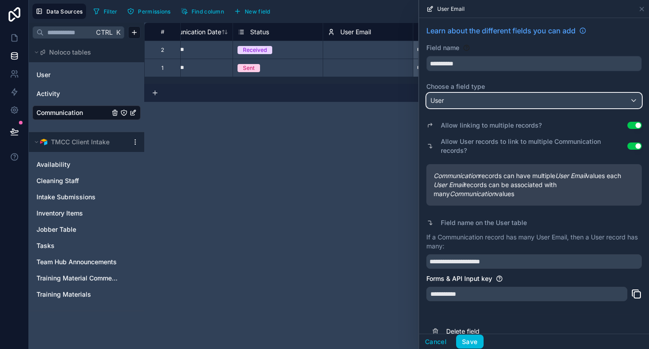
click at [468, 100] on div "User" at bounding box center [533, 100] width 214 height 14
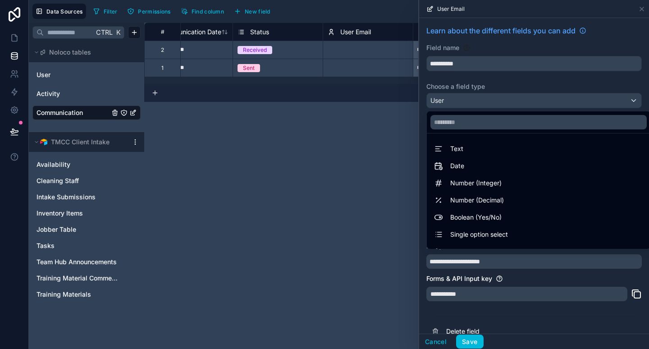
click at [470, 157] on ul "Text Date Number (Integer) Number (Decimal) Boolean (Yes/No) Single option sele…" at bounding box center [537, 190] width 223 height 115
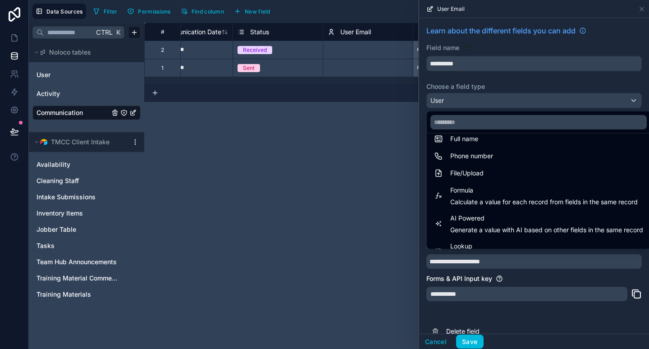
scroll to position [199, 0]
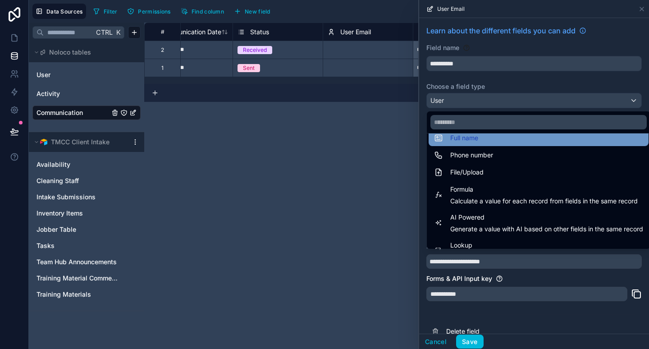
click at [468, 137] on span "Full name" at bounding box center [464, 137] width 28 height 11
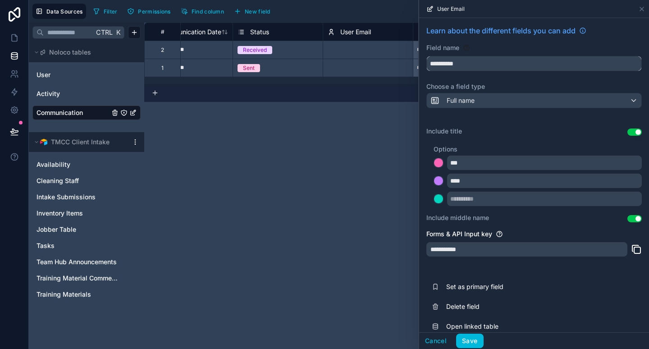
click at [488, 63] on input "**********" at bounding box center [533, 63] width 214 height 14
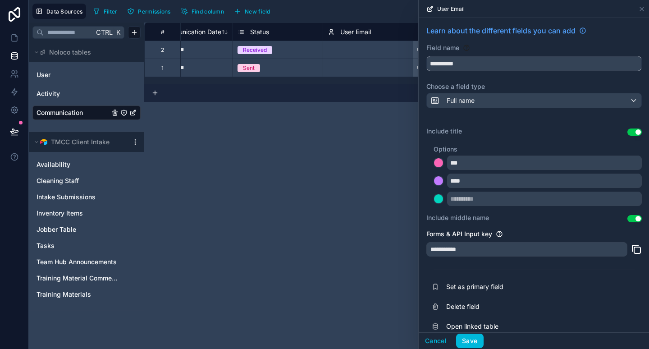
click at [476, 61] on input "**********" at bounding box center [533, 63] width 214 height 14
click at [426, 56] on button "****" at bounding box center [533, 63] width 215 height 15
type input "*******"
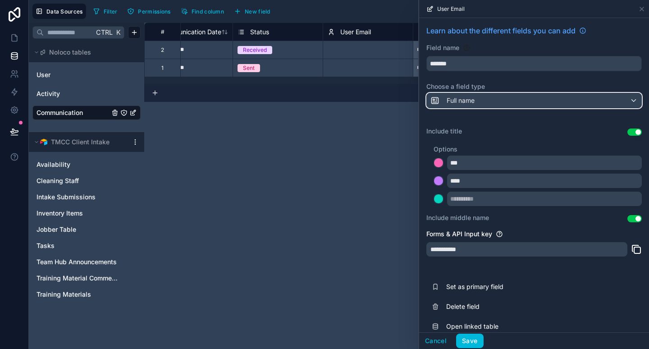
click at [505, 99] on div "Full name" at bounding box center [533, 100] width 214 height 14
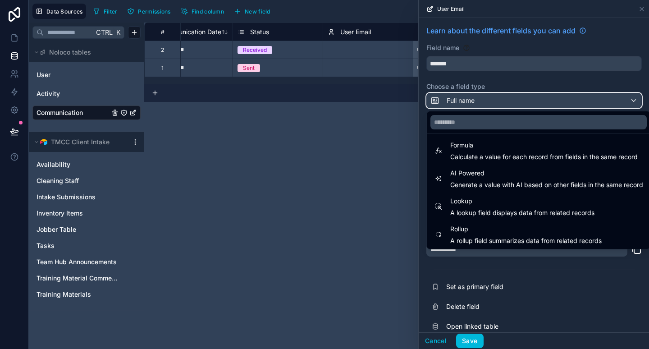
scroll to position [261, 0]
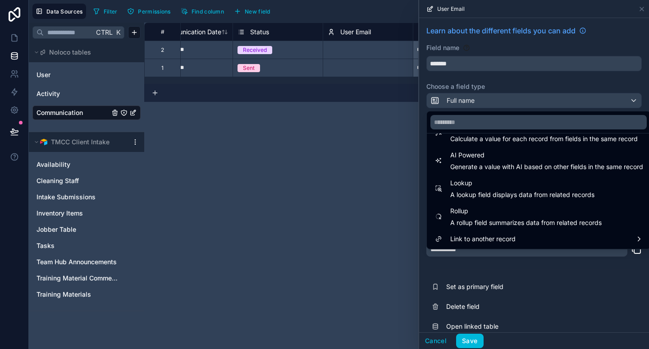
click at [553, 81] on div at bounding box center [534, 174] width 230 height 349
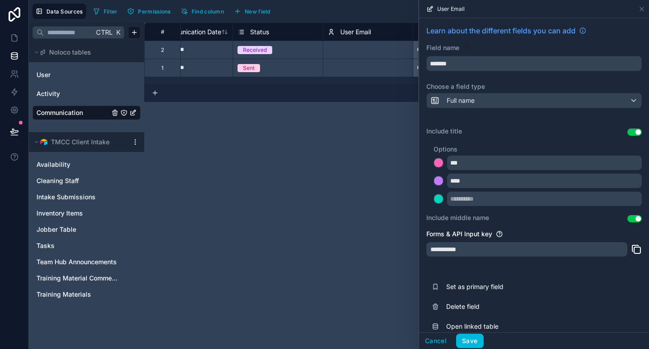
click at [408, 124] on div "**********" at bounding box center [396, 186] width 504 height 326
click at [643, 7] on icon at bounding box center [641, 8] width 7 height 7
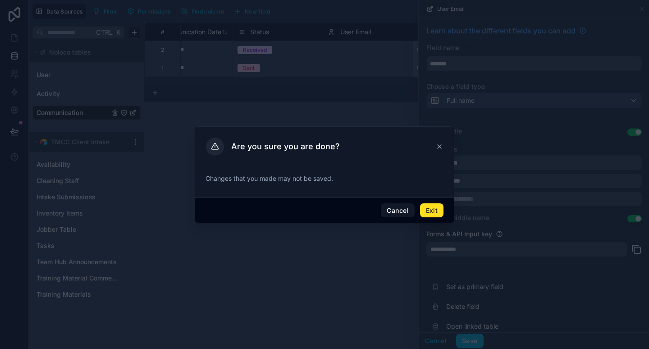
click at [426, 208] on button "Exit" at bounding box center [431, 210] width 23 height 14
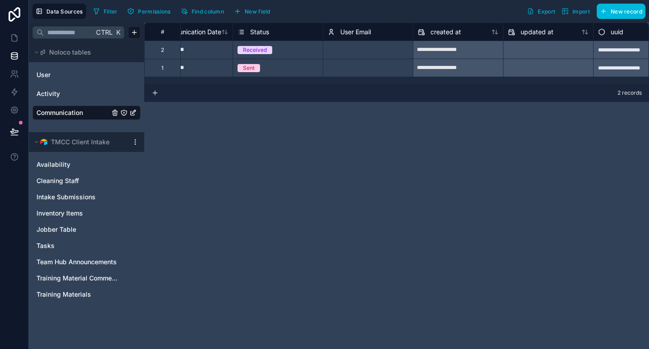
scroll to position [0, 253]
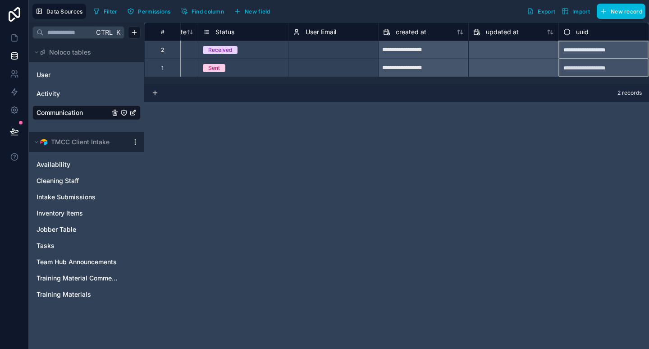
click at [587, 32] on span "uuid" at bounding box center [582, 31] width 13 height 9
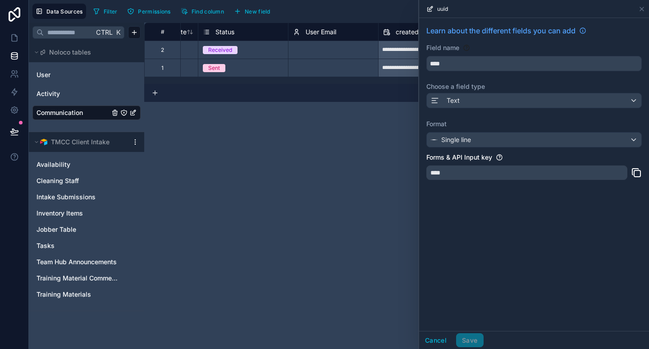
click at [363, 124] on div "**********" at bounding box center [396, 186] width 504 height 326
click at [436, 336] on button "Cancel" at bounding box center [435, 340] width 33 height 14
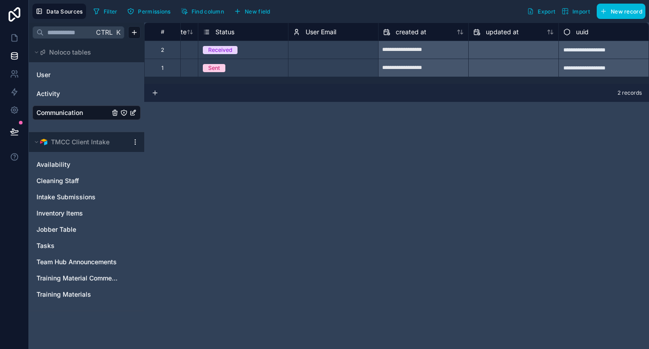
click at [252, 4] on div "Filter Permissions Find column New field" at bounding box center [183, 11] width 187 height 15
click at [252, 9] on span "New field" at bounding box center [258, 11] width 26 height 7
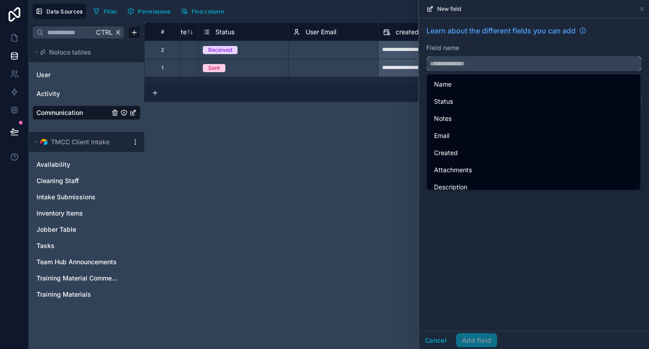
click at [467, 62] on input "text" at bounding box center [533, 63] width 214 height 14
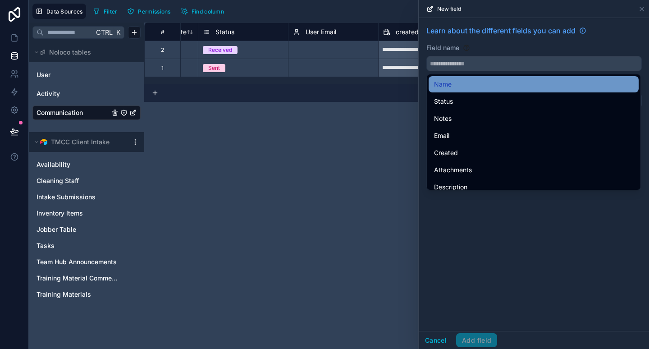
click at [449, 86] on span "Name" at bounding box center [443, 84] width 18 height 11
type input "****"
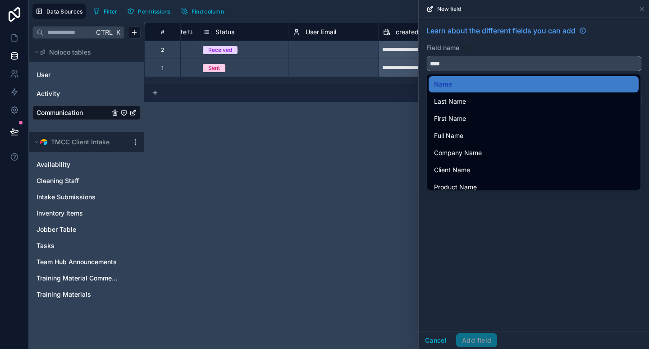
click at [456, 67] on input "****" at bounding box center [533, 63] width 214 height 14
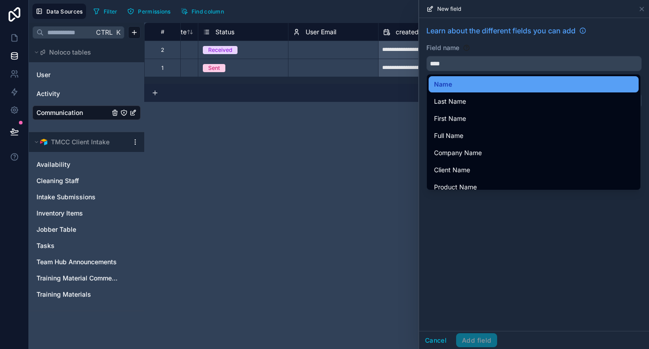
click at [455, 84] on div "Name" at bounding box center [533, 84] width 199 height 11
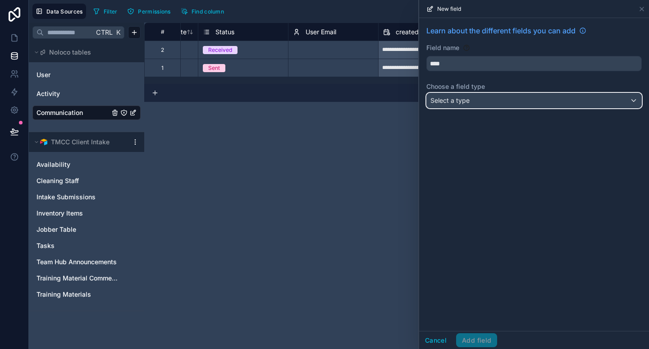
click at [459, 97] on span "Select a type" at bounding box center [449, 100] width 39 height 8
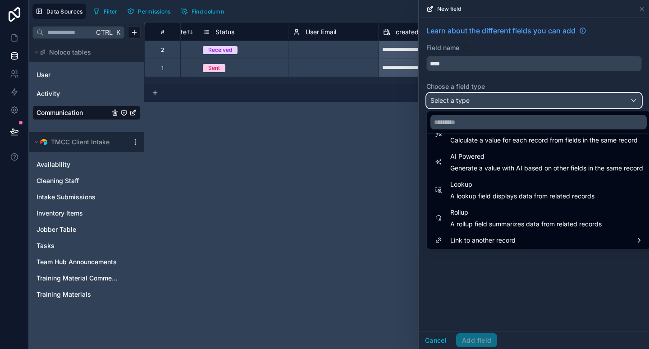
scroll to position [261, 0]
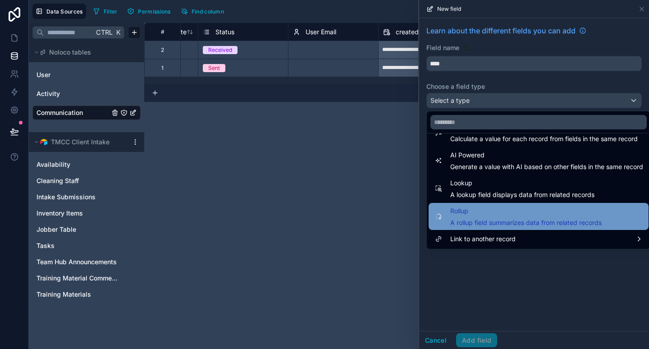
click at [479, 222] on span "A rollup field summarizes data from related records" at bounding box center [525, 222] width 151 height 9
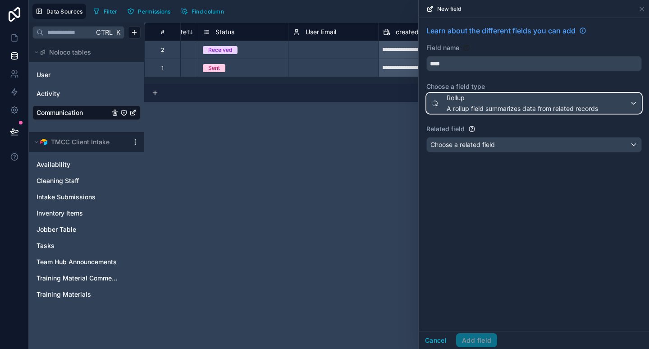
click at [479, 104] on div "Rollup A rollup field summarizes data from related records" at bounding box center [521, 103] width 151 height 20
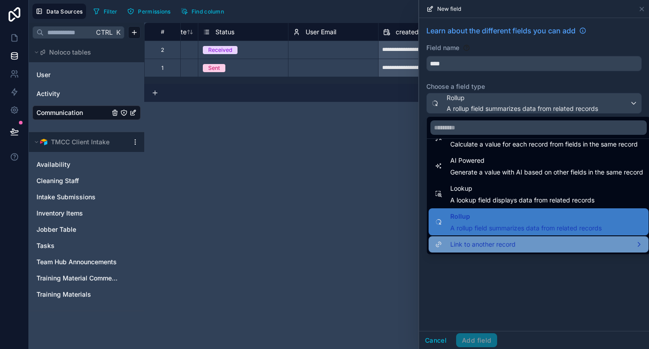
click at [478, 242] on span "Link to another record" at bounding box center [482, 244] width 65 height 11
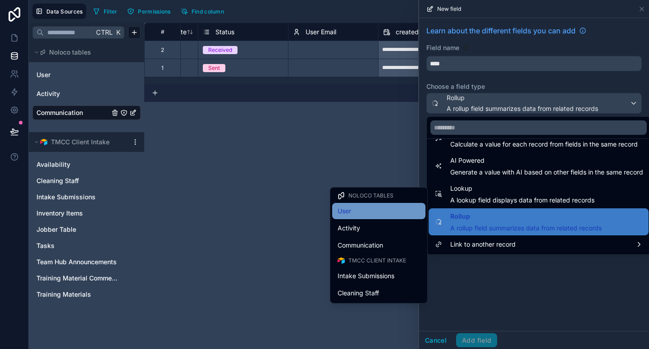
click at [376, 213] on div "User" at bounding box center [378, 210] width 82 height 11
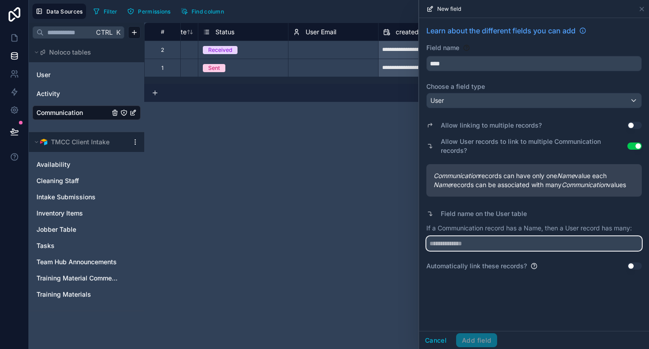
click at [478, 236] on input "text" at bounding box center [533, 243] width 215 height 14
type input "**********"
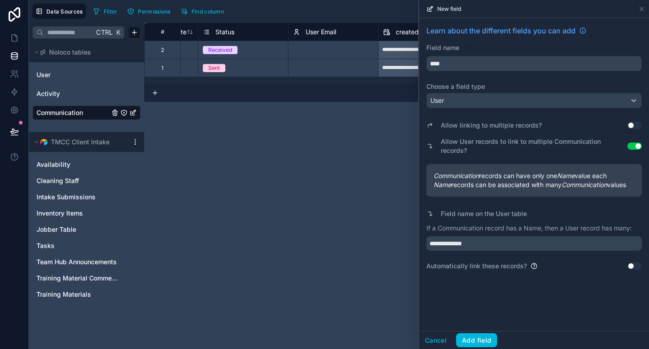
click at [637, 262] on button "Use setting" at bounding box center [634, 265] width 14 height 7
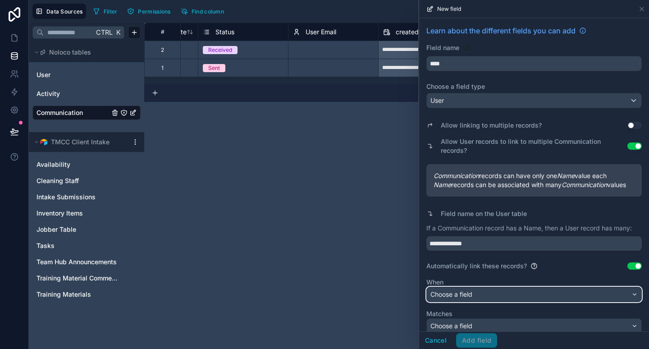
click at [526, 287] on div "Choose a field" at bounding box center [533, 294] width 214 height 14
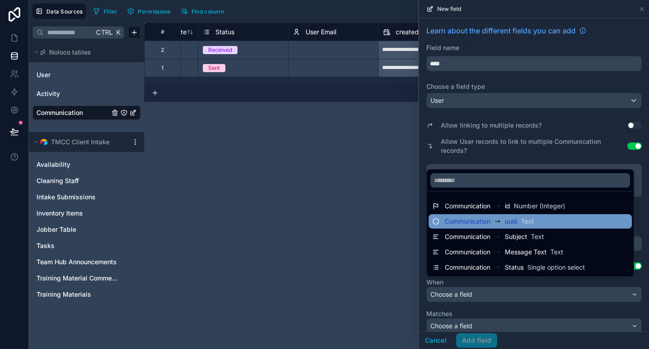
click at [536, 227] on div "Communication uuid Text" at bounding box center [529, 221] width 203 height 14
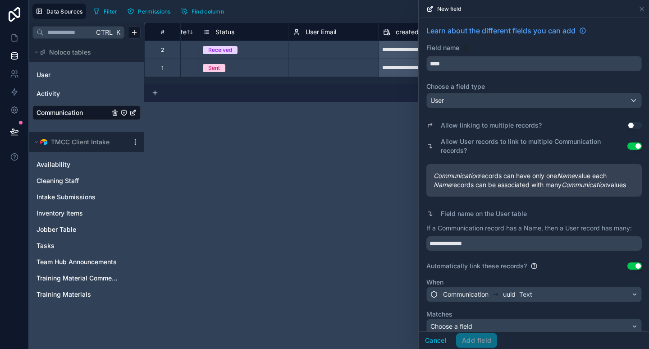
scroll to position [1, 0]
click at [522, 318] on div "Choose a field" at bounding box center [533, 325] width 214 height 14
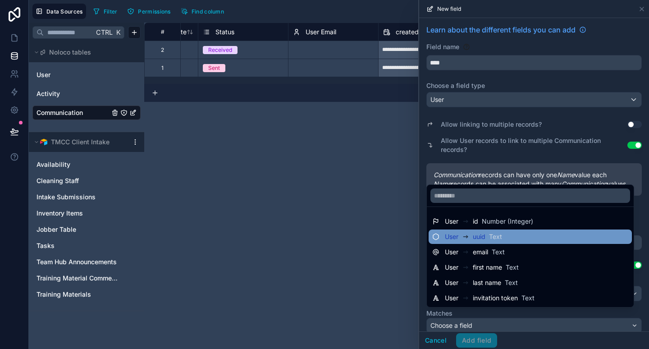
click at [526, 233] on div "User uuid Text" at bounding box center [530, 236] width 196 height 11
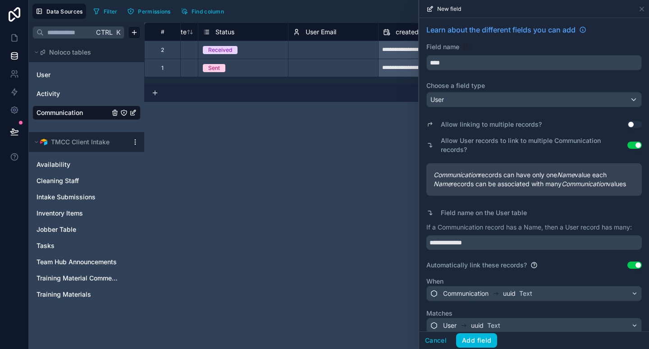
scroll to position [1, 0]
click at [484, 340] on button "Add field" at bounding box center [476, 340] width 41 height 14
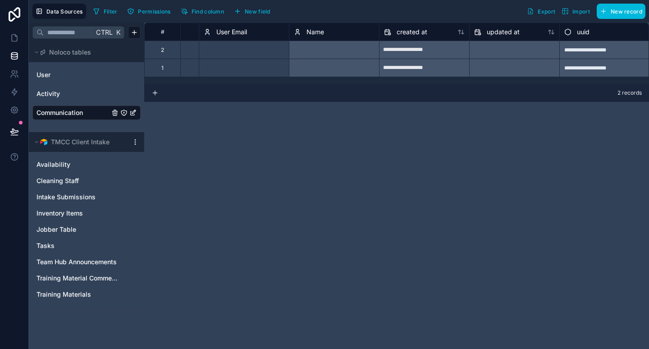
scroll to position [0, 343]
click at [254, 8] on span "New field" at bounding box center [258, 11] width 26 height 7
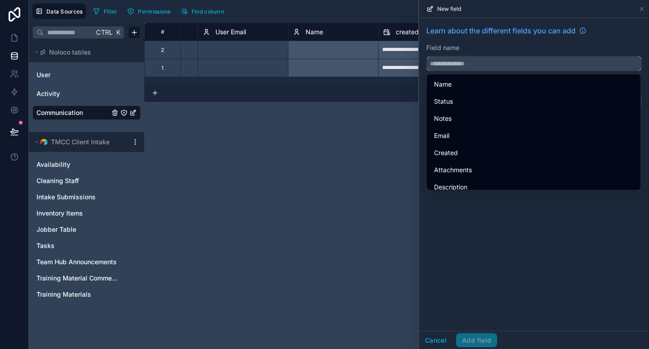
click at [471, 63] on input "text" at bounding box center [533, 63] width 214 height 14
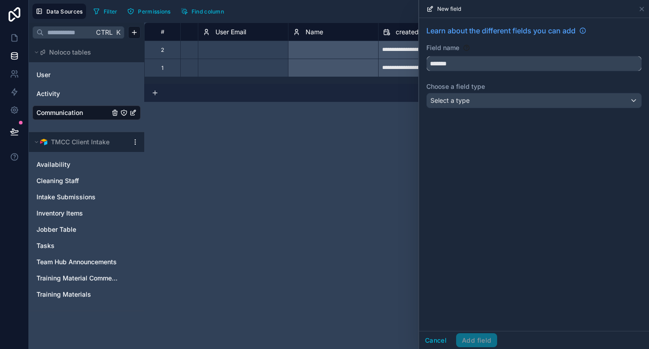
click at [465, 68] on input "*******" at bounding box center [533, 63] width 214 height 14
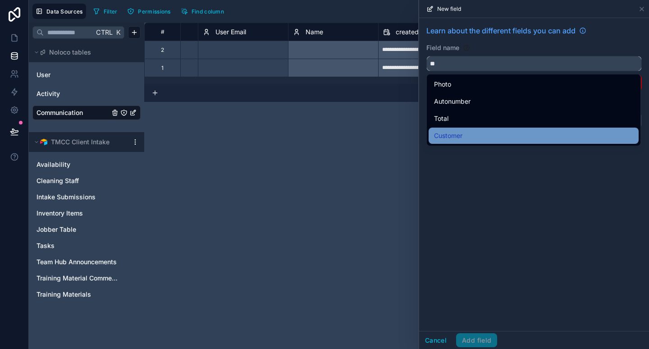
type input "*"
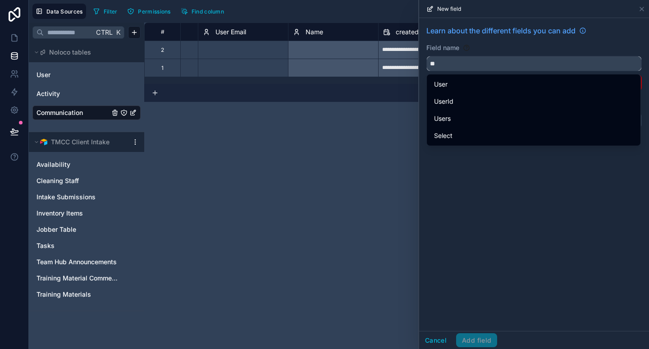
type input "*"
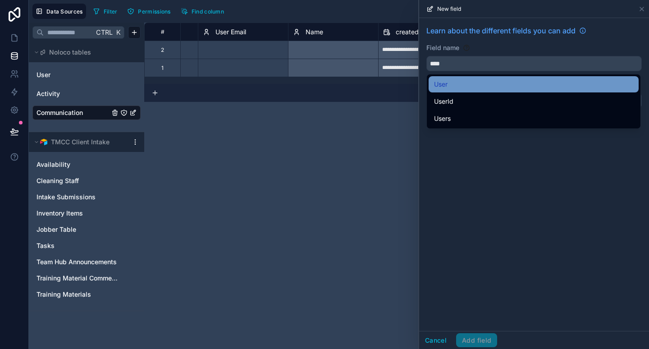
click at [456, 88] on div "User" at bounding box center [533, 84] width 199 height 11
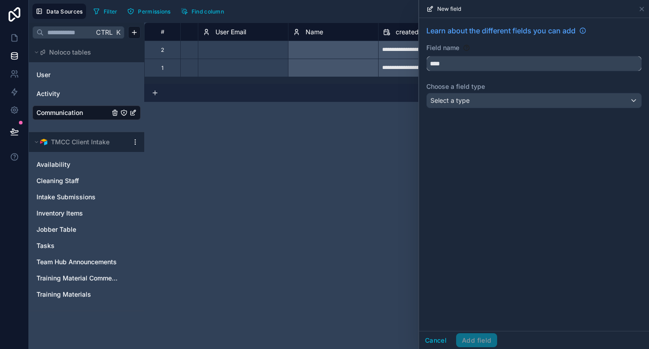
click at [465, 67] on input "****" at bounding box center [533, 63] width 214 height 14
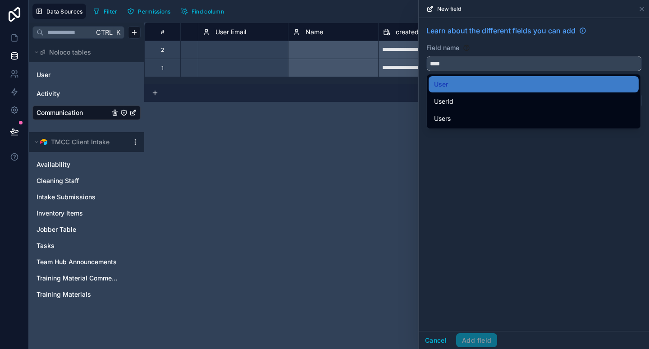
click at [465, 67] on input "****" at bounding box center [533, 63] width 214 height 14
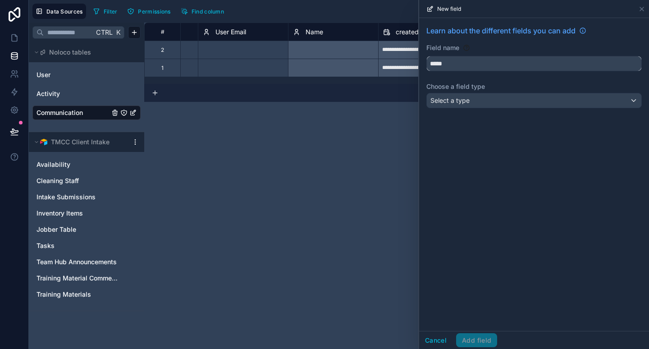
click at [426, 56] on button "****" at bounding box center [533, 63] width 215 height 15
type input "*******"
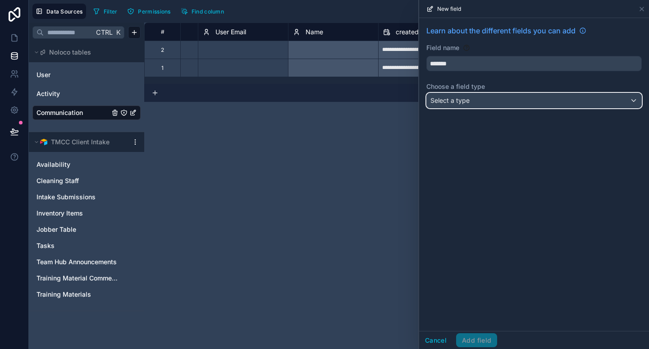
click at [456, 101] on span "Select a type" at bounding box center [449, 100] width 39 height 8
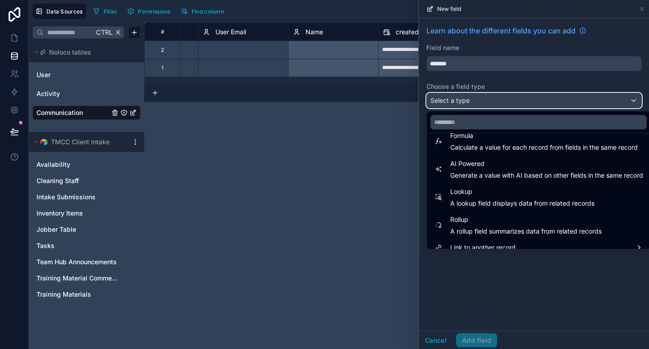
scroll to position [261, 0]
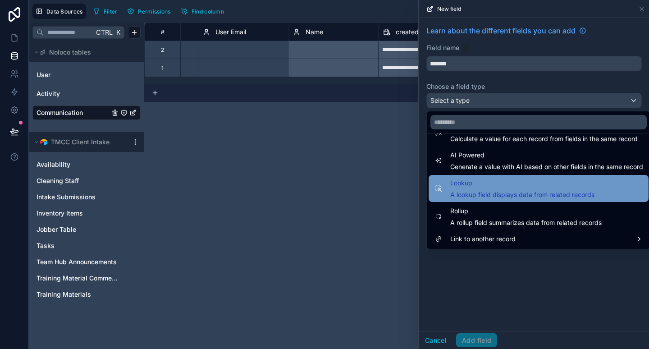
click at [487, 197] on span "A lookup field displays data from related records" at bounding box center [522, 194] width 144 height 9
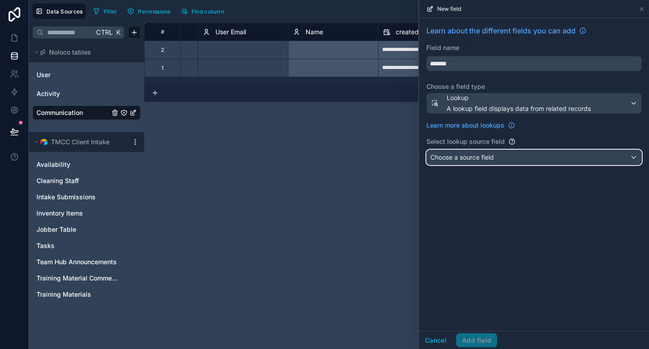
click at [488, 158] on span "Choose a source field" at bounding box center [461, 157] width 63 height 8
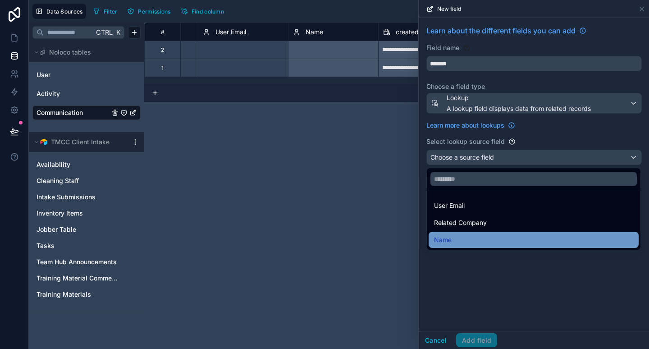
click at [468, 235] on div "Name" at bounding box center [533, 239] width 199 height 11
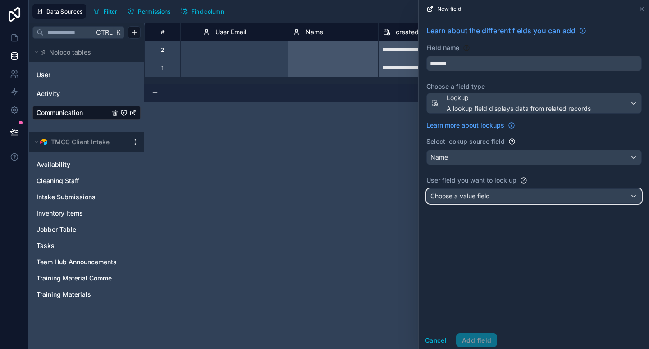
click at [485, 200] on span "Choose a value field" at bounding box center [459, 195] width 59 height 9
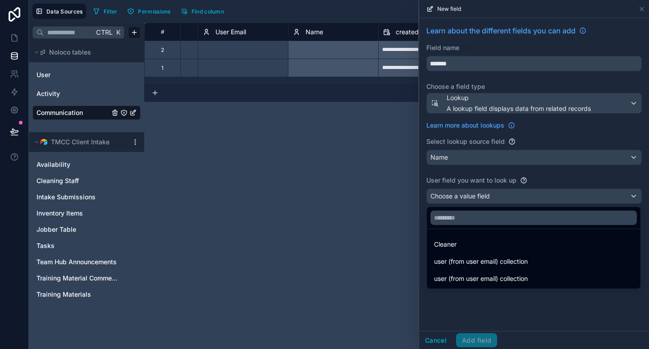
click at [475, 294] on div at bounding box center [534, 174] width 230 height 349
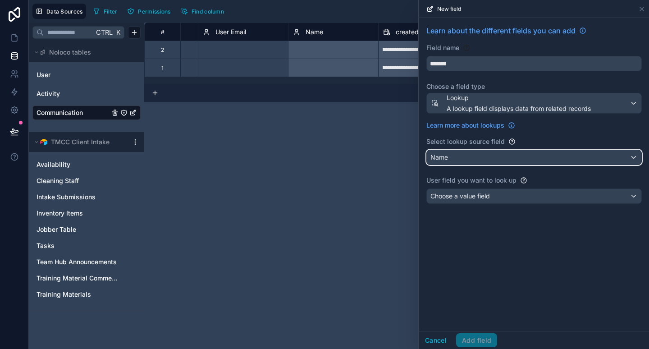
click at [482, 157] on div "Name" at bounding box center [533, 157] width 214 height 14
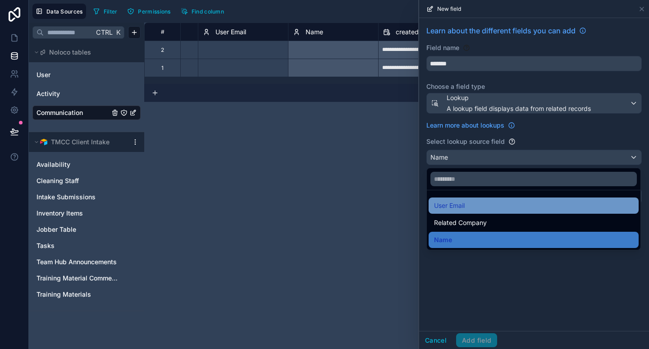
click at [479, 207] on div "User Email" at bounding box center [533, 205] width 199 height 11
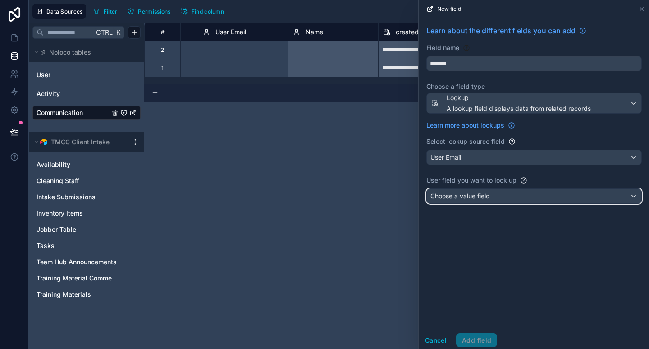
click at [481, 194] on span "Choose a value field" at bounding box center [459, 196] width 59 height 8
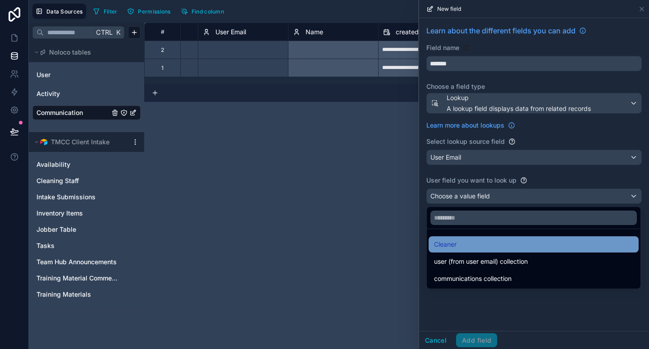
click at [472, 243] on div "Cleaner" at bounding box center [533, 244] width 199 height 11
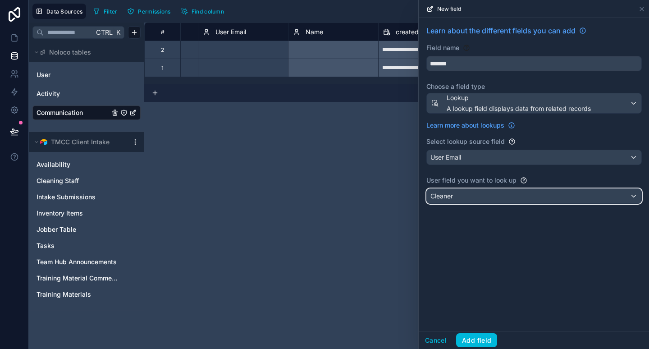
click at [487, 195] on div "Cleaner" at bounding box center [533, 196] width 214 height 14
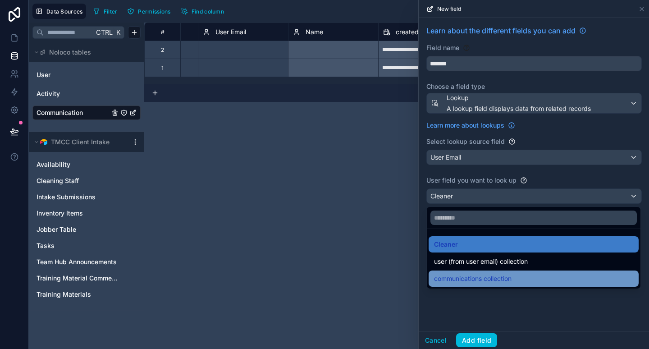
click at [472, 277] on span "communications collection" at bounding box center [472, 278] width 77 height 11
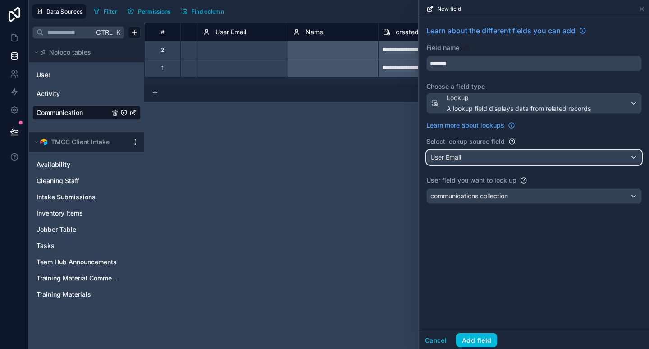
click at [502, 155] on div "User Email" at bounding box center [533, 157] width 214 height 14
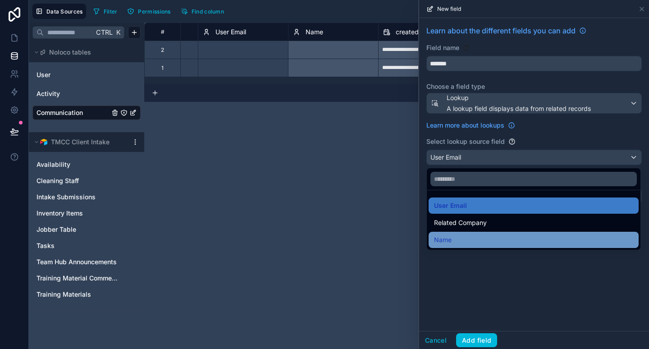
click at [475, 235] on div "Name" at bounding box center [533, 239] width 199 height 11
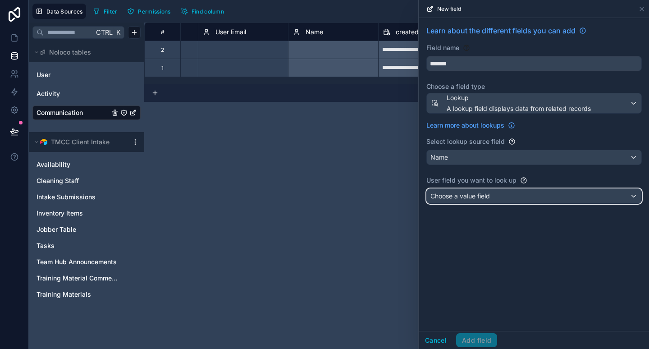
click at [480, 195] on span "Choose a value field" at bounding box center [459, 196] width 59 height 8
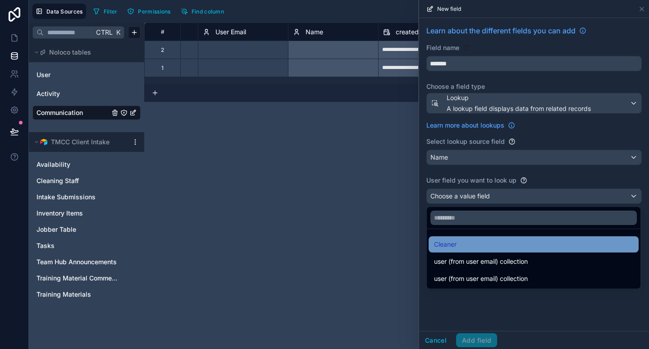
click at [492, 249] on div "Cleaner" at bounding box center [533, 244] width 199 height 11
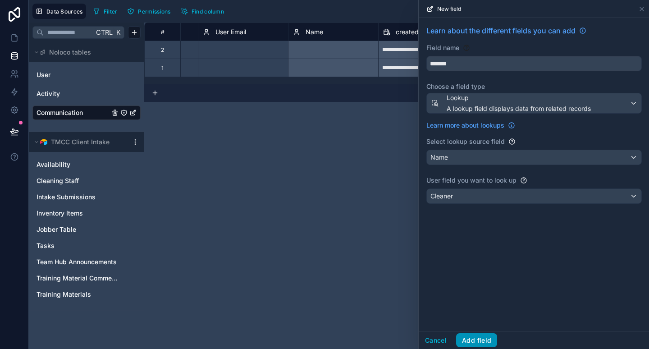
click at [473, 340] on button "Add field" at bounding box center [476, 340] width 41 height 14
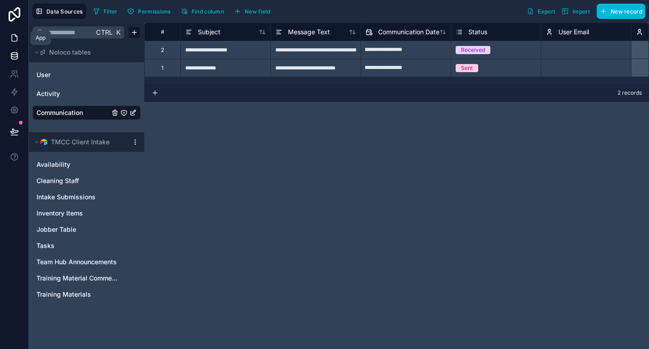
click at [10, 35] on icon at bounding box center [14, 37] width 9 height 9
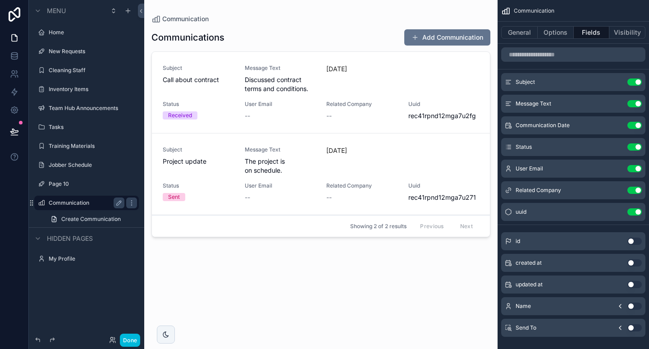
click at [85, 207] on div "Communication" at bounding box center [87, 202] width 76 height 11
click at [130, 10] on icon "scrollable content" at bounding box center [127, 10] width 7 height 7
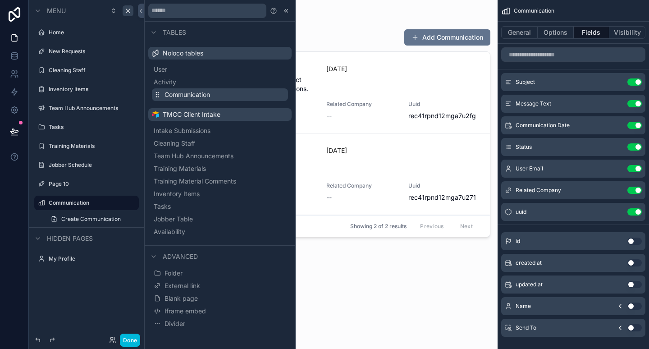
click at [200, 92] on span "Communication" at bounding box center [186, 94] width 45 height 9
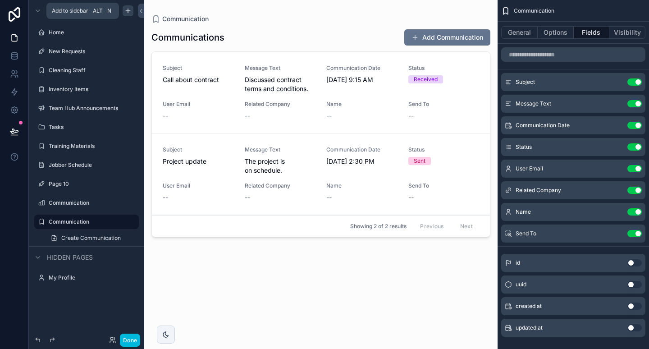
click at [126, 11] on icon "scrollable content" at bounding box center [128, 11] width 4 height 0
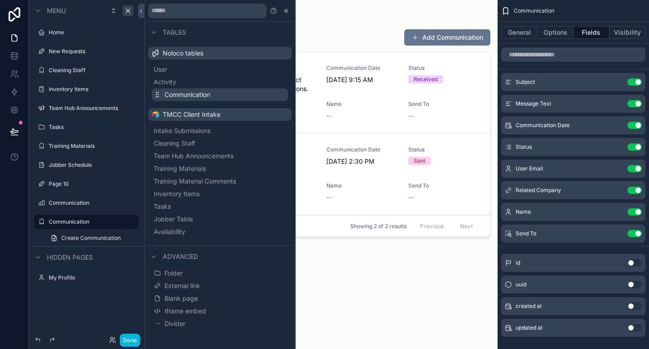
click at [194, 92] on span "Communication" at bounding box center [186, 94] width 45 height 9
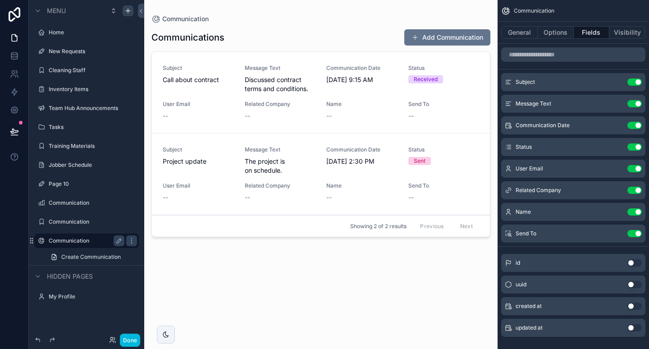
click at [75, 240] on label "Communication" at bounding box center [85, 240] width 72 height 7
click at [77, 221] on label "Communication" at bounding box center [85, 221] width 72 height 7
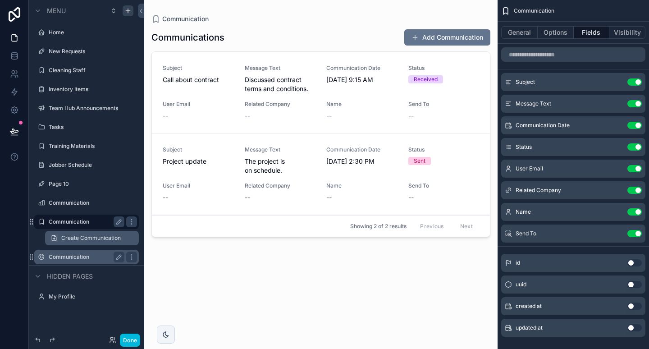
click at [76, 242] on link "Create Communication" at bounding box center [92, 238] width 94 height 14
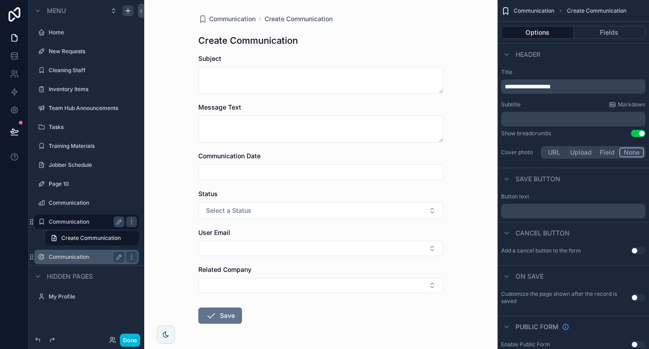
click at [71, 255] on label "Communication" at bounding box center [85, 256] width 72 height 7
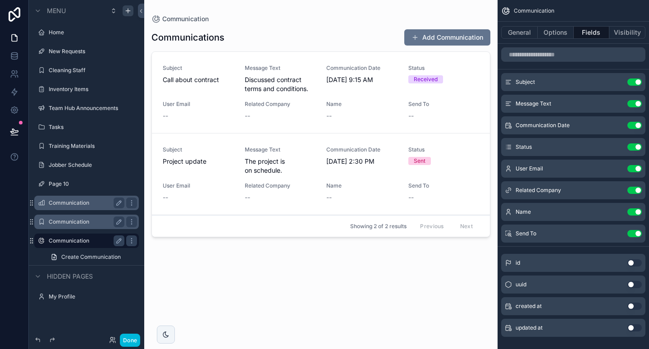
click at [71, 205] on label "Communication" at bounding box center [85, 202] width 72 height 7
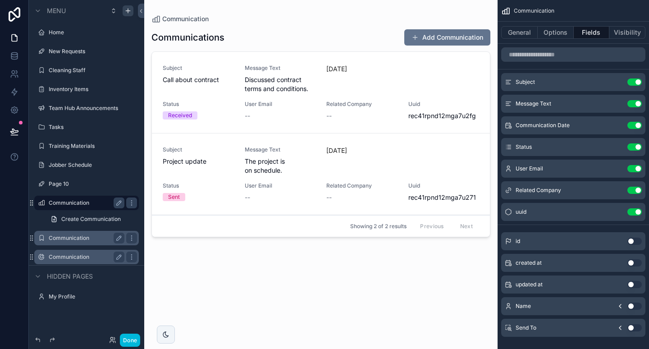
click at [83, 255] on label "Communication" at bounding box center [85, 256] width 72 height 7
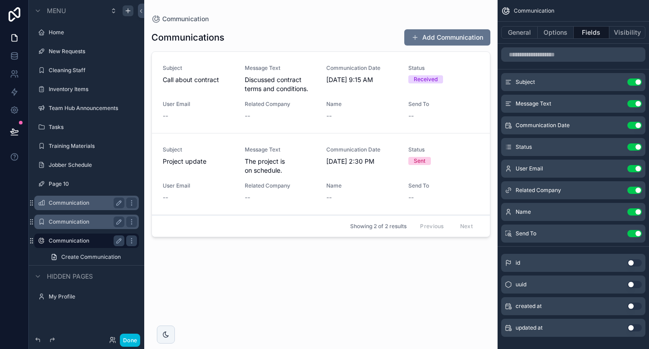
click at [80, 237] on label "Communication" at bounding box center [85, 240] width 72 height 7
click at [82, 215] on div "Communication" at bounding box center [86, 221] width 101 height 14
click at [77, 222] on label "Communication" at bounding box center [91, 221] width 85 height 7
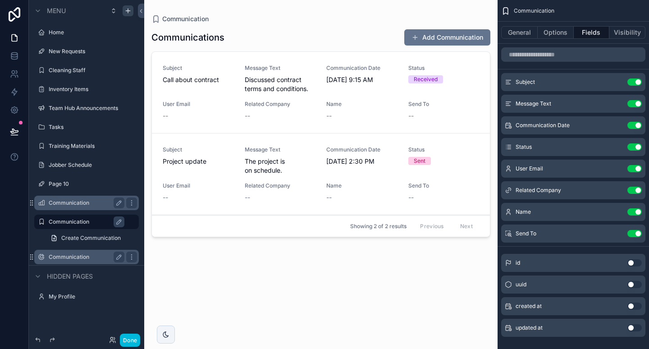
click at [75, 205] on label "Communication" at bounding box center [85, 202] width 72 height 7
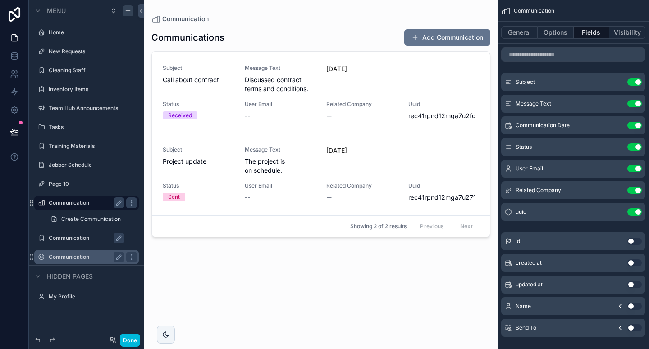
click at [73, 254] on label "Communication" at bounding box center [85, 256] width 72 height 7
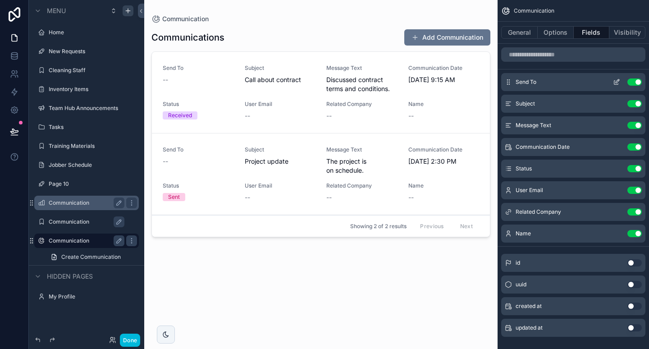
click at [614, 84] on icon "scrollable content" at bounding box center [616, 83] width 4 height 4
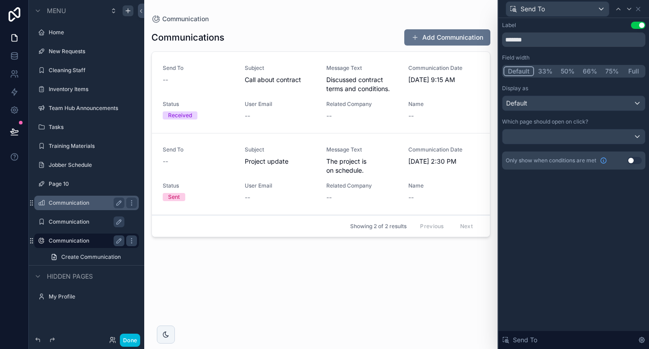
click at [541, 73] on button "33%" at bounding box center [545, 71] width 23 height 10
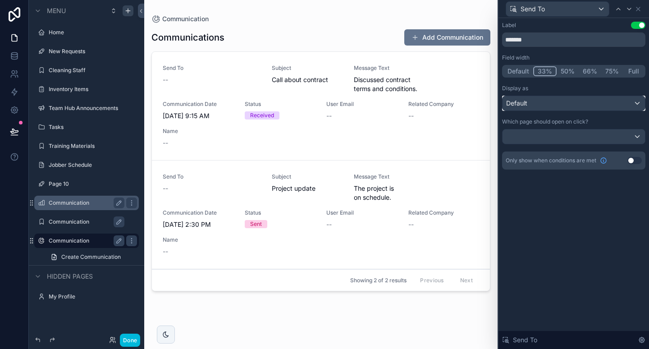
click at [555, 99] on div "Default" at bounding box center [573, 103] width 142 height 14
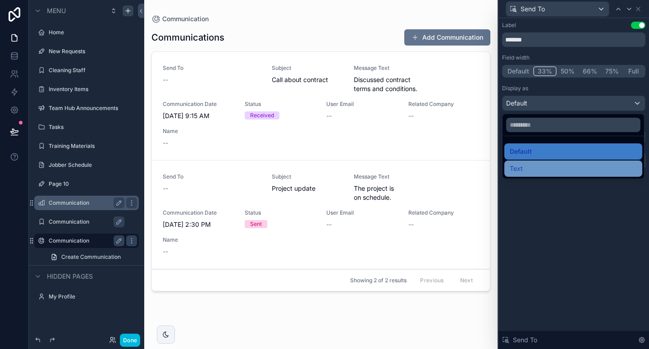
click at [543, 168] on div "Text" at bounding box center [572, 168] width 127 height 11
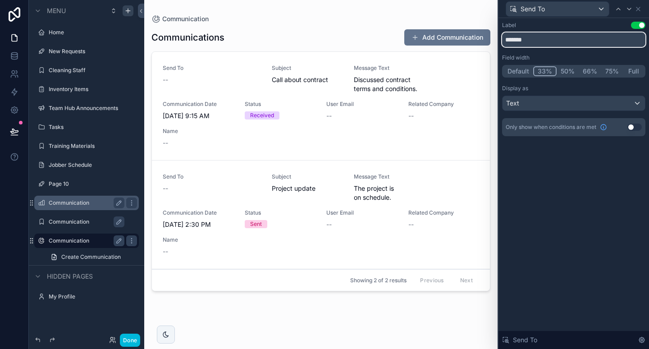
click at [556, 37] on input "*******" at bounding box center [573, 39] width 143 height 14
type input "********"
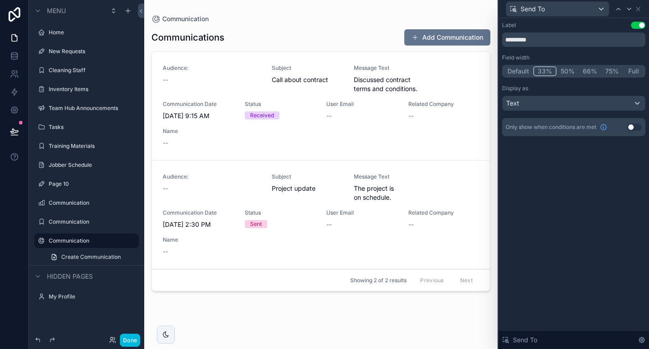
type input "*********"
click at [580, 69] on button "66%" at bounding box center [589, 71] width 23 height 10
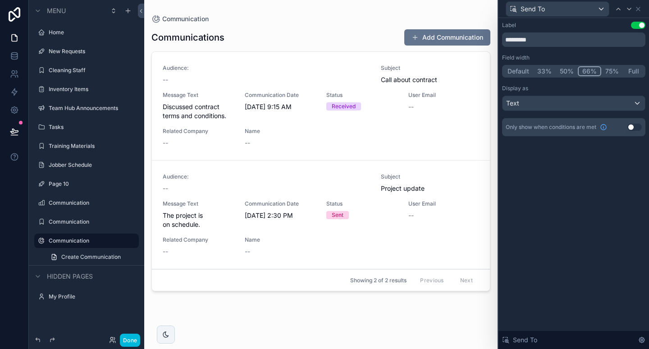
click at [564, 71] on button "50%" at bounding box center [566, 71] width 22 height 10
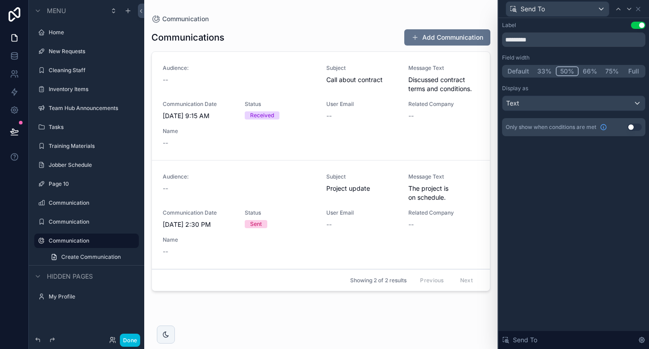
click at [544, 74] on button "33%" at bounding box center [544, 71] width 23 height 10
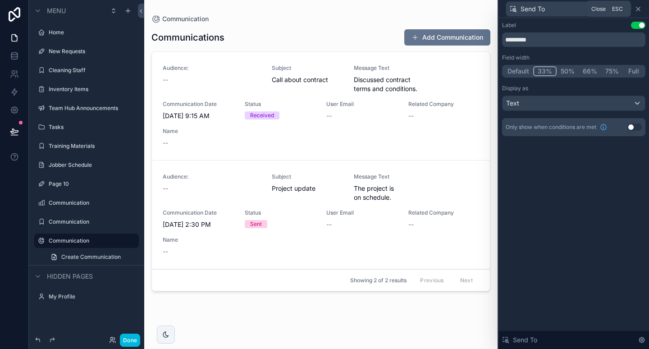
click at [639, 8] on icon at bounding box center [637, 8] width 7 height 7
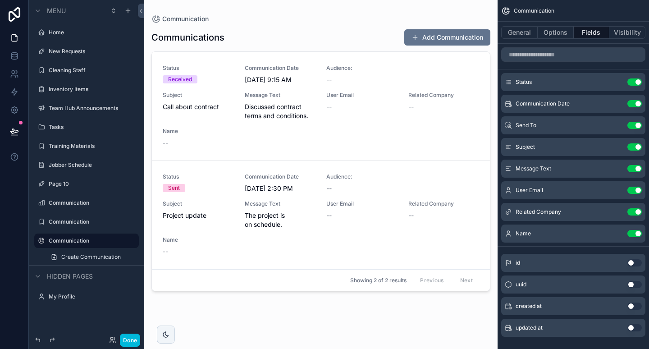
click at [454, 36] on div "scrollable content" at bounding box center [320, 169] width 353 height 338
click at [454, 36] on button "Add Communication" at bounding box center [447, 37] width 86 height 16
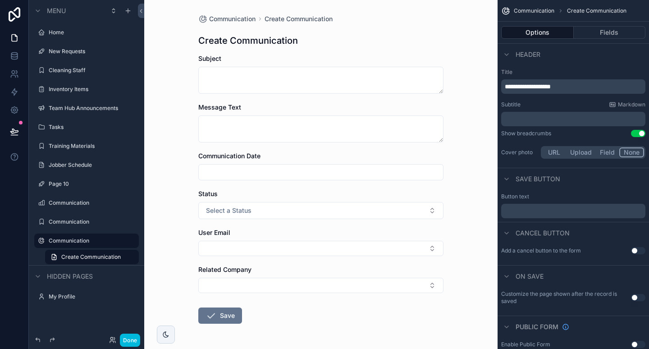
scroll to position [32, 0]
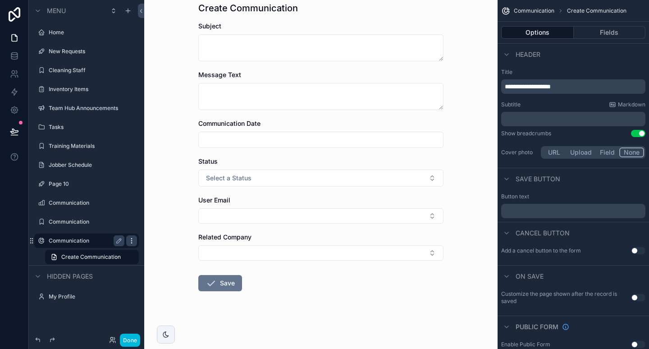
click at [132, 241] on icon "scrollable content" at bounding box center [131, 240] width 7 height 7
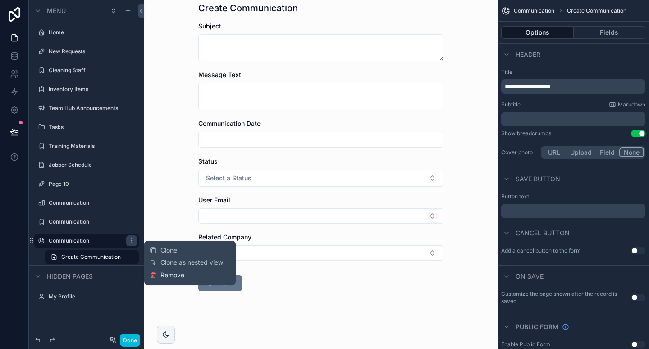
click at [166, 272] on span "Remove" at bounding box center [172, 274] width 24 height 9
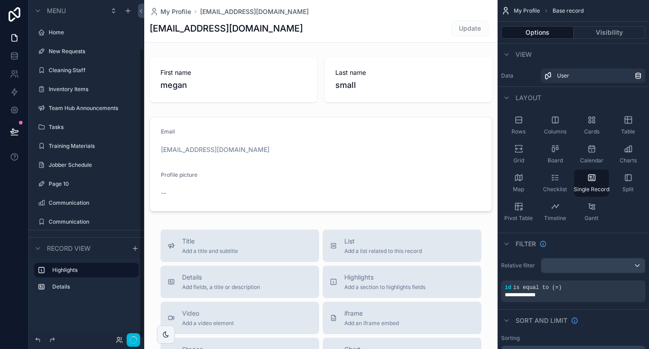
scroll to position [56, 0]
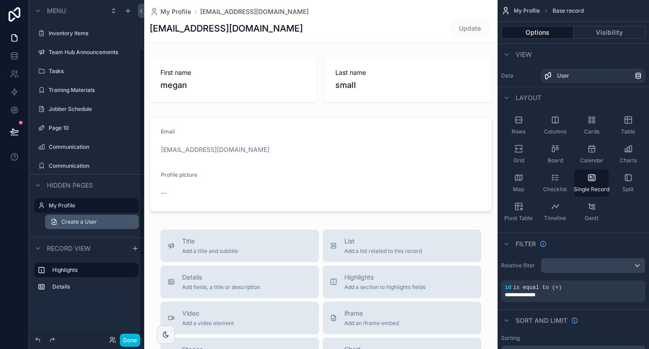
click at [124, 222] on link "Create a User" at bounding box center [92, 221] width 94 height 14
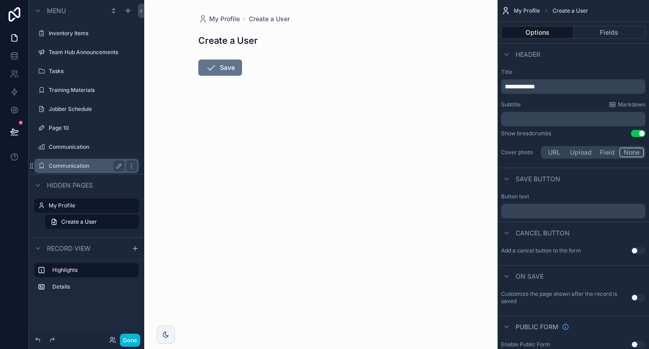
click at [102, 161] on div "Communication" at bounding box center [87, 165] width 76 height 11
click at [102, 165] on label "Communication" at bounding box center [85, 165] width 72 height 7
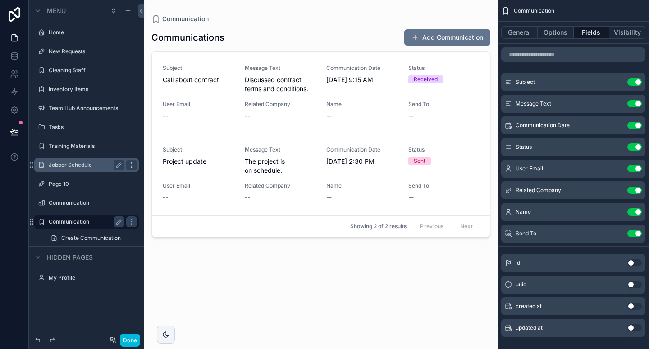
click at [133, 166] on icon "scrollable content" at bounding box center [131, 164] width 7 height 7
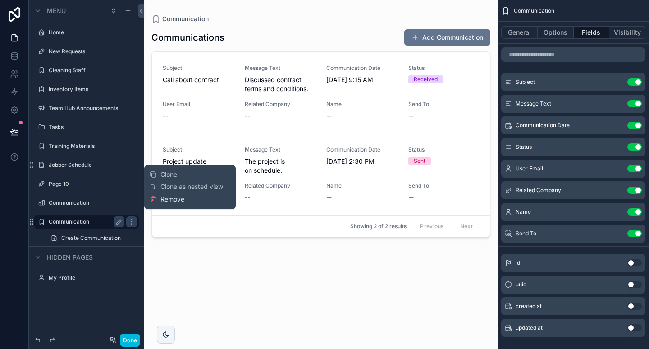
click at [154, 199] on icon at bounding box center [154, 200] width 0 height 2
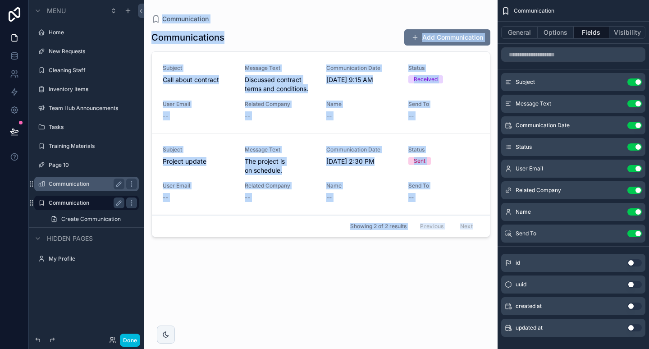
click at [72, 188] on div "Communication" at bounding box center [87, 183] width 76 height 11
click at [77, 186] on label "Communication" at bounding box center [85, 183] width 72 height 7
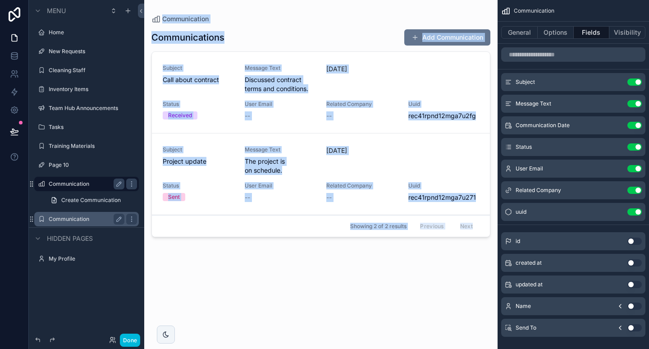
click at [77, 186] on label "Communication" at bounding box center [85, 183] width 72 height 7
click at [132, 185] on icon "scrollable content" at bounding box center [131, 183] width 7 height 7
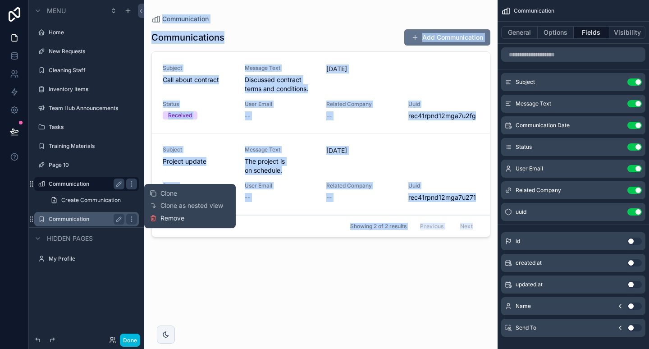
click at [158, 219] on button "Remove" at bounding box center [167, 217] width 35 height 9
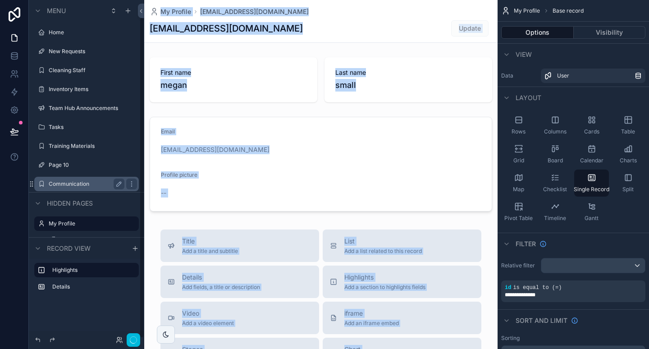
scroll to position [18, 0]
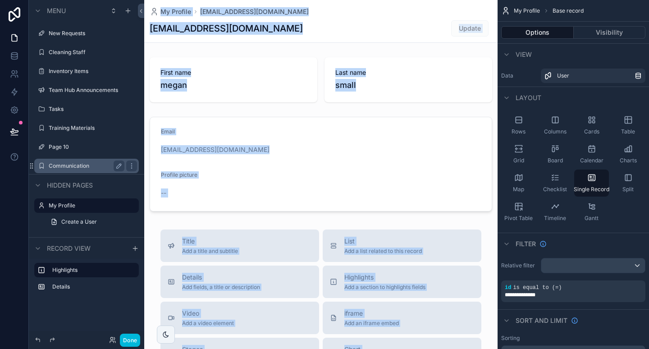
click at [80, 164] on label "Communication" at bounding box center [85, 165] width 72 height 7
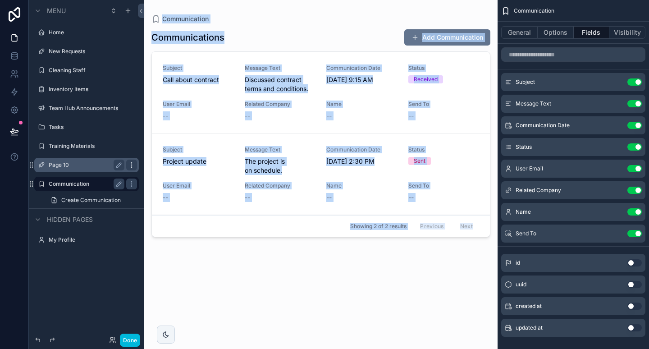
click at [134, 164] on icon "scrollable content" at bounding box center [131, 164] width 7 height 7
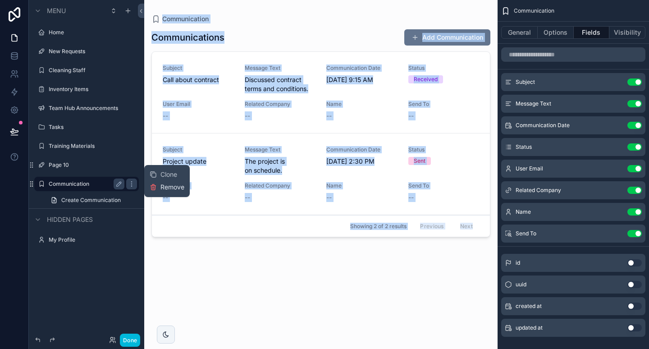
click at [162, 190] on span "Remove" at bounding box center [172, 186] width 24 height 9
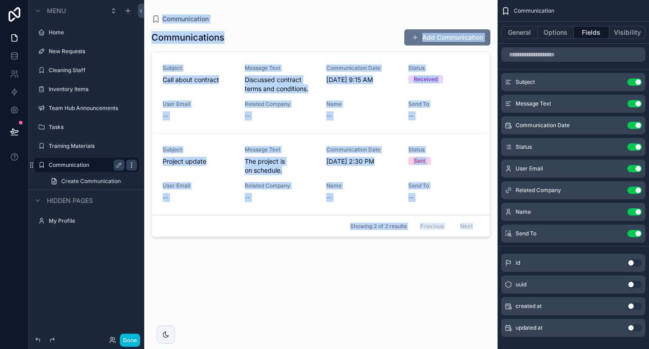
click at [134, 167] on icon "scrollable content" at bounding box center [131, 164] width 7 height 7
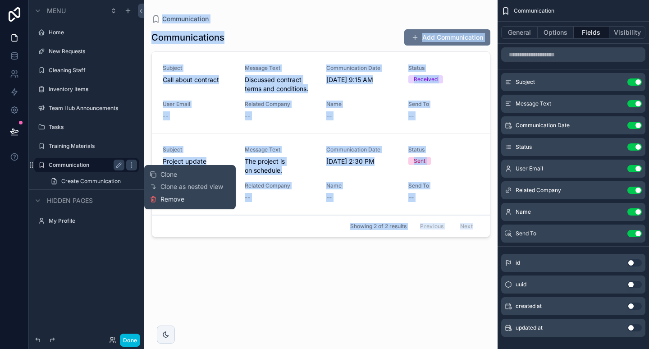
click at [170, 196] on span "Remove" at bounding box center [172, 199] width 24 height 9
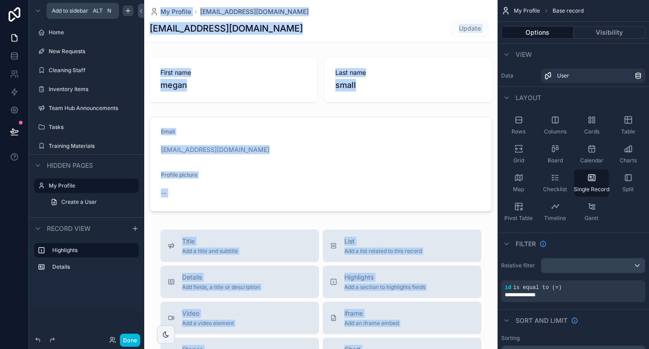
click at [128, 9] on icon "scrollable content" at bounding box center [128, 11] width 0 height 4
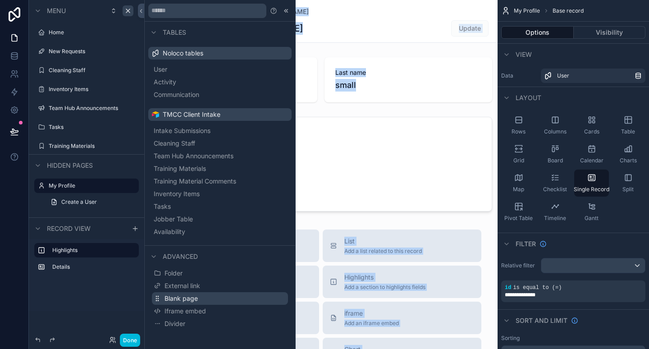
click at [182, 298] on span "Blank page" at bounding box center [180, 298] width 33 height 9
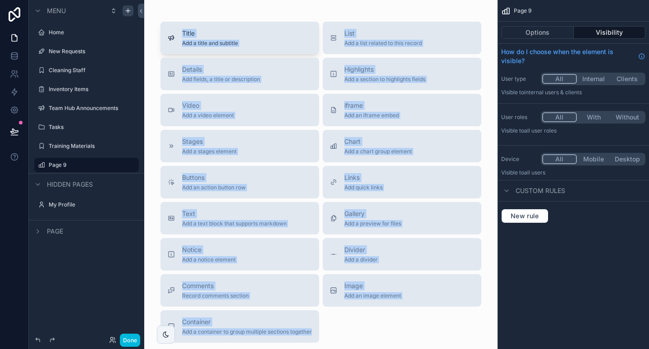
click at [225, 32] on span "Title" at bounding box center [210, 33] width 56 height 9
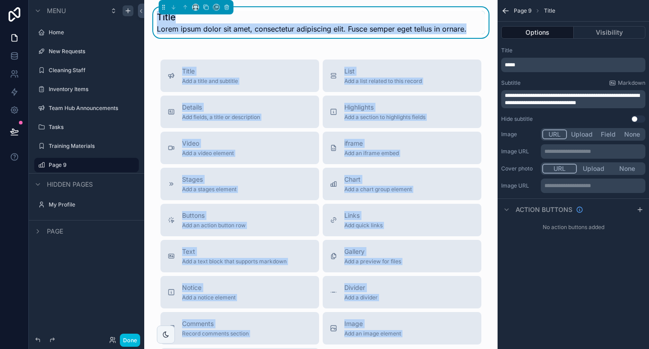
click at [235, 30] on span "Lorem ipsum dolor sit amet, consectetur adipiscing elit. Fusce semper eget tell…" at bounding box center [311, 28] width 309 height 11
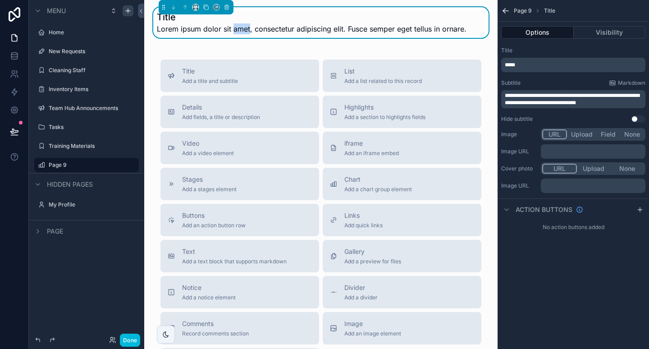
click at [235, 30] on span "Lorem ipsum dolor sit amet, consectetur adipiscing elit. Fusce semper eget tell…" at bounding box center [311, 28] width 309 height 11
click at [550, 64] on p "*****" at bounding box center [573, 64] width 139 height 7
click at [566, 14] on div "Page 9 Title" at bounding box center [572, 11] width 151 height 22
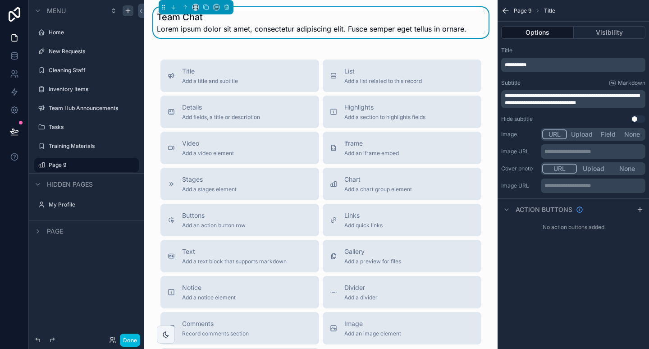
click at [402, 33] on span "Lorem ipsum dolor sit amet, consectetur adipiscing elit. Fusce semper eget tell…" at bounding box center [311, 28] width 309 height 11
click at [536, 96] on span "**********" at bounding box center [571, 99] width 135 height 13
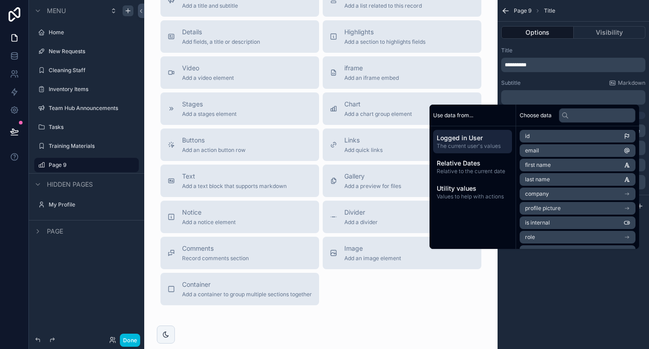
scroll to position [65, 0]
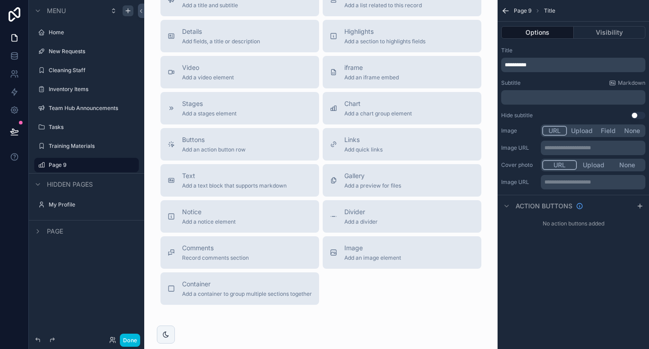
click at [240, 270] on div "Title Add a title and subtitle List Add a list related to this record Details A…" at bounding box center [320, 144] width 335 height 321
click at [242, 252] on span "Comments" at bounding box center [215, 247] width 67 height 9
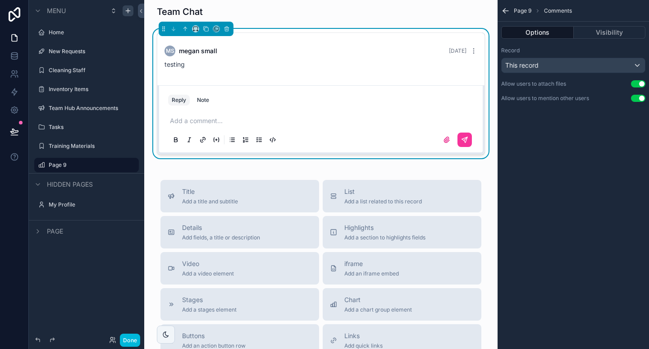
scroll to position [0, 0]
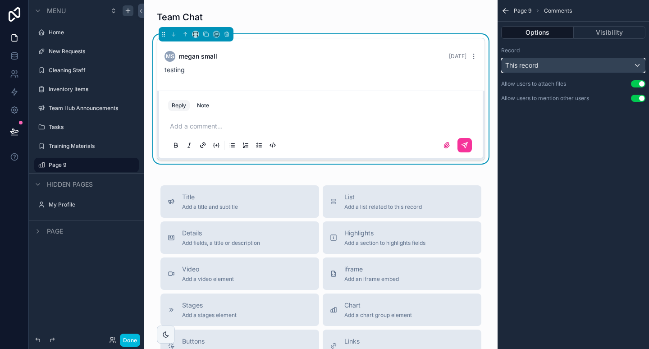
click at [567, 71] on div "This record" at bounding box center [572, 65] width 143 height 14
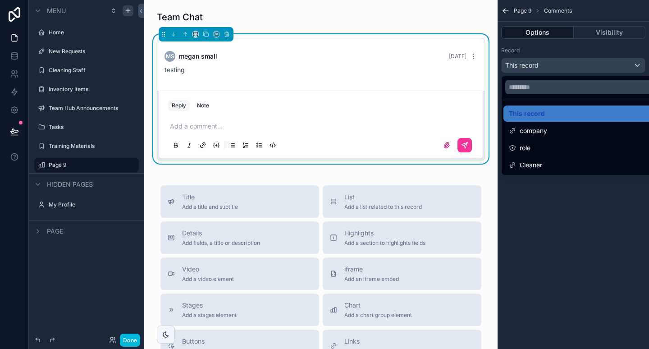
click at [567, 67] on div "scrollable content" at bounding box center [324, 174] width 649 height 349
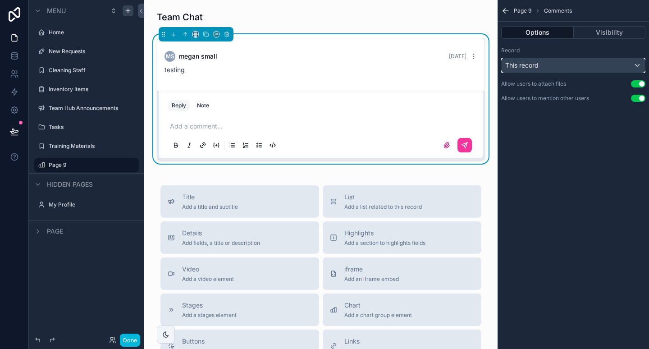
click at [567, 67] on div "This record" at bounding box center [572, 65] width 143 height 14
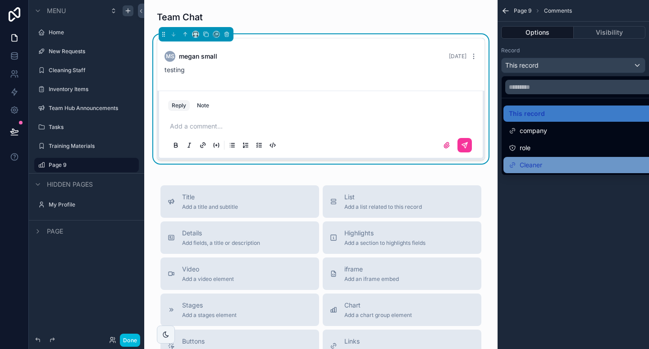
click at [549, 169] on div "Cleaner" at bounding box center [583, 164] width 150 height 11
click at [549, 169] on div "Page 9 Comments Options Visibility Record This record Allow users to attach fil…" at bounding box center [572, 174] width 151 height 349
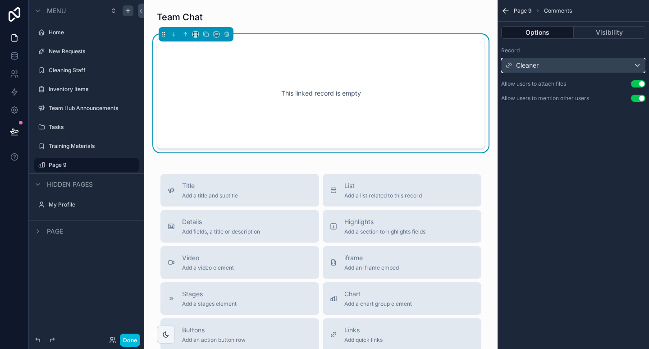
click at [625, 60] on div "Cleaner" at bounding box center [572, 65] width 143 height 14
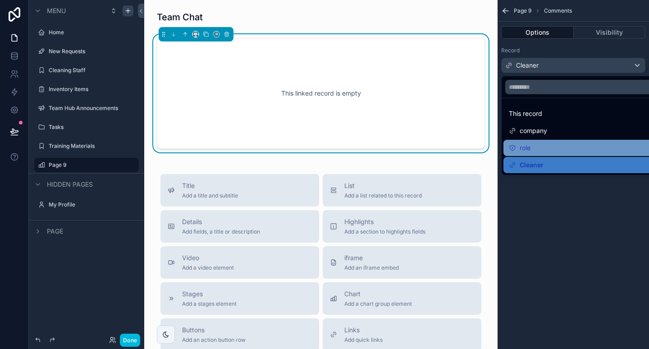
click at [559, 148] on div "role" at bounding box center [583, 147] width 150 height 11
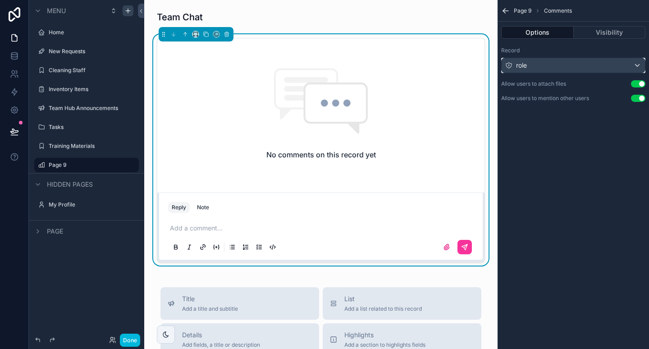
click at [590, 60] on div "role" at bounding box center [572, 65] width 143 height 14
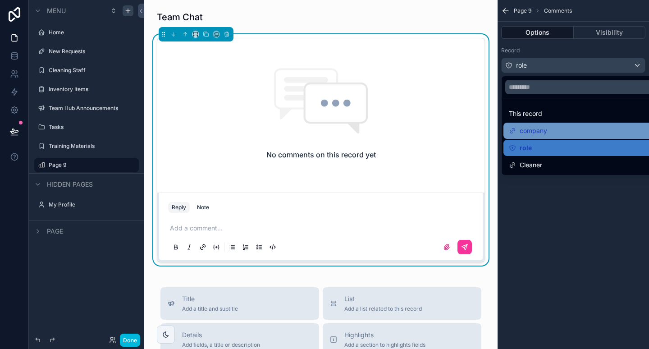
click at [551, 136] on div "company" at bounding box center [583, 130] width 160 height 16
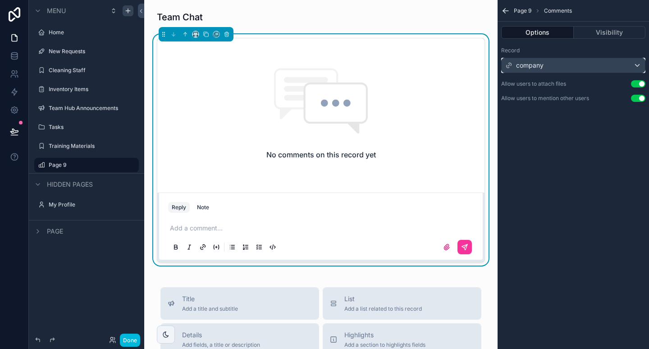
click at [509, 63] on icon "scrollable content" at bounding box center [509, 64] width 3 height 3
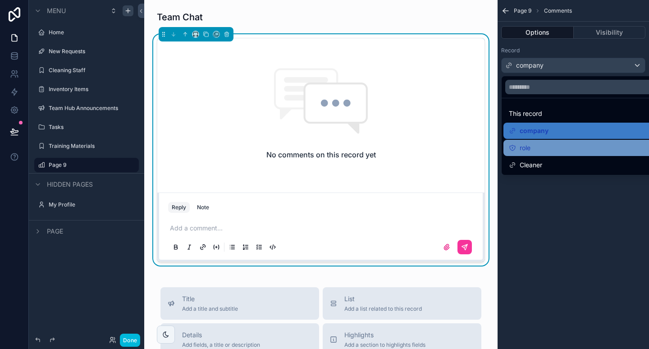
click at [515, 150] on icon at bounding box center [511, 147] width 7 height 7
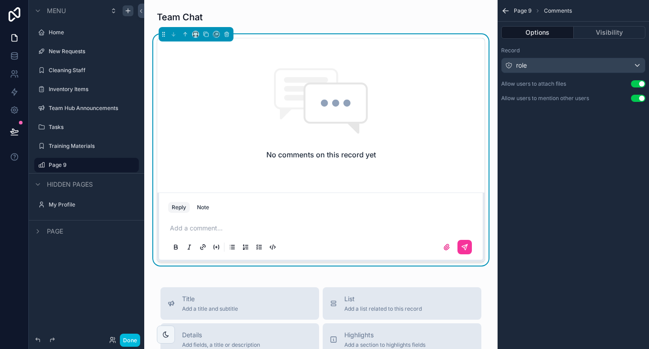
click at [314, 212] on div "Reply Note" at bounding box center [321, 207] width 316 height 14
click at [116, 164] on icon "scrollable content" at bounding box center [118, 164] width 7 height 7
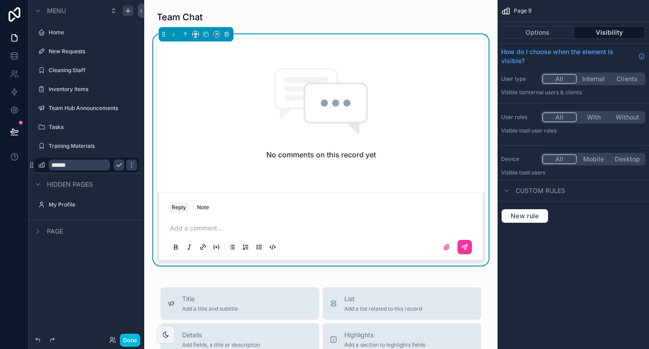
click at [90, 163] on input "******" at bounding box center [79, 164] width 61 height 11
type input "****"
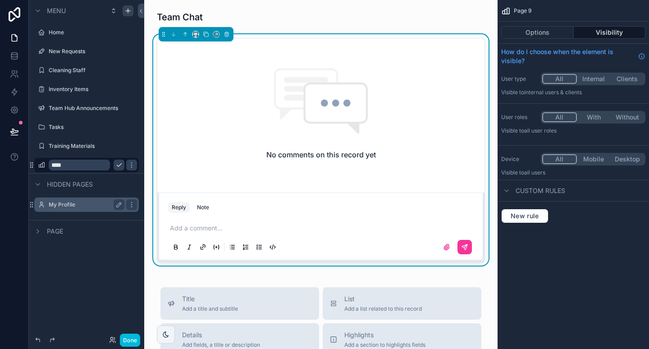
click at [108, 200] on div "My Profile" at bounding box center [87, 204] width 76 height 11
click at [117, 165] on icon "scrollable content" at bounding box center [118, 164] width 7 height 7
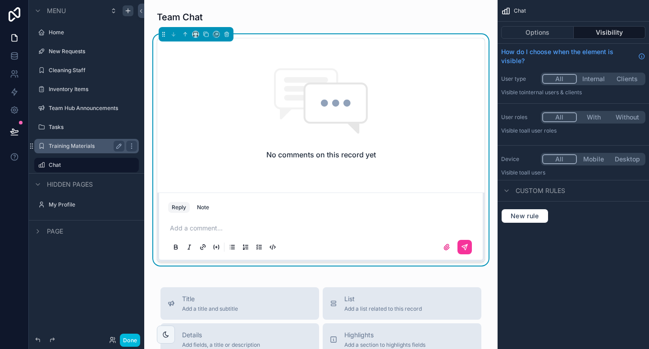
click at [98, 143] on label "Training Materials" at bounding box center [85, 145] width 72 height 7
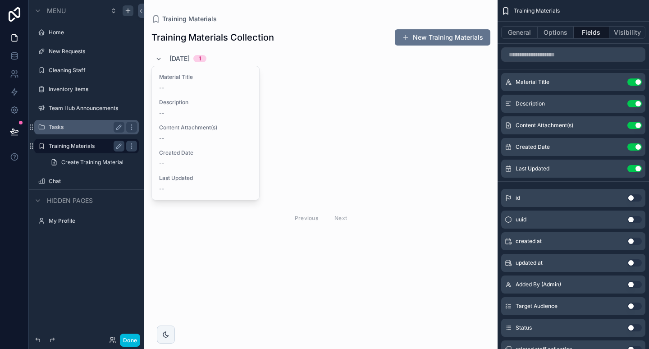
click at [77, 131] on div "Tasks" at bounding box center [87, 127] width 76 height 11
click at [63, 131] on div "Tasks" at bounding box center [87, 127] width 76 height 11
click at [55, 129] on label "Tasks" at bounding box center [85, 126] width 72 height 7
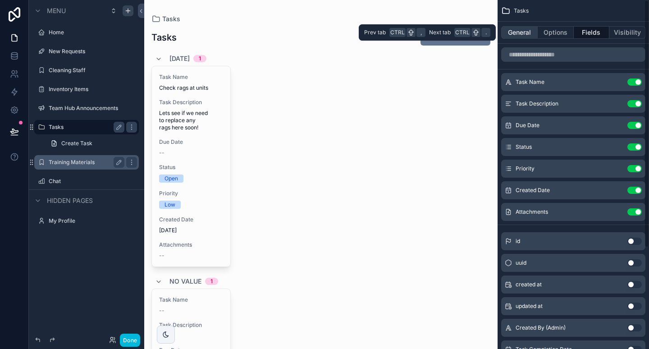
click at [518, 32] on button "General" at bounding box center [519, 32] width 36 height 13
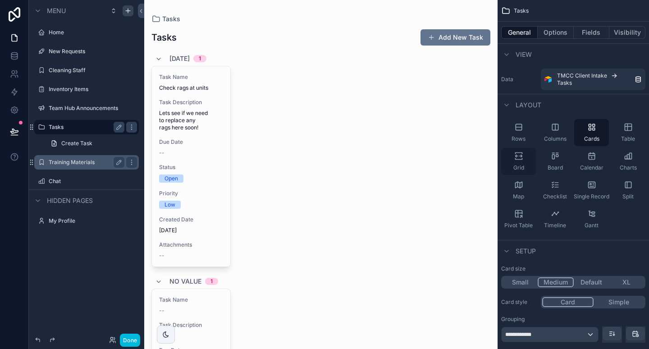
click at [532, 154] on div "Grid" at bounding box center [518, 161] width 35 height 27
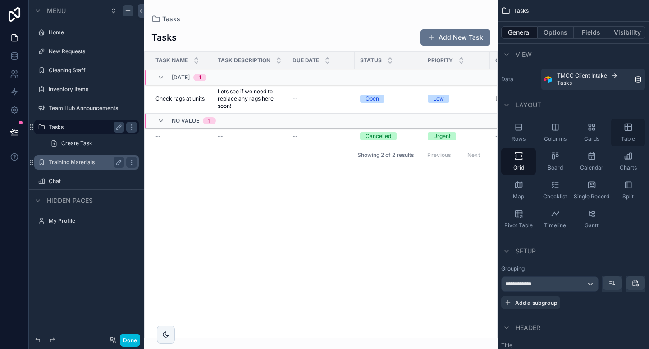
click at [627, 124] on icon "scrollable content" at bounding box center [627, 127] width 0 height 7
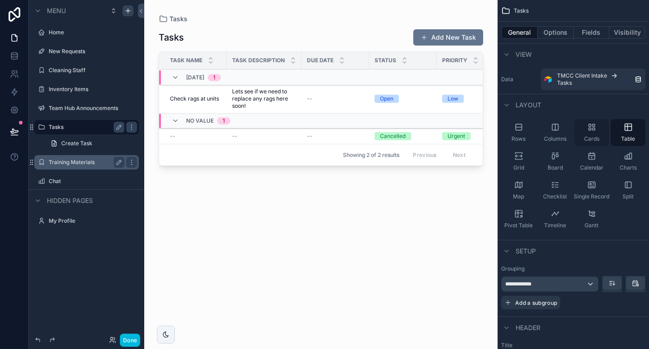
click at [592, 127] on div "Cards" at bounding box center [591, 132] width 35 height 27
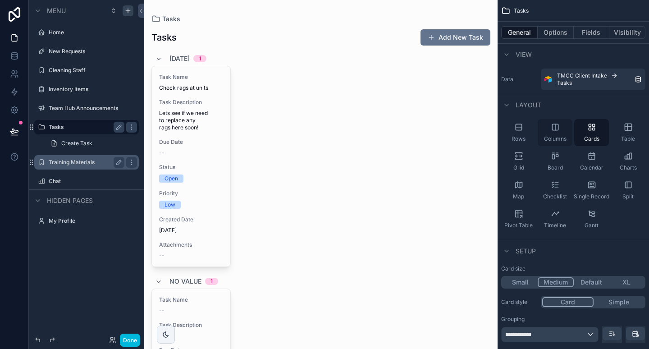
click at [559, 127] on div "Columns" at bounding box center [554, 132] width 35 height 27
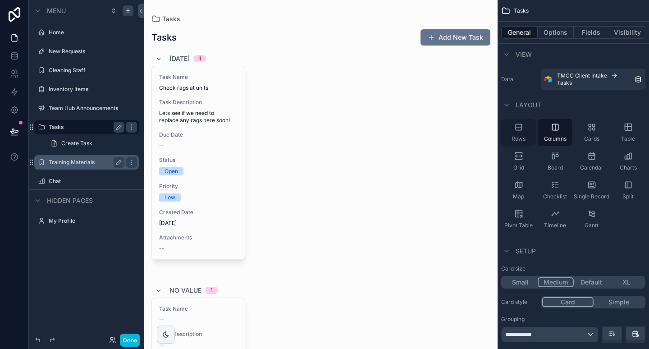
click at [520, 127] on div "Rows" at bounding box center [518, 132] width 35 height 27
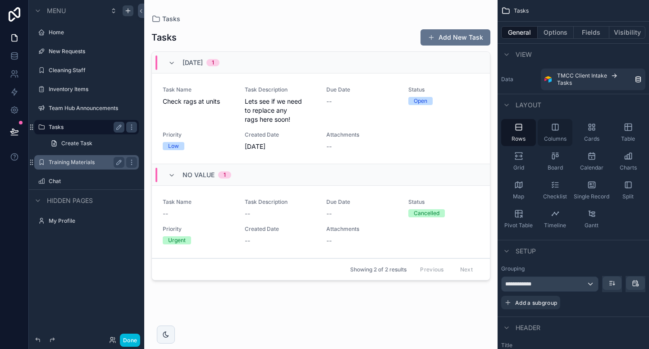
click at [553, 135] on span "Columns" at bounding box center [555, 138] width 23 height 7
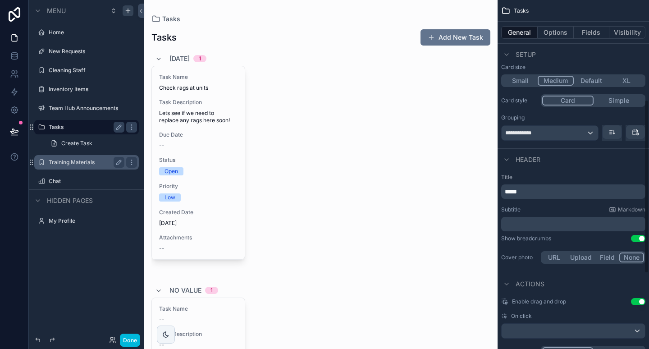
scroll to position [203, 0]
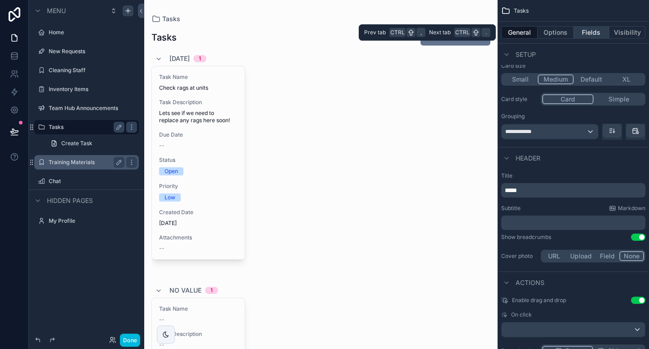
click at [593, 35] on button "Fields" at bounding box center [591, 32] width 36 height 13
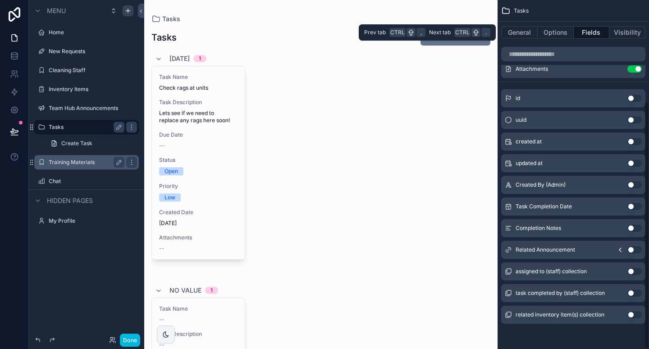
scroll to position [143, 0]
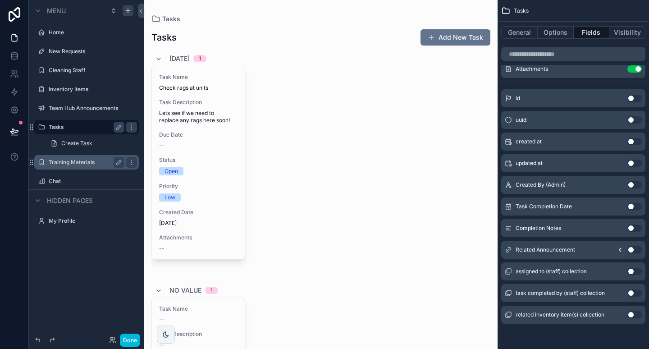
click at [635, 141] on button "Use setting" at bounding box center [634, 141] width 14 height 7
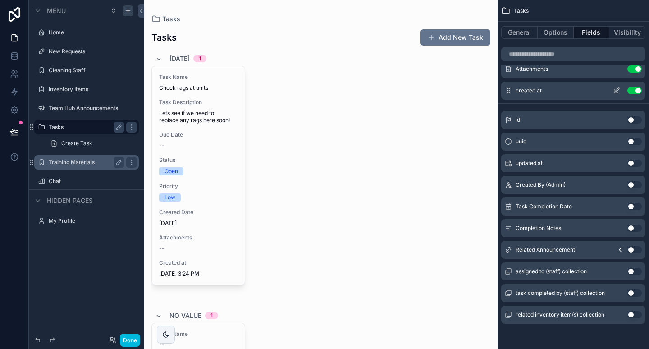
click at [639, 92] on button "Use setting" at bounding box center [634, 90] width 14 height 7
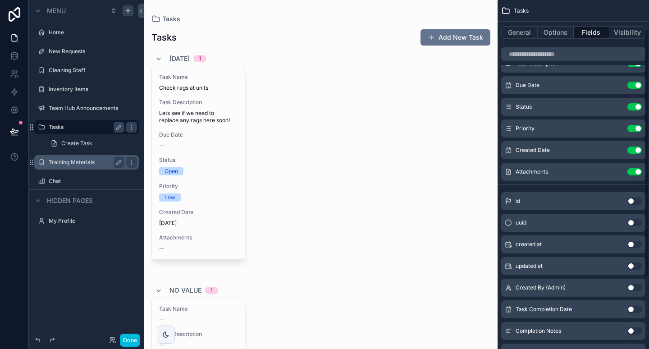
scroll to position [39, 0]
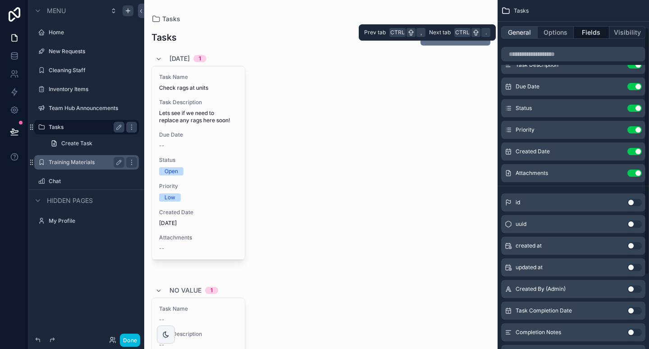
click at [522, 29] on button "General" at bounding box center [519, 32] width 36 height 13
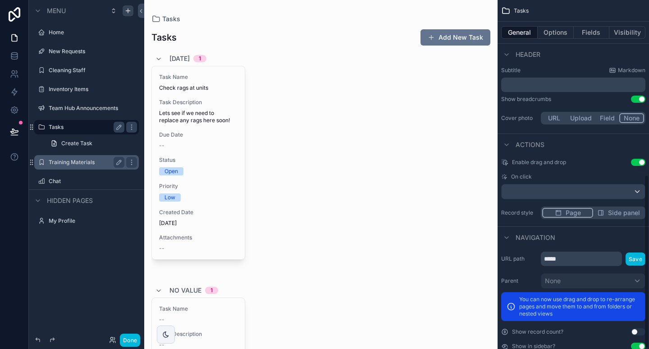
scroll to position [352, 0]
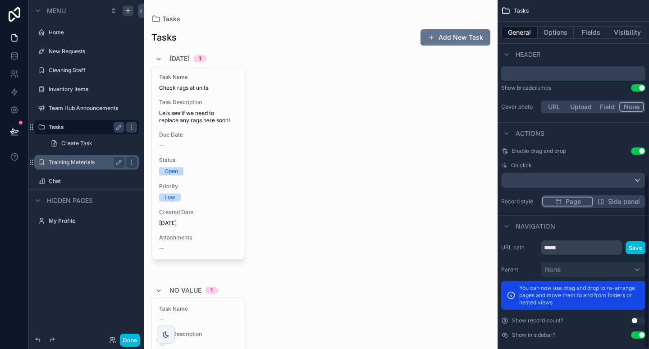
click at [234, 122] on div "scrollable content" at bounding box center [320, 278] width 353 height 557
click at [234, 122] on span "Lets see if we need to replace any rags here soon!" at bounding box center [198, 116] width 78 height 14
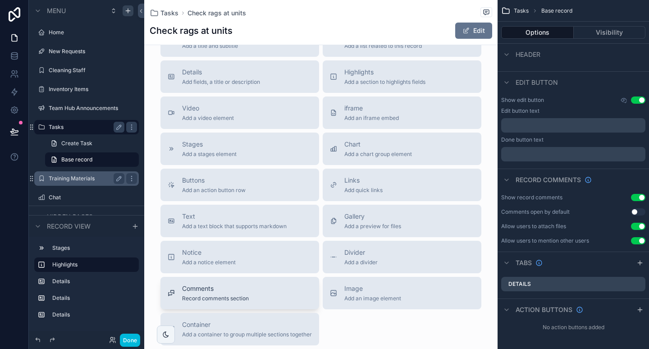
scroll to position [553, 0]
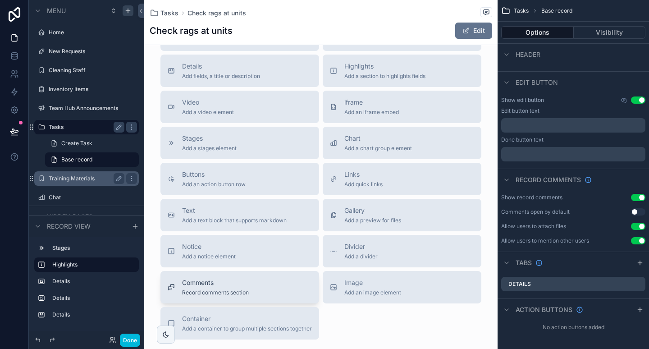
click at [236, 290] on span "Record comments section" at bounding box center [215, 292] width 67 height 7
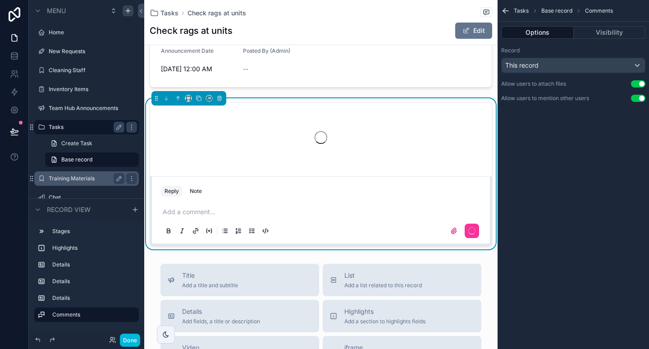
scroll to position [466, 0]
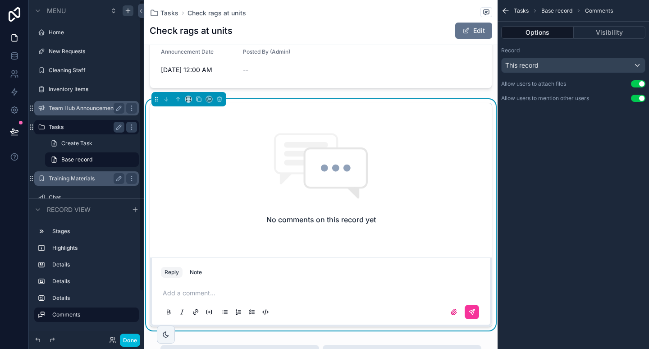
click at [89, 106] on label "Team Hub Announcements" at bounding box center [85, 107] width 72 height 7
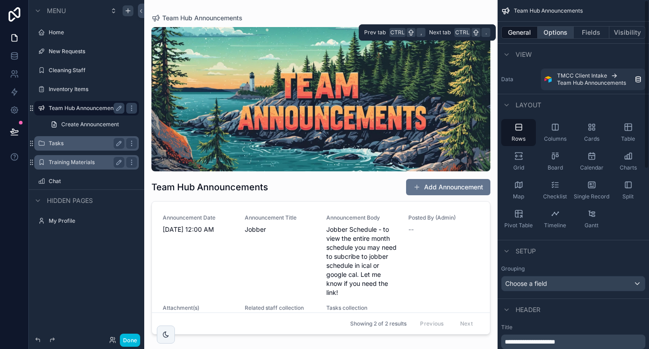
click at [552, 30] on button "Options" at bounding box center [555, 32] width 36 height 13
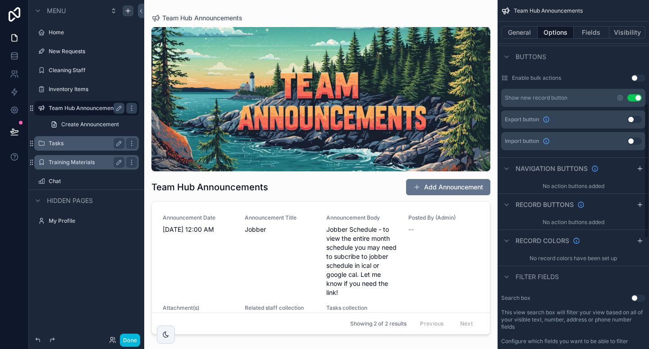
scroll to position [268, 0]
click at [641, 203] on icon "scrollable content" at bounding box center [639, 204] width 7 height 7
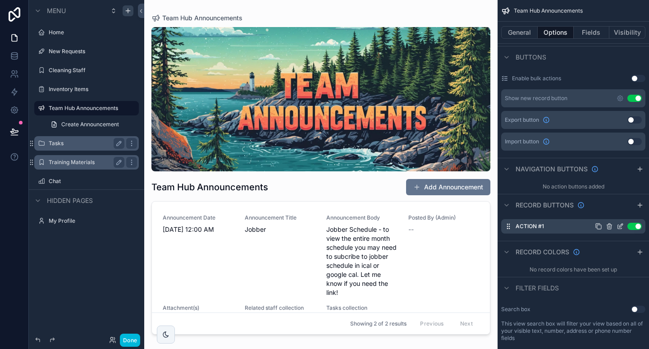
click at [618, 225] on icon "scrollable content" at bounding box center [619, 227] width 4 height 4
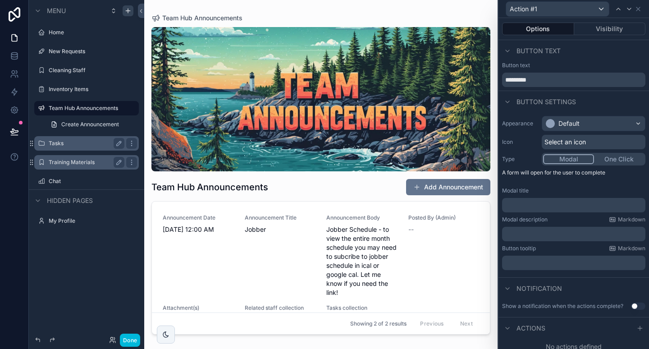
scroll to position [6, 0]
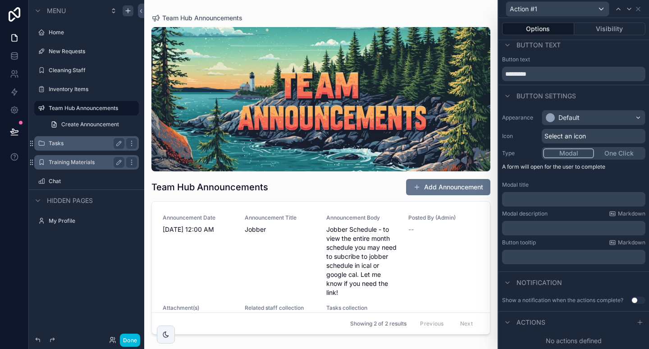
click at [601, 322] on div "Actions" at bounding box center [573, 322] width 150 height 22
click at [640, 7] on icon at bounding box center [637, 8] width 7 height 7
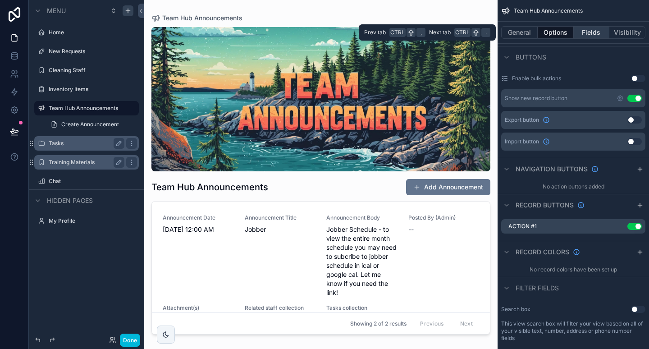
click at [595, 30] on button "Fields" at bounding box center [591, 32] width 36 height 13
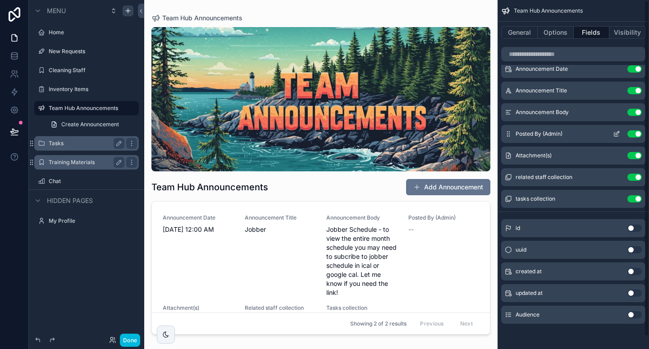
scroll to position [0, 0]
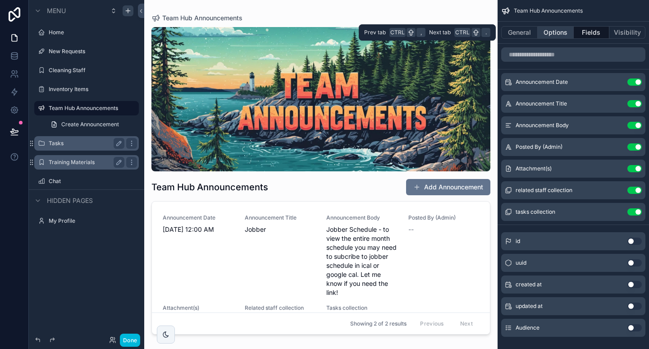
click at [561, 30] on button "Options" at bounding box center [555, 32] width 36 height 13
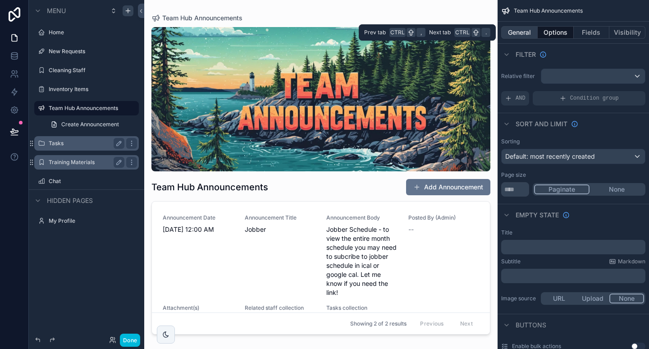
click at [520, 31] on button "General" at bounding box center [519, 32] width 36 height 13
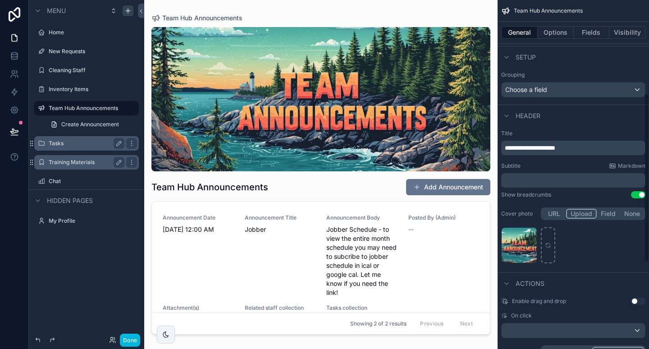
scroll to position [192, 0]
click at [75, 140] on label "Tasks" at bounding box center [85, 143] width 72 height 7
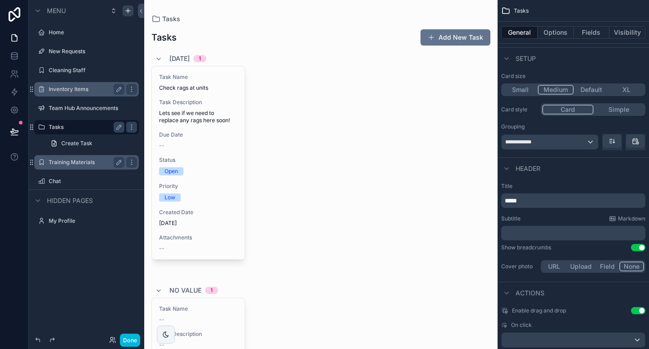
click at [73, 92] on label "Inventory Items" at bounding box center [85, 89] width 72 height 7
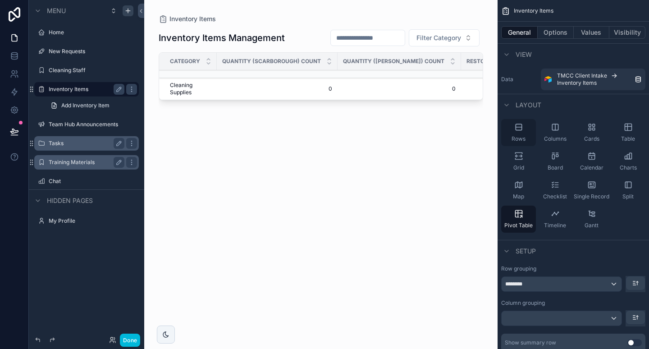
click at [519, 135] on span "Rows" at bounding box center [518, 138] width 14 height 7
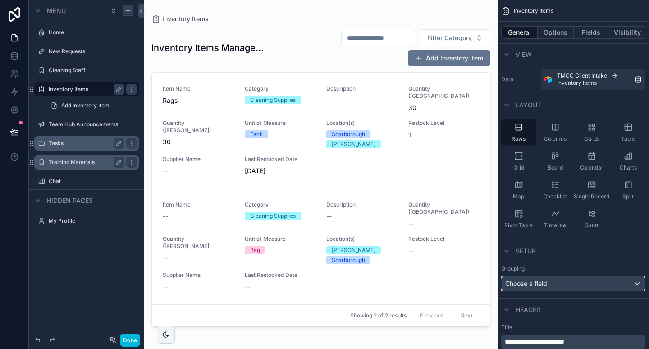
click at [559, 283] on div "Choose a field" at bounding box center [572, 283] width 143 height 14
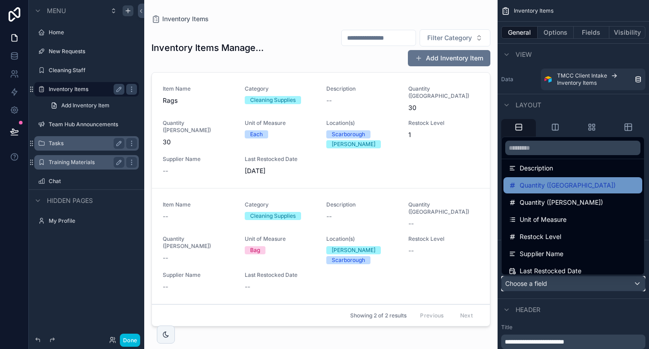
scroll to position [92, 0]
click at [549, 187] on span "Quantity ([GEOGRAPHIC_DATA])" at bounding box center [567, 185] width 96 height 11
